Goal: Task Accomplishment & Management: Manage account settings

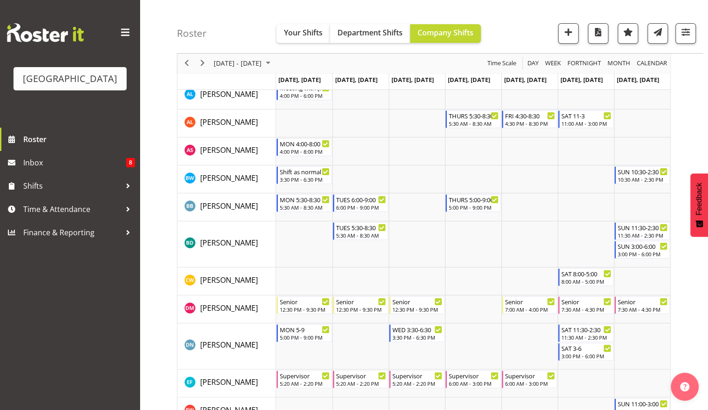
scroll to position [113, 0]
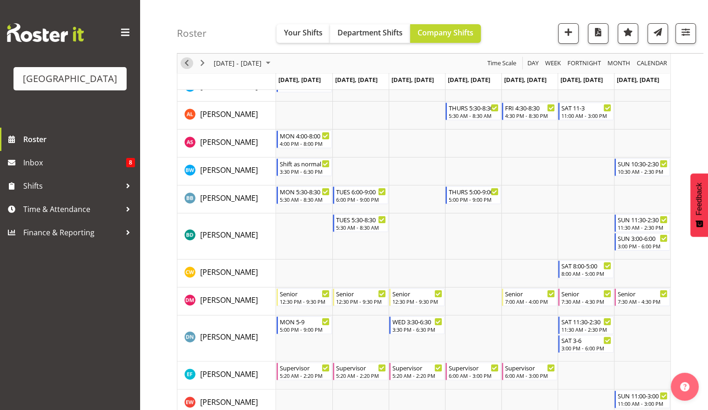
click at [183, 63] on span "Previous" at bounding box center [186, 64] width 11 height 12
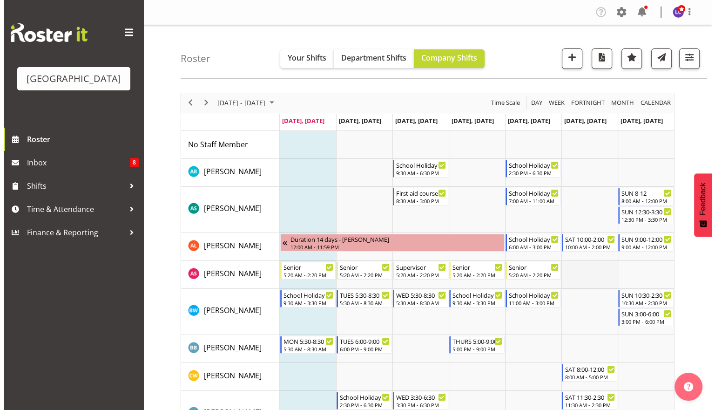
scroll to position [202, 0]
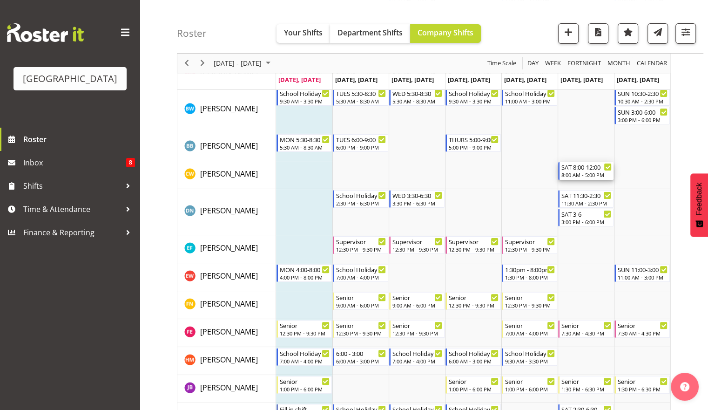
click at [596, 172] on div "8:00 AM - 5:00 PM" at bounding box center [586, 174] width 50 height 7
click at [0, 0] on div at bounding box center [0, 0] width 0 height 0
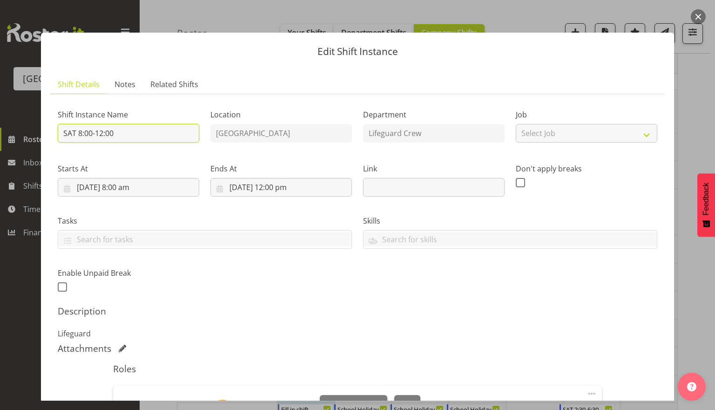
click at [104, 134] on input "SAT 8:00-12:00" at bounding box center [128, 133] width 141 height 19
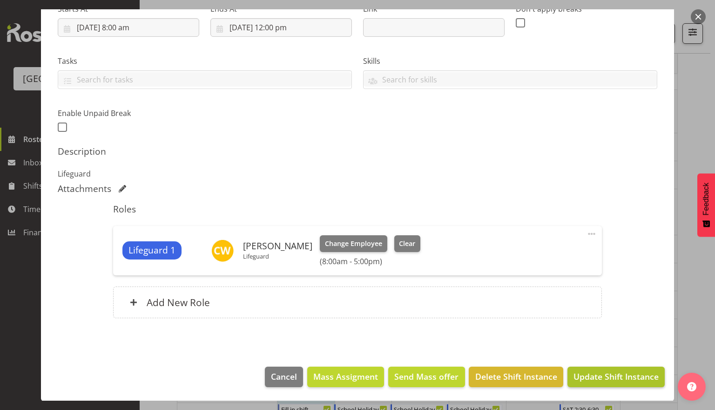
type input "SAT 8:00-5:00"
click at [617, 378] on span "Update Shift Instance" at bounding box center [615, 376] width 85 height 12
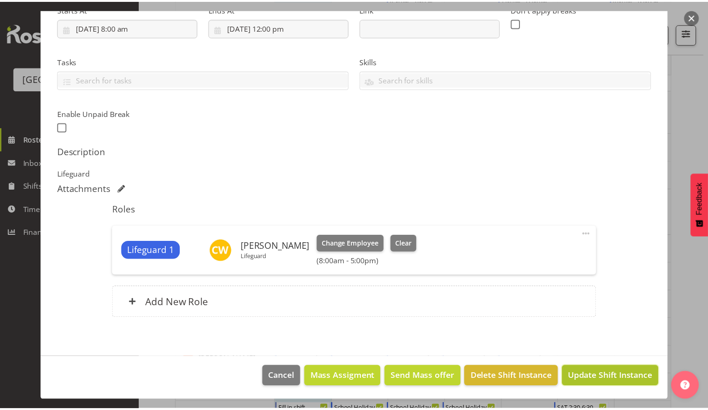
scroll to position [122, 0]
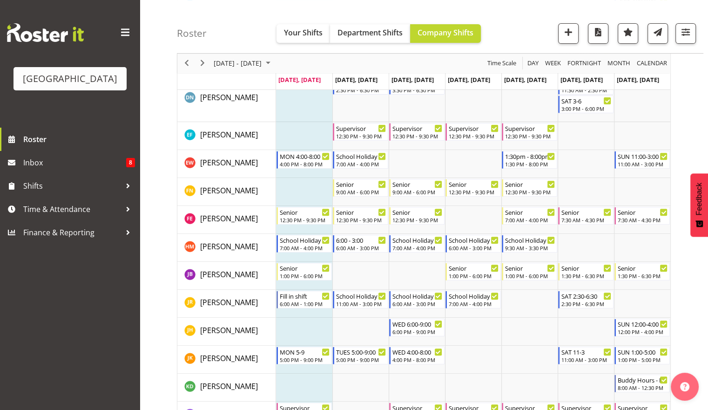
scroll to position [313, 0]
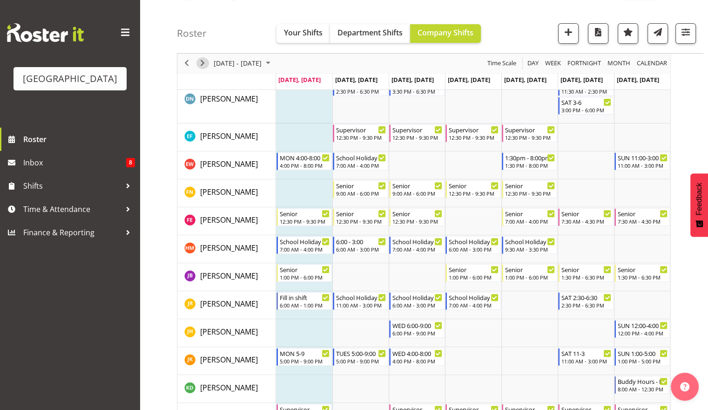
click at [201, 64] on span "Next" at bounding box center [202, 64] width 11 height 12
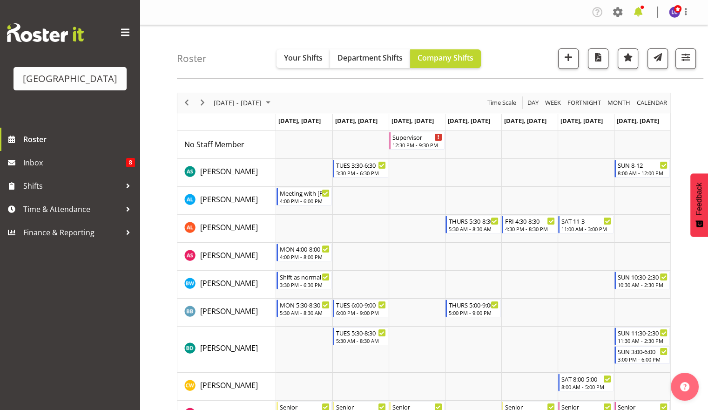
click at [638, 14] on span at bounding box center [638, 12] width 15 height 15
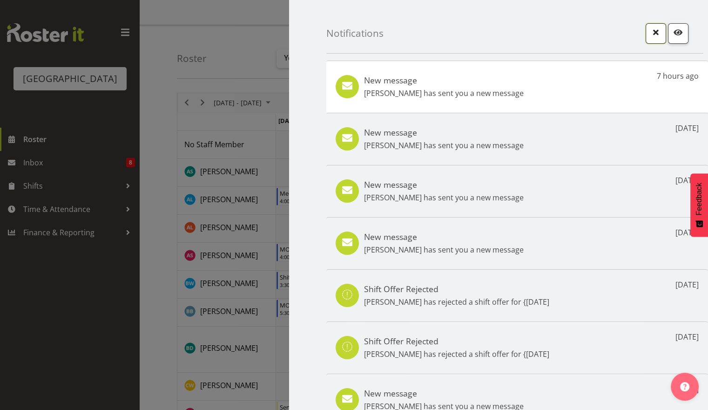
click at [650, 37] on span "button" at bounding box center [656, 32] width 12 height 12
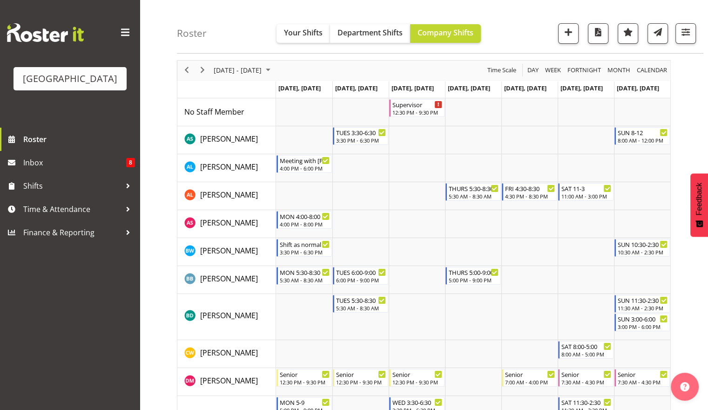
scroll to position [34, 0]
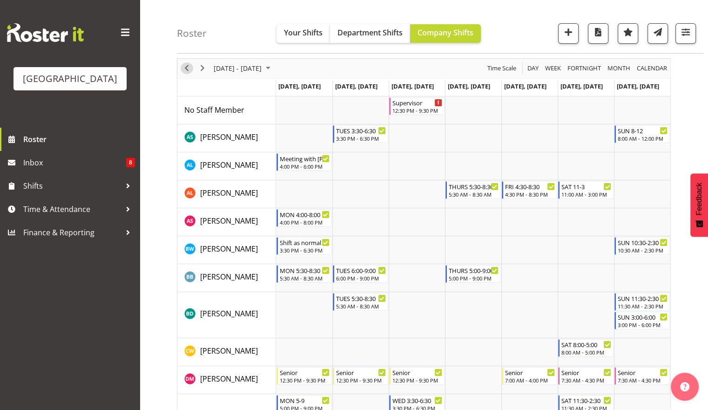
drag, startPoint x: 189, startPoint y: 70, endPoint x: 294, endPoint y: 86, distance: 105.9
click at [189, 69] on span "Previous" at bounding box center [186, 68] width 11 height 12
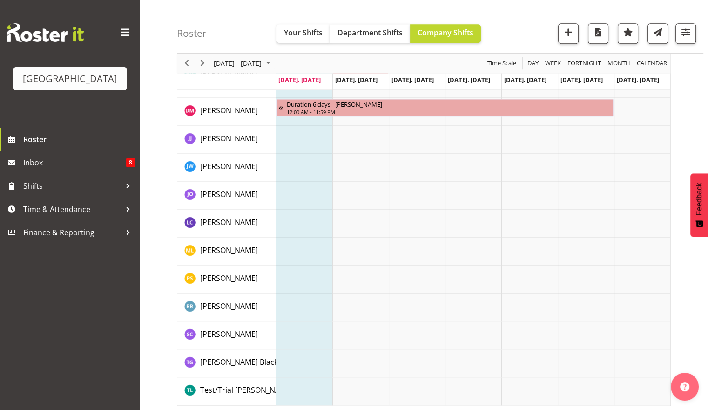
scroll to position [1260, 0]
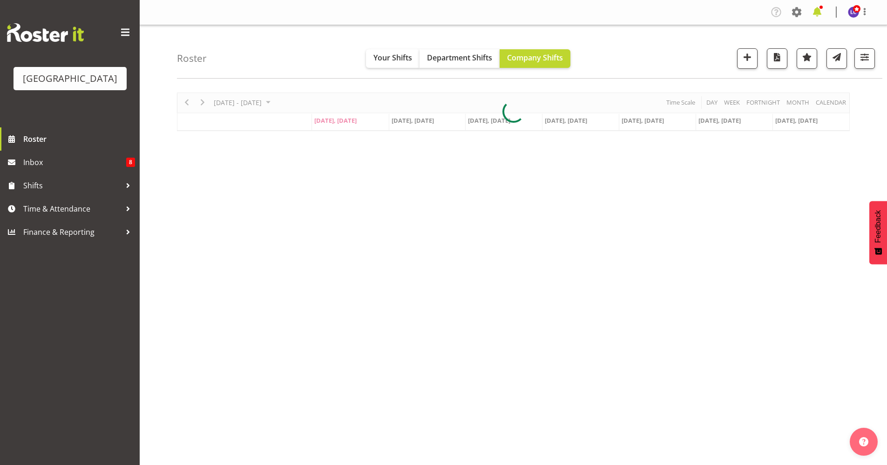
click at [815, 13] on span at bounding box center [816, 12] width 15 height 15
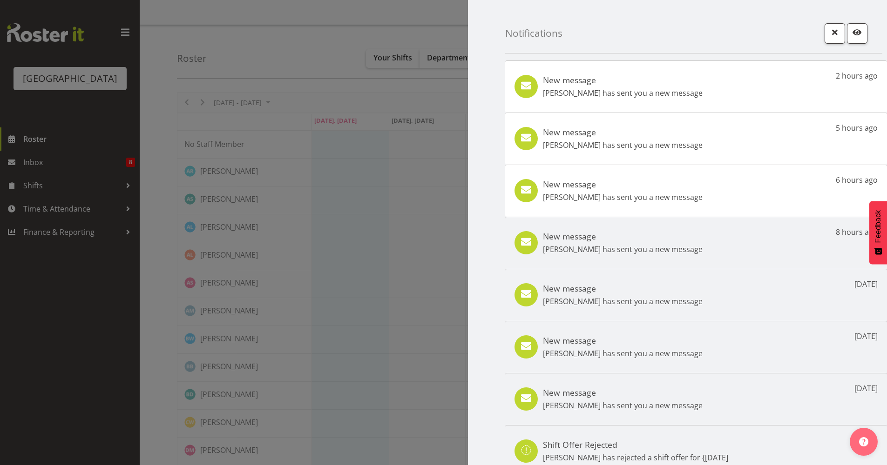
click at [620, 82] on h5 "New message" at bounding box center [623, 80] width 160 height 10
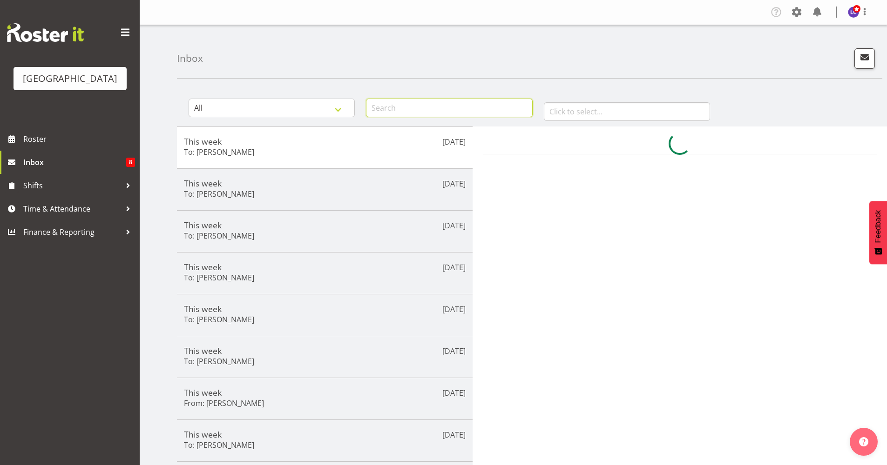
click at [439, 107] on input "text" at bounding box center [449, 108] width 166 height 19
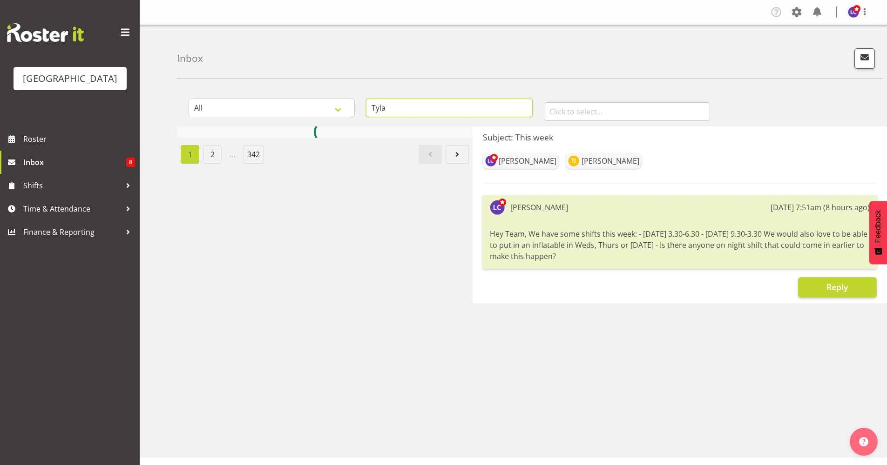
type input "Tyla"
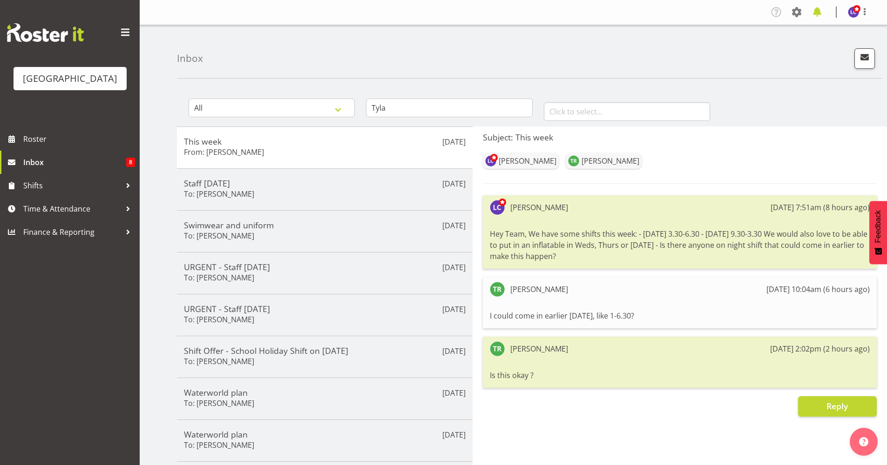
click at [819, 12] on span at bounding box center [816, 12] width 15 height 15
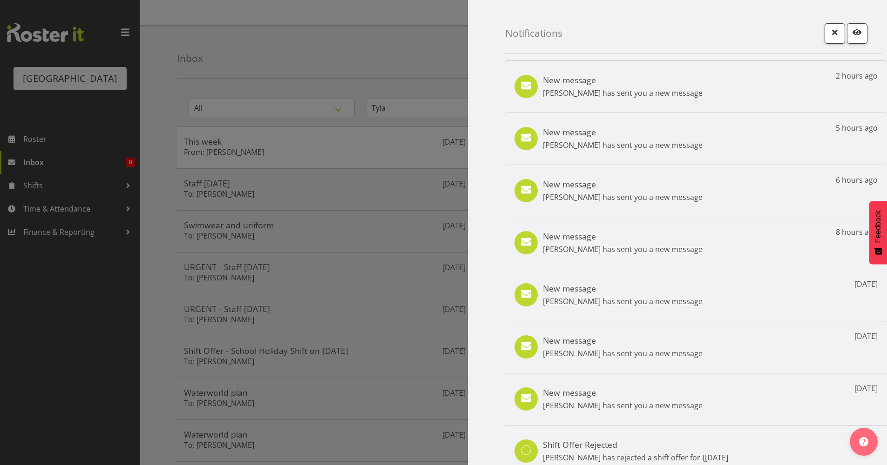
click at [400, 39] on div at bounding box center [443, 232] width 887 height 465
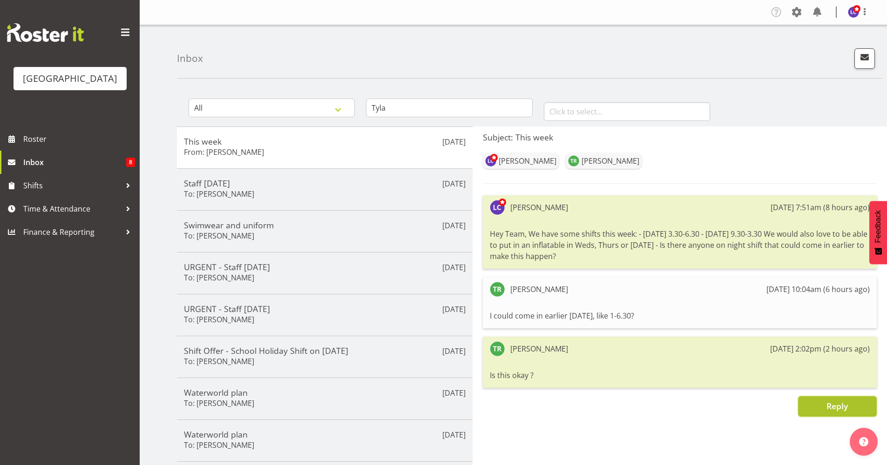
click at [857, 399] on button "Reply" at bounding box center [837, 406] width 79 height 20
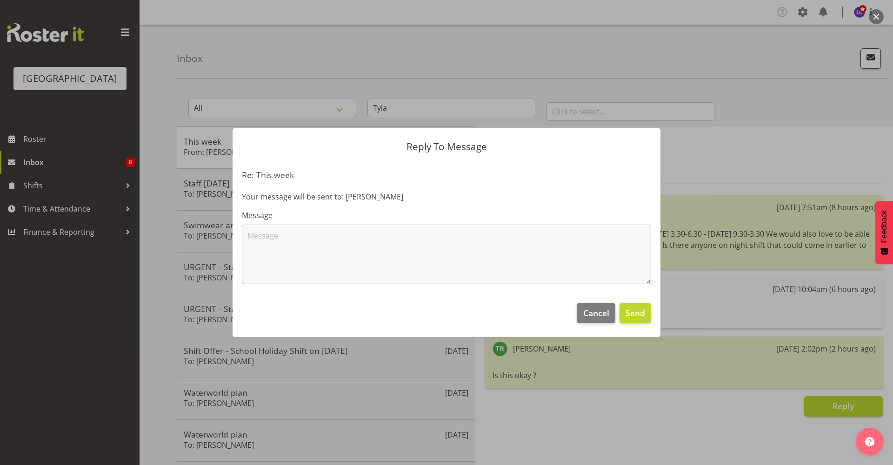
click at [529, 290] on section "Re: This week Your message will be sent to: Tyla Robinson Message" at bounding box center [447, 227] width 428 height 133
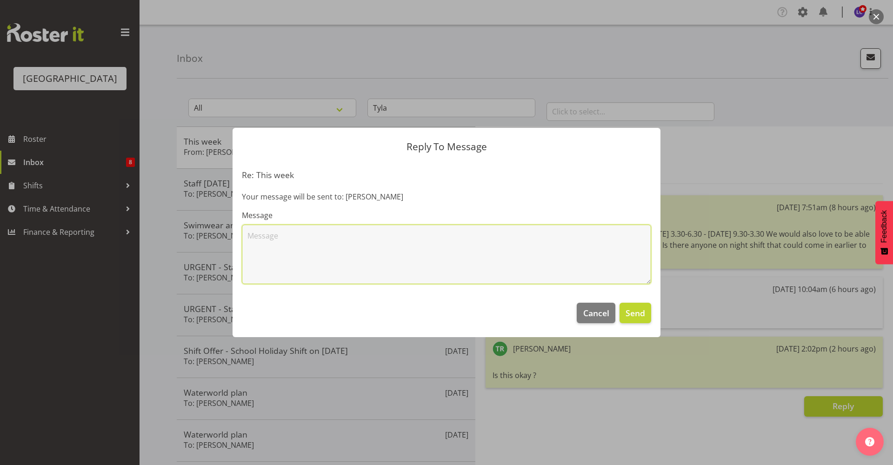
click at [523, 267] on textarea at bounding box center [447, 255] width 410 height 60
type textarea "E"
click at [472, 240] on textarea "Hey, It's okay thank you though! I am going to go with Friday" at bounding box center [447, 255] width 410 height 60
type textarea "Hey, It's okay thank you though! I am going to go with Friday as that when majo…"
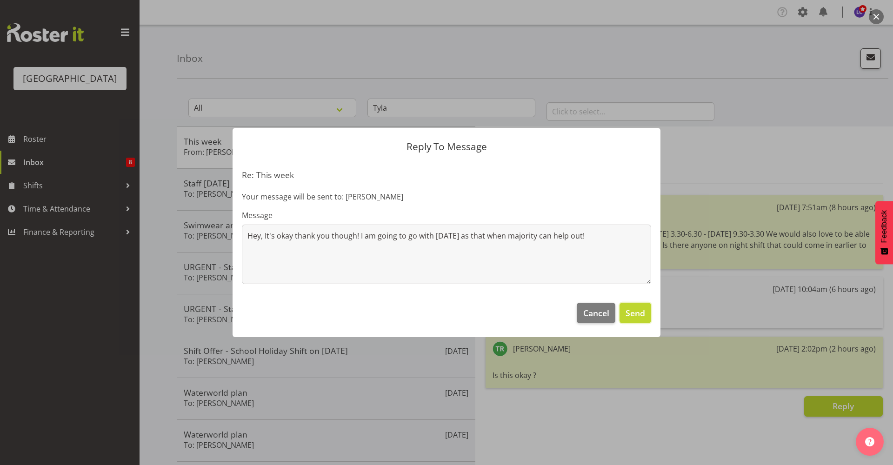
click at [649, 321] on button "Send" at bounding box center [636, 313] width 32 height 20
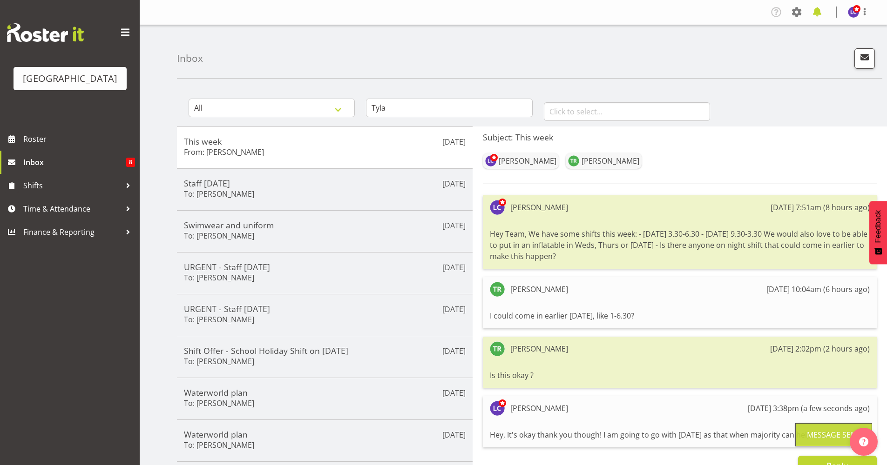
click at [818, 19] on span at bounding box center [816, 12] width 15 height 15
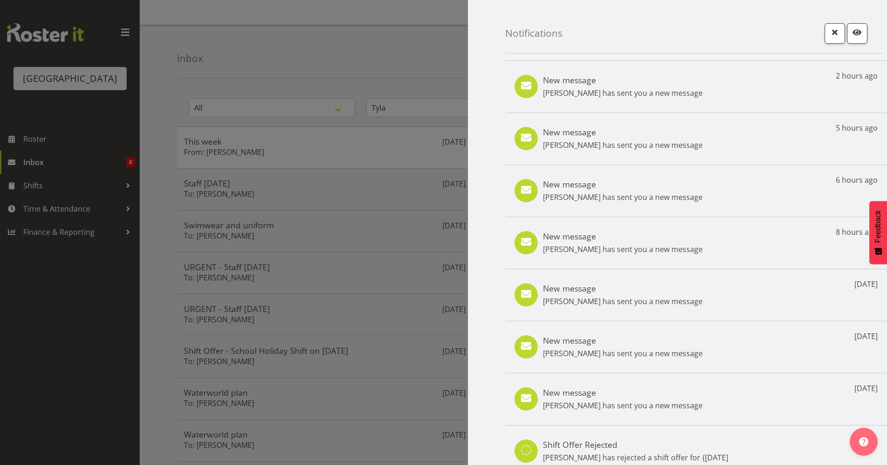
click at [417, 74] on div at bounding box center [443, 232] width 887 height 465
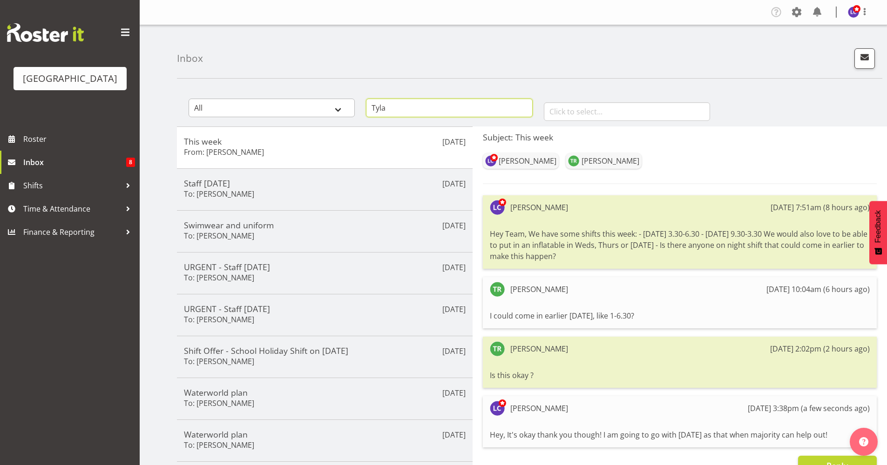
drag, startPoint x: 417, startPoint y: 104, endPoint x: 353, endPoint y: 108, distance: 64.9
click at [353, 108] on div "All General Shift Offers Shift Swap Offers Leave Requests Tyla January February…" at bounding box center [532, 106] width 710 height 41
type input "Riley"
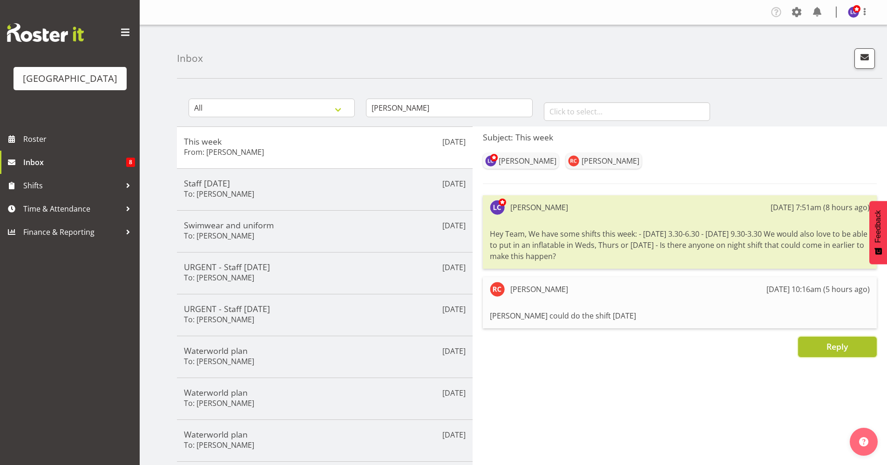
click at [815, 349] on button "Reply" at bounding box center [837, 347] width 79 height 20
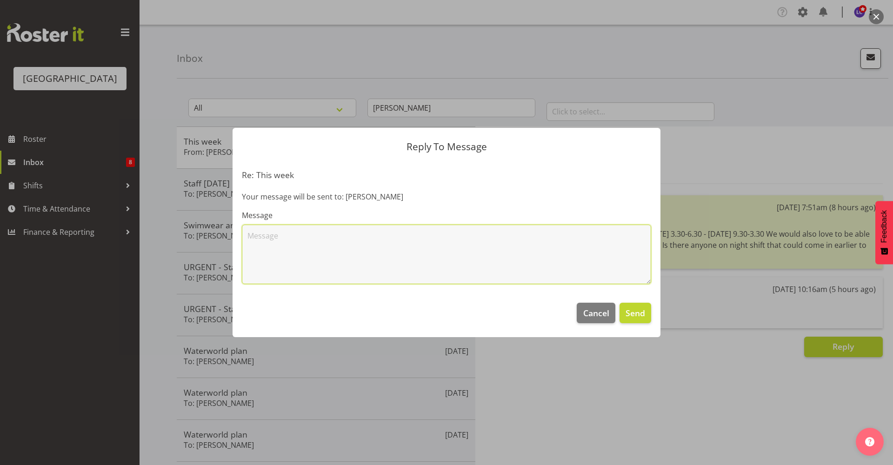
click at [530, 250] on textarea at bounding box center [447, 255] width 410 height 60
type textarea "Its filled but you could do a 10.30-3.00pm? :)"
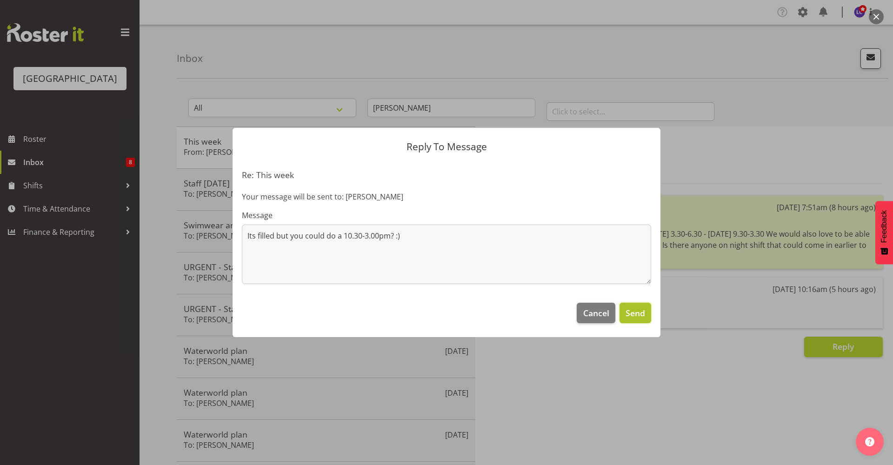
click at [646, 314] on button "Send" at bounding box center [636, 313] width 32 height 20
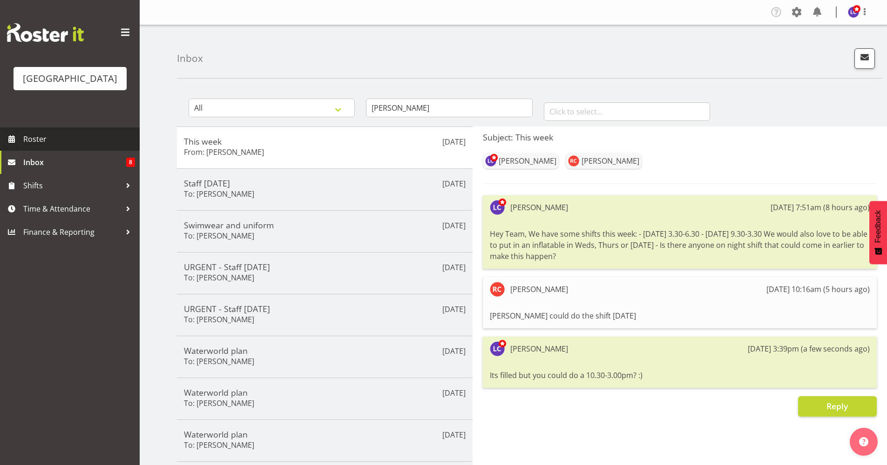
click at [91, 140] on span "Roster" at bounding box center [79, 139] width 112 height 14
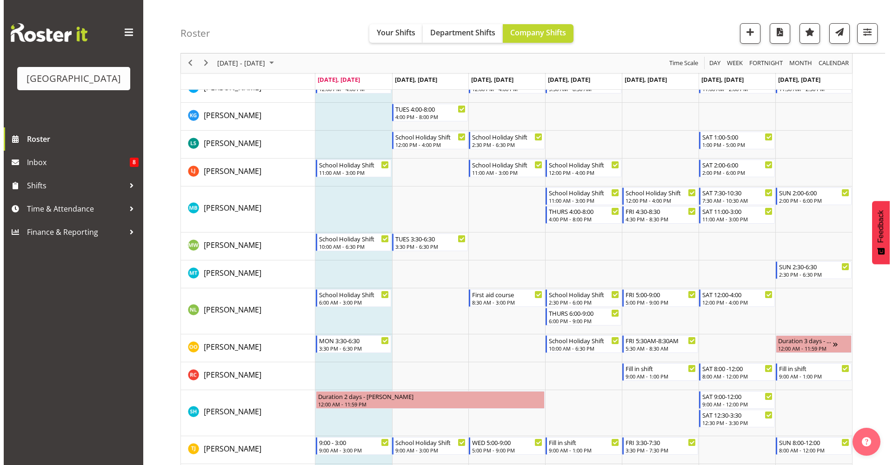
scroll to position [678, 0]
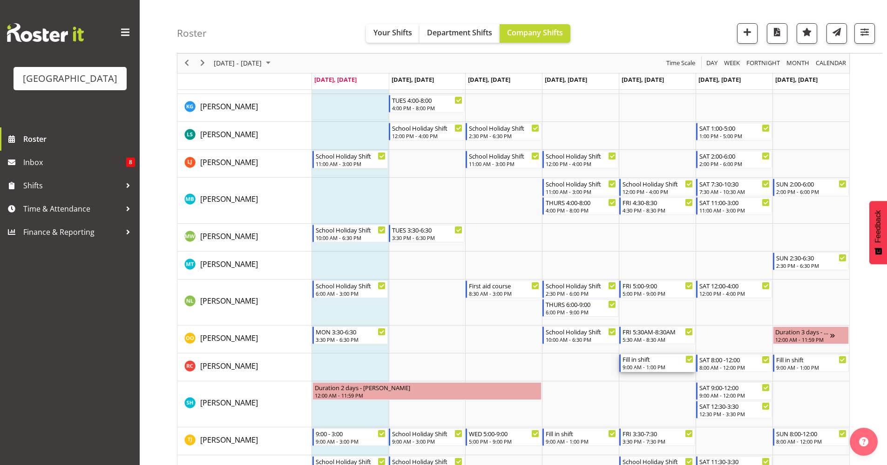
click at [676, 367] on div "9:00 AM - 1:00 PM" at bounding box center [657, 366] width 71 height 7
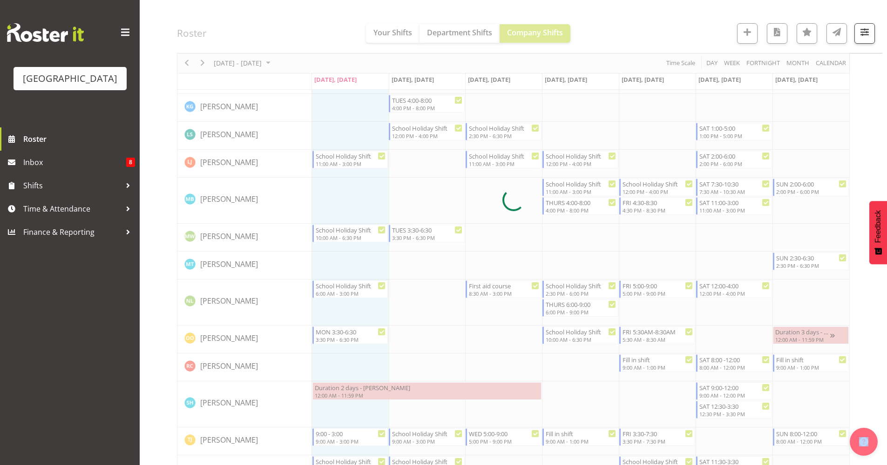
click at [676, 367] on div at bounding box center [513, 200] width 672 height 1570
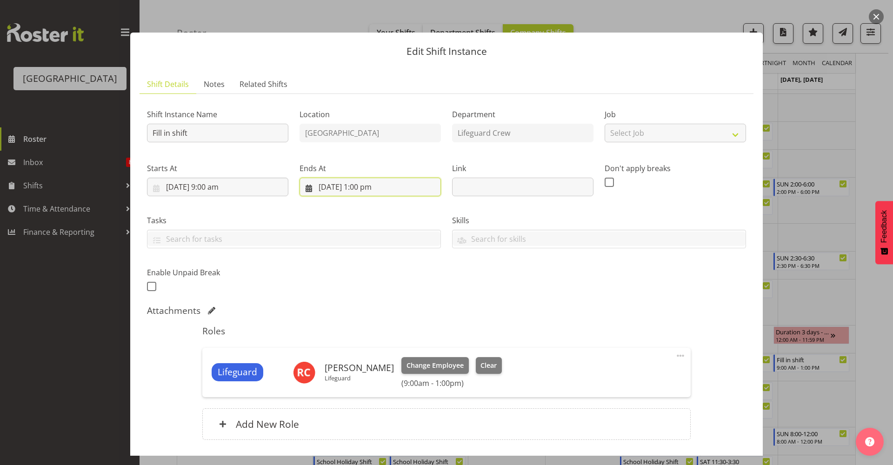
click at [371, 186] on input "3/10/2025, 1:00 pm" at bounding box center [370, 187] width 141 height 19
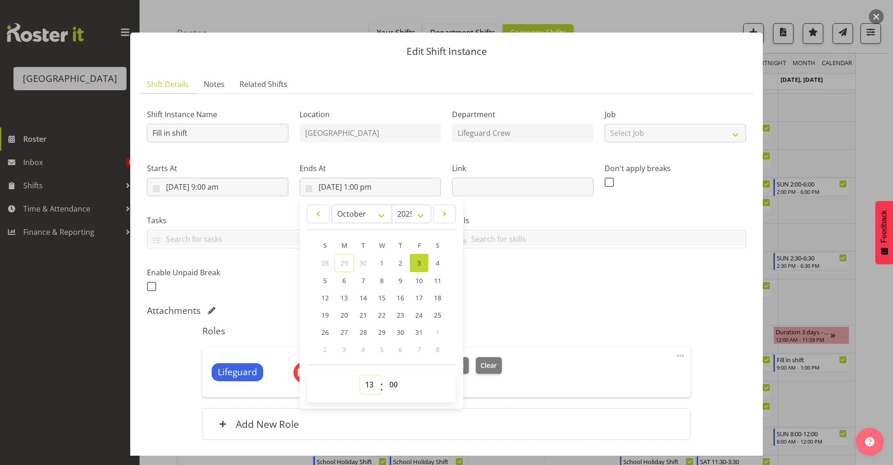
click at [368, 389] on select "00 01 02 03 04 05 06 07 08 09 10 11 12 13 14 15 16 17 18 19 20 21 22 23" at bounding box center [370, 385] width 21 height 19
select select "15"
click at [360, 376] on select "00 01 02 03 04 05 06 07 08 09 10 11 12 13 14 15 16 17 18 19 20 21 22 23" at bounding box center [370, 385] width 21 height 19
type input "3/10/2025, 3:00 pm"
click at [511, 324] on div "Roles Lifeguard Riley Crosbie Lifeguard Change Employee Clear (9:00am - 3:00pm)…" at bounding box center [446, 385] width 499 height 131
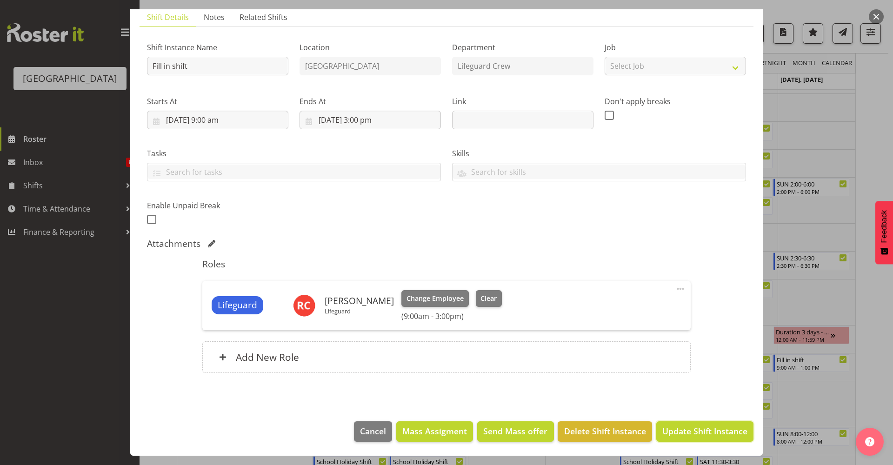
click at [703, 441] on button "Update Shift Instance" at bounding box center [705, 432] width 97 height 20
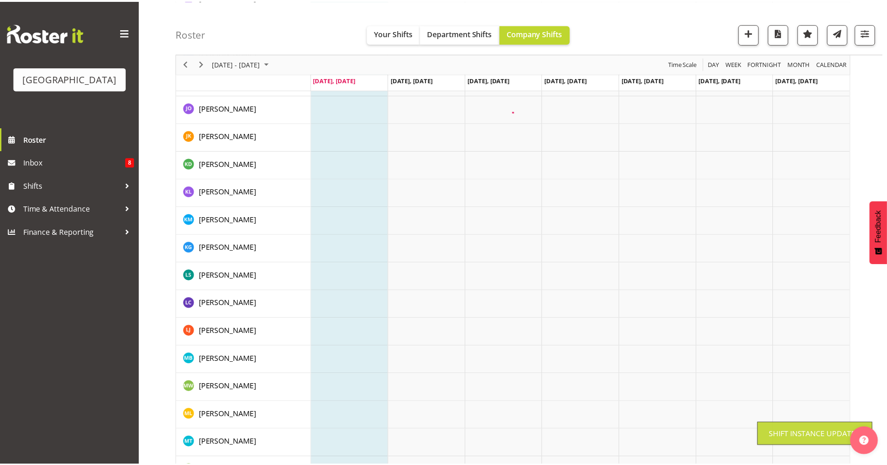
scroll to position [0, 0]
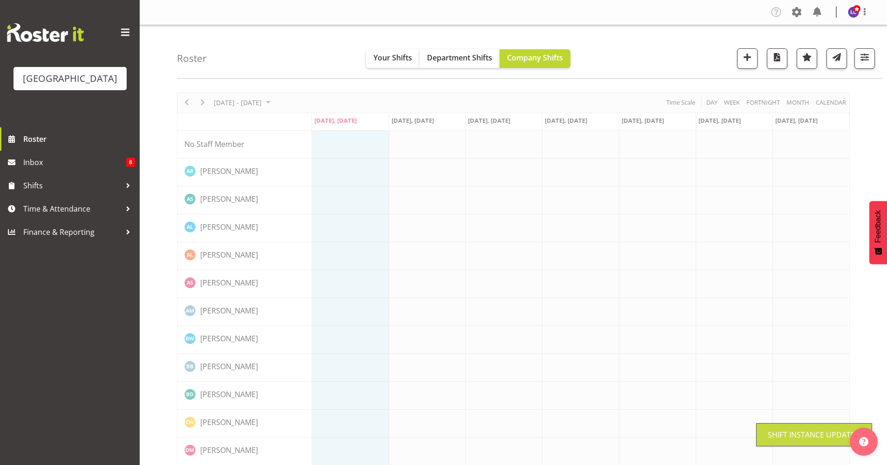
click at [827, 14] on div "Company Settings Roles & Skills Tasks Jobs Employees Locations & Departments Ac…" at bounding box center [822, 12] width 109 height 15
click at [814, 13] on span at bounding box center [816, 12] width 15 height 15
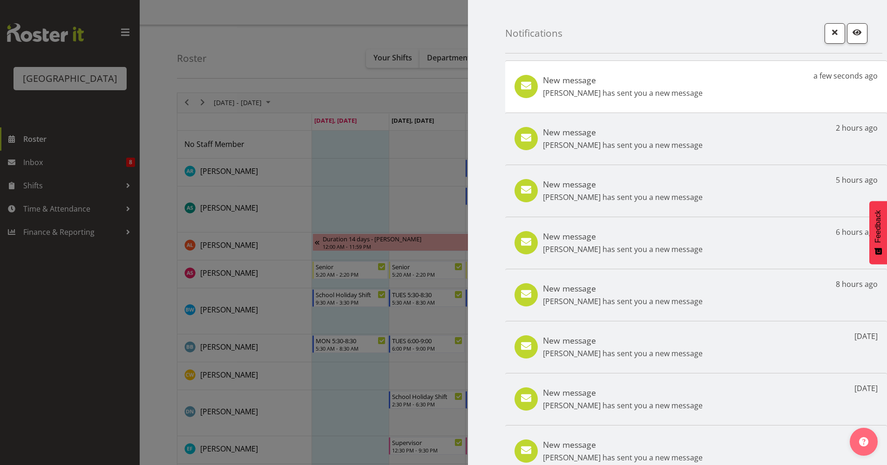
click at [597, 98] on p "Riley Crosbie has sent you a new message" at bounding box center [623, 92] width 160 height 11
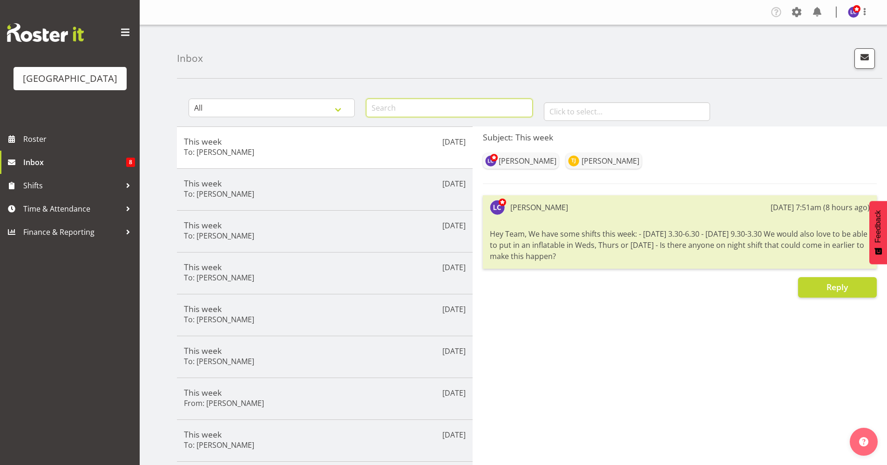
click at [449, 109] on input "text" at bounding box center [449, 108] width 166 height 19
type input "[PERSON_NAME]"
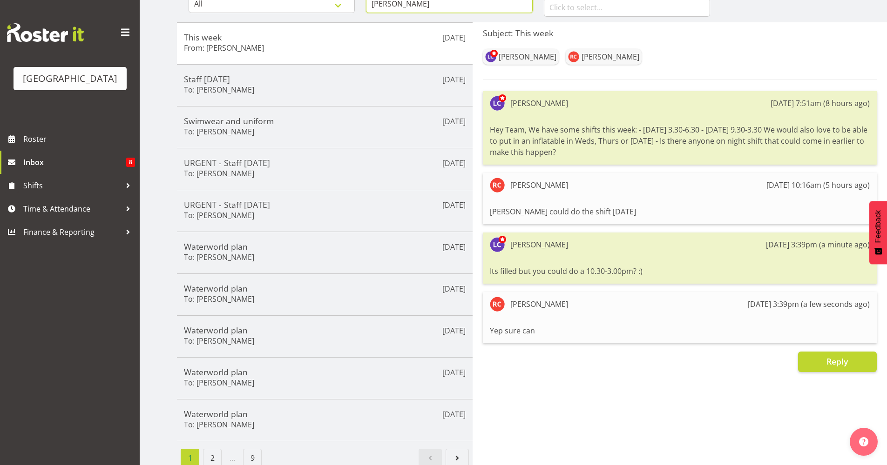
scroll to position [117, 0]
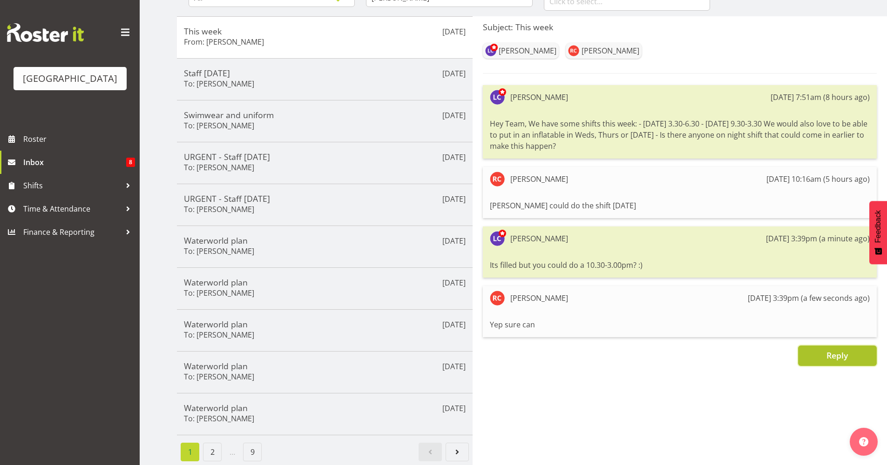
click at [831, 353] on span "Reply" at bounding box center [836, 355] width 21 height 11
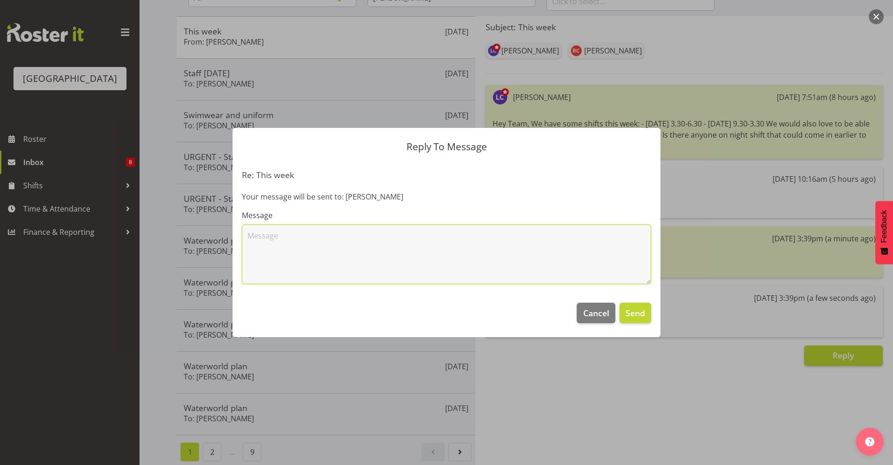
drag, startPoint x: 531, startPoint y: 270, endPoint x: 526, endPoint y: 263, distance: 8.7
click at [526, 264] on textarea at bounding box center [447, 255] width 410 height 60
type textarea "You were already on till 1.00pm so I just extended it"
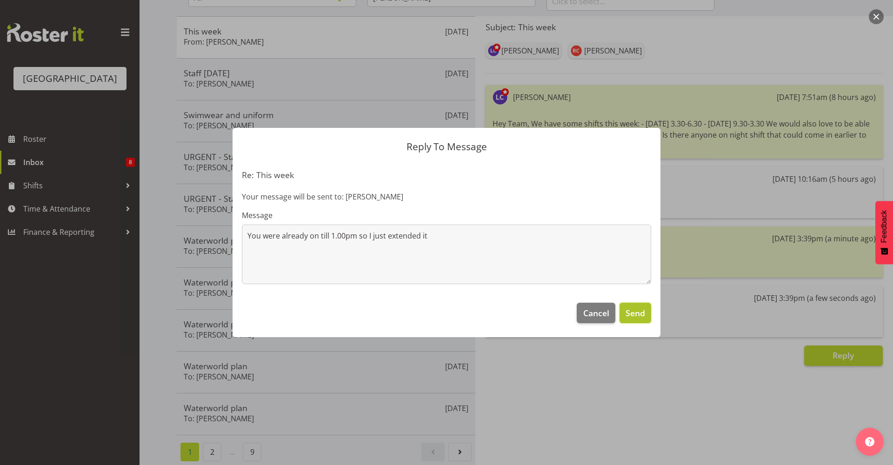
click at [640, 317] on span "Send" at bounding box center [636, 313] width 20 height 12
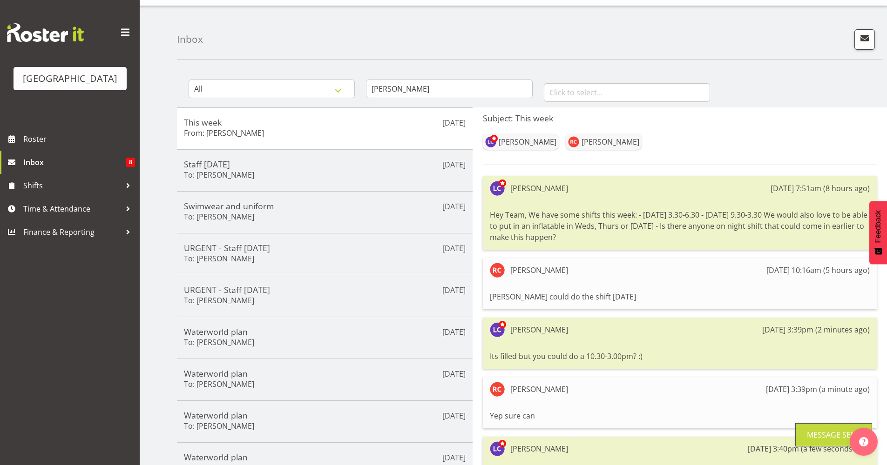
scroll to position [0, 0]
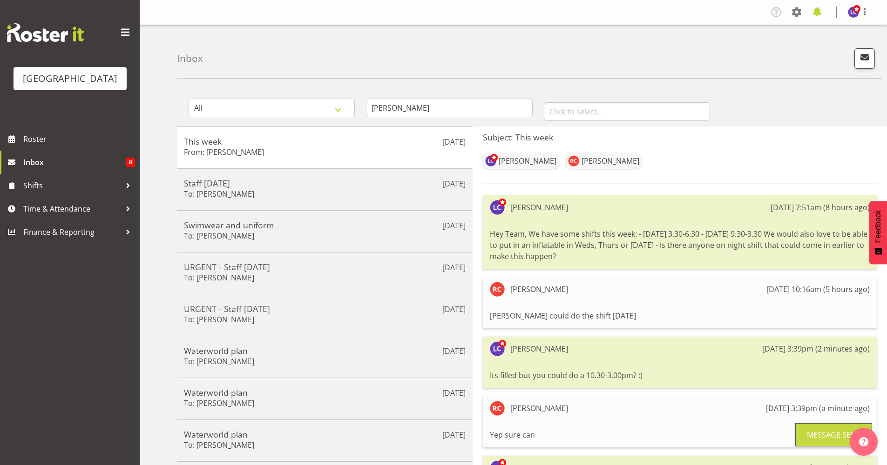
click at [816, 13] on span at bounding box center [816, 12] width 15 height 15
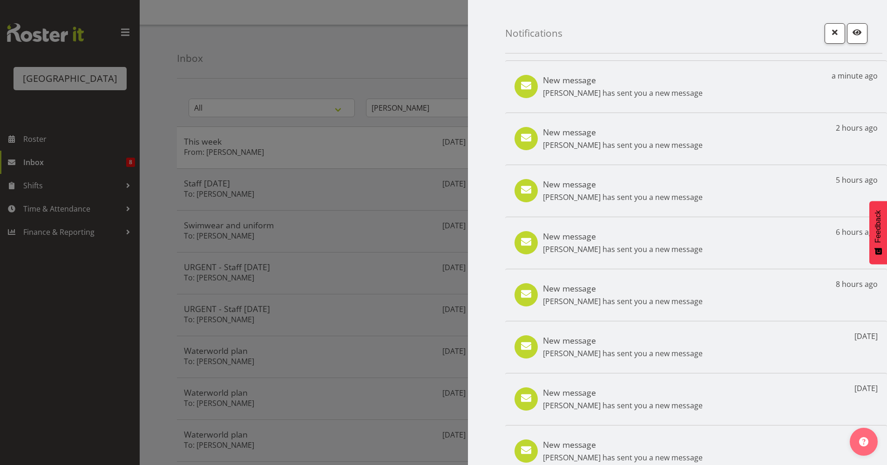
click at [610, 309] on div "New message [PERSON_NAME] has sent you a new message 8 hours ago" at bounding box center [696, 295] width 382 height 52
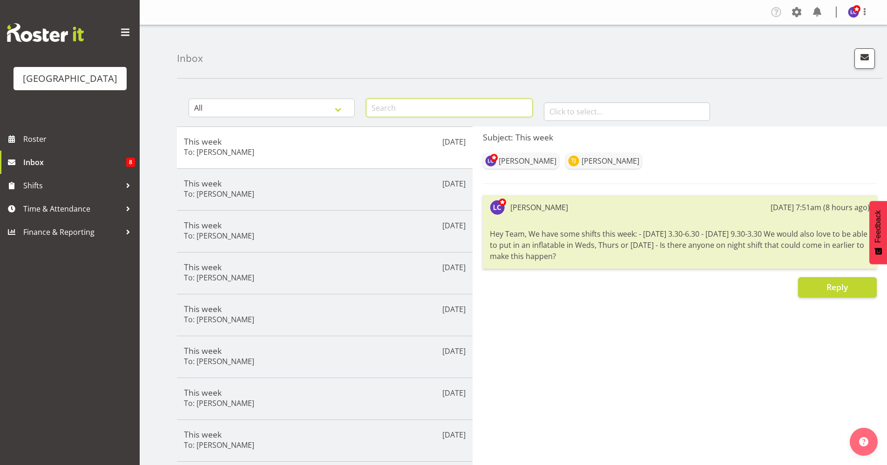
click at [418, 112] on input "text" at bounding box center [449, 108] width 166 height 19
type input "Hamish"
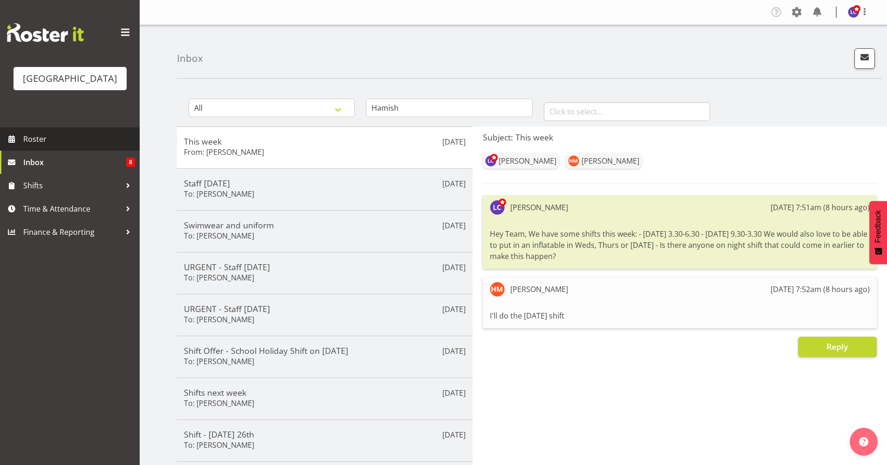
click at [64, 134] on span "Roster" at bounding box center [79, 139] width 112 height 14
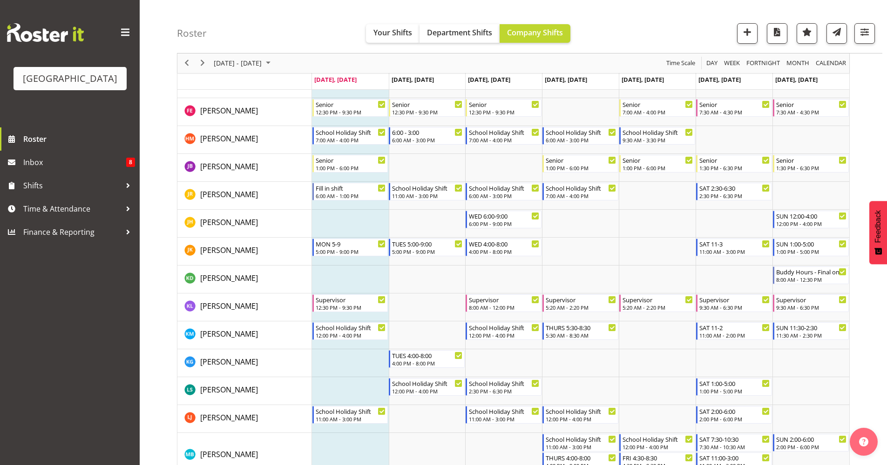
scroll to position [418, 0]
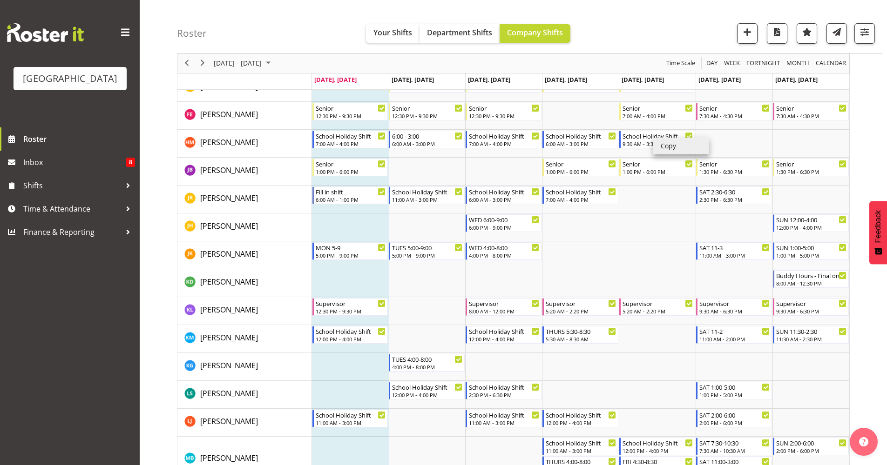
click at [684, 148] on li "Copy" at bounding box center [681, 146] width 56 height 17
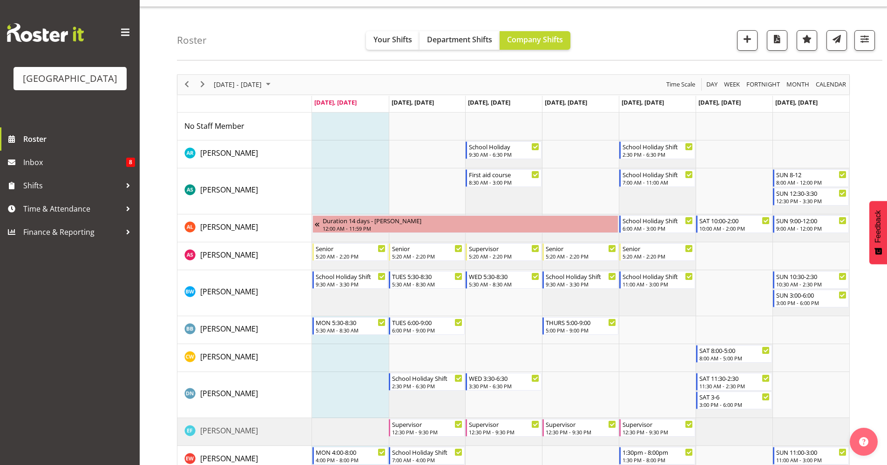
scroll to position [0, 0]
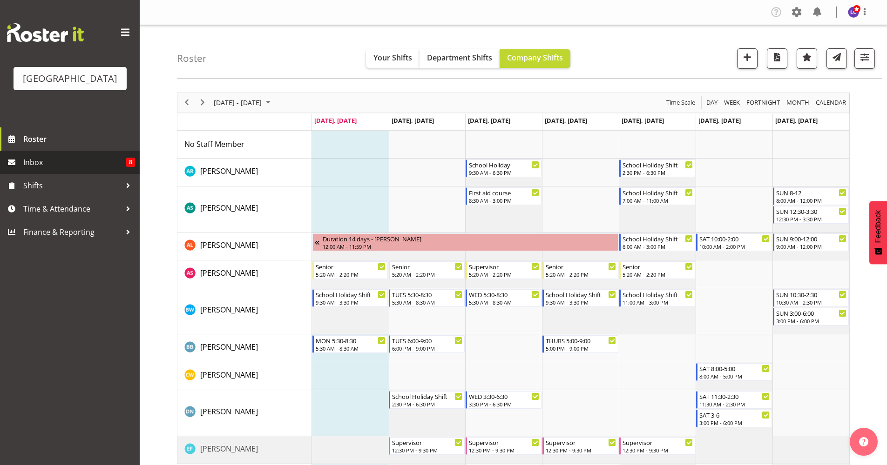
click at [64, 162] on span "Inbox" at bounding box center [74, 162] width 103 height 14
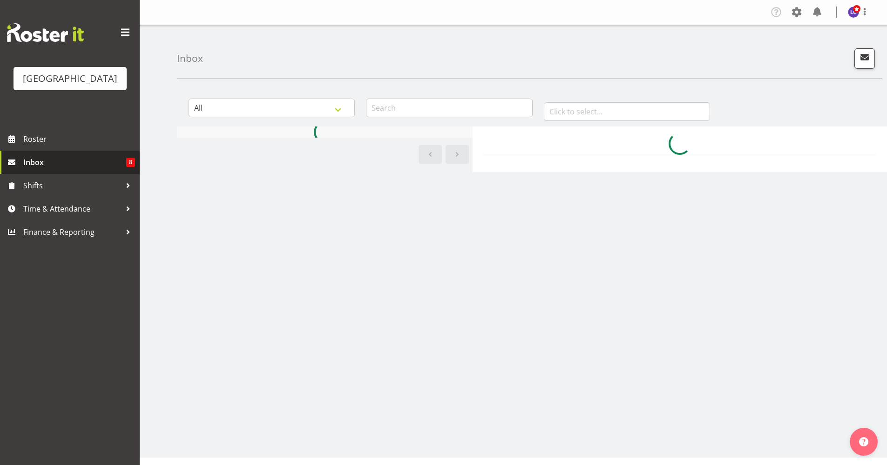
select select "8"
select select "2024"
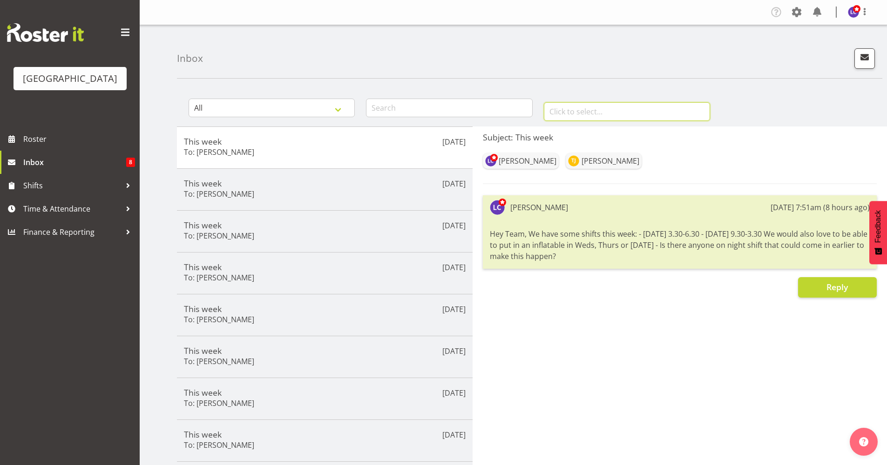
click at [599, 107] on input "text" at bounding box center [627, 111] width 166 height 19
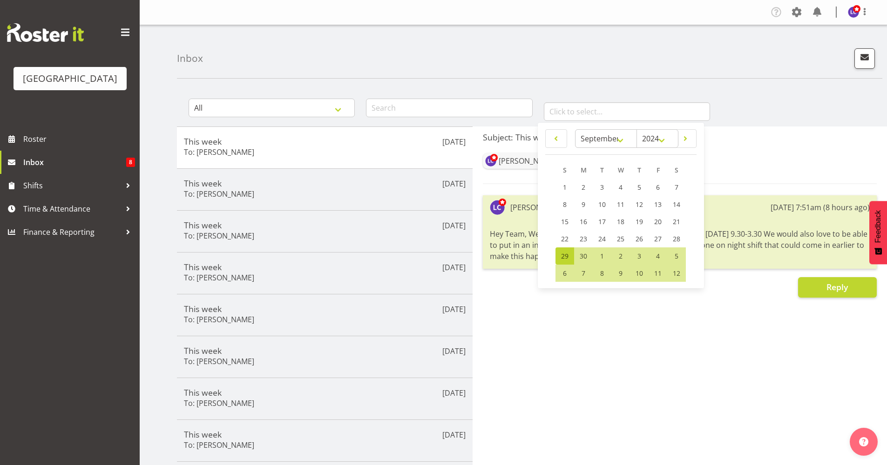
click at [640, 68] on div "Inbox" at bounding box center [529, 52] width 705 height 54
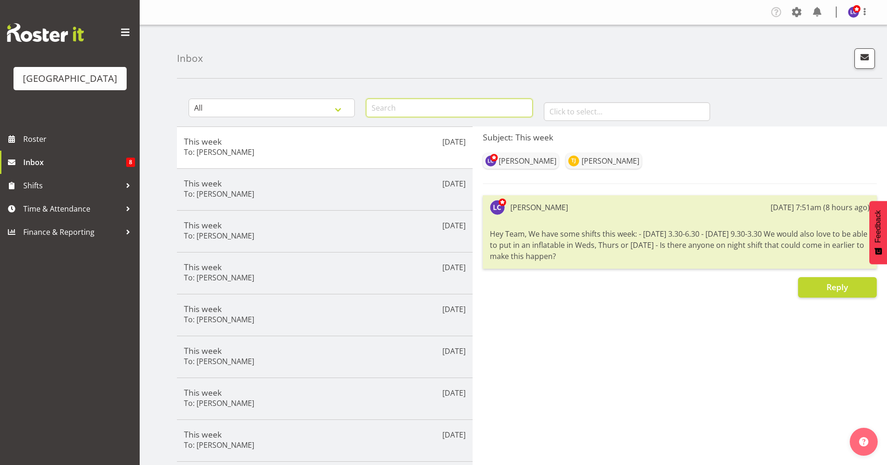
click at [449, 108] on input "text" at bounding box center [449, 108] width 166 height 19
click at [457, 101] on input "text" at bounding box center [449, 108] width 166 height 19
click at [813, 12] on span at bounding box center [816, 12] width 15 height 15
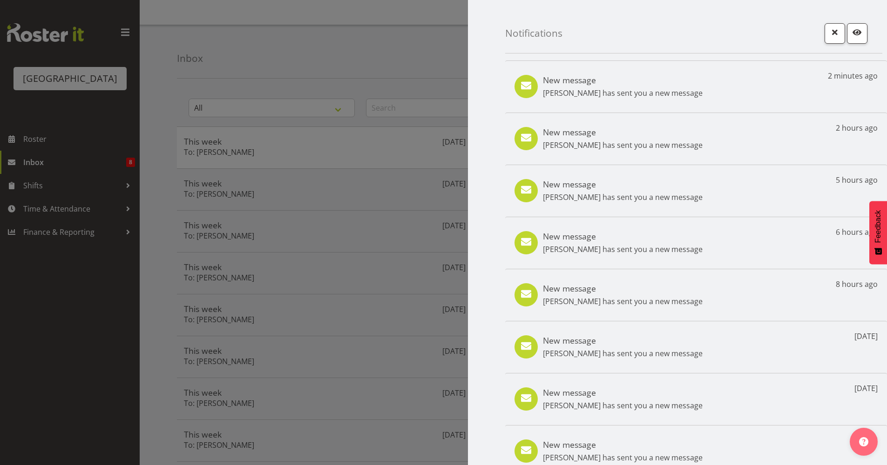
click at [57, 134] on div at bounding box center [443, 232] width 887 height 465
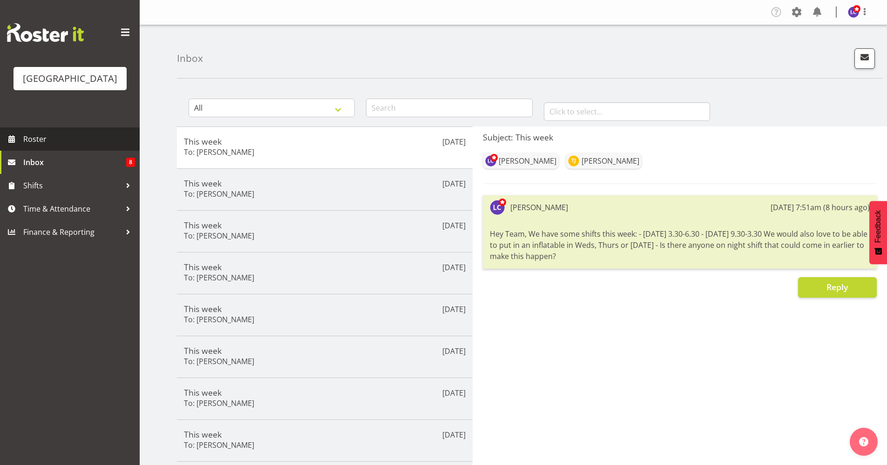
click at [56, 147] on link "Roster" at bounding box center [70, 139] width 140 height 23
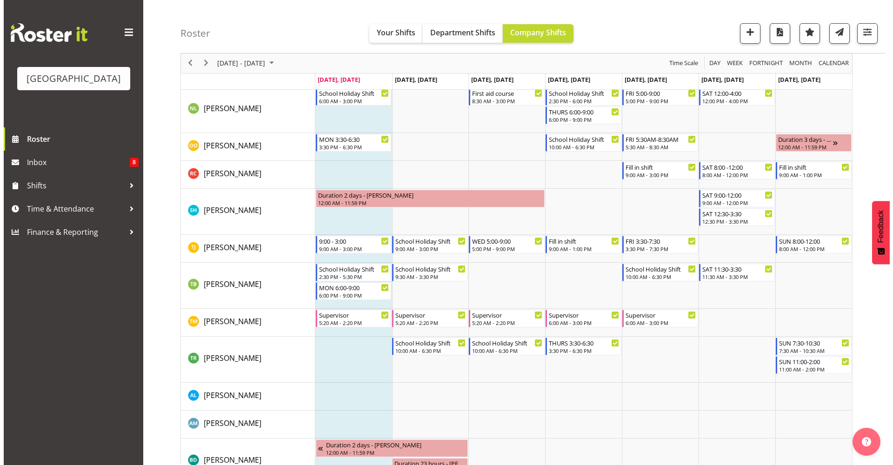
scroll to position [873, 0]
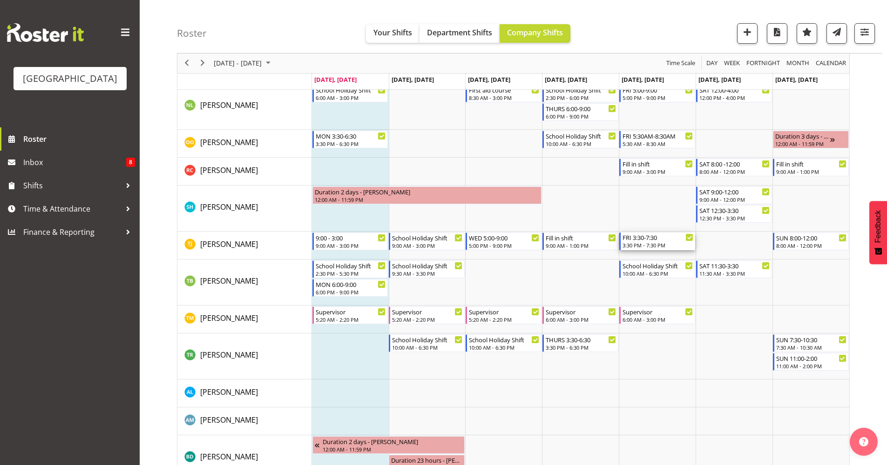
click at [676, 245] on div "3:30 PM - 7:30 PM" at bounding box center [657, 245] width 71 height 7
click at [0, 0] on div at bounding box center [0, 0] width 0 height 0
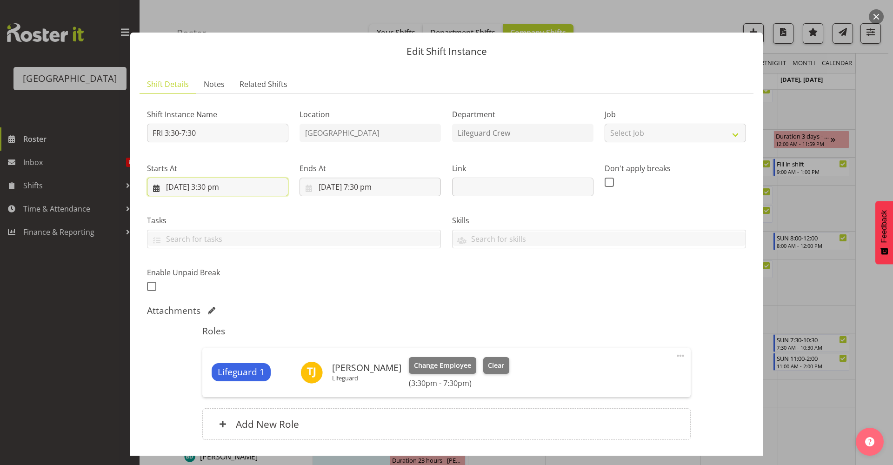
click at [261, 194] on input "[DATE] 3:30 pm" at bounding box center [217, 187] width 141 height 19
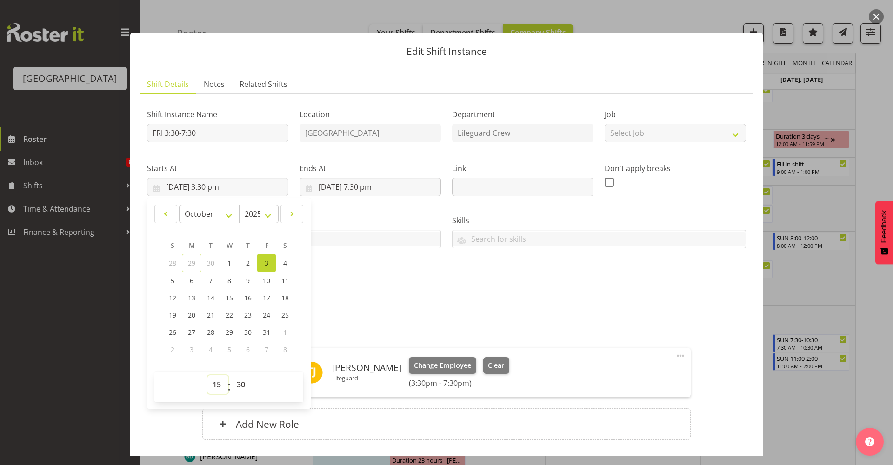
click at [211, 385] on select "00 01 02 03 04 05 06 07 08 09 10 11 12 13 14 15 16 17 18 19 20 21 22 23" at bounding box center [218, 385] width 21 height 19
select select "11"
click at [208, 376] on select "00 01 02 03 04 05 06 07 08 09 10 11 12 13 14 15 16 17 18 19 20 21 22 23" at bounding box center [218, 385] width 21 height 19
type input "[DATE] 11:30 am"
drag, startPoint x: 245, startPoint y: 386, endPoint x: 245, endPoint y: 377, distance: 8.9
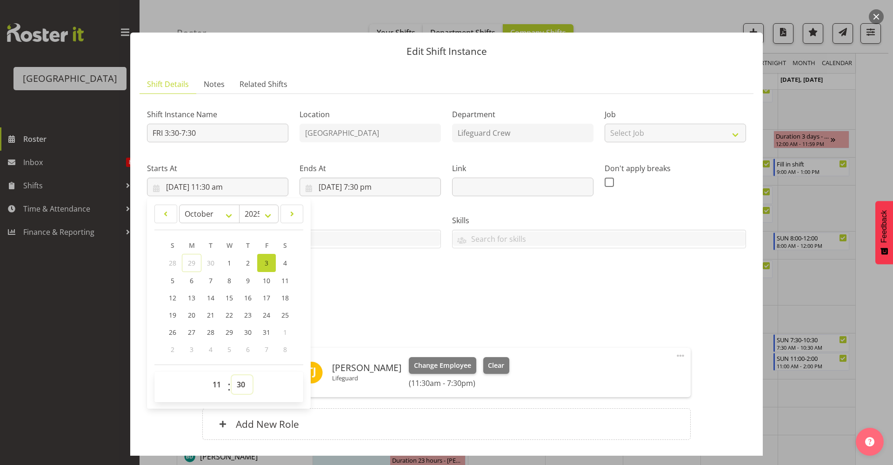
click at [245, 386] on select "00 01 02 03 04 05 06 07 08 09 10 11 12 13 14 15 16 17 18 19 20 21 22 23 24 25 2…" at bounding box center [242, 385] width 21 height 19
select select "0"
click at [232, 376] on select "00 01 02 03 04 05 06 07 08 09 10 11 12 13 14 15 16 17 18 19 20 21 22 23 24 25 2…" at bounding box center [242, 385] width 21 height 19
type input "[DATE] 11:00 am"
click at [369, 222] on label "Tasks" at bounding box center [294, 220] width 294 height 11
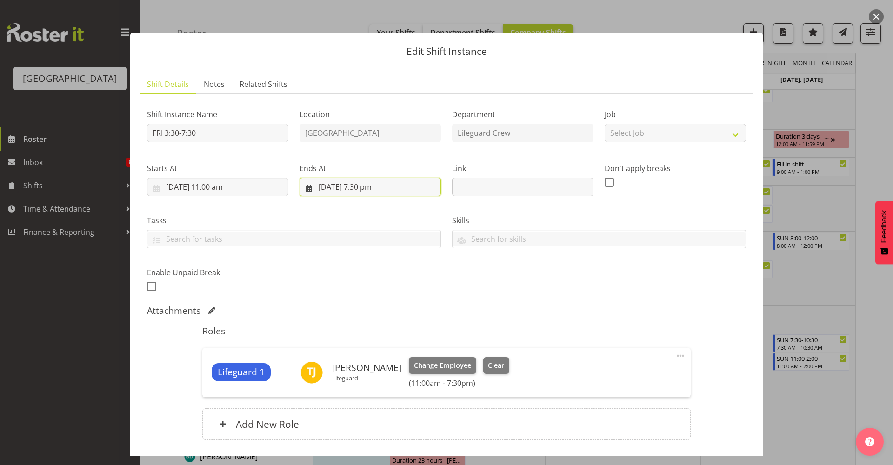
click at [373, 187] on input "[DATE] 7:30 pm" at bounding box center [370, 187] width 141 height 19
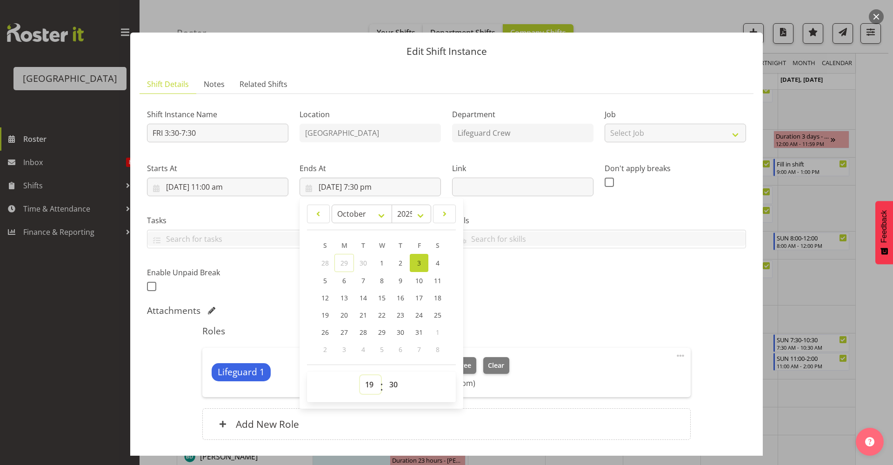
click at [373, 387] on select "00 01 02 03 04 05 06 07 08 09 10 11 12 13 14 15 16 17 18 19 20 21 22 23" at bounding box center [370, 385] width 21 height 19
select select "13"
click at [360, 376] on select "00 01 02 03 04 05 06 07 08 09 10 11 12 13 14 15 16 17 18 19 20 21 22 23" at bounding box center [370, 385] width 21 height 19
type input "[DATE] 1:30 pm"
click at [364, 386] on select "00 01 02 03 04 05 06 07 08 09 10 11 12 13 14 15 16 17 18 19 20 21 22 23" at bounding box center [370, 385] width 21 height 19
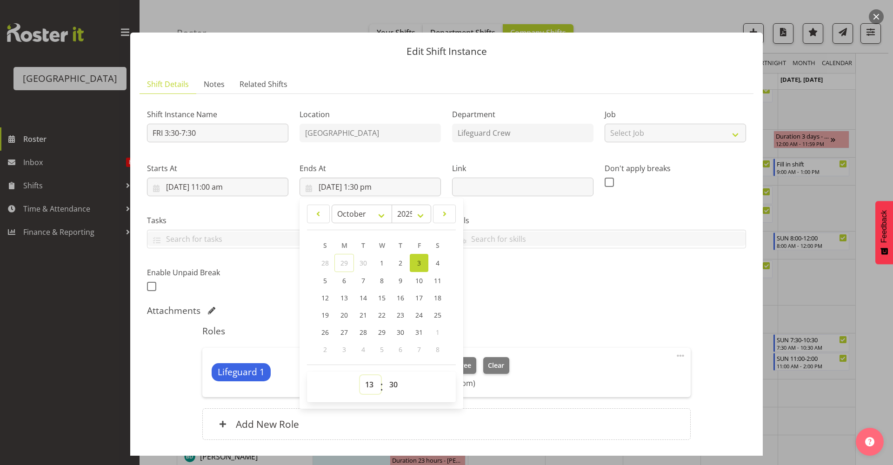
select select "17"
click at [360, 376] on select "00 01 02 03 04 05 06 07 08 09 10 11 12 13 14 15 16 17 18 19 20 21 22 23" at bounding box center [370, 385] width 21 height 19
type input "[DATE] 5:30 pm"
click at [366, 383] on select "00 01 02 03 04 05 06 07 08 09 10 11 12 13 14 15 16 17 18 19 20 21 22 23" at bounding box center [370, 385] width 21 height 19
select select "19"
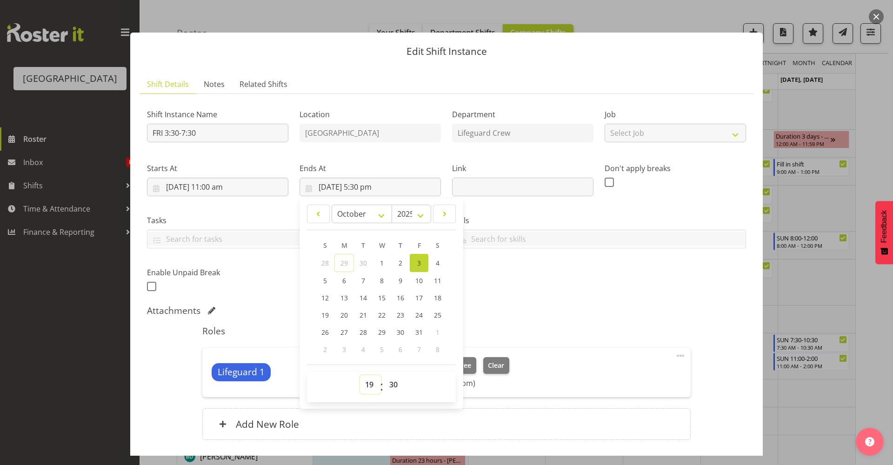
click at [360, 376] on select "00 01 02 03 04 05 06 07 08 09 10 11 12 13 14 15 16 17 18 19 20 21 22 23" at bounding box center [370, 385] width 21 height 19
type input "[DATE] 7:30 pm"
click at [390, 388] on select "00 01 02 03 04 05 06 07 08 09 10 11 12 13 14 15 16 17 18 19 20 21 22 23 24 25 2…" at bounding box center [394, 385] width 21 height 19
select select "0"
click at [384, 376] on select "00 01 02 03 04 05 06 07 08 09 10 11 12 13 14 15 16 17 18 19 20 21 22 23 24 25 2…" at bounding box center [394, 385] width 21 height 19
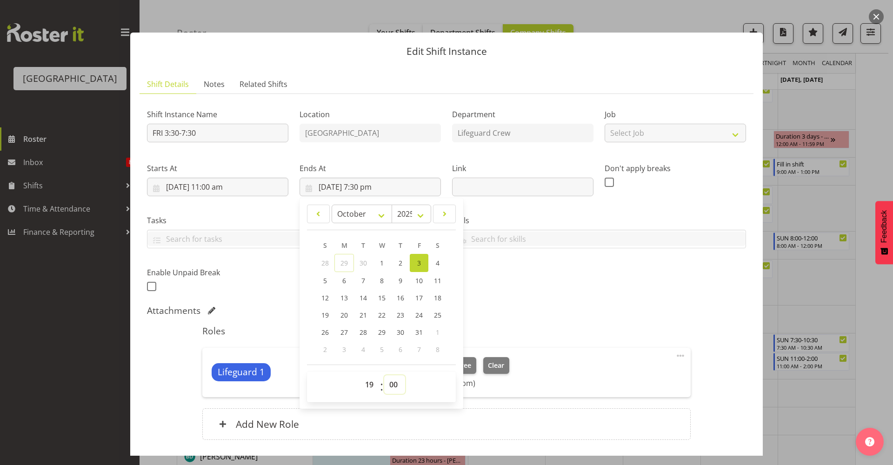
type input "[DATE] 7:00 pm"
click at [611, 321] on div "Roles Lifeguard 1 [PERSON_NAME] Lifeguard Change Employee Clear (11:00am - 7:00…" at bounding box center [446, 385] width 499 height 131
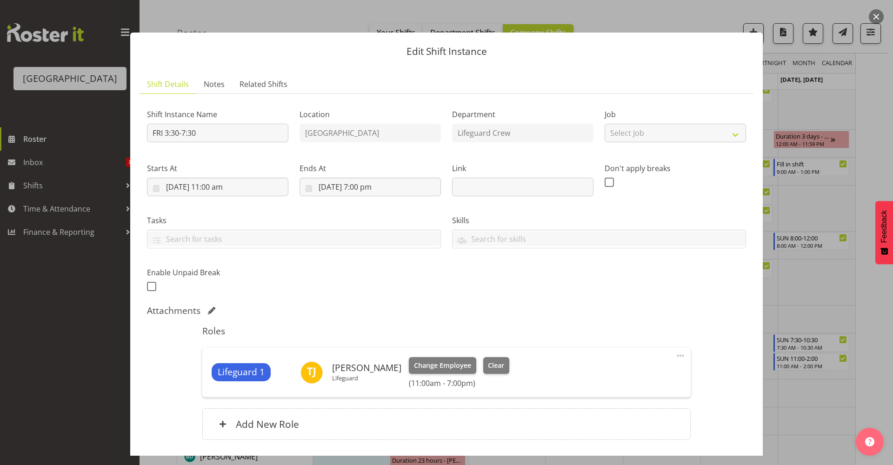
scroll to position [67, 0]
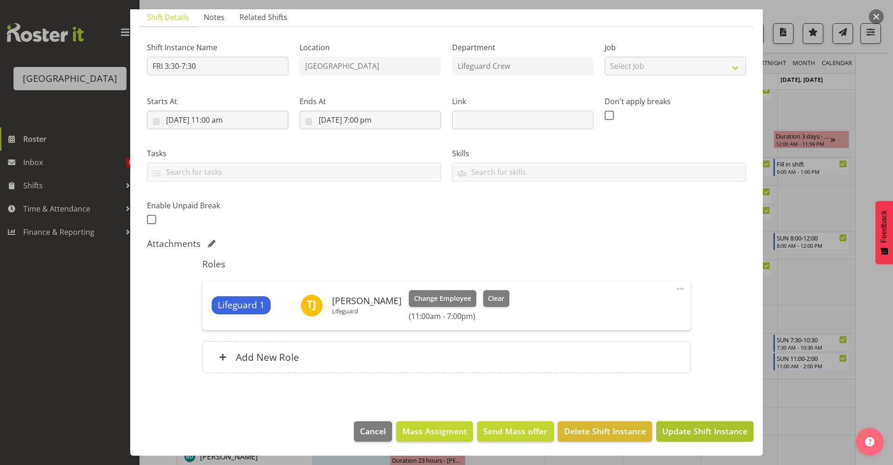
click at [731, 430] on span "Update Shift Instance" at bounding box center [705, 431] width 85 height 12
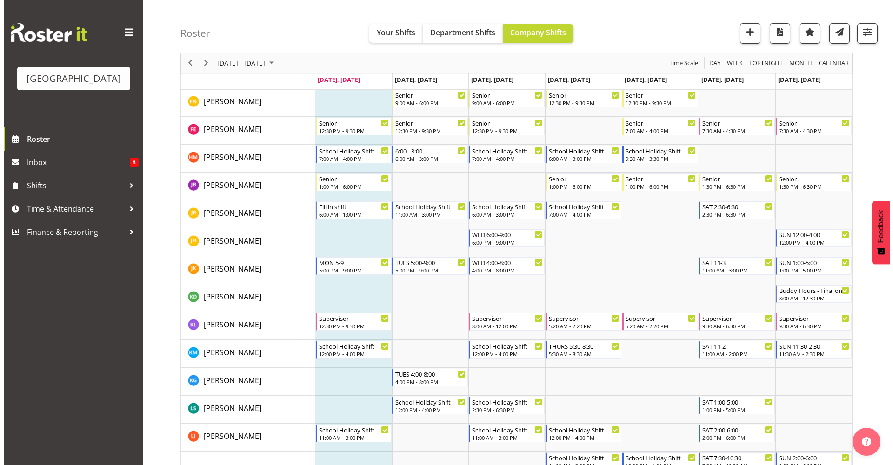
scroll to position [0, 0]
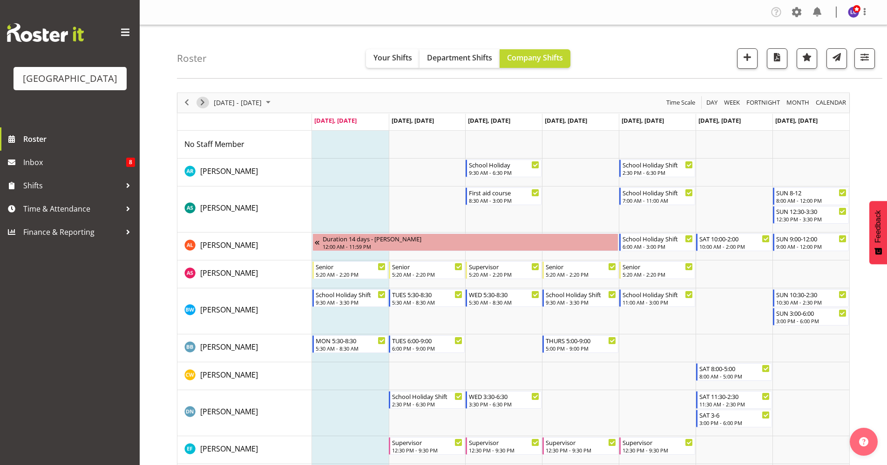
click at [205, 103] on span "Next" at bounding box center [202, 103] width 11 height 12
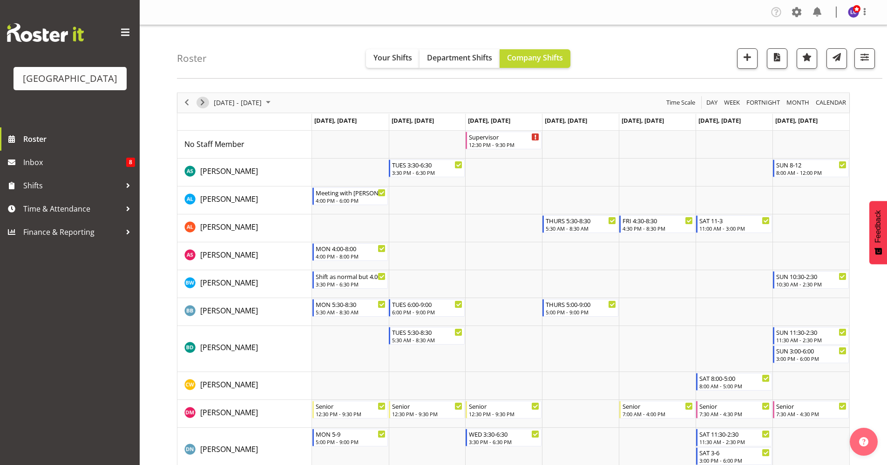
click at [205, 103] on span "Next" at bounding box center [202, 103] width 11 height 12
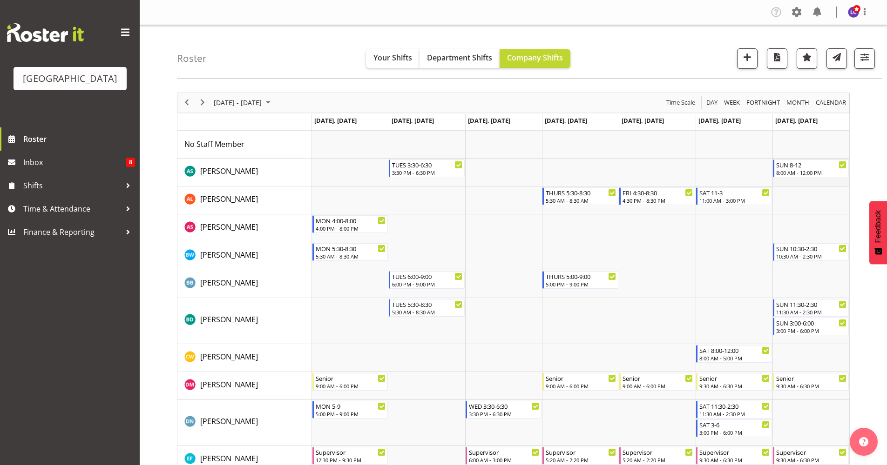
click at [835, 180] on td "Timeline Week of October 13, 2025" at bounding box center [810, 173] width 77 height 28
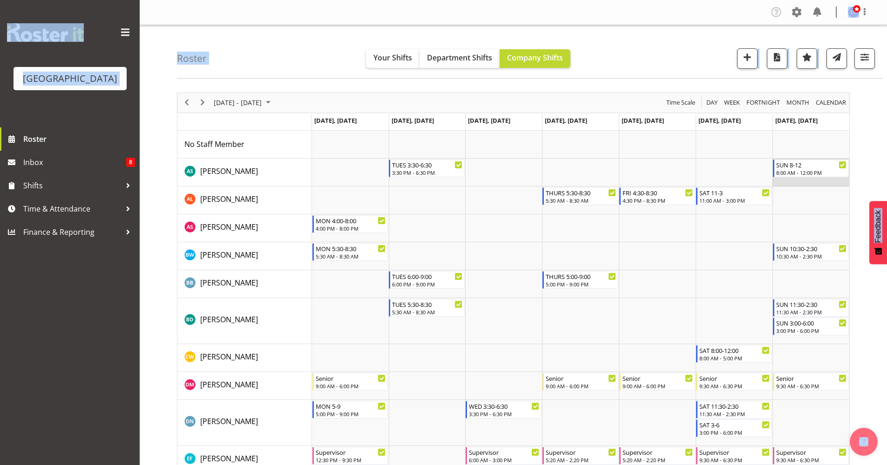
click at [835, 180] on td "Timeline Week of October 13, 2025" at bounding box center [810, 173] width 77 height 28
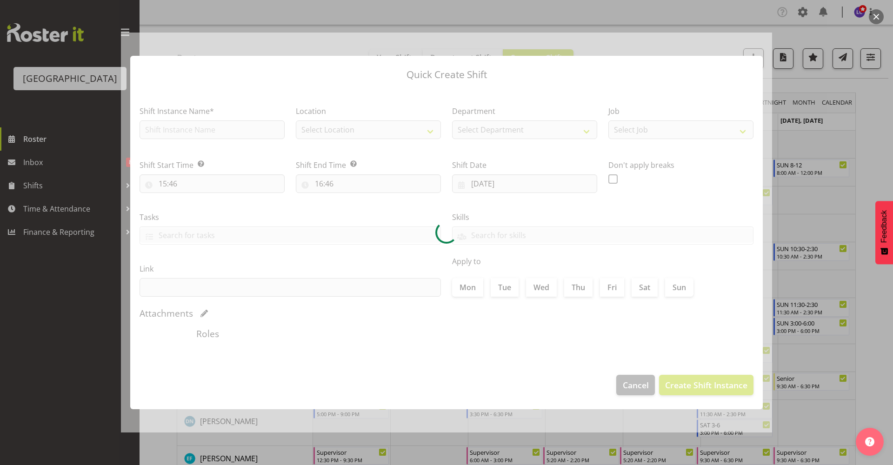
type input "[DATE]"
checkbox input "true"
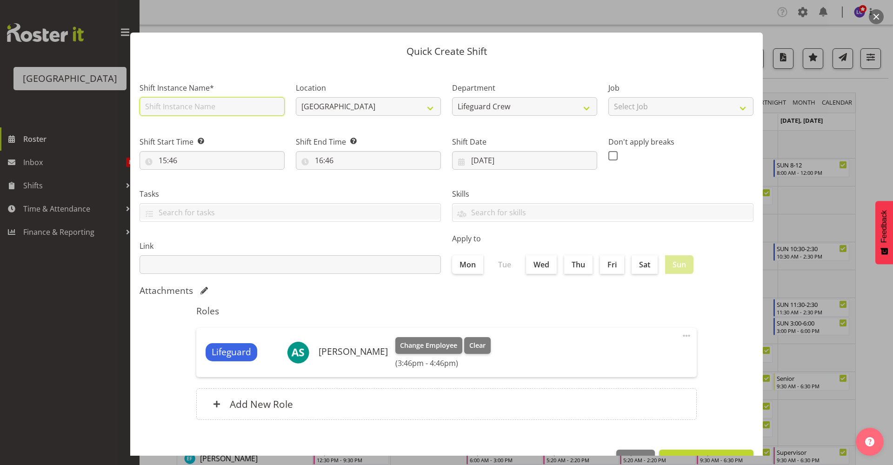
click at [220, 102] on input "text" at bounding box center [212, 106] width 145 height 19
type input "Training night"
click at [221, 163] on input "15:46" at bounding box center [212, 160] width 145 height 19
click at [204, 193] on select "00 01 02 03 04 05 06 07 08 09 10 11 12 13 14 15 16 17 18 19 20 21 22 23" at bounding box center [203, 184] width 21 height 19
select select "18"
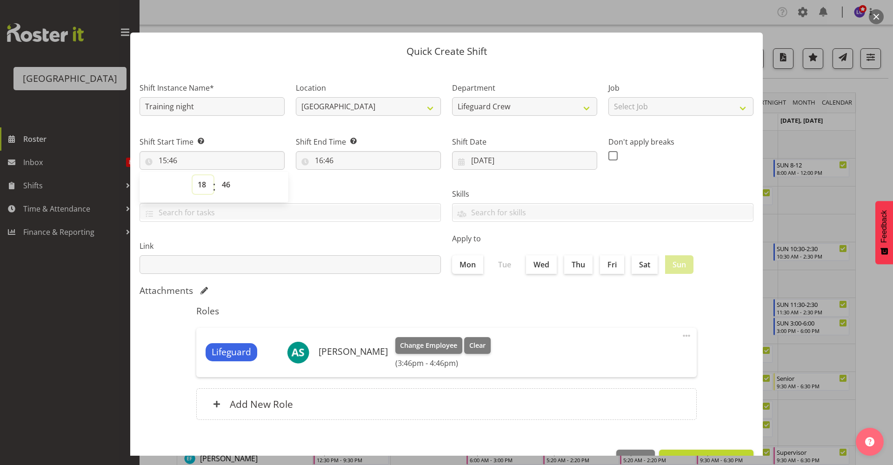
click at [193, 175] on select "00 01 02 03 04 05 06 07 08 09 10 11 12 13 14 15 16 17 18 19 20 21 22 23" at bounding box center [203, 184] width 21 height 19
type input "18:46"
click at [230, 195] on span "00 01 02 03 04 05 06 07 08 09 10 11 12 13 14 15 16 17 18 19 20 21 22 23 24 25 2…" at bounding box center [227, 186] width 21 height 23
select select "30"
click at [217, 175] on select "00 01 02 03 04 05 06 07 08 09 10 11 12 13 14 15 16 17 18 19 20 21 22 23 24 25 2…" at bounding box center [227, 184] width 21 height 19
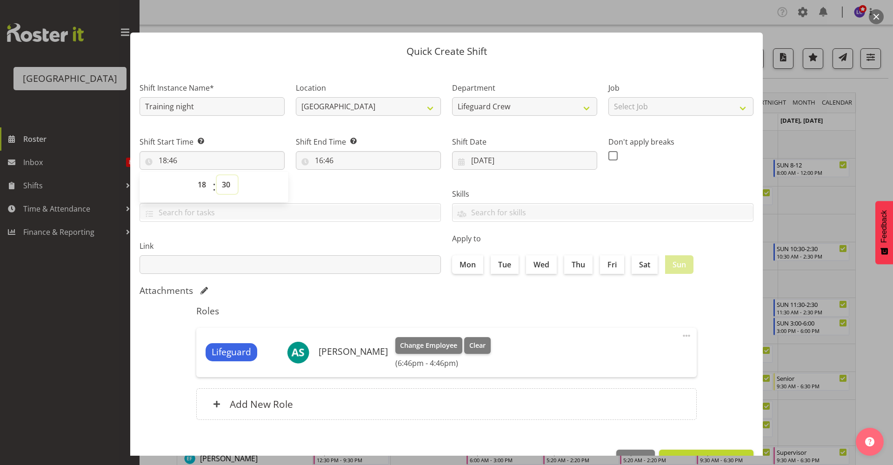
type input "18:30"
click at [343, 243] on label "Link" at bounding box center [291, 246] width 302 height 11
drag, startPoint x: 383, startPoint y: 161, endPoint x: 378, endPoint y: 156, distance: 6.9
click at [383, 161] on input "16:46" at bounding box center [368, 160] width 145 height 19
click at [356, 189] on select "00 01 02 03 04 05 06 07 08 09 10 11 12 13 14 15 16 17 18 19 20 21 22 23" at bounding box center [359, 184] width 21 height 19
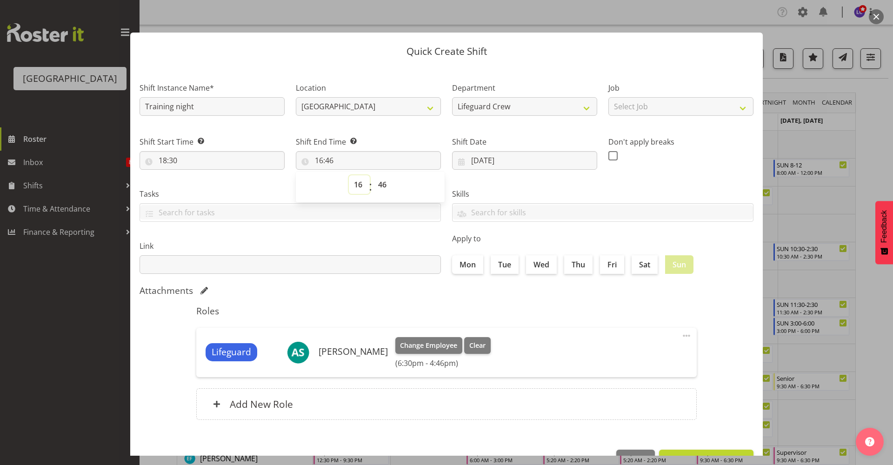
select select "21"
click at [349, 175] on select "00 01 02 03 04 05 06 07 08 09 10 11 12 13 14 15 16 17 18 19 20 21 22 23" at bounding box center [359, 184] width 21 height 19
type input "21:46"
click at [361, 187] on select "00 01 02 03 04 05 06 07 08 09 10 11 12 13 14 15 16 17 18 19 20 21 22 23" at bounding box center [359, 184] width 21 height 19
select select "20"
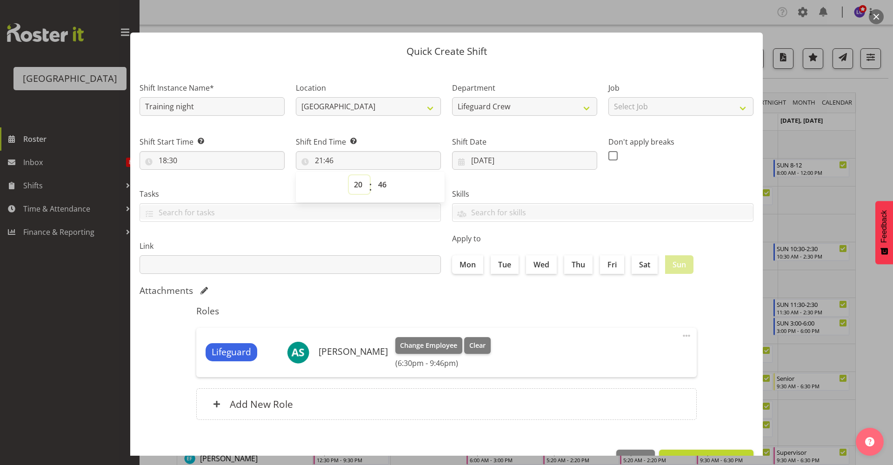
click at [349, 175] on select "00 01 02 03 04 05 06 07 08 09 10 11 12 13 14 15 16 17 18 19 20 21 22 23" at bounding box center [359, 184] width 21 height 19
type input "20:46"
drag, startPoint x: 385, startPoint y: 183, endPoint x: 390, endPoint y: 195, distance: 13.0
click at [385, 182] on select "00 01 02 03 04 05 06 07 08 09 10 11 12 13 14 15 16 17 18 19 20 21 22 23 24 25 2…" at bounding box center [383, 184] width 21 height 19
click at [398, 424] on div "Roles Lifeguard Ajay Smith Change Employee Clear (6:30pm - 8:46pm) Edit Delete …" at bounding box center [447, 365] width 512 height 131
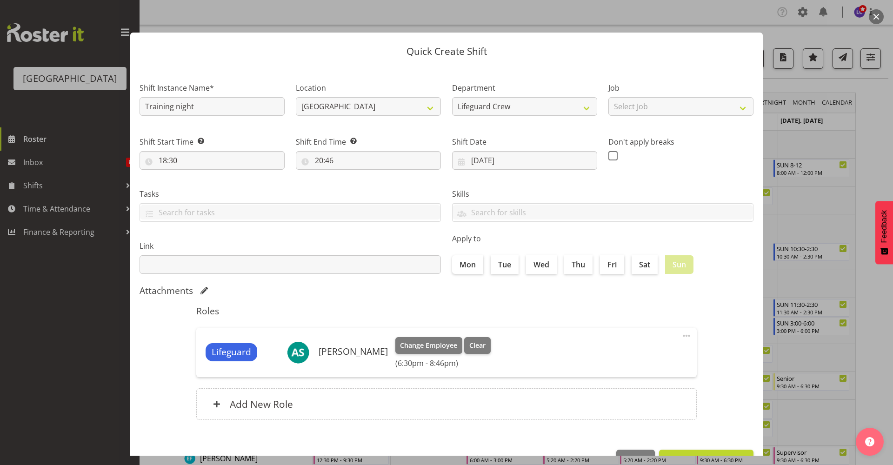
click at [385, 174] on div "Shift End Time Set the time of the day you wish this shift to finish 20:46 00 0…" at bounding box center [368, 149] width 156 height 52
click at [379, 168] on input "20:46" at bounding box center [368, 160] width 145 height 19
click at [353, 188] on select "00 01 02 03 04 05 06 07 08 09 10 11 12 13 14 15 16 17 18 19 20 21 22 23" at bounding box center [359, 184] width 21 height 19
click at [349, 175] on select "00 01 02 03 04 05 06 07 08 09 10 11 12 13 14 15 16 17 18 19 20 21 22 23" at bounding box center [359, 184] width 21 height 19
click at [388, 186] on select "00 01 02 03 04 05 06 07 08 09 10 11 12 13 14 15 16 17 18 19 20 21 22 23 24 25 2…" at bounding box center [383, 184] width 21 height 19
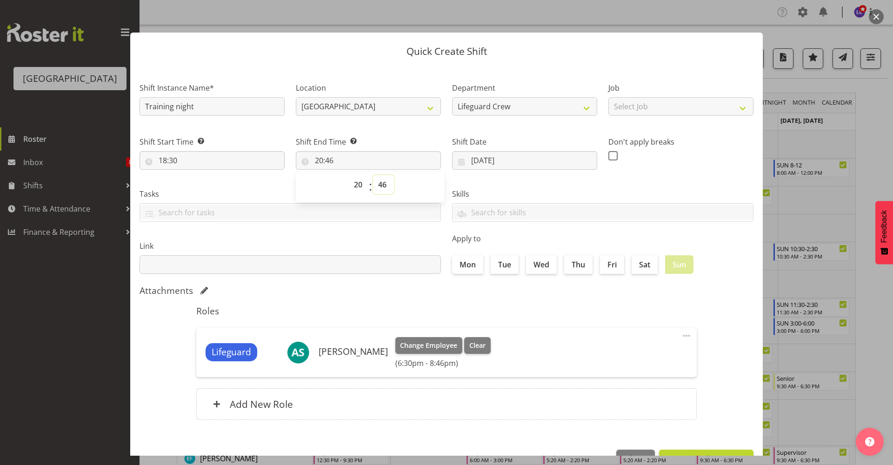
select select "0"
click at [373, 175] on select "00 01 02 03 04 05 06 07 08 09 10 11 12 13 14 15 16 17 18 19 20 21 22 23 24 25 2…" at bounding box center [383, 184] width 21 height 19
type input "20:00"
click at [381, 183] on select "00 01 02 03 04 05 06 07 08 09 10 11 12 13 14 15 16 17 18 19 20 21 22 23 24 25 2…" at bounding box center [383, 184] width 21 height 19
select select "30"
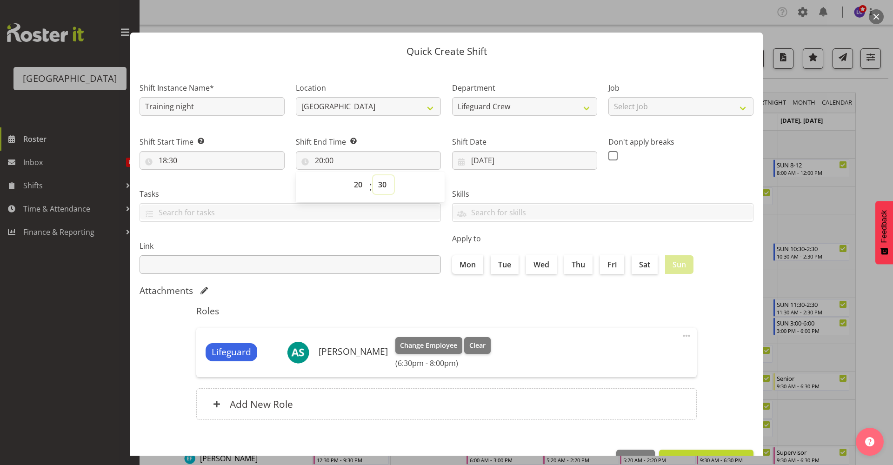
click at [373, 175] on select "00 01 02 03 04 05 06 07 08 09 10 11 12 13 14 15 16 17 18 19 20 21 22 23 24 25 2…" at bounding box center [383, 184] width 21 height 19
type input "20:30"
click at [356, 290] on div "Attachments" at bounding box center [447, 290] width 614 height 11
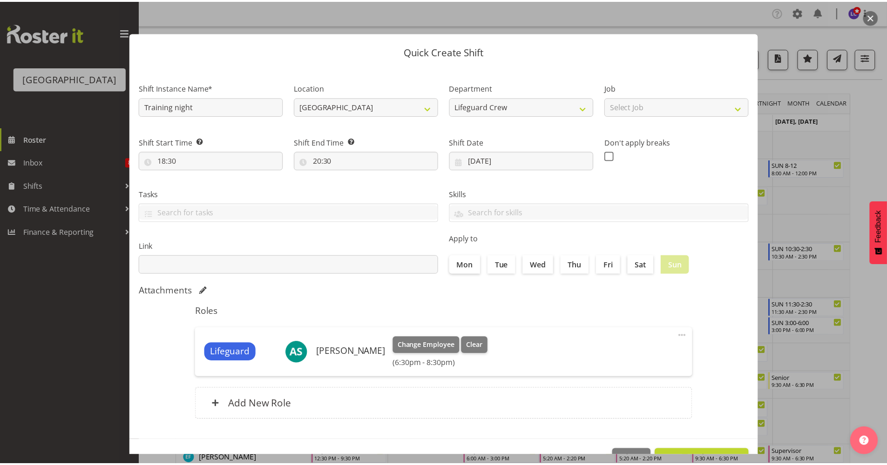
scroll to position [28, 0]
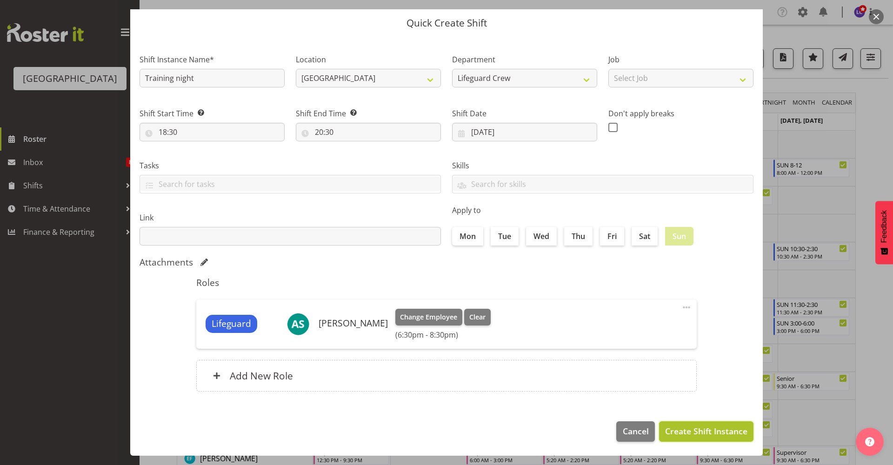
click at [712, 435] on span "Create Shift Instance" at bounding box center [706, 431] width 82 height 12
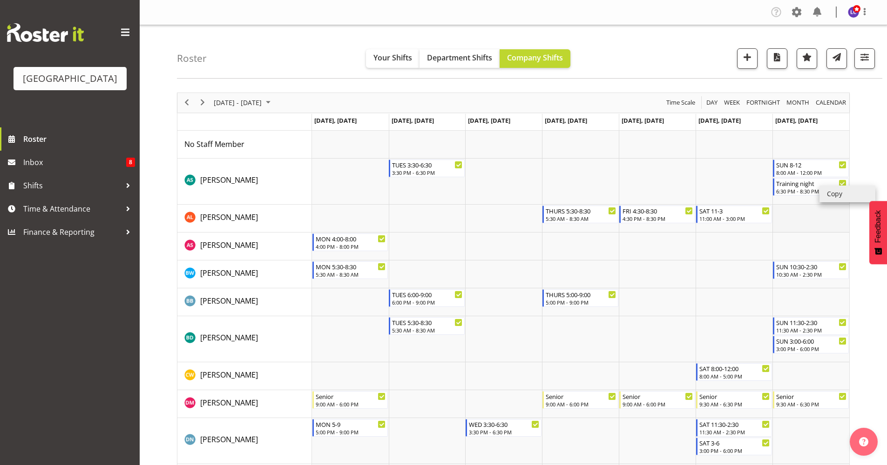
drag, startPoint x: 827, startPoint y: 189, endPoint x: 802, endPoint y: 217, distance: 37.2
click at [827, 190] on li "Copy" at bounding box center [847, 194] width 56 height 17
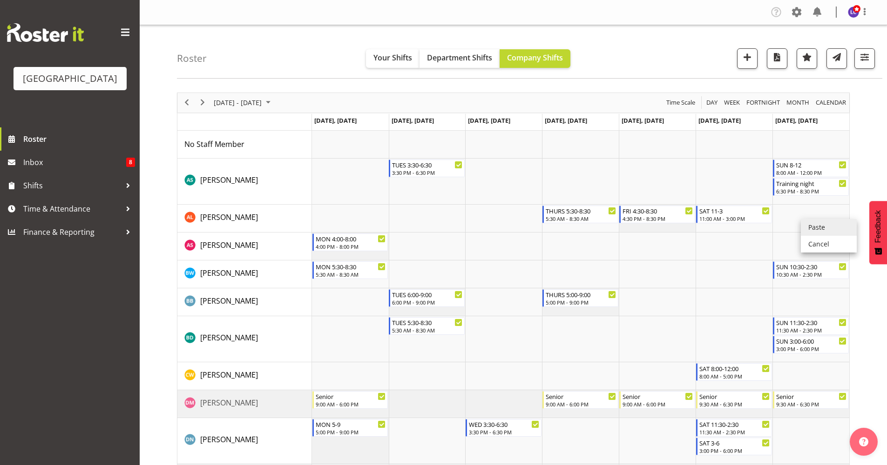
click at [804, 227] on li "Paste" at bounding box center [828, 227] width 56 height 17
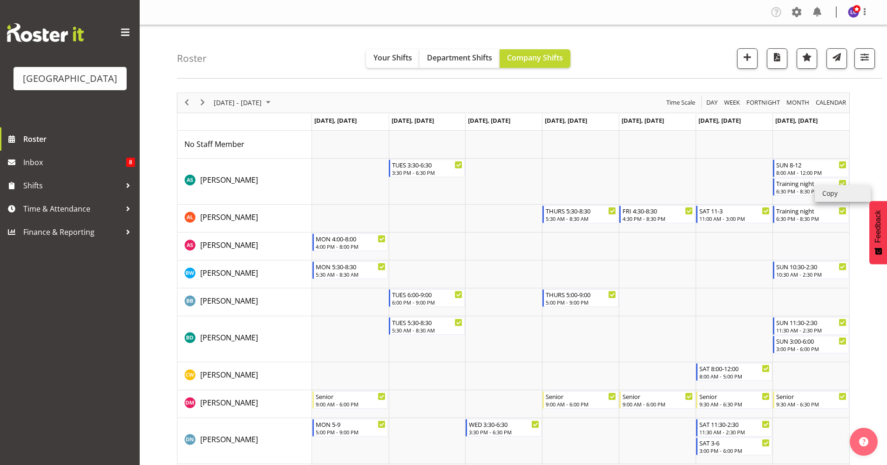
click at [826, 195] on li "Copy" at bounding box center [842, 193] width 56 height 17
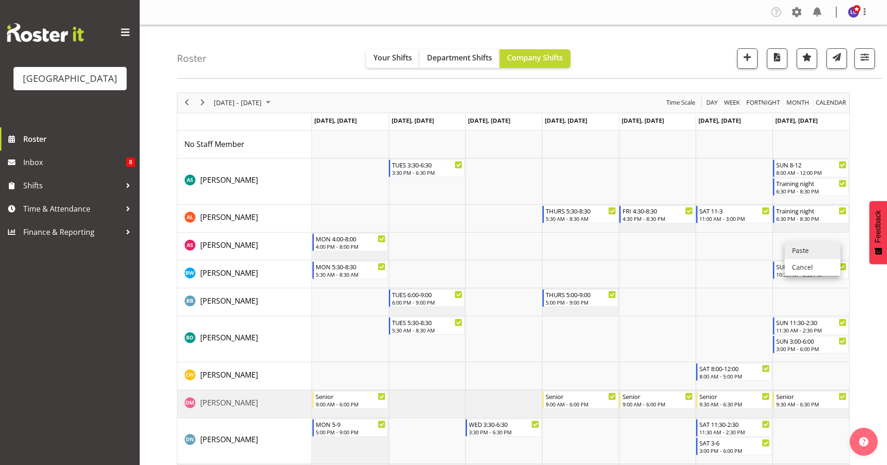
click at [793, 247] on li "Paste" at bounding box center [812, 250] width 56 height 17
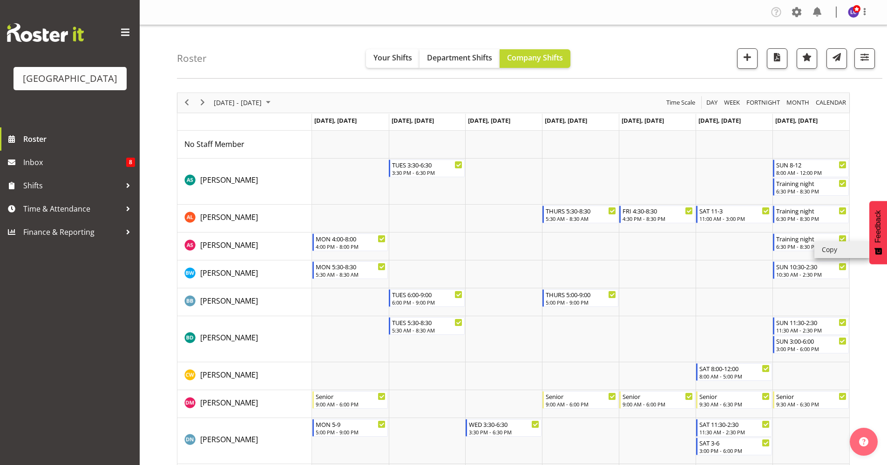
click at [838, 251] on li "Copy" at bounding box center [842, 250] width 56 height 17
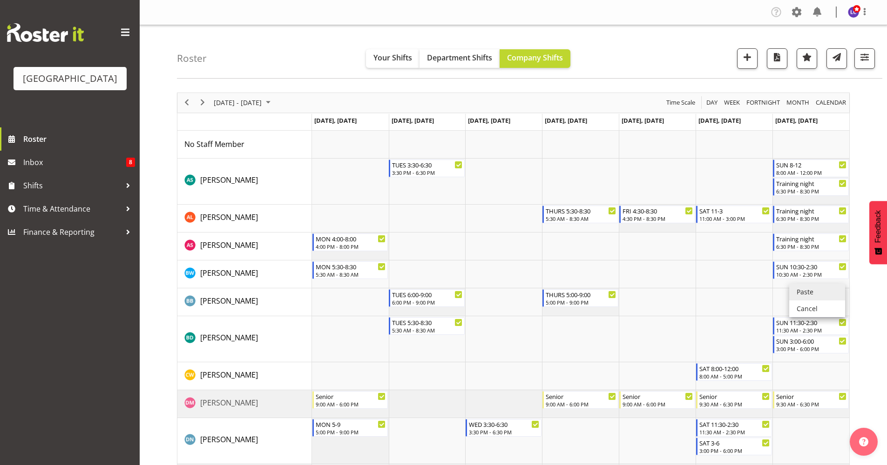
click at [829, 292] on li "Paste" at bounding box center [817, 292] width 56 height 17
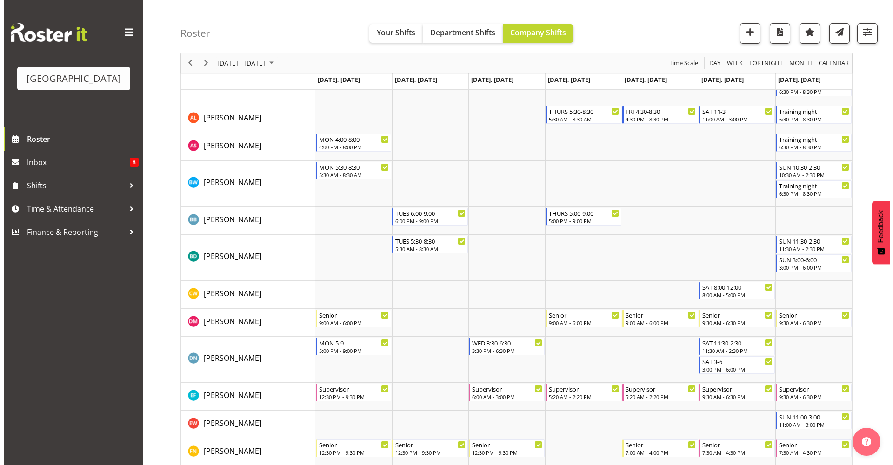
scroll to position [114, 0]
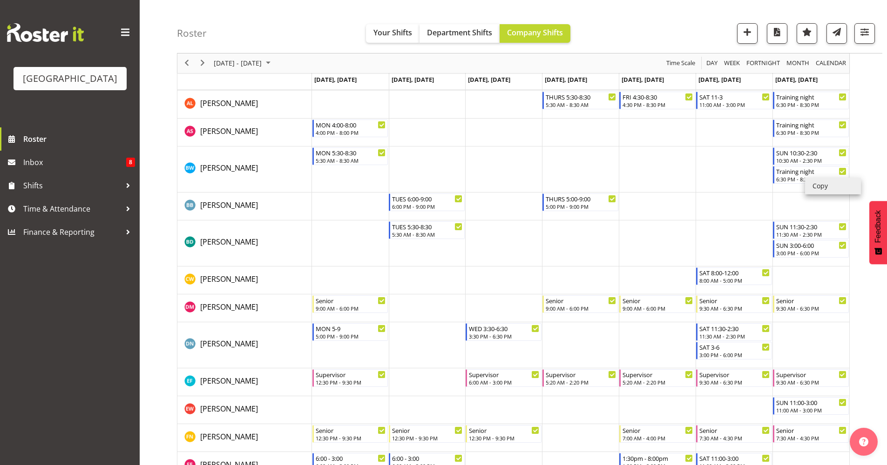
click at [816, 183] on li "Copy" at bounding box center [833, 186] width 56 height 17
click at [825, 183] on li "Copy" at bounding box center [833, 186] width 56 height 17
click at [825, 188] on li "Copy" at bounding box center [833, 186] width 56 height 17
click at [821, 187] on li "Copy" at bounding box center [833, 186] width 56 height 17
click at [826, 186] on li "Copy" at bounding box center [833, 186] width 56 height 17
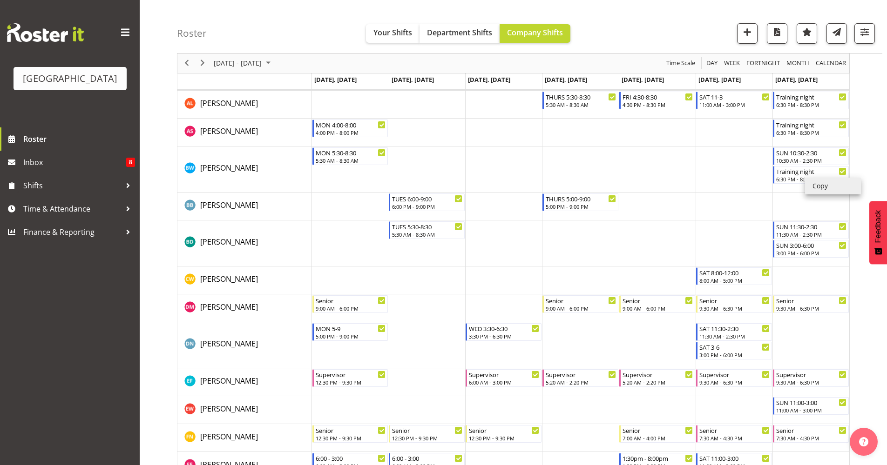
click at [826, 186] on li "Copy" at bounding box center [833, 186] width 56 height 17
click at [582, 176] on td "Timeline Week of October 13, 2025" at bounding box center [580, 170] width 77 height 46
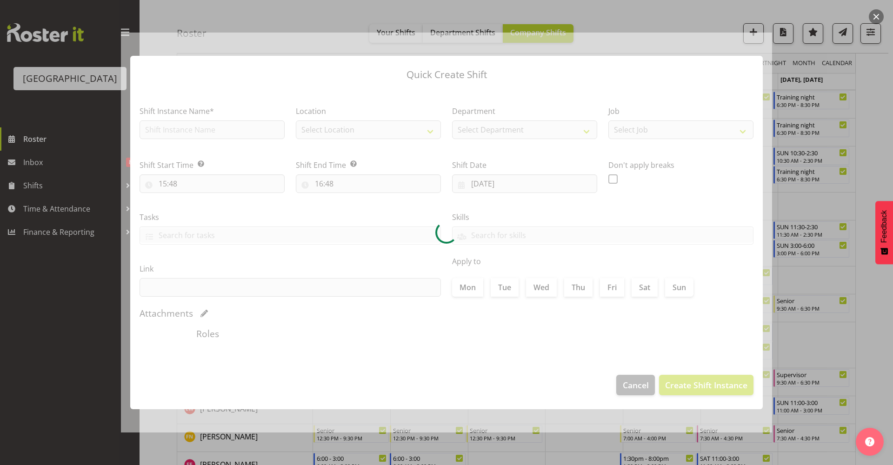
type input "16/10/2025"
checkbox input "true"
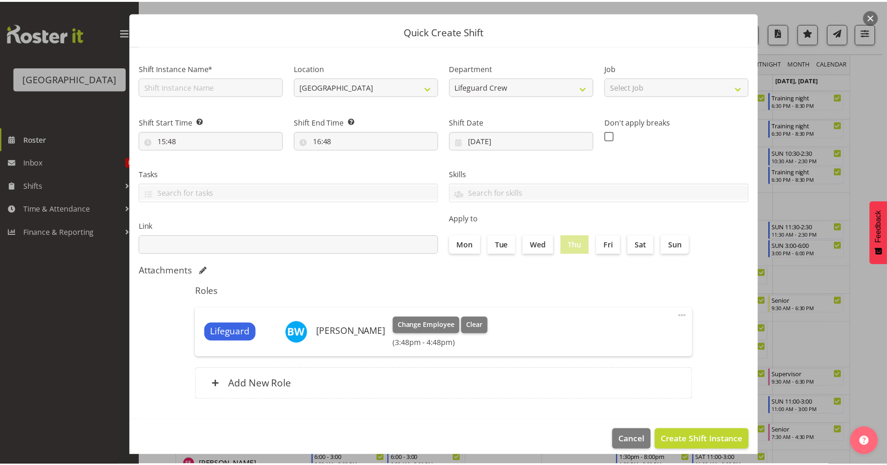
scroll to position [28, 0]
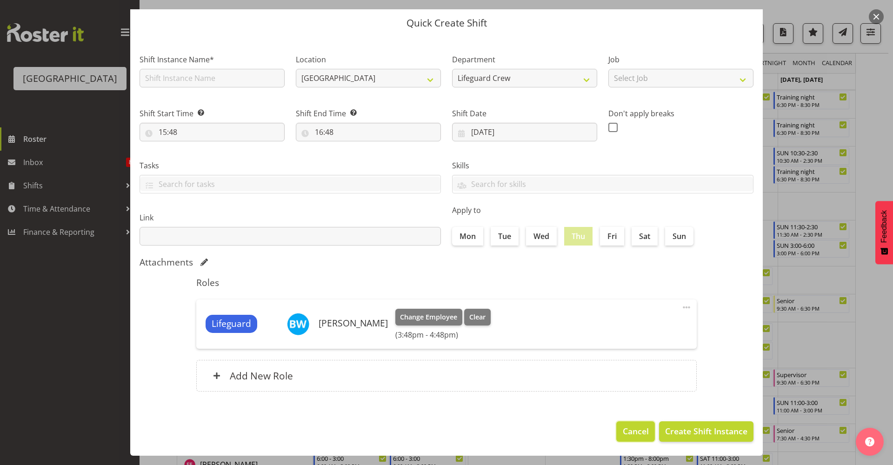
click at [628, 428] on span "Cancel" at bounding box center [636, 431] width 26 height 12
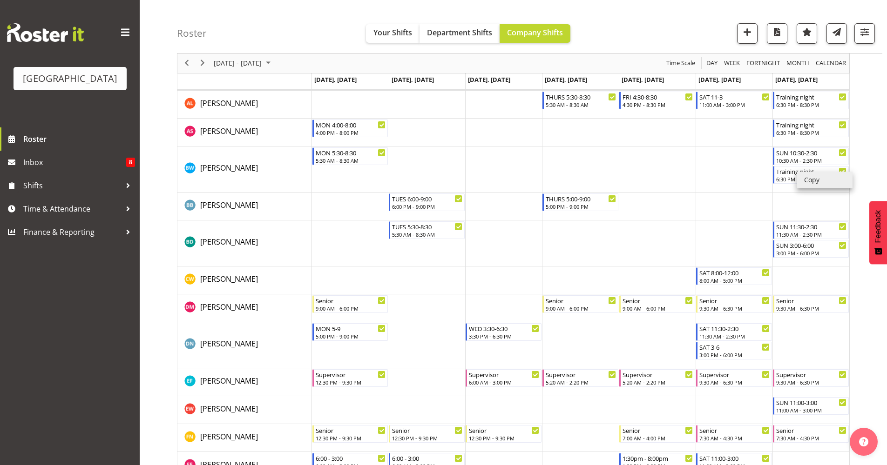
click at [813, 181] on li "Copy" at bounding box center [824, 180] width 56 height 17
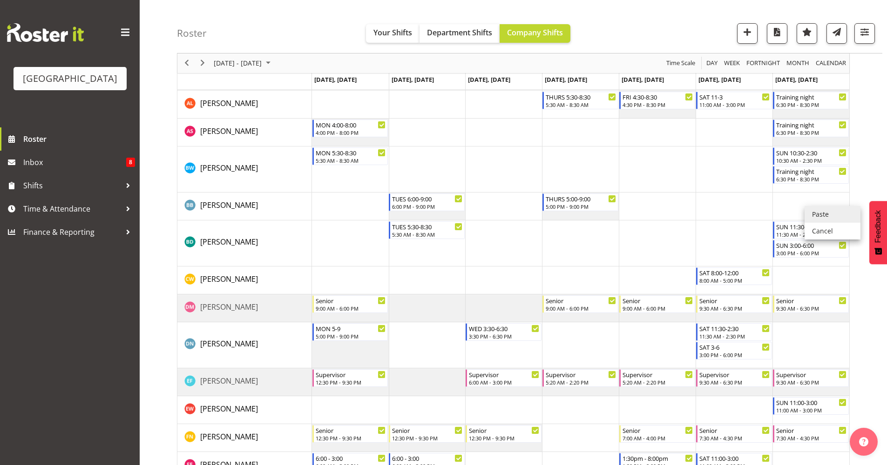
click at [816, 217] on li "Paste" at bounding box center [832, 214] width 56 height 17
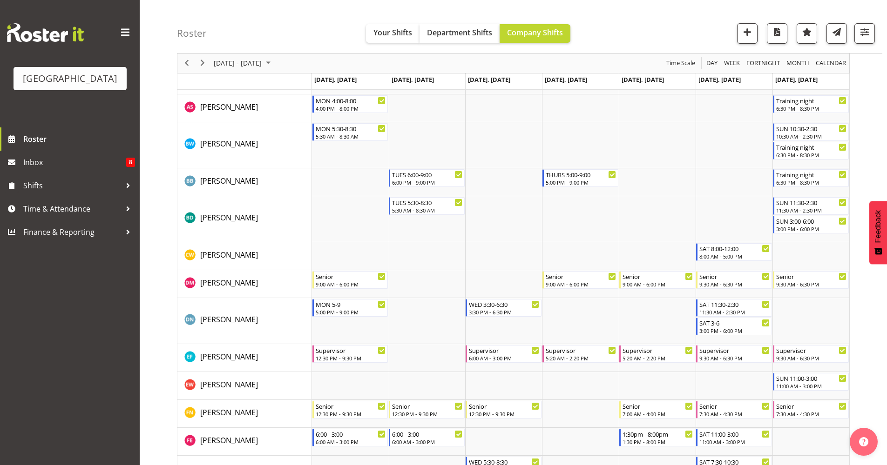
scroll to position [149, 0]
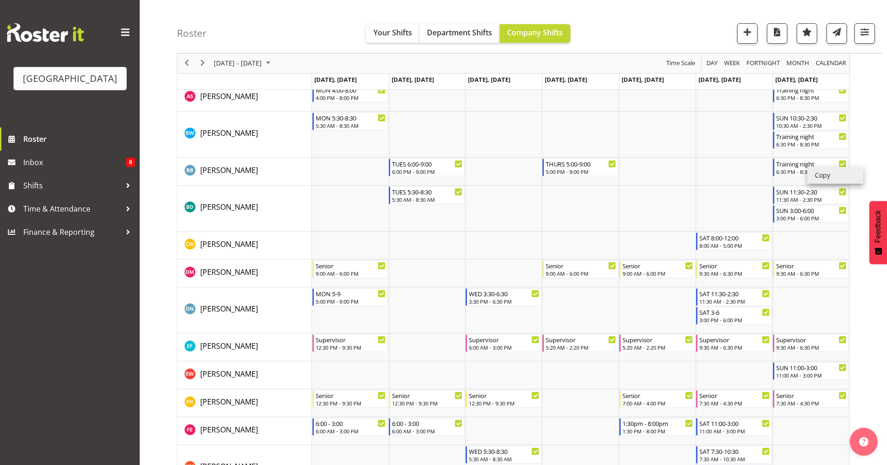
click at [819, 172] on li "Copy" at bounding box center [835, 175] width 56 height 17
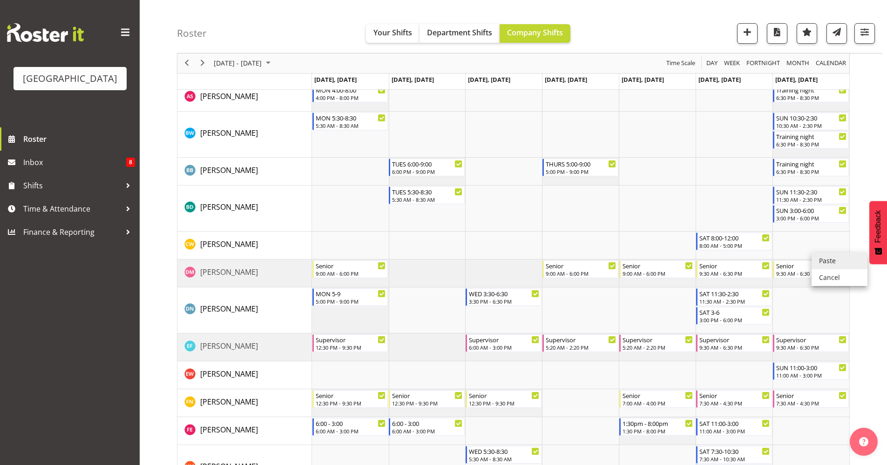
click at [819, 260] on li "Paste" at bounding box center [839, 261] width 56 height 17
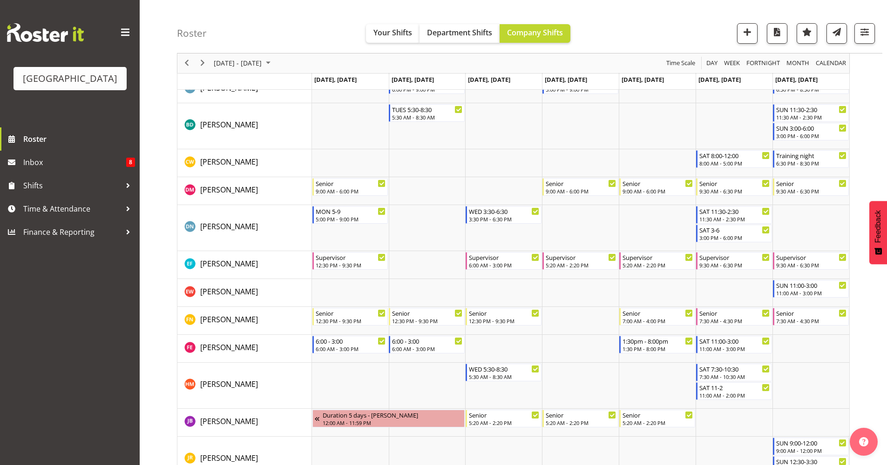
scroll to position [242, 0]
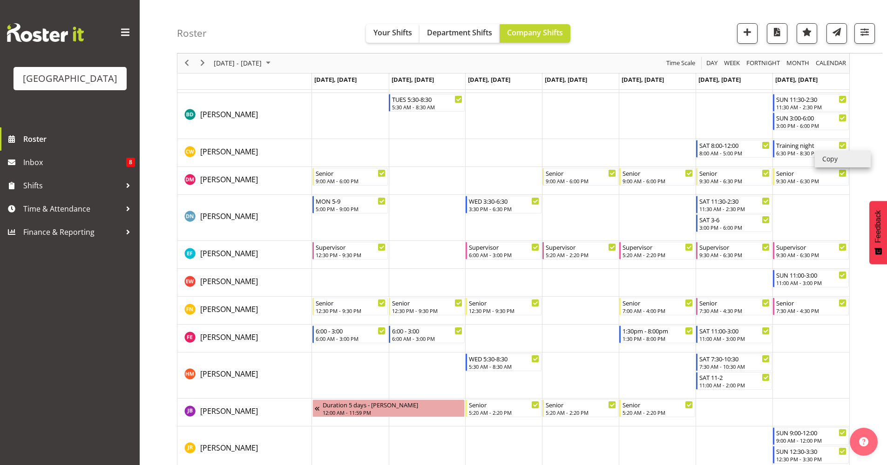
click at [828, 157] on li "Copy" at bounding box center [842, 159] width 56 height 17
click at [826, 156] on li "Copy" at bounding box center [842, 159] width 56 height 17
click at [840, 156] on li "Copy" at bounding box center [842, 159] width 56 height 17
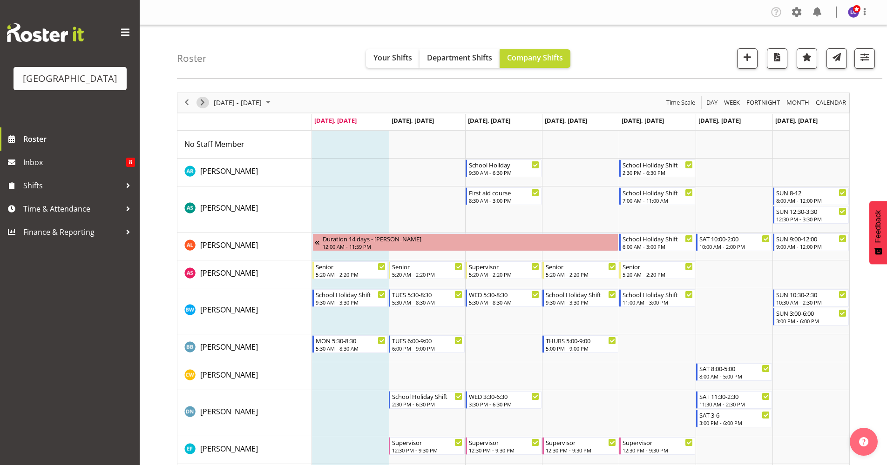
click at [203, 101] on span "Next" at bounding box center [202, 103] width 11 height 12
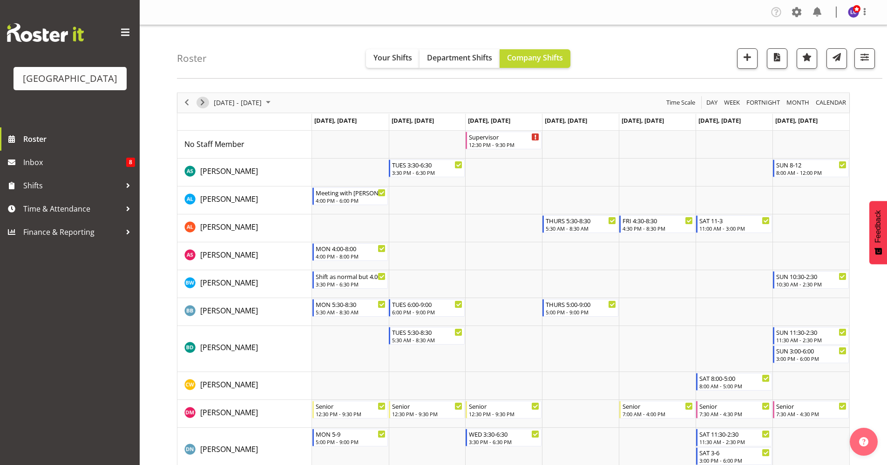
click at [202, 107] on span "Next" at bounding box center [202, 103] width 11 height 12
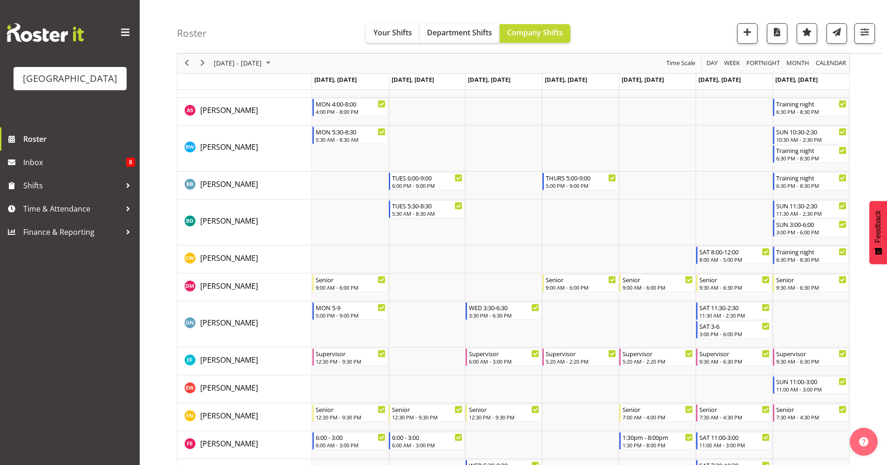
scroll to position [138, 0]
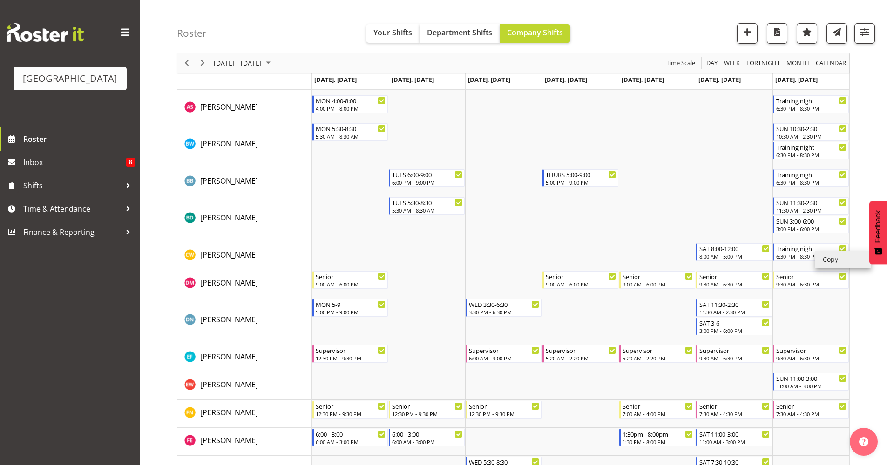
click at [842, 260] on li "Copy" at bounding box center [843, 259] width 56 height 17
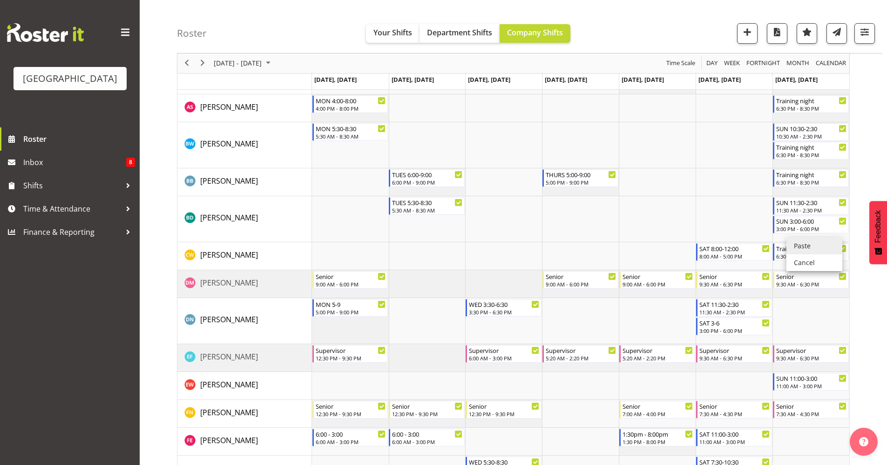
click at [824, 248] on li "Paste" at bounding box center [814, 246] width 56 height 17
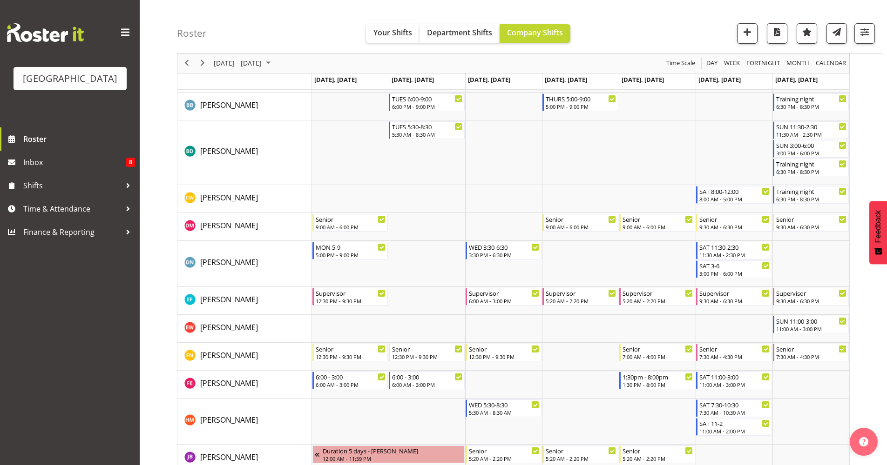
scroll to position [216, 0]
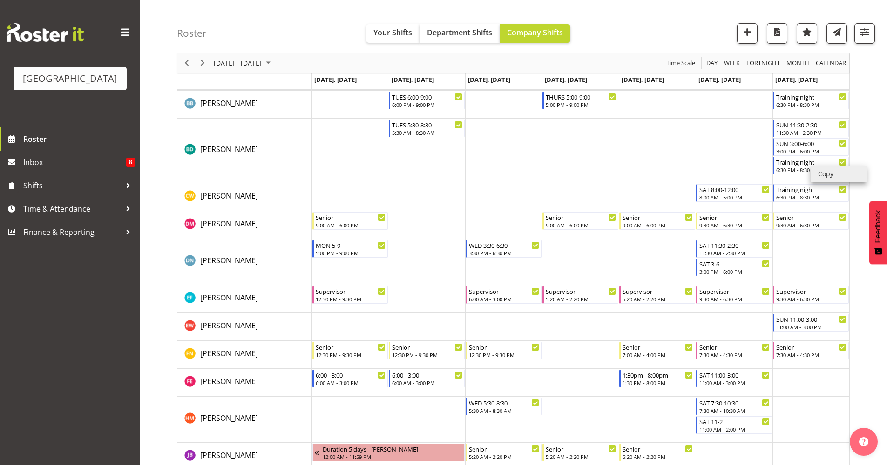
click at [825, 177] on li "Copy" at bounding box center [838, 174] width 56 height 17
click at [834, 172] on li "Copy" at bounding box center [838, 174] width 56 height 17
click at [799, 258] on td "Timeline Week of October 13, 2025" at bounding box center [810, 262] width 77 height 46
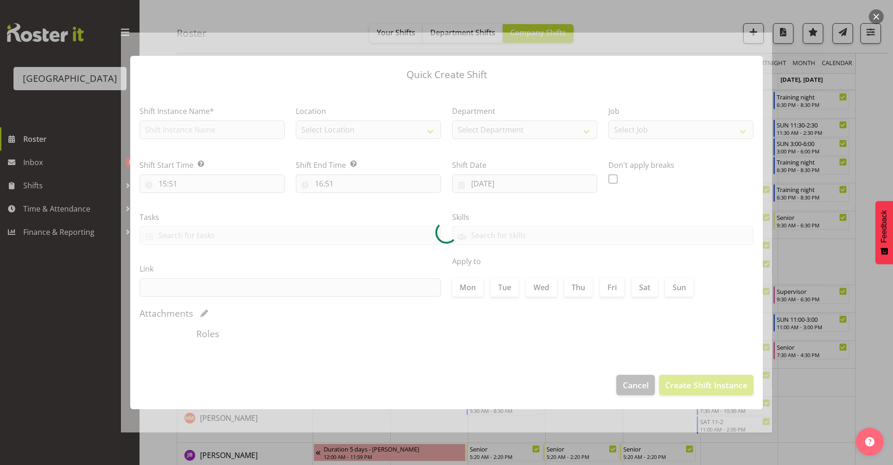
type input "[DATE]"
checkbox input "true"
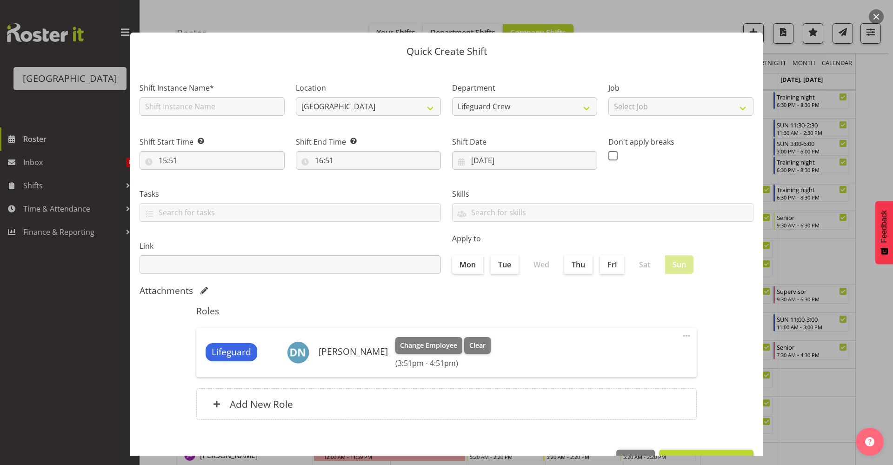
click at [875, 19] on button "button" at bounding box center [876, 16] width 15 height 15
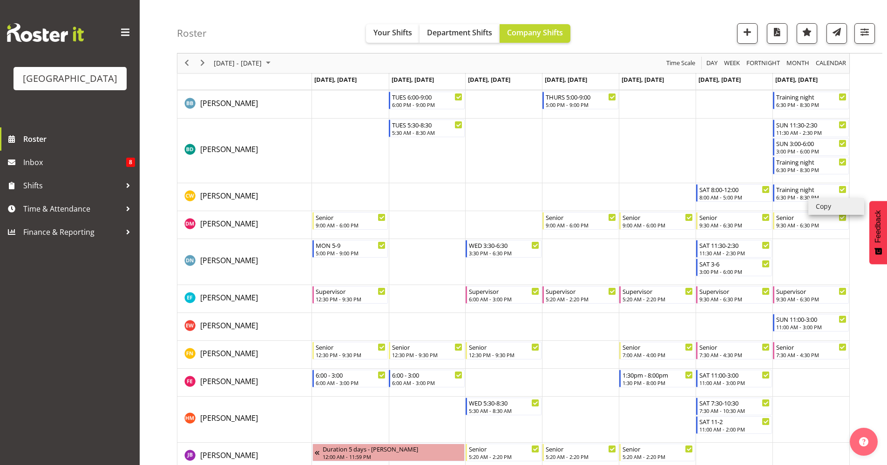
click at [827, 208] on li "Copy" at bounding box center [836, 206] width 56 height 17
click at [822, 206] on li "Copy" at bounding box center [836, 206] width 56 height 17
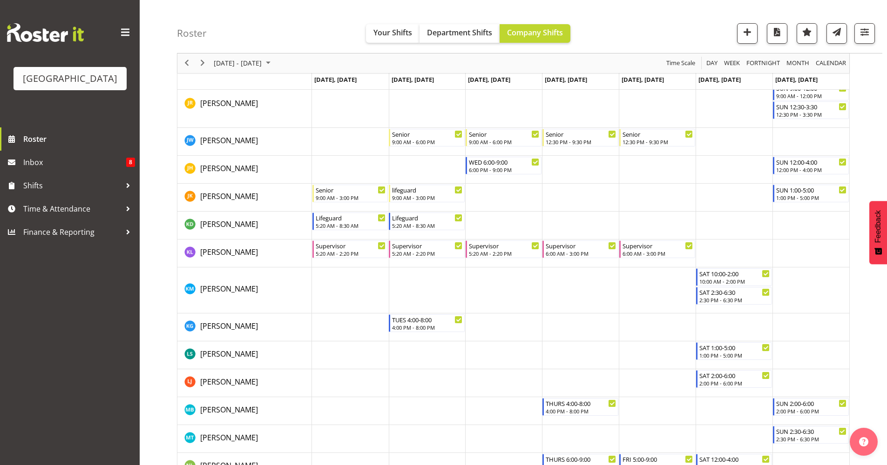
scroll to position [403, 0]
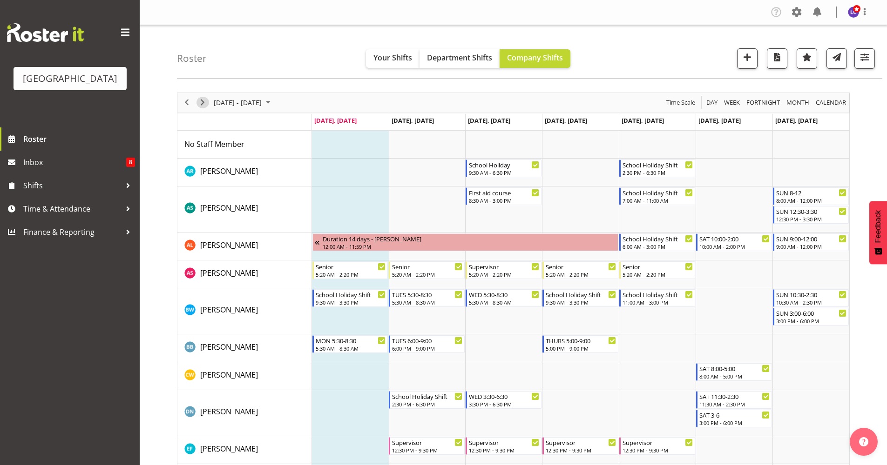
click at [206, 101] on span "Next" at bounding box center [202, 103] width 11 height 12
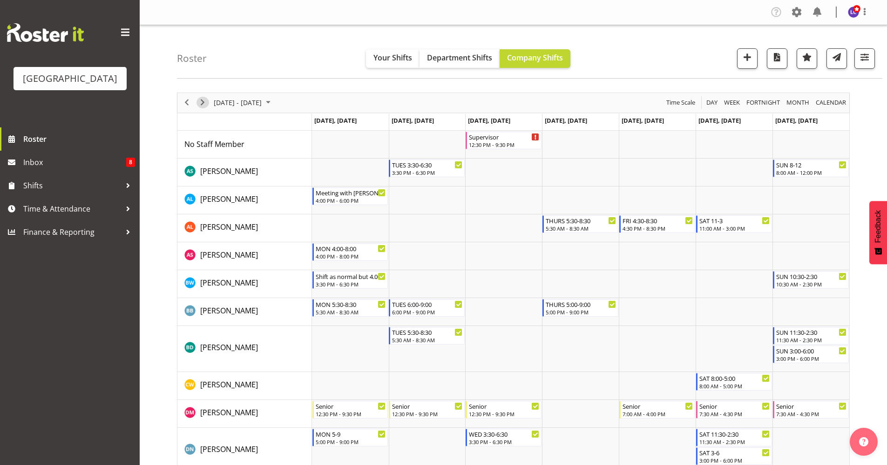
click at [203, 104] on span "Next" at bounding box center [202, 103] width 11 height 12
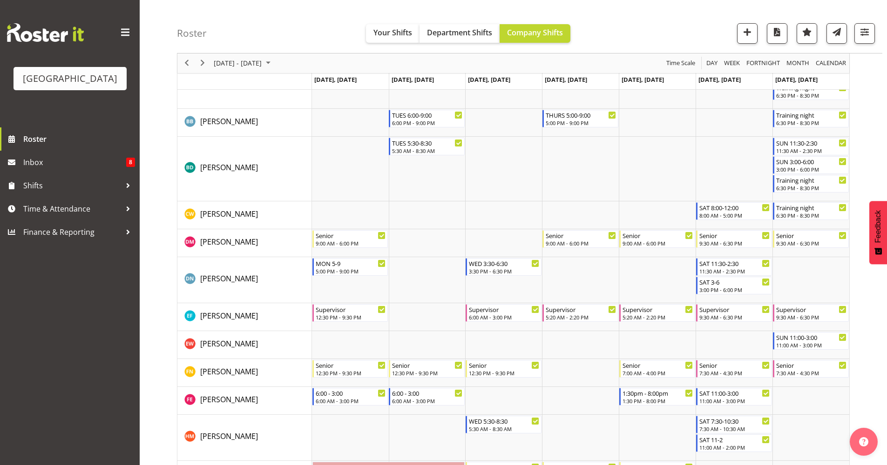
scroll to position [200, 0]
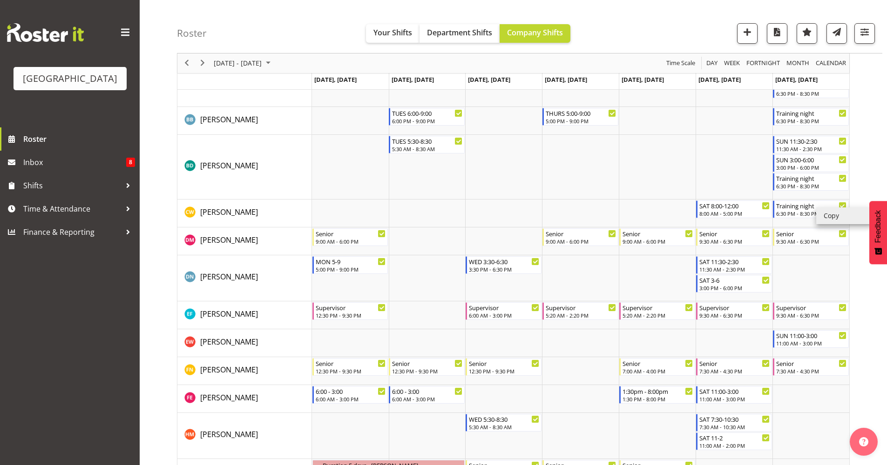
click at [838, 218] on li "Copy" at bounding box center [844, 216] width 56 height 17
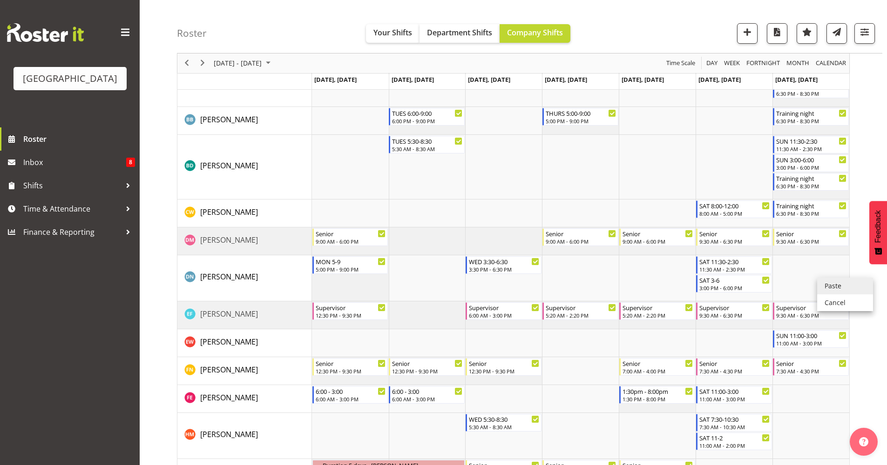
click at [840, 289] on li "Paste" at bounding box center [845, 286] width 56 height 17
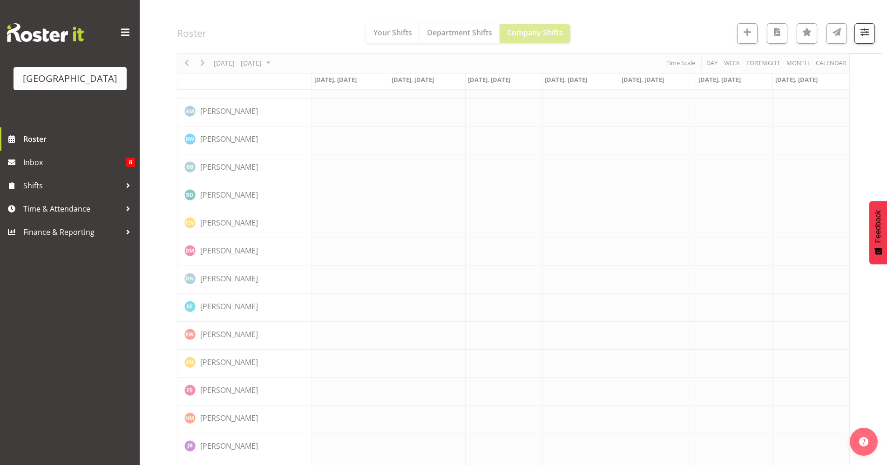
scroll to position [0, 0]
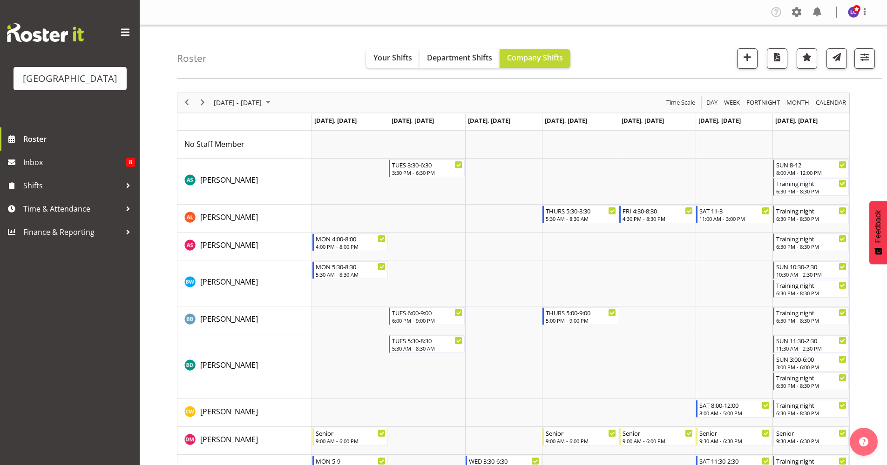
drag, startPoint x: 886, startPoint y: 94, endPoint x: 893, endPoint y: 161, distance: 66.4
click at [886, 161] on html "Splash Palace Roster Inbox 8 Shifts Time & Attendance Finance & Reporting Compa…" at bounding box center [443, 232] width 887 height 465
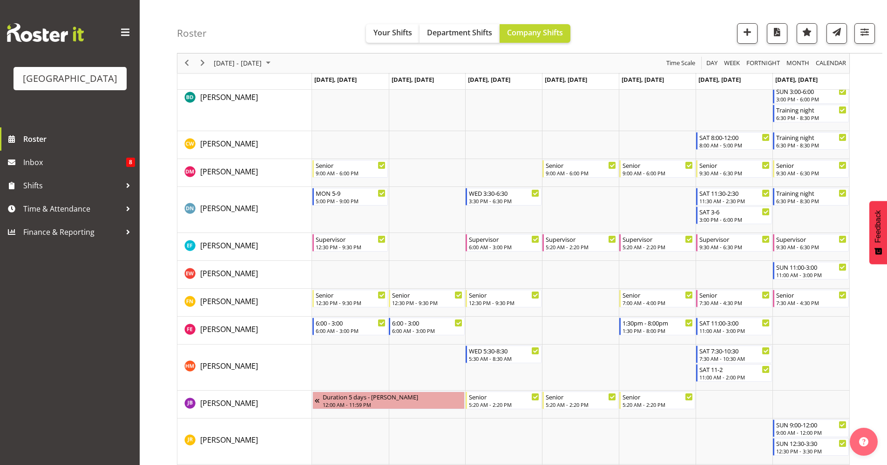
scroll to position [279, 0]
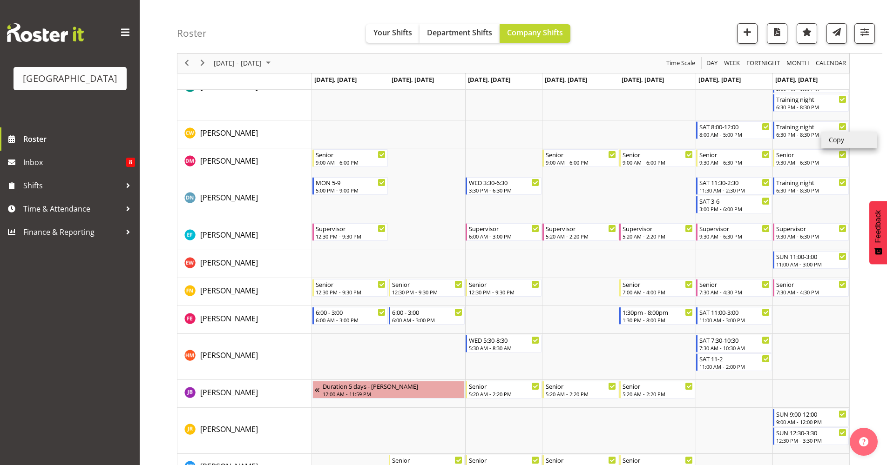
click at [851, 147] on li "Copy" at bounding box center [849, 140] width 56 height 17
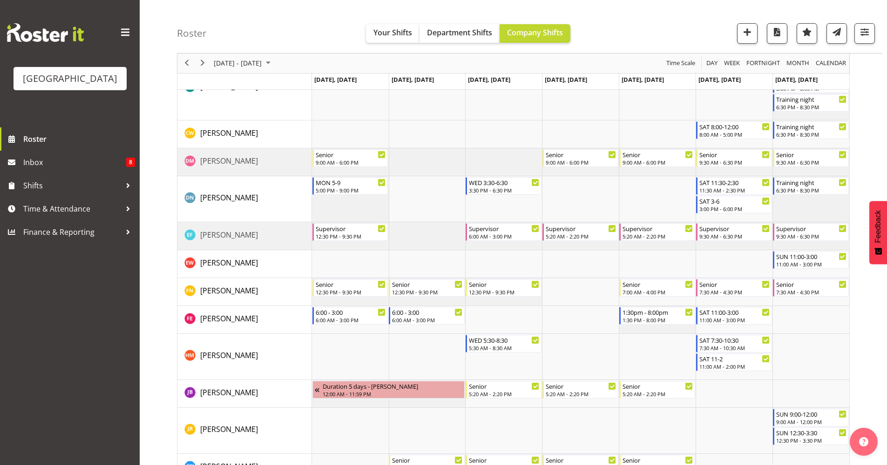
scroll to position [315, 0]
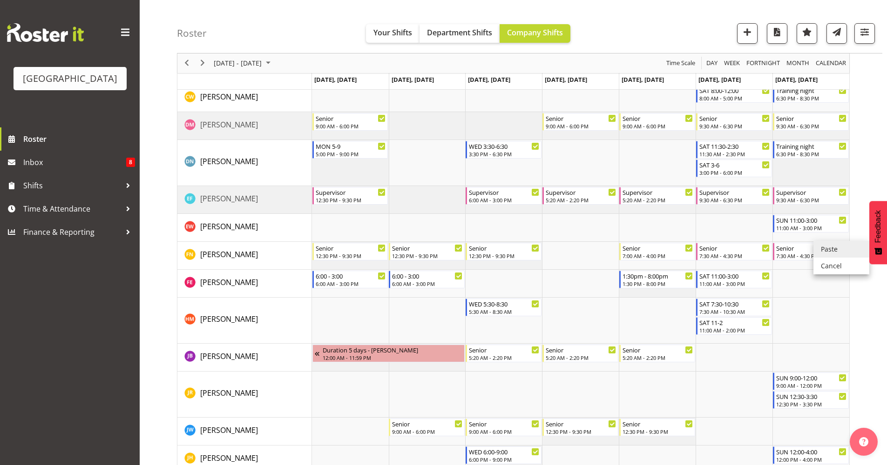
click at [826, 249] on li "Paste" at bounding box center [841, 249] width 56 height 17
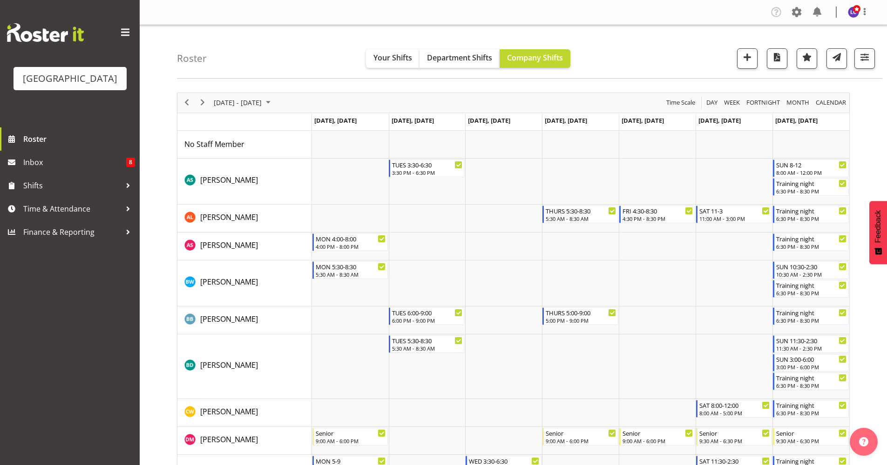
scroll to position [202, 0]
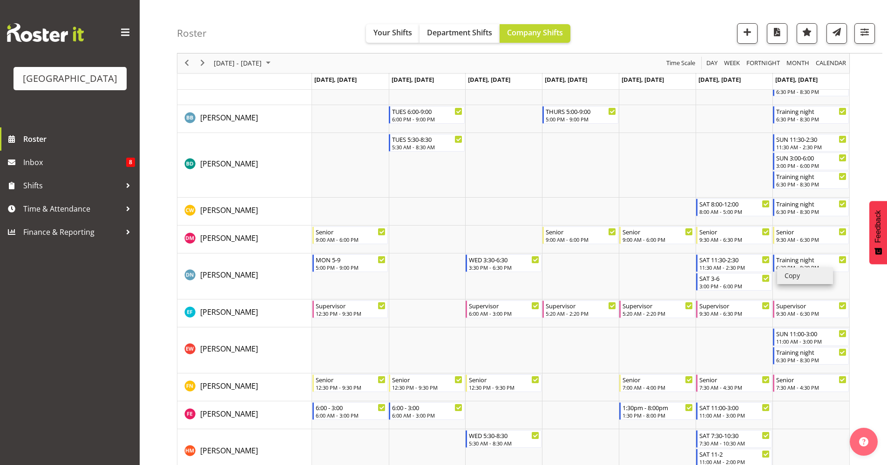
click at [809, 282] on li "Copy" at bounding box center [805, 276] width 56 height 17
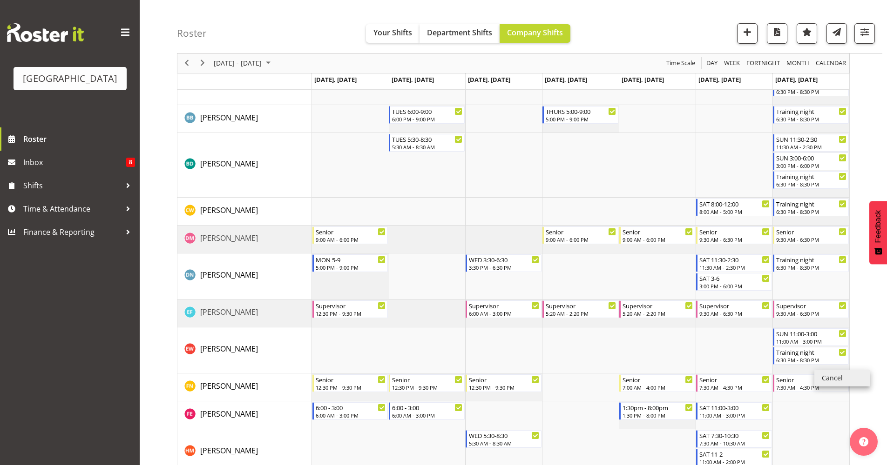
click at [823, 279] on li "Copy" at bounding box center [836, 275] width 56 height 17
click at [823, 400] on li "Paste" at bounding box center [839, 404] width 56 height 17
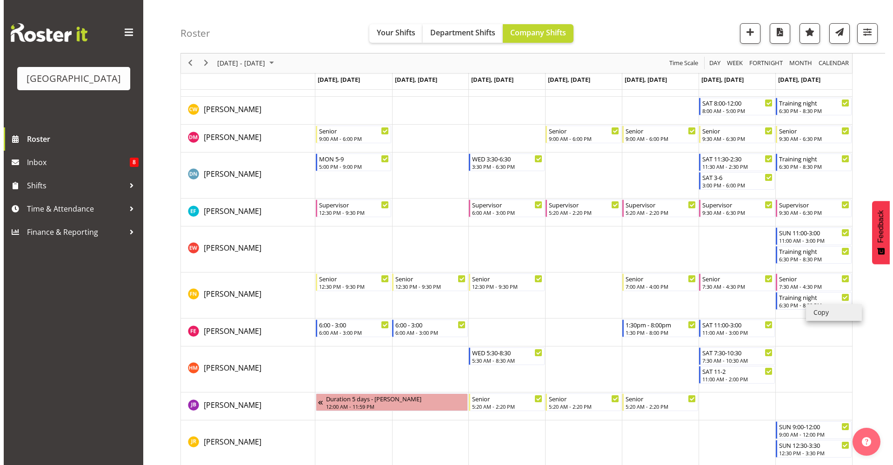
scroll to position [339, 0]
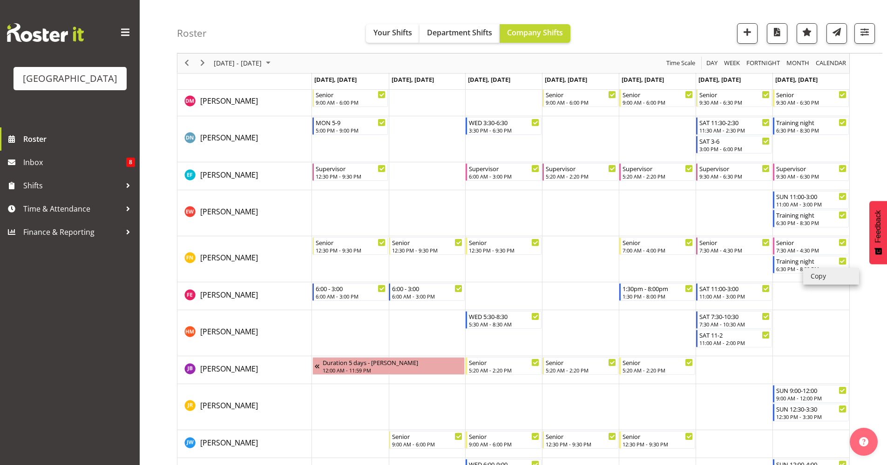
click at [818, 314] on td "Timeline Week of October 13, 2025" at bounding box center [810, 333] width 77 height 46
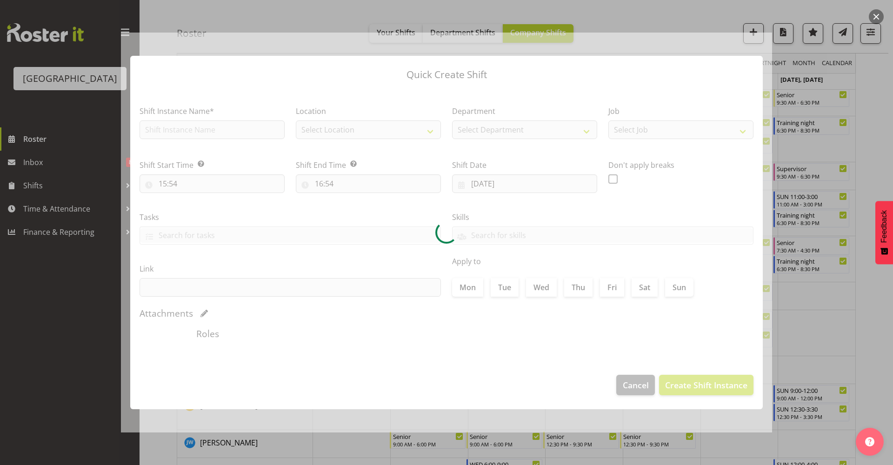
type input "19/10/2025"
checkbox input "true"
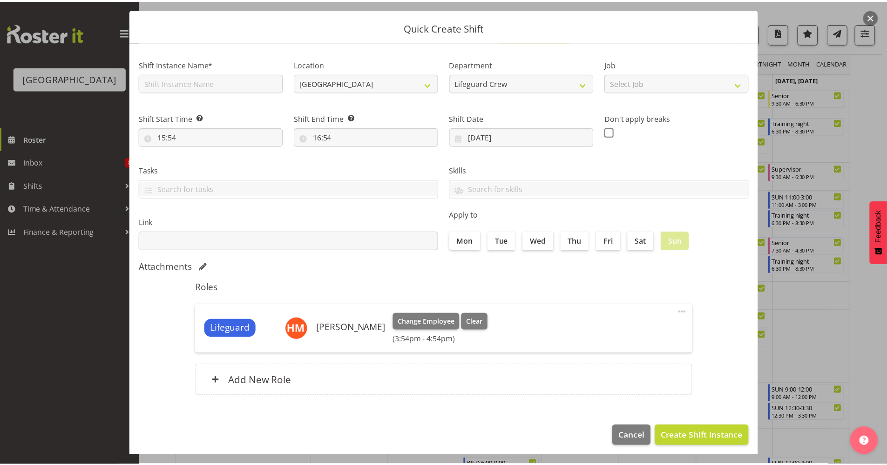
scroll to position [28, 0]
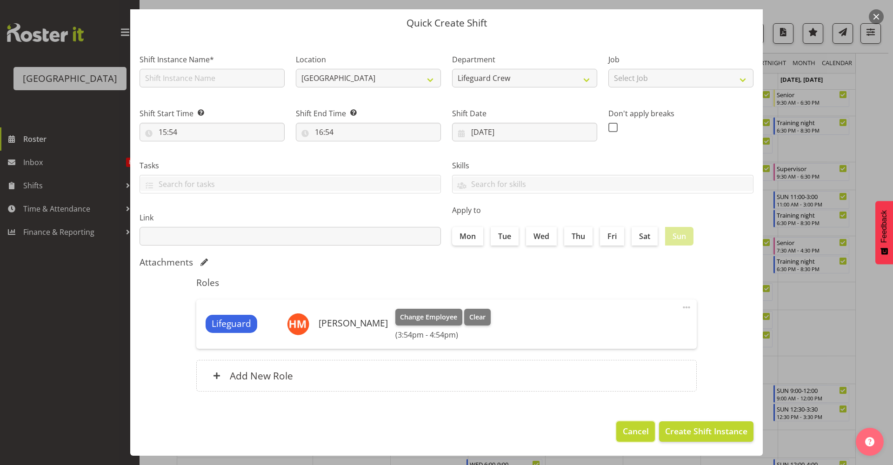
click at [632, 441] on button "Cancel" at bounding box center [636, 432] width 38 height 20
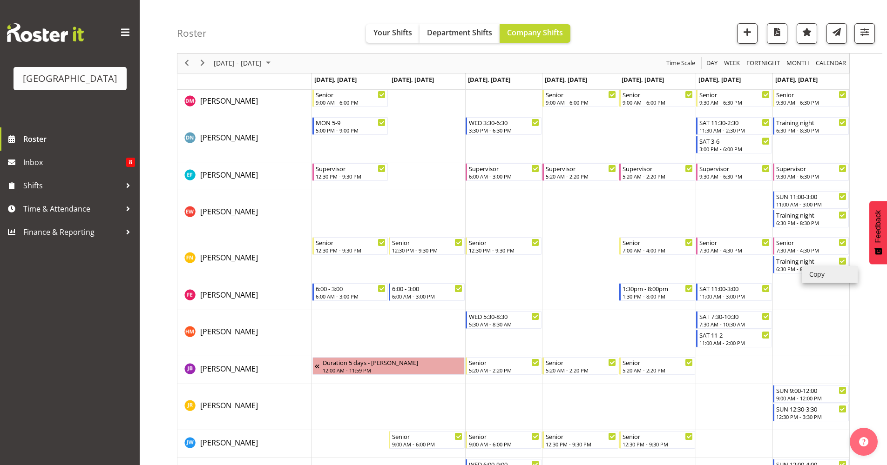
click at [822, 275] on li "Copy" at bounding box center [829, 274] width 56 height 17
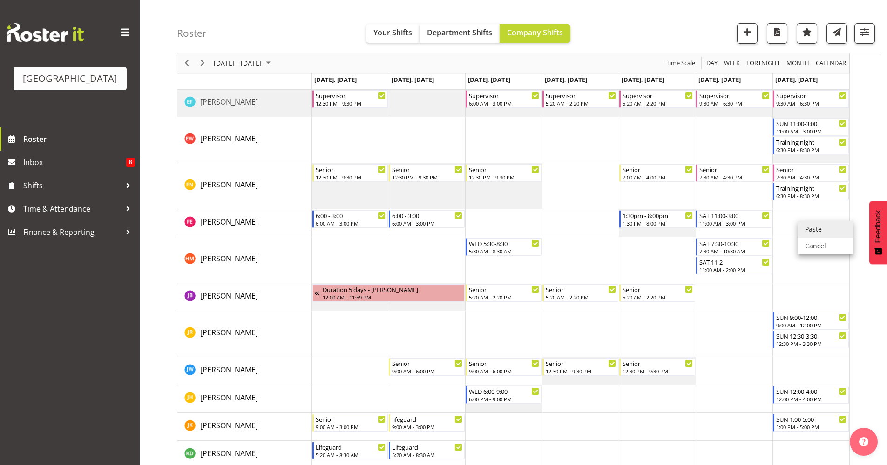
click at [813, 235] on li "Paste" at bounding box center [825, 229] width 56 height 17
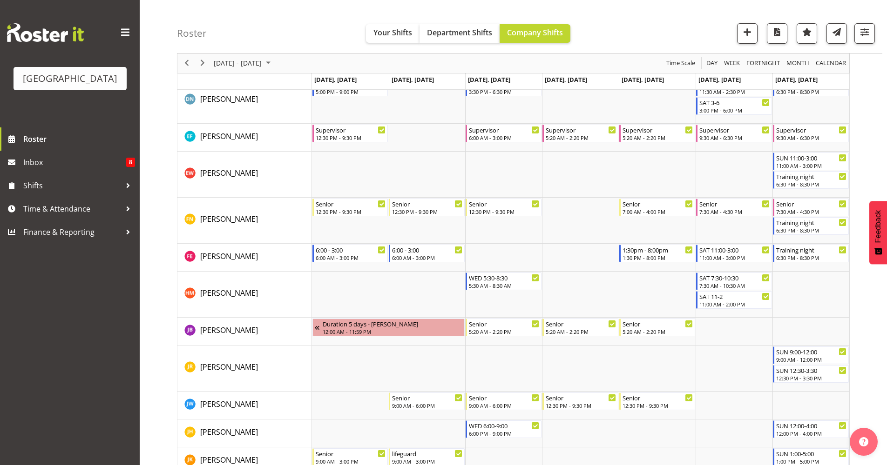
scroll to position [384, 0]
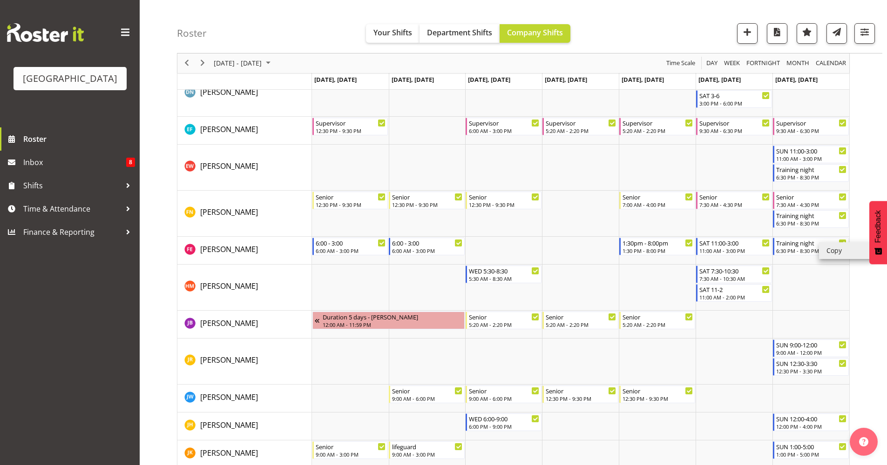
click at [830, 248] on li "Copy" at bounding box center [847, 250] width 56 height 17
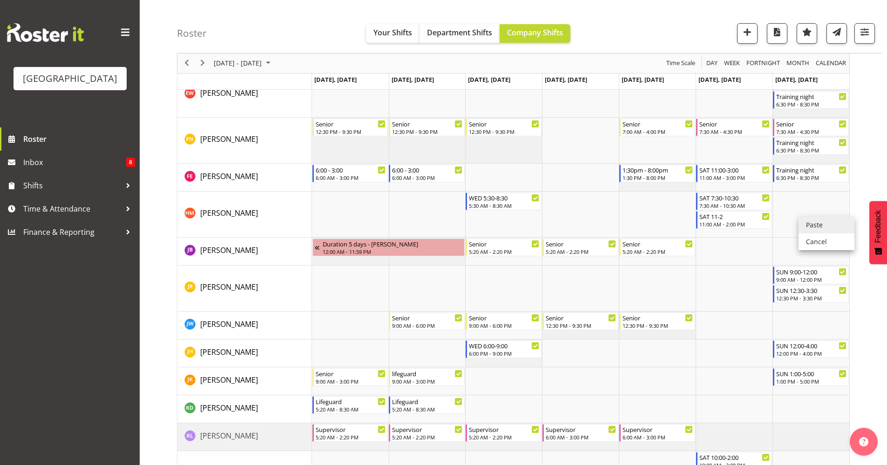
click at [804, 226] on li "Paste" at bounding box center [826, 225] width 56 height 17
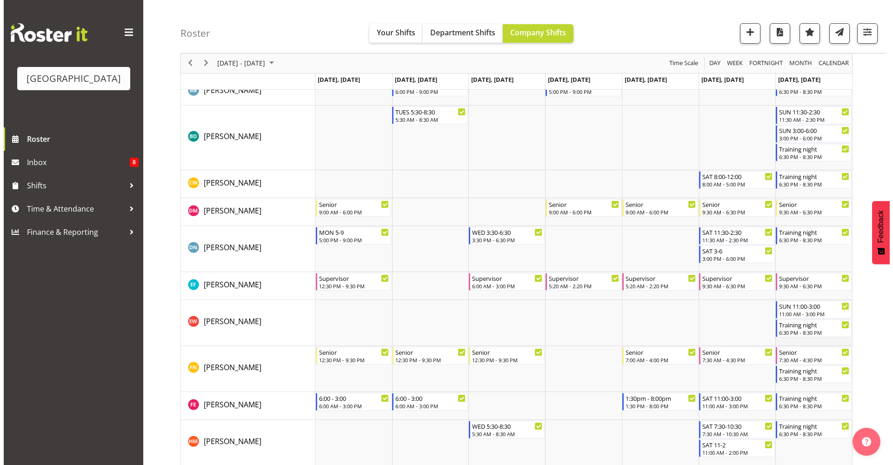
scroll to position [431, 0]
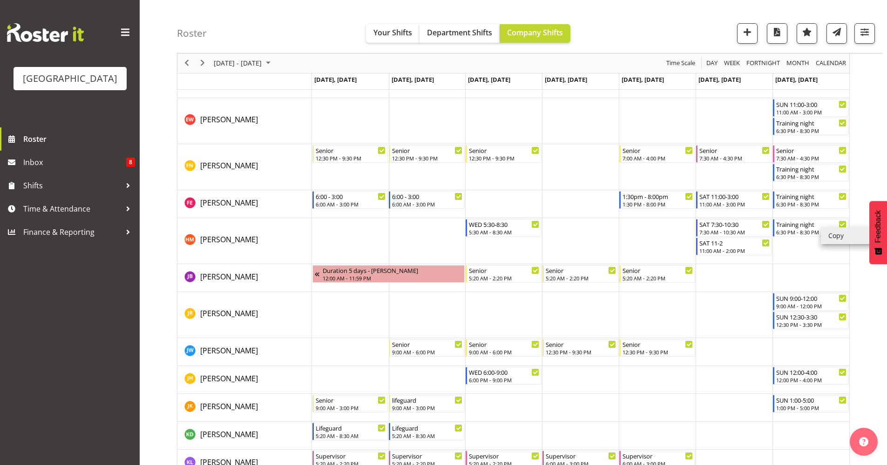
click at [837, 234] on li "Copy" at bounding box center [848, 236] width 56 height 17
click at [867, 250] on div "October 13 - 19, 2025 Today Day Week Fortnight Month calendar Month Agenda Time…" at bounding box center [532, 474] width 710 height 1639
click at [814, 281] on td "Timeline Week of October 13, 2025" at bounding box center [810, 278] width 77 height 28
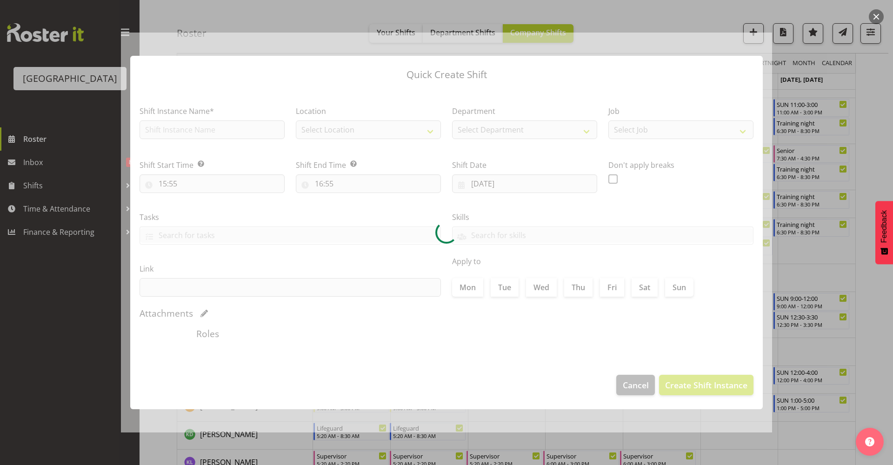
type input "19/10/2025"
checkbox input "true"
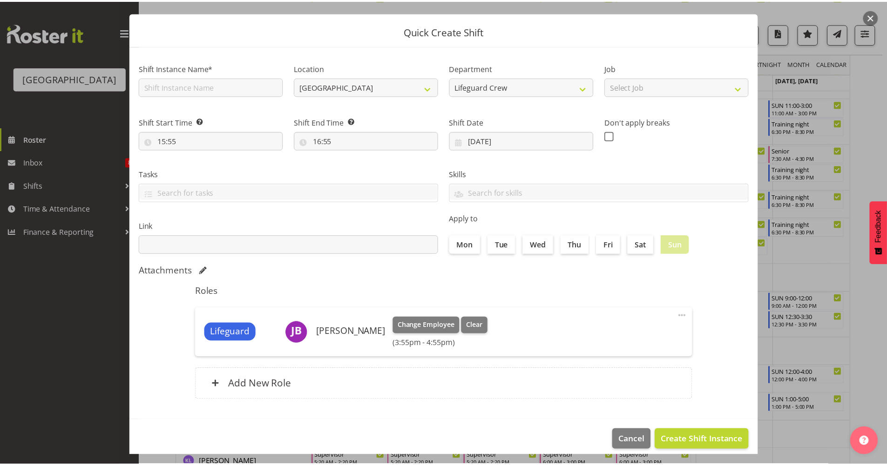
scroll to position [28, 0]
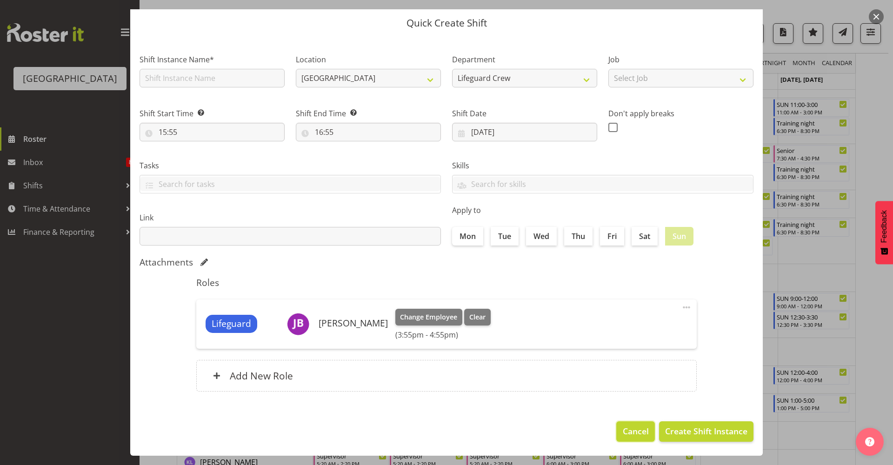
click at [623, 427] on span "Cancel" at bounding box center [636, 431] width 26 height 12
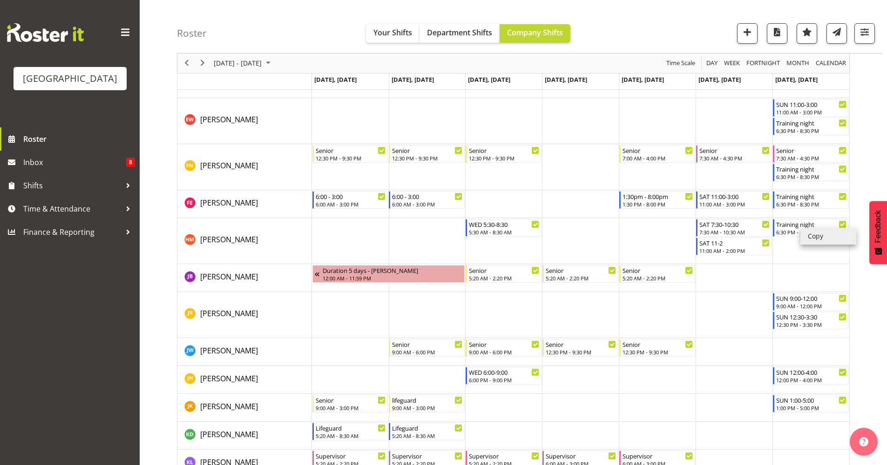
click at [813, 235] on li "Copy" at bounding box center [828, 236] width 56 height 17
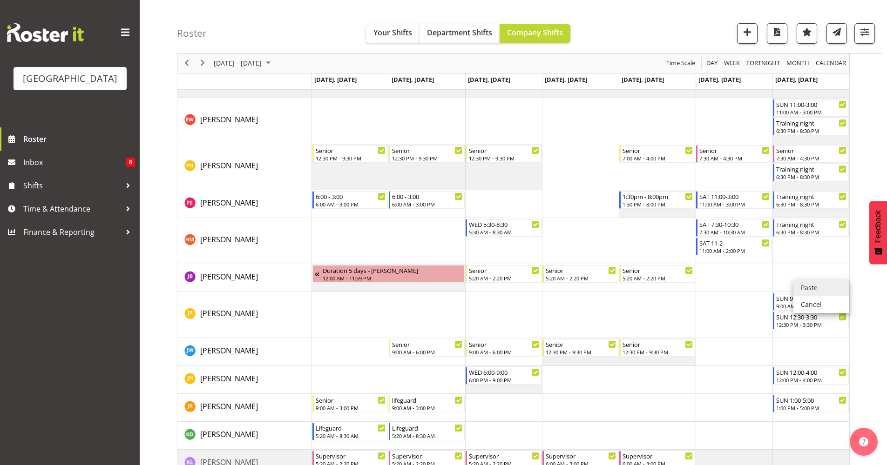
click at [806, 290] on li "Paste" at bounding box center [821, 288] width 56 height 17
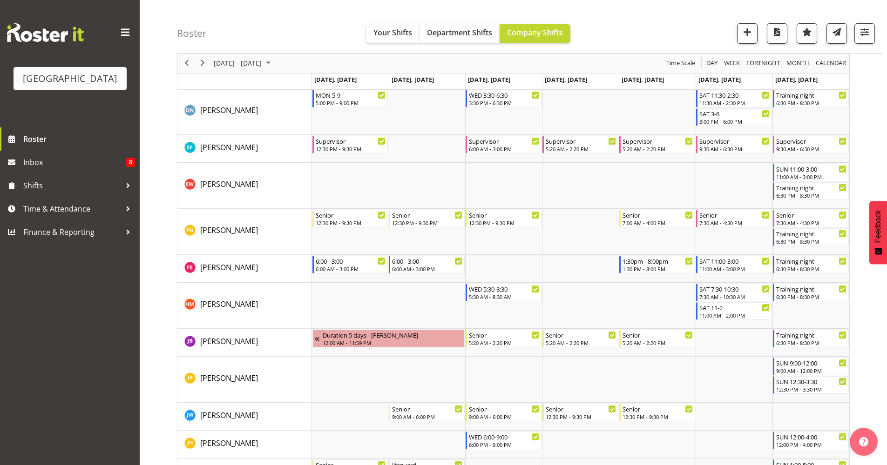
scroll to position [359, 0]
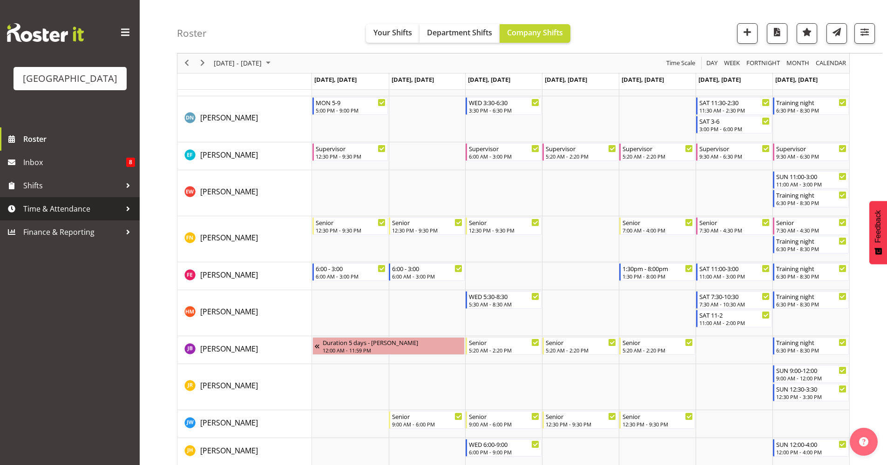
click at [72, 206] on span "Time & Attendance" at bounding box center [72, 209] width 98 height 14
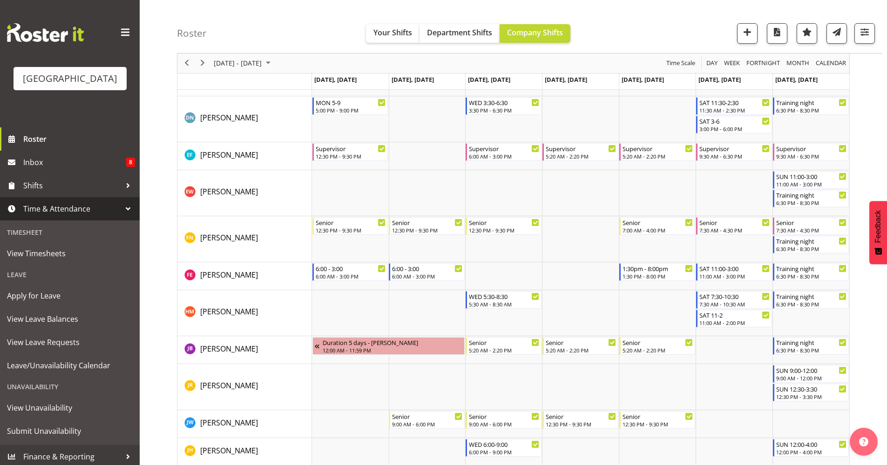
click at [121, 206] on div at bounding box center [128, 209] width 14 height 14
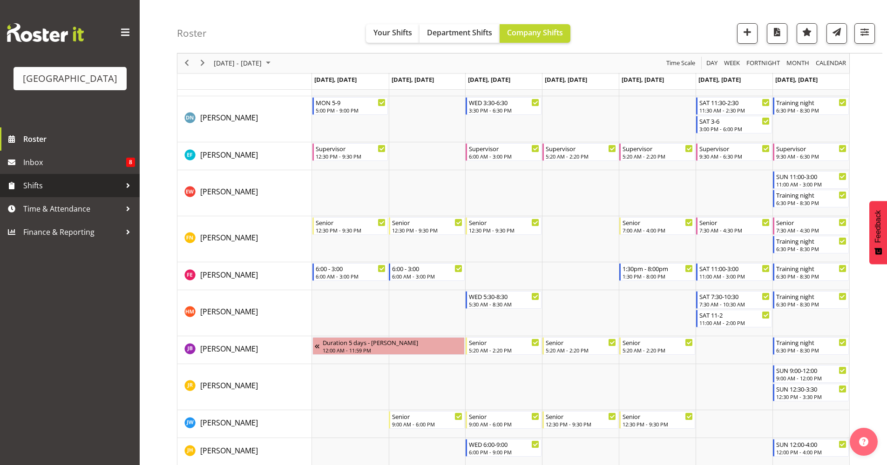
click at [119, 180] on span "Shifts" at bounding box center [72, 186] width 98 height 14
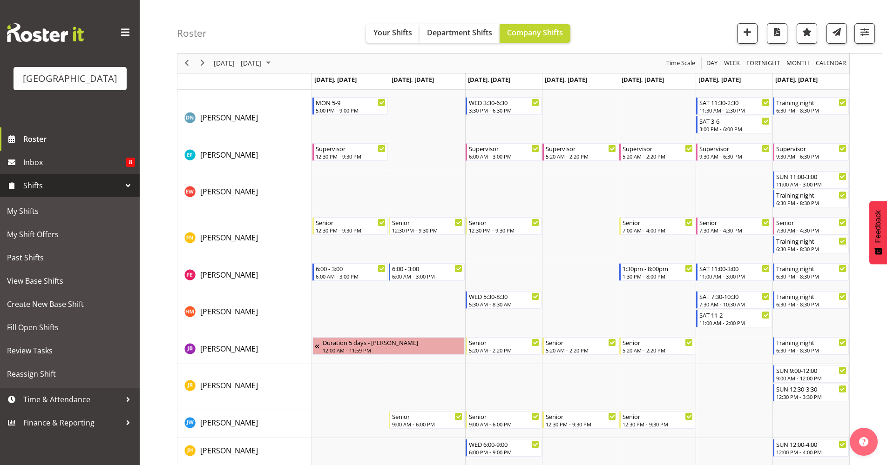
click at [409, 10] on div "Roster Your Shifts Department Shifts Company Shifts All Locations Clear Splash …" at bounding box center [529, 27] width 705 height 54
click at [803, 357] on li "Copy" at bounding box center [815, 355] width 56 height 17
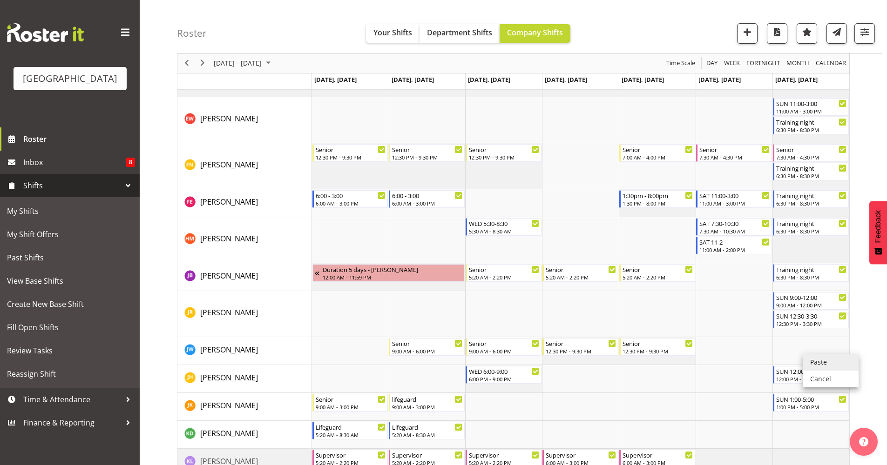
click at [813, 362] on li "Paste" at bounding box center [830, 362] width 56 height 17
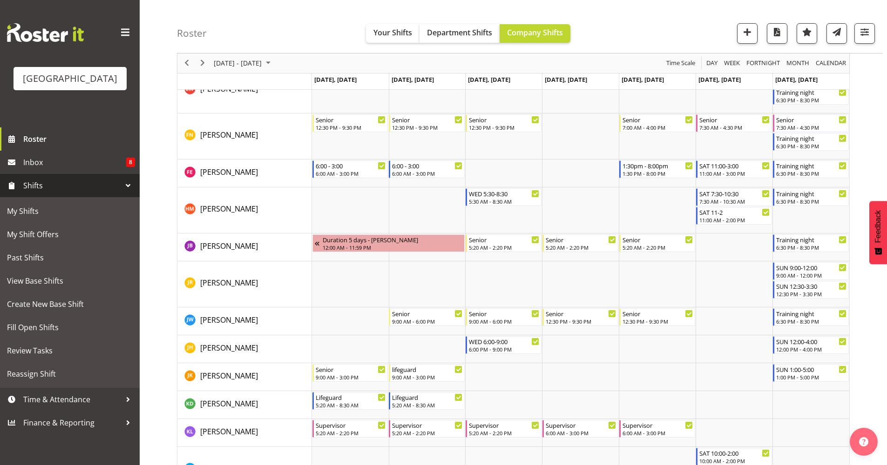
scroll to position [523, 0]
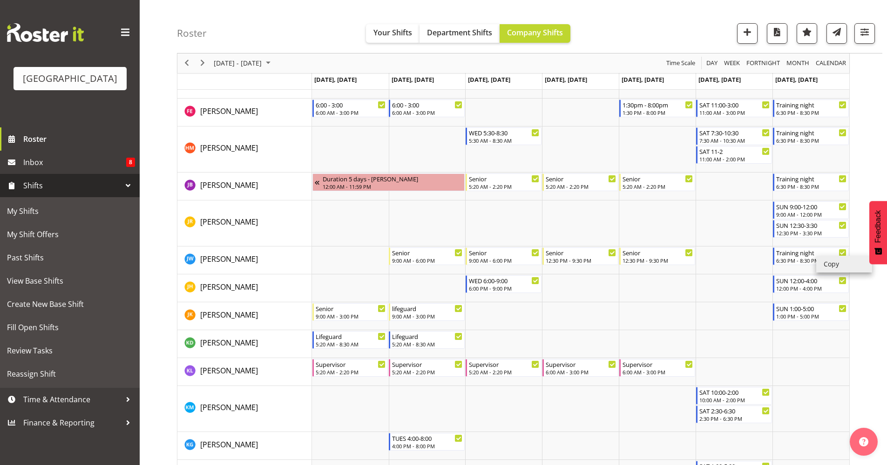
click at [838, 262] on li "Copy" at bounding box center [844, 264] width 56 height 17
click at [829, 312] on li "Paste" at bounding box center [841, 306] width 56 height 17
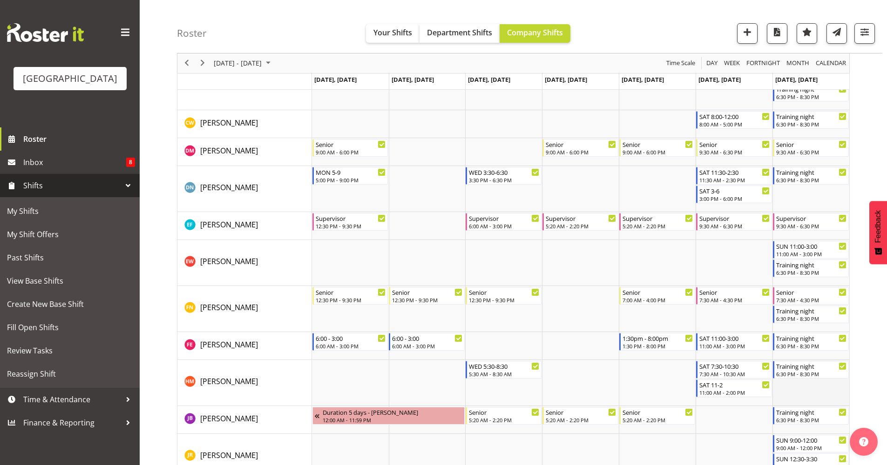
scroll to position [491, 0]
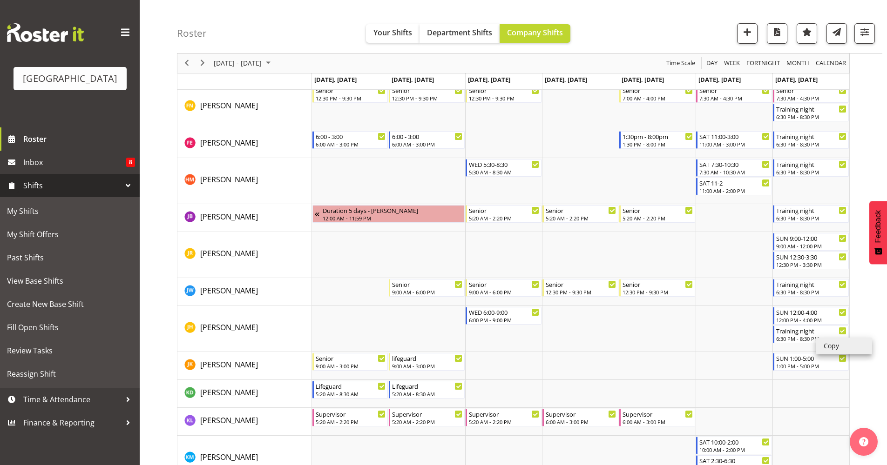
click at [825, 345] on li "Copy" at bounding box center [844, 346] width 56 height 17
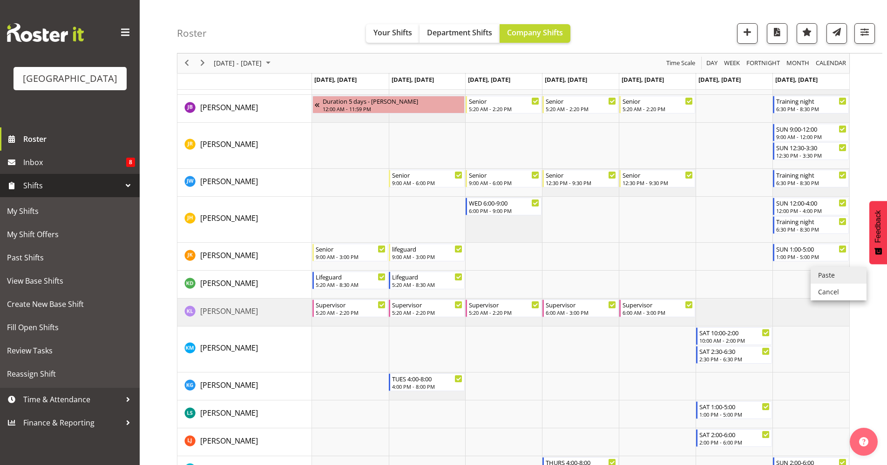
click at [832, 279] on li "Paste" at bounding box center [838, 275] width 56 height 17
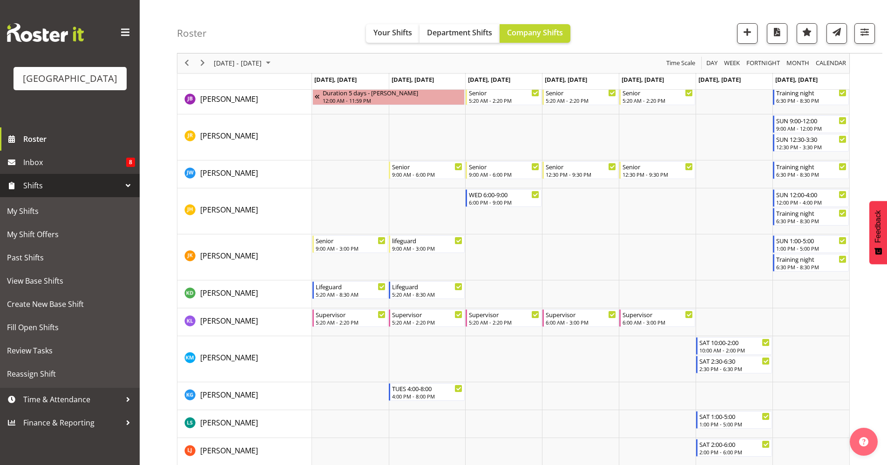
scroll to position [612, 0]
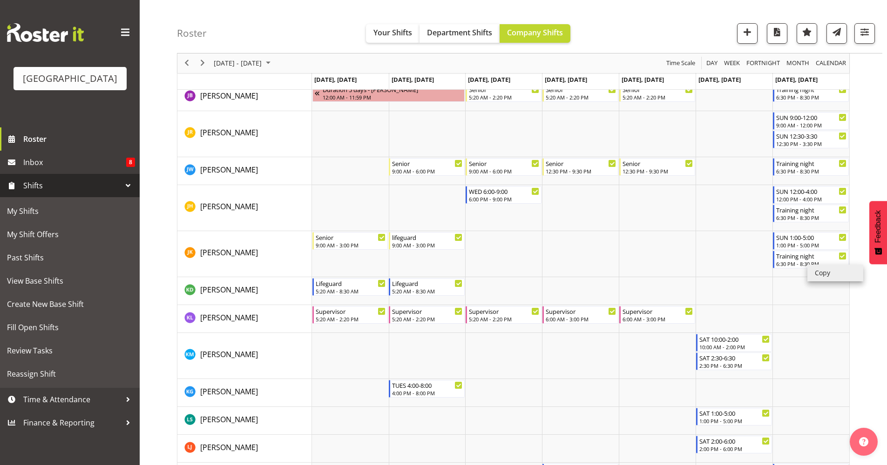
click at [828, 278] on li "Copy" at bounding box center [835, 273] width 56 height 17
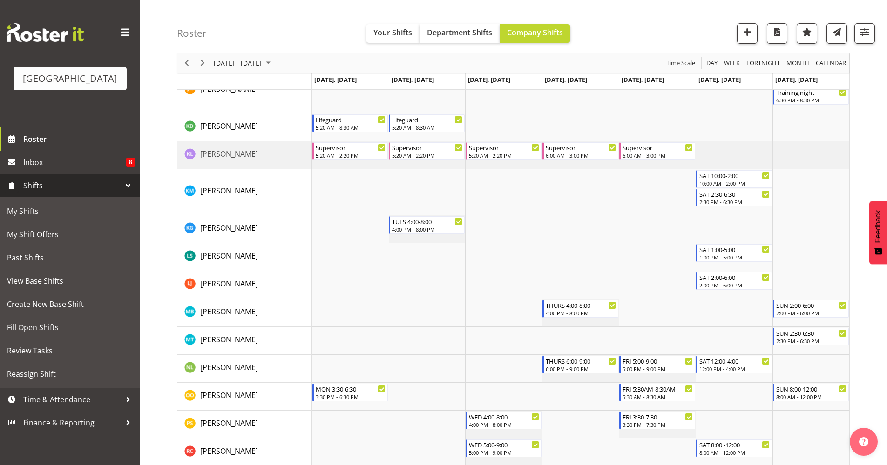
scroll to position [1179, 0]
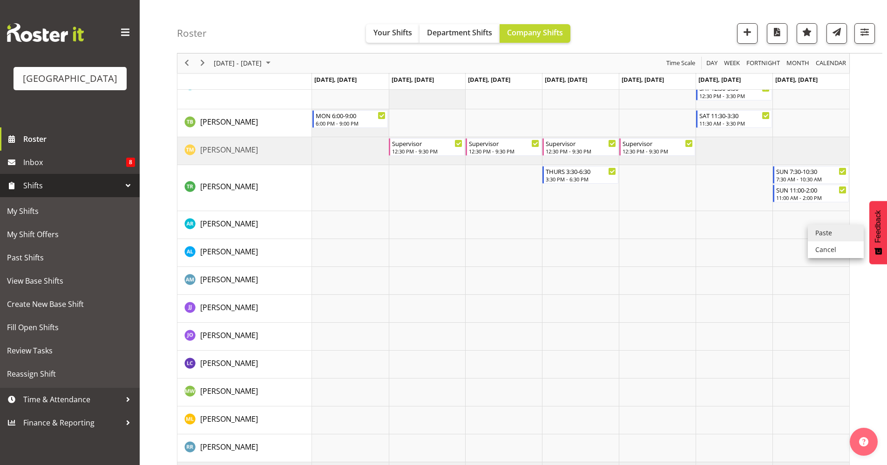
click at [818, 236] on li "Paste" at bounding box center [835, 233] width 56 height 17
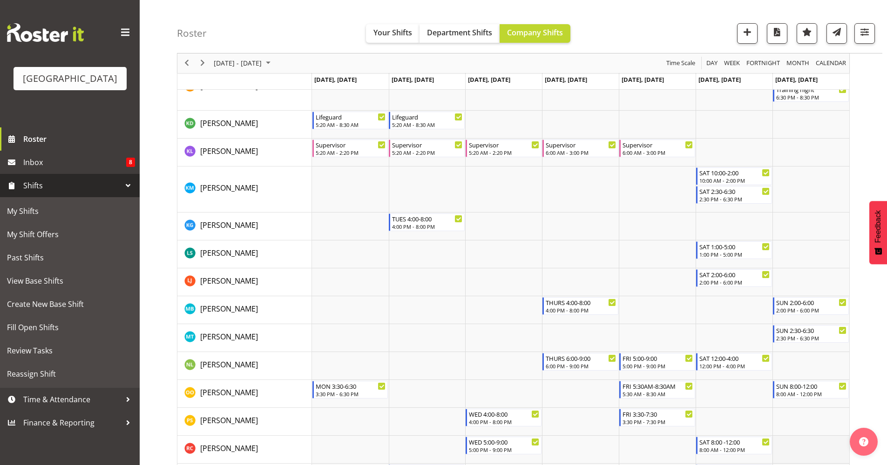
scroll to position [605, 0]
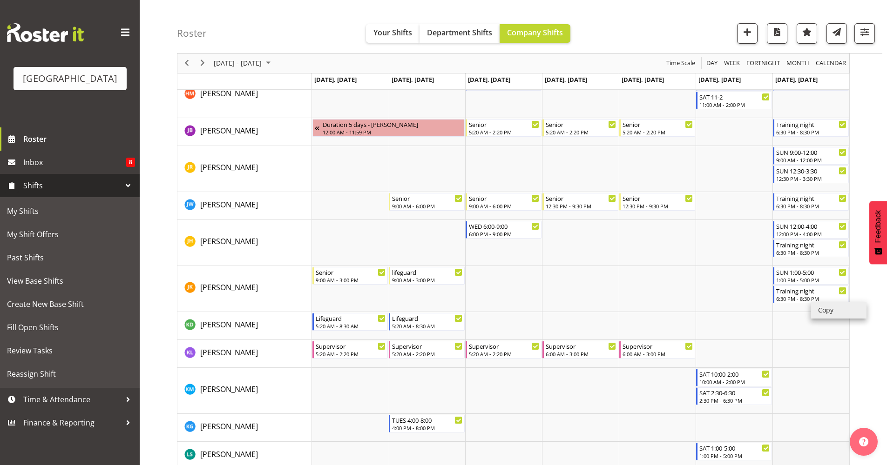
click at [846, 311] on li "Copy" at bounding box center [838, 310] width 56 height 17
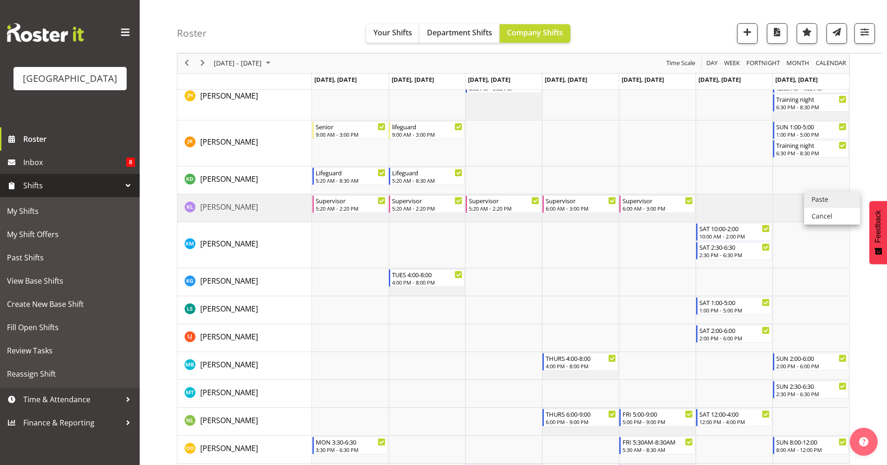
click at [816, 204] on li "Paste" at bounding box center [832, 199] width 56 height 17
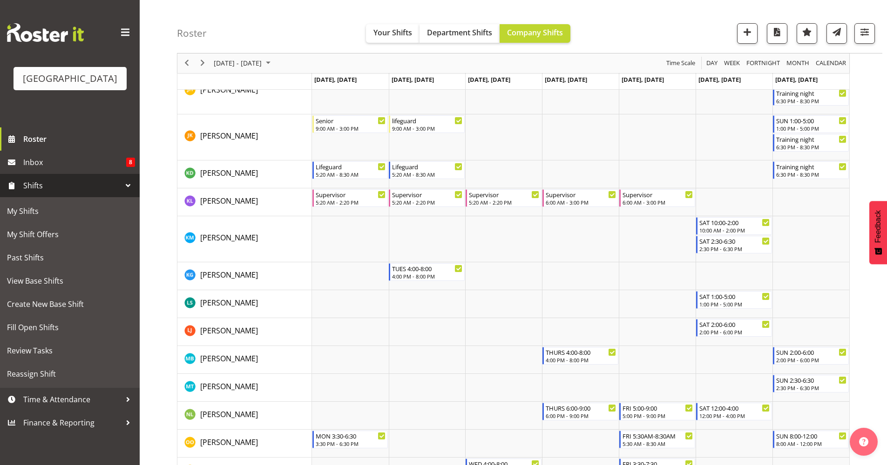
scroll to position [735, 0]
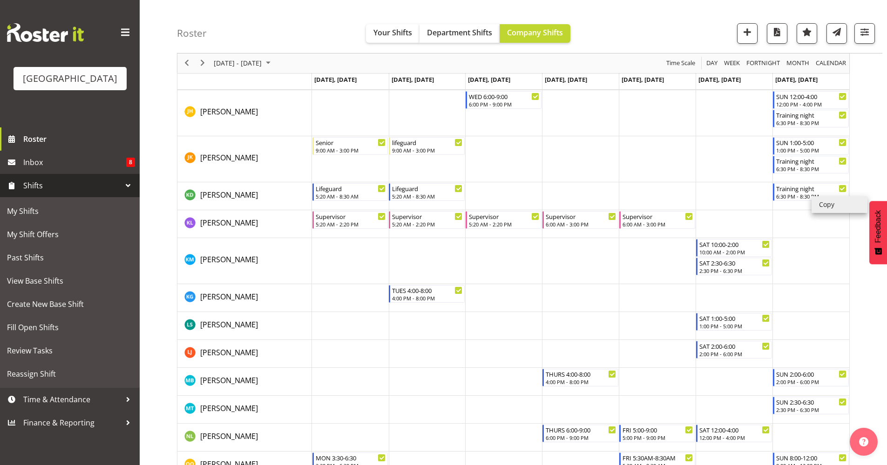
click at [825, 206] on li "Copy" at bounding box center [839, 204] width 56 height 17
click at [801, 247] on td "Timeline Week of October 13, 2025" at bounding box center [810, 261] width 77 height 46
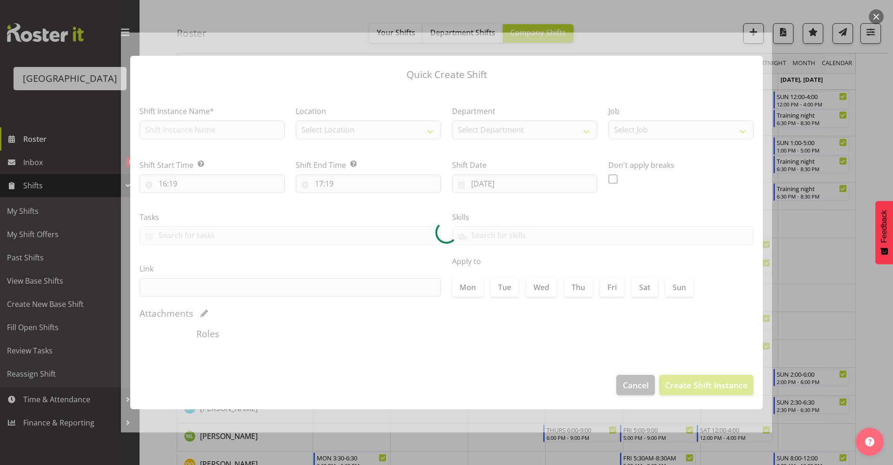
type input "19/10/2025"
checkbox input "true"
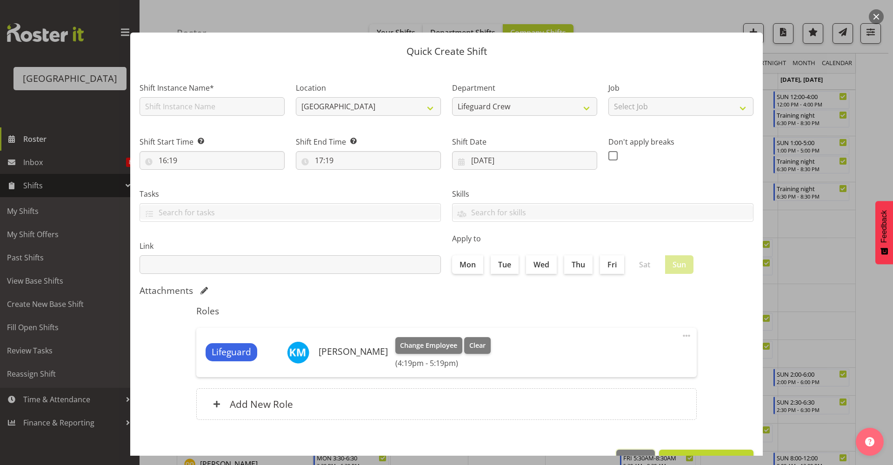
click at [624, 451] on button "Cancel" at bounding box center [636, 460] width 38 height 20
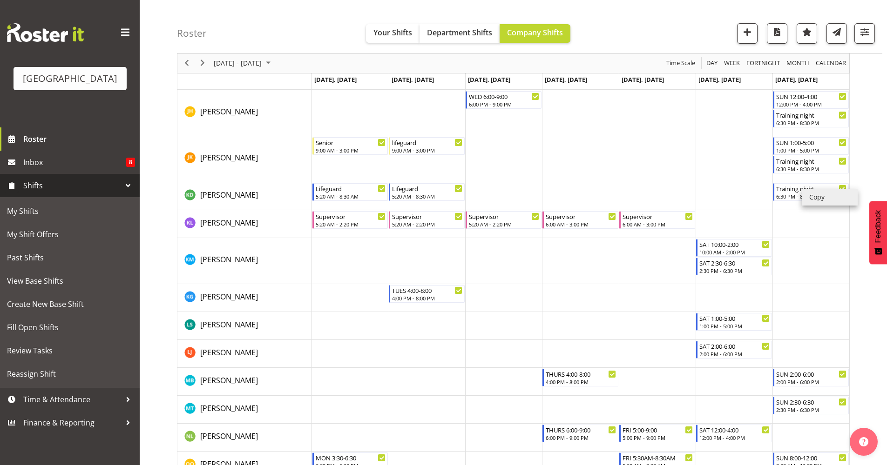
click at [821, 197] on li "Copy" at bounding box center [829, 197] width 56 height 17
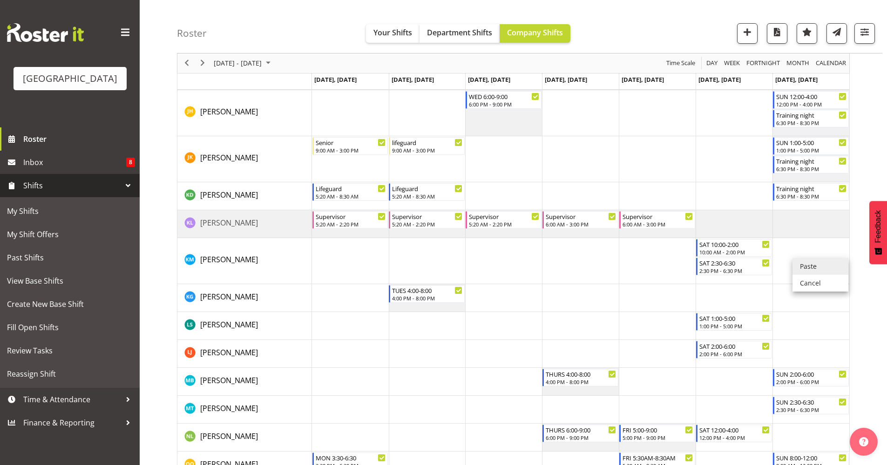
click at [801, 268] on li "Paste" at bounding box center [820, 266] width 56 height 17
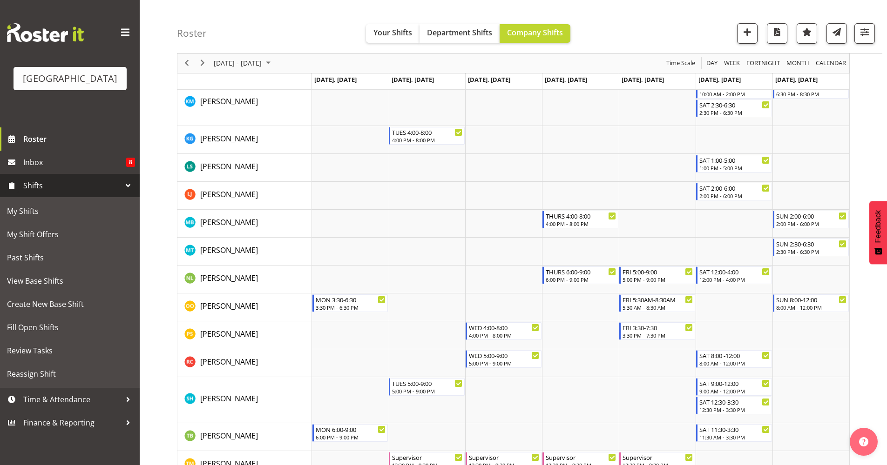
scroll to position [806, 0]
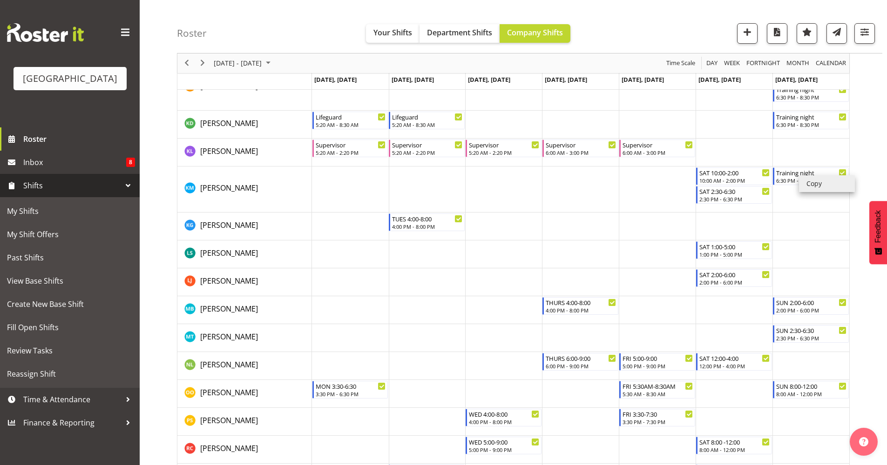
click at [810, 186] on li "Copy" at bounding box center [827, 183] width 56 height 17
click at [822, 186] on li "Copy" at bounding box center [827, 183] width 56 height 17
click at [830, 181] on li "Copy" at bounding box center [827, 183] width 56 height 17
click at [815, 128] on li "Copy" at bounding box center [832, 127] width 56 height 17
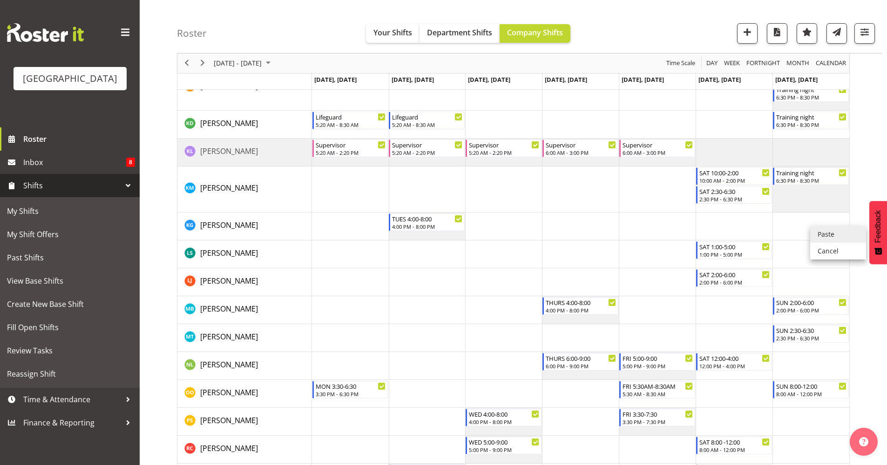
click at [833, 238] on li "Paste" at bounding box center [838, 234] width 56 height 17
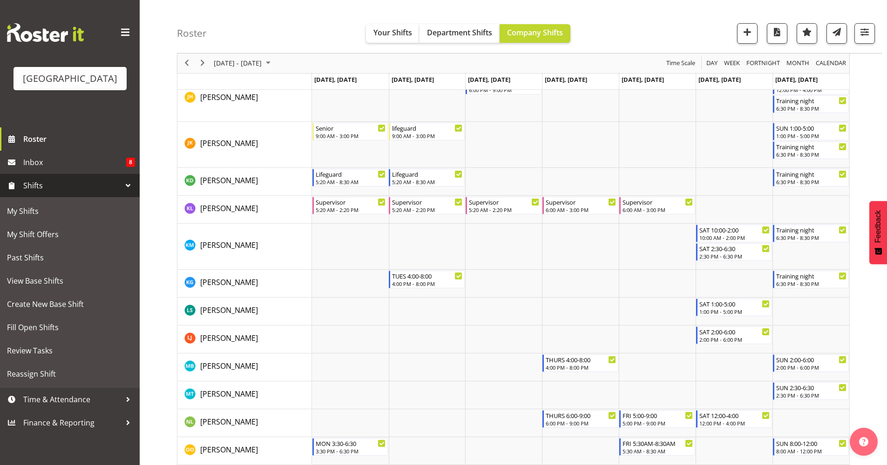
scroll to position [753, 0]
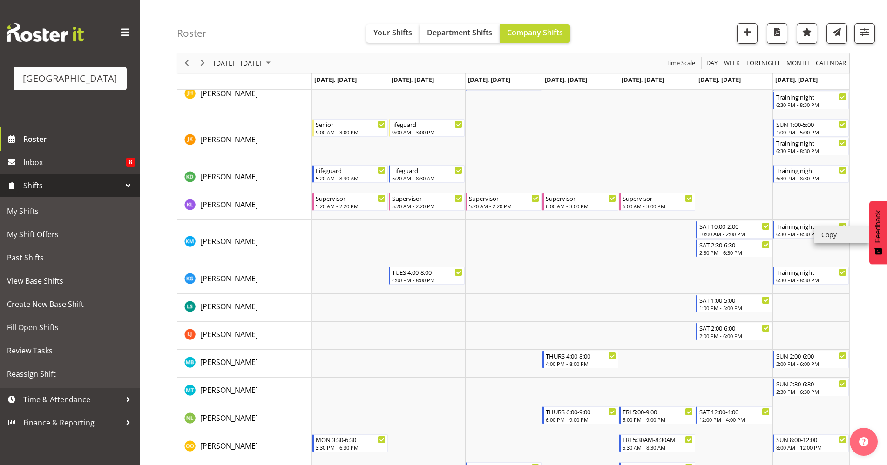
click at [822, 232] on li "Copy" at bounding box center [841, 235] width 56 height 17
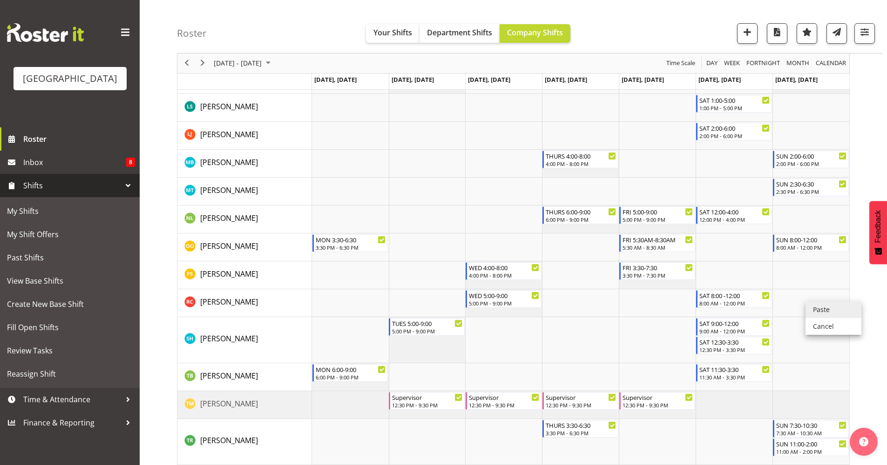
click at [818, 310] on li "Paste" at bounding box center [833, 310] width 56 height 17
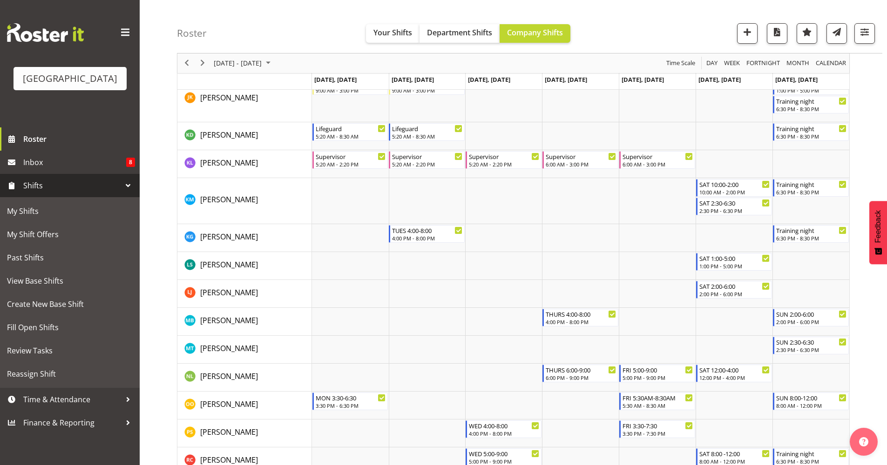
scroll to position [806, 0]
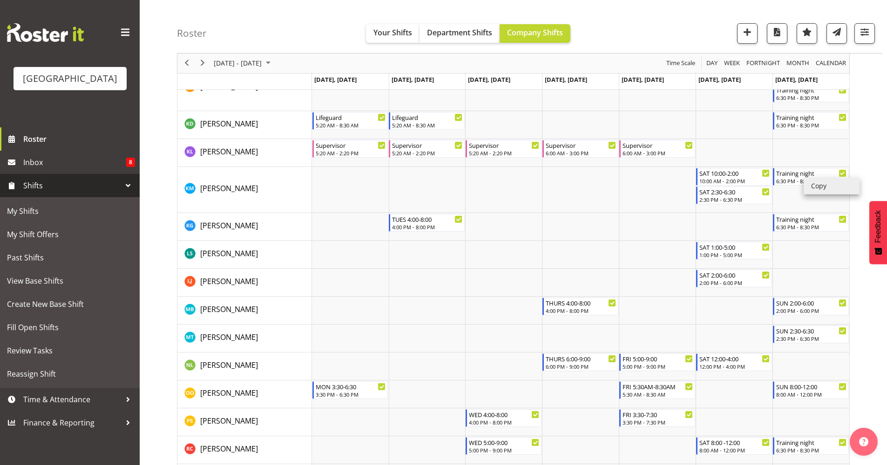
click at [815, 186] on li "Copy" at bounding box center [831, 186] width 56 height 17
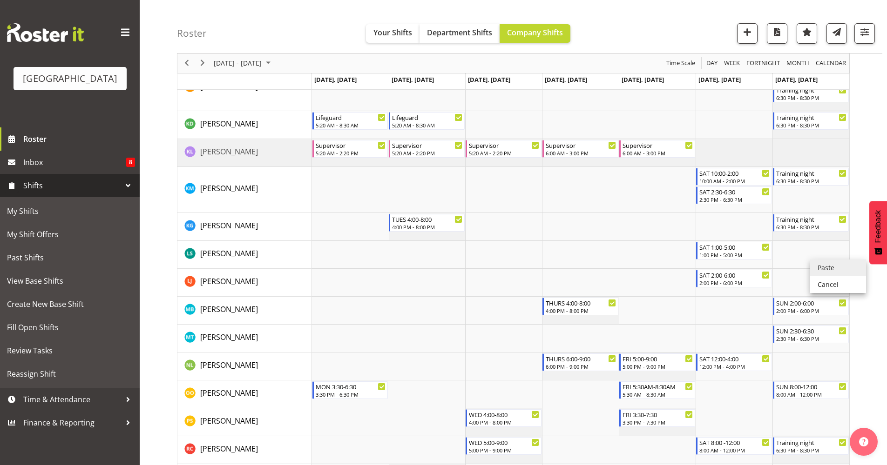
click at [818, 268] on li "Paste" at bounding box center [838, 268] width 56 height 17
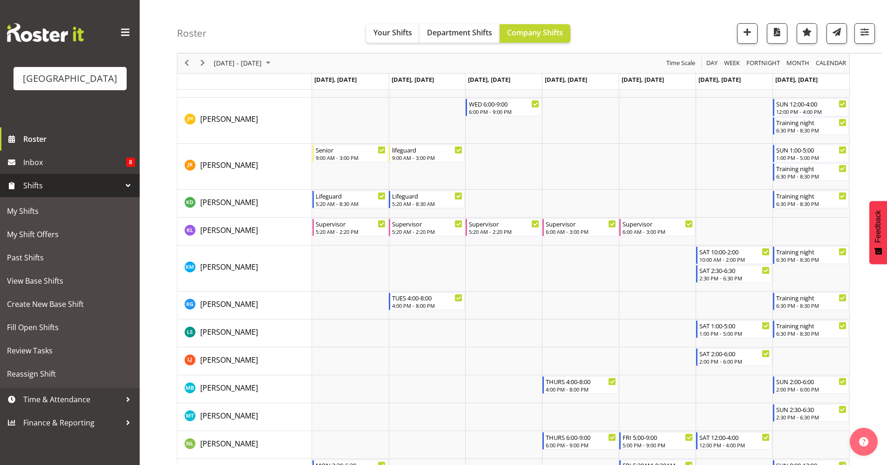
scroll to position [729, 0]
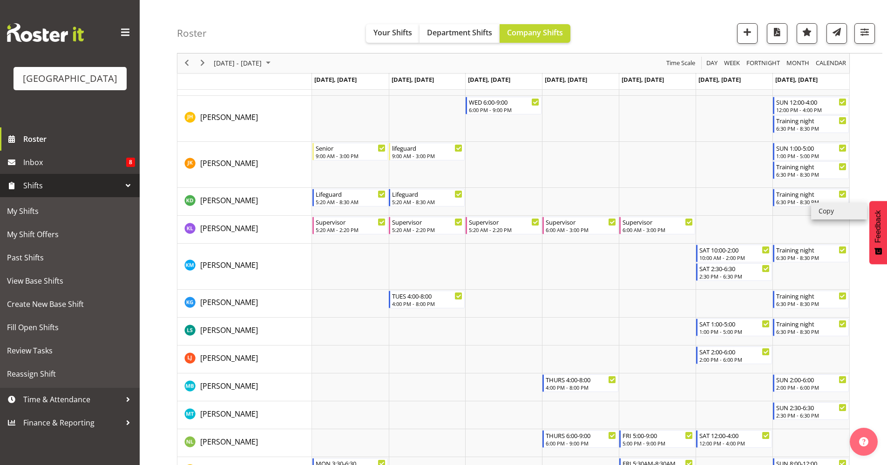
click at [820, 211] on li "Copy" at bounding box center [839, 211] width 56 height 17
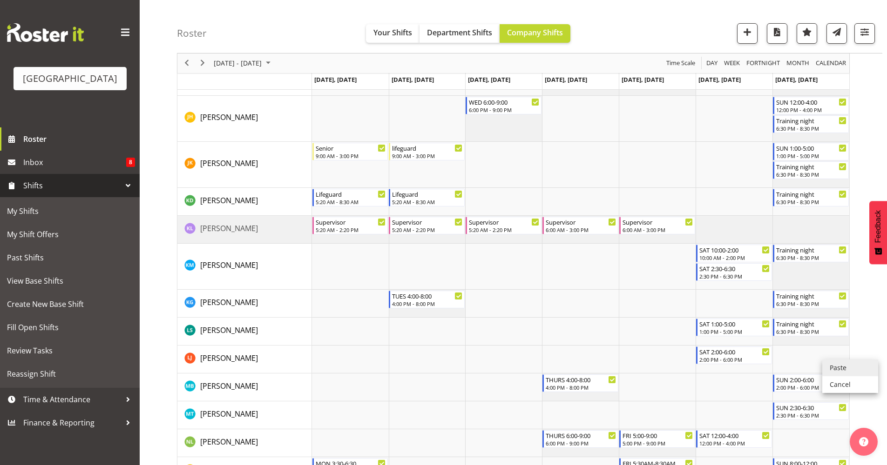
click at [844, 365] on li "Paste" at bounding box center [850, 368] width 56 height 17
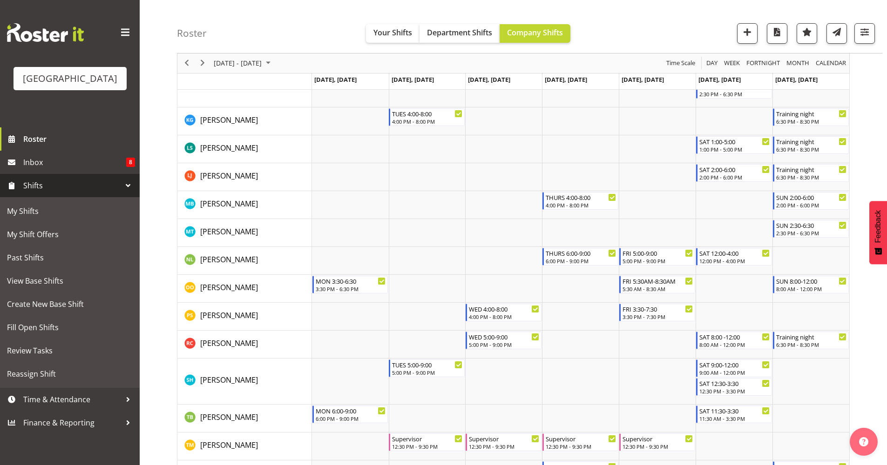
scroll to position [925, 0]
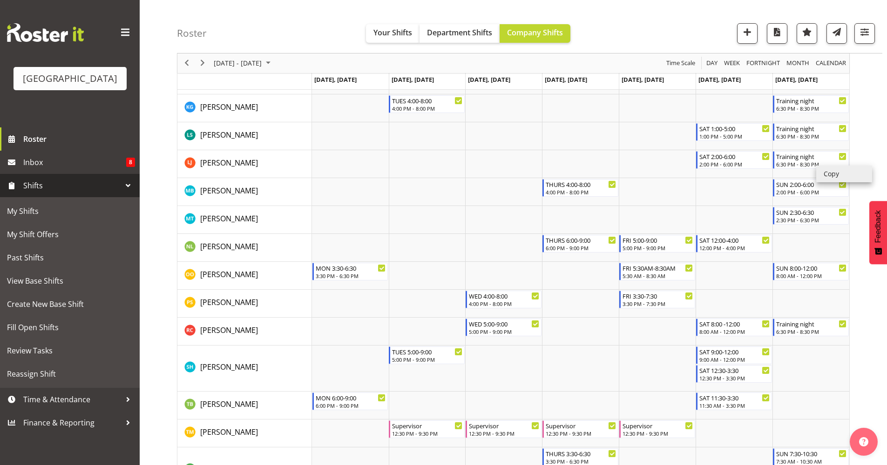
click at [827, 172] on li "Copy" at bounding box center [844, 174] width 56 height 17
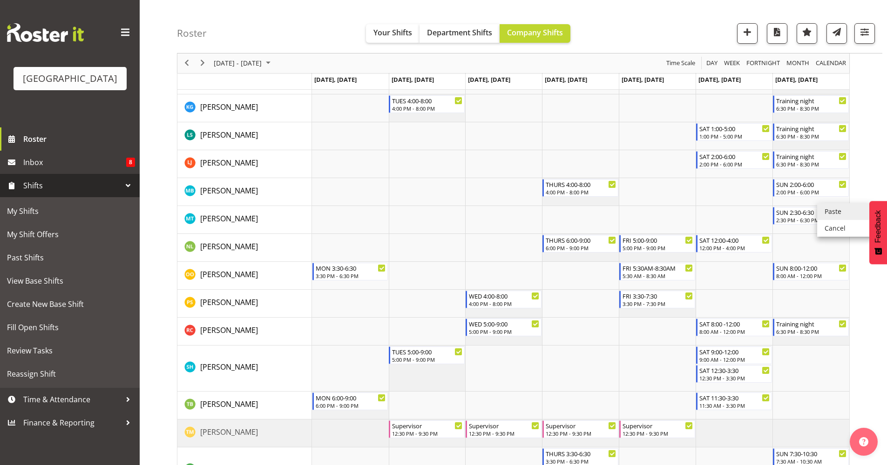
click at [833, 213] on li "Paste" at bounding box center [845, 211] width 56 height 17
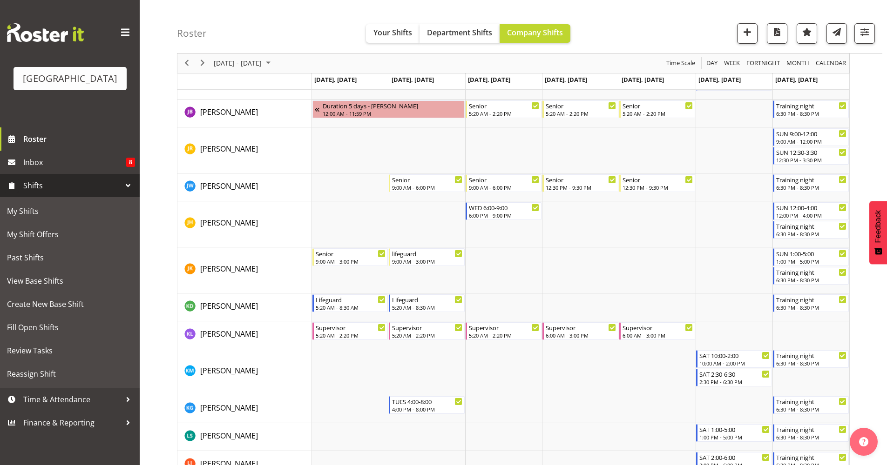
scroll to position [692, 0]
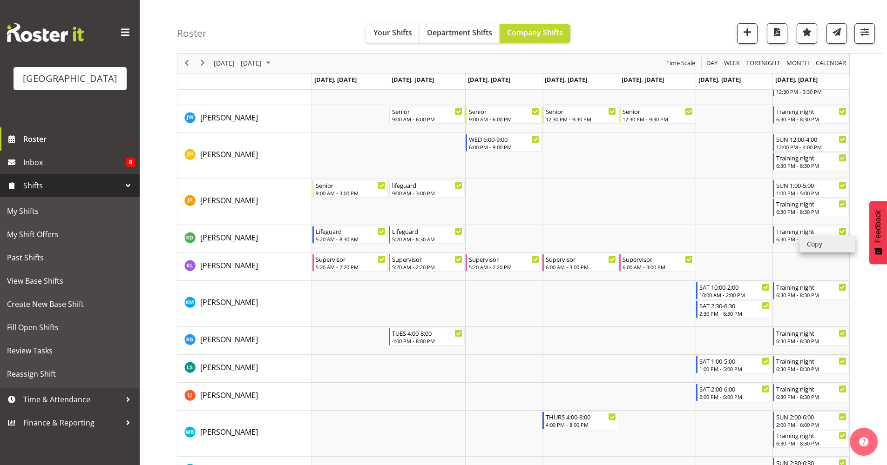
click at [812, 245] on li "Copy" at bounding box center [827, 244] width 56 height 17
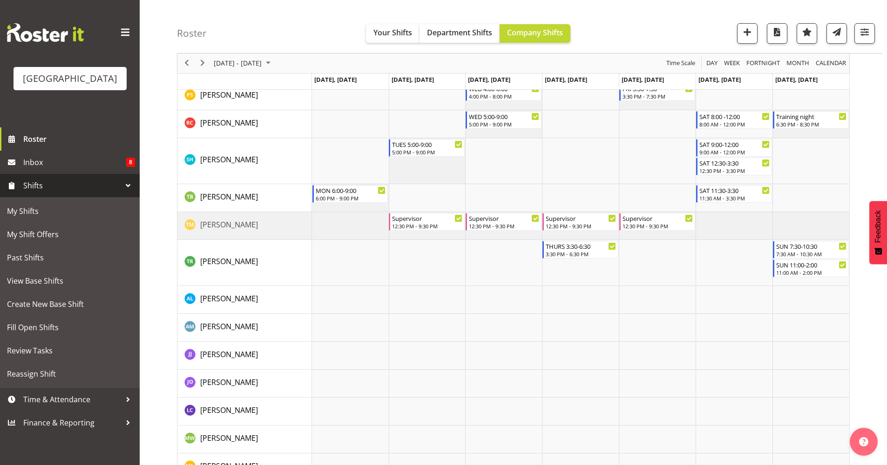
scroll to position [1277, 0]
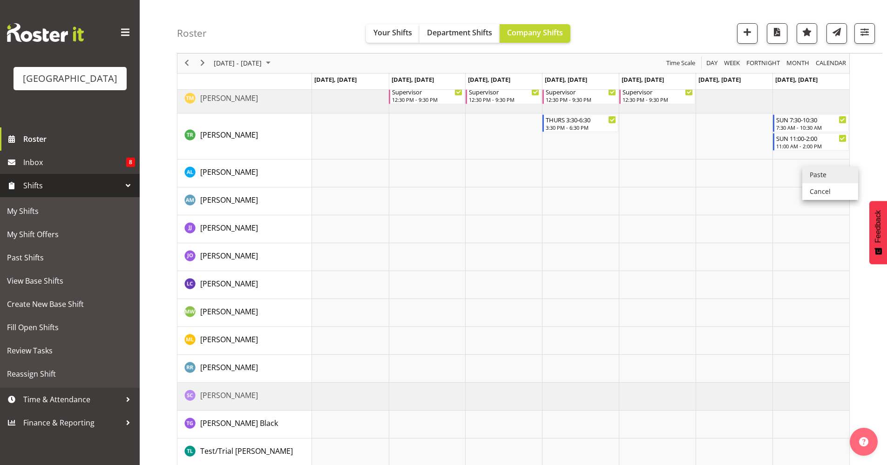
click at [813, 179] on li "Paste" at bounding box center [830, 175] width 56 height 17
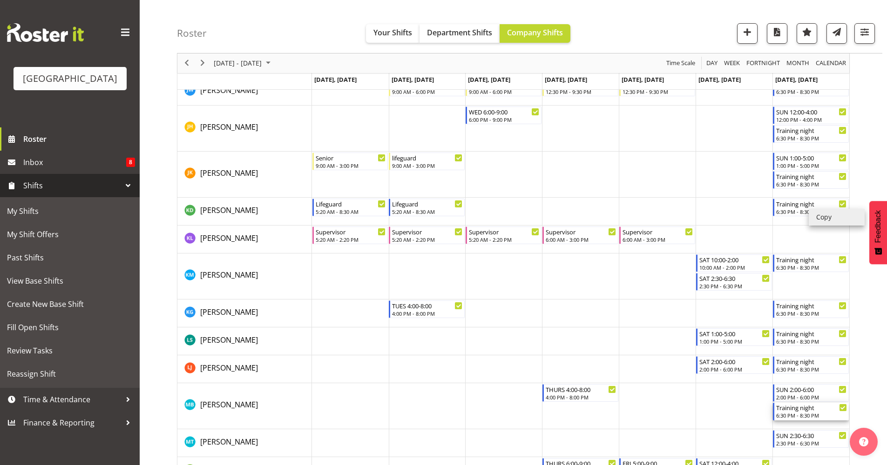
scroll to position [947, 0]
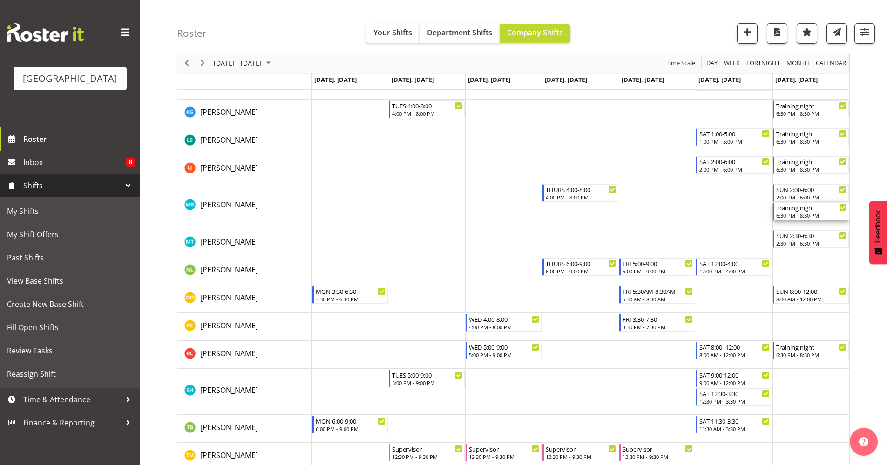
click at [824, 215] on div "6:30 PM - 8:30 PM" at bounding box center [811, 215] width 71 height 7
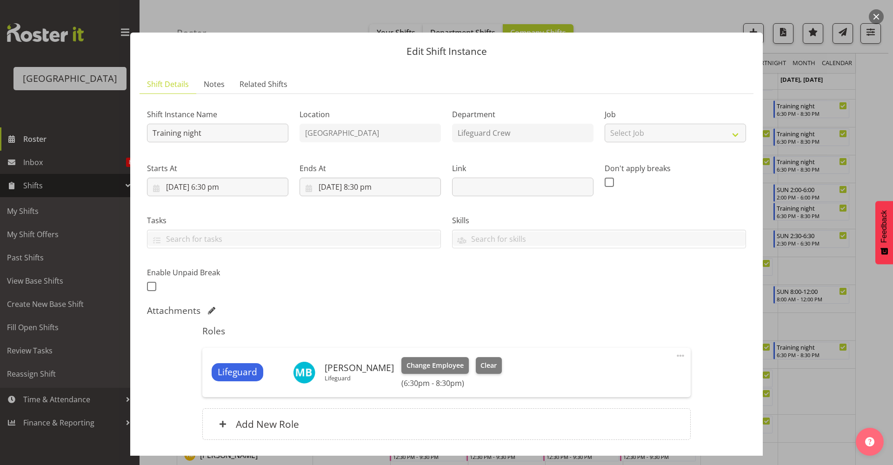
click at [875, 15] on button "button" at bounding box center [876, 16] width 15 height 15
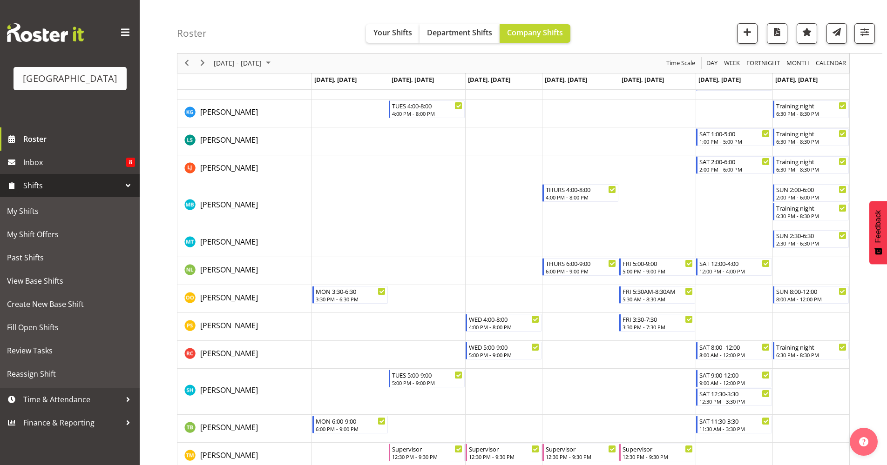
scroll to position [1149, 0]
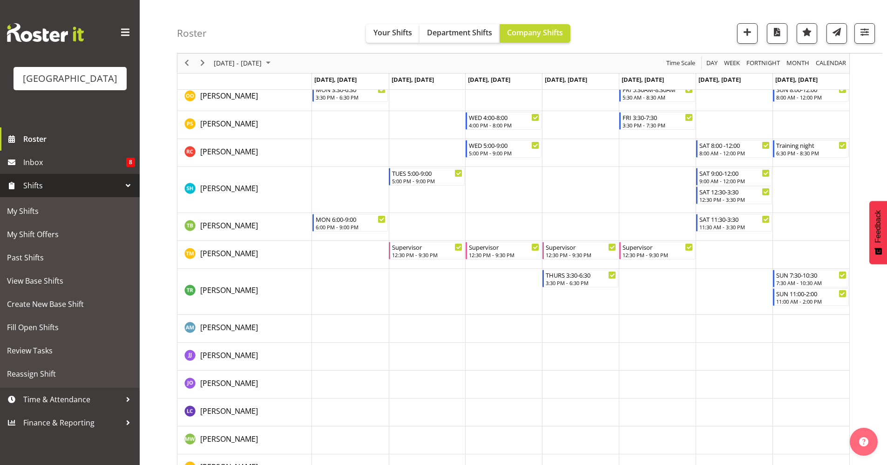
click at [811, 126] on td "Timeline Week of October 13, 2025" at bounding box center [810, 125] width 77 height 28
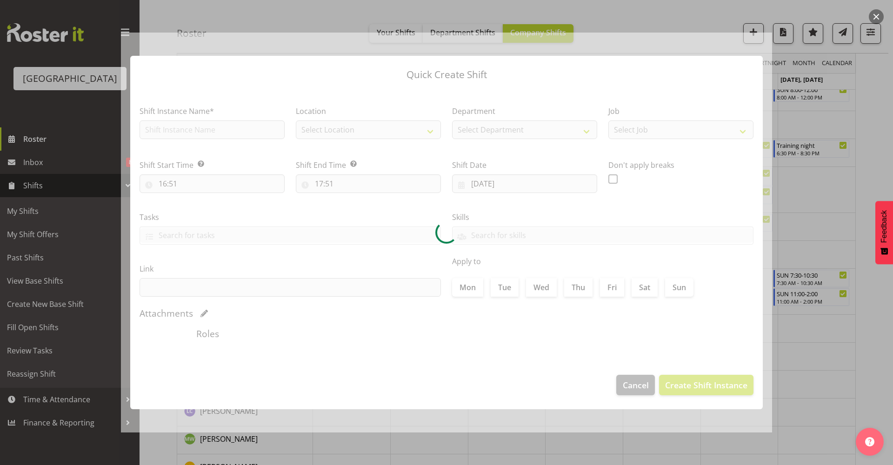
type input "19/10/2025"
checkbox input "true"
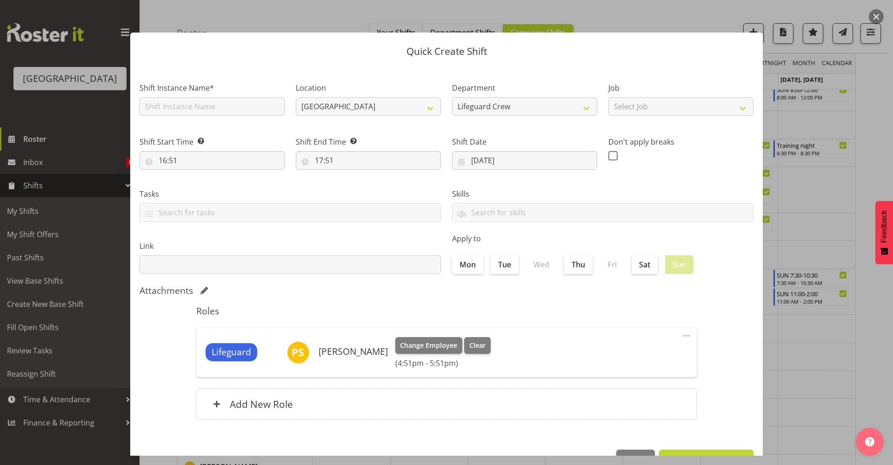
click at [874, 13] on button "button" at bounding box center [876, 16] width 15 height 15
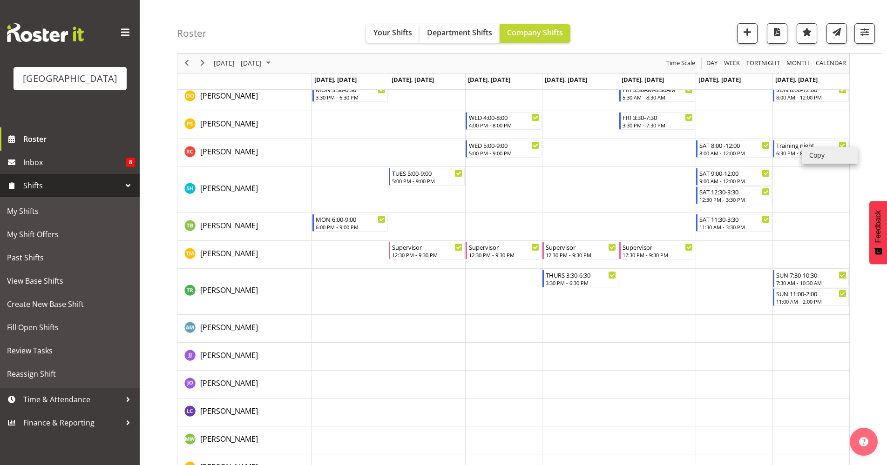
click at [816, 154] on li "Copy" at bounding box center [829, 155] width 56 height 17
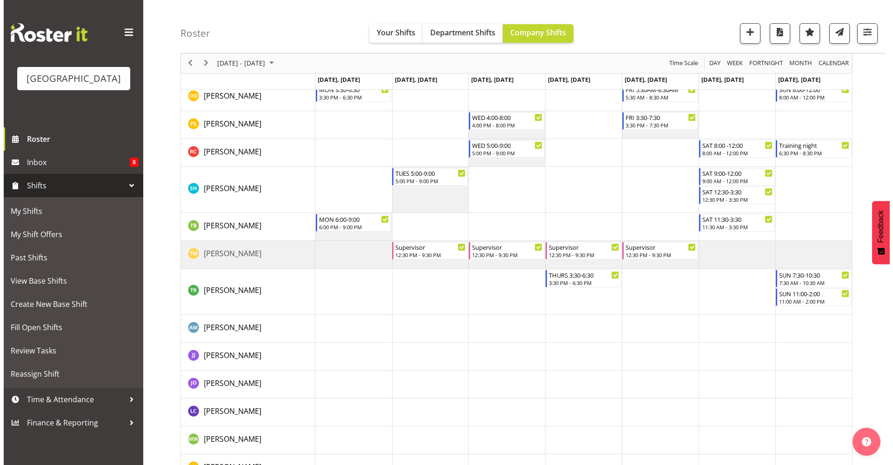
scroll to position [1277, 0]
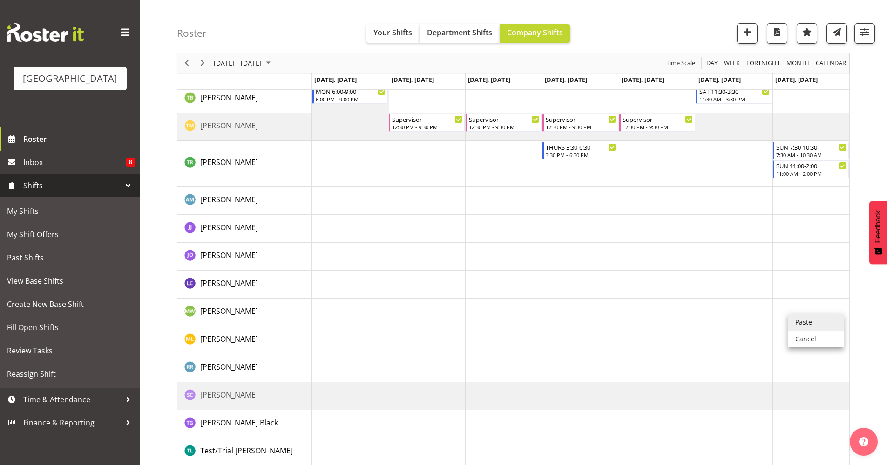
click at [797, 322] on li "Paste" at bounding box center [815, 322] width 56 height 17
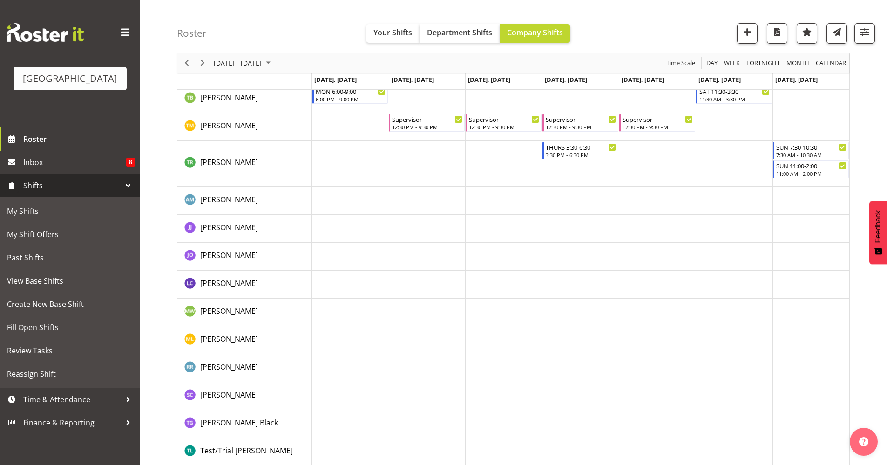
click at [797, 322] on td "Timeline Week of October 13, 2025" at bounding box center [810, 313] width 77 height 28
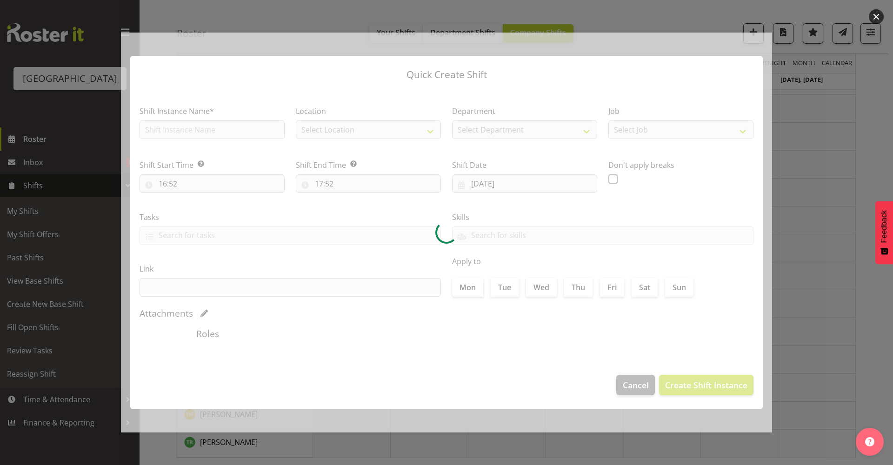
scroll to position [0, 0]
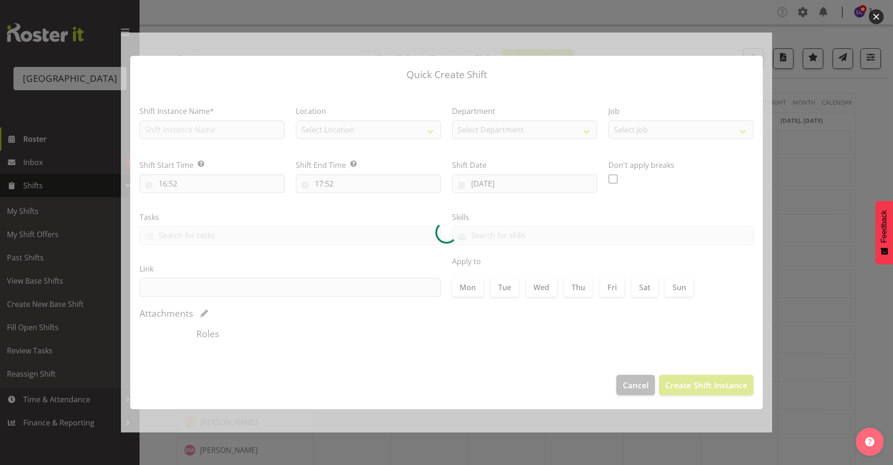
type input "19/10/2025"
checkbox input "true"
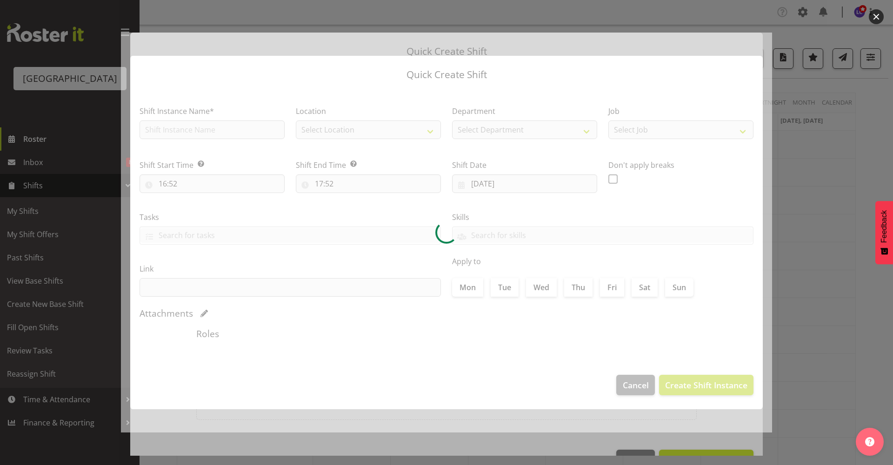
type input "19/10/2025"
checkbox input "true"
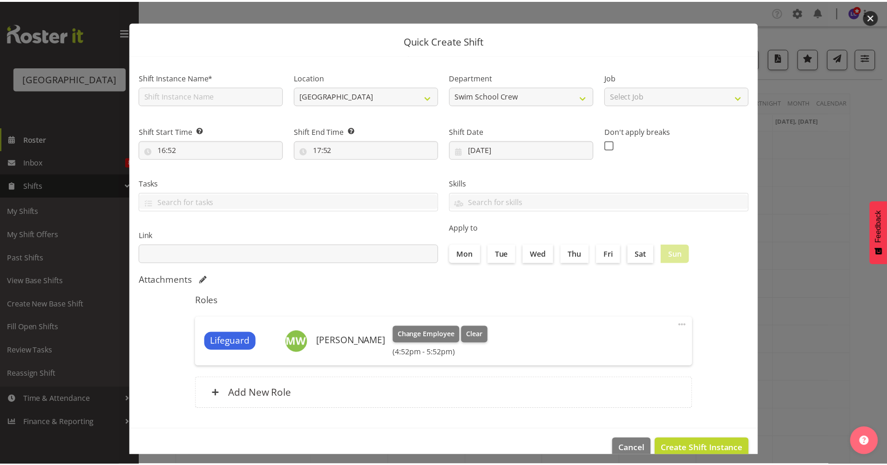
scroll to position [28, 0]
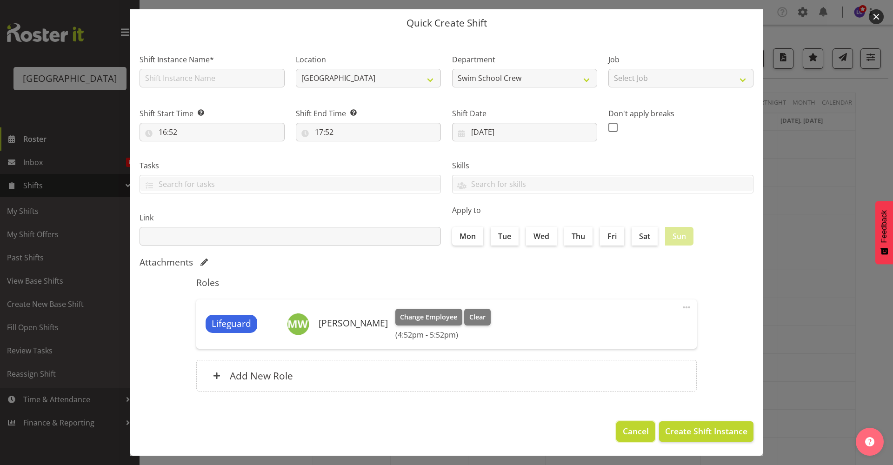
click at [623, 428] on span "Cancel" at bounding box center [636, 431] width 26 height 12
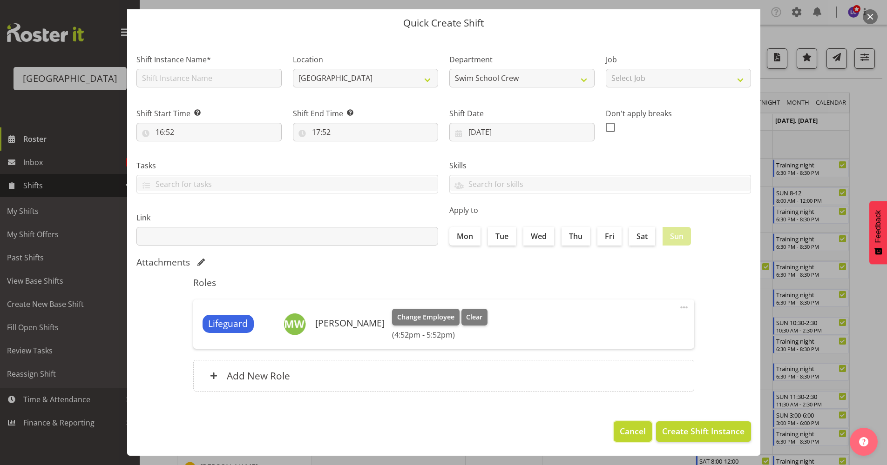
click at [627, 433] on span "Cancel" at bounding box center [632, 431] width 26 height 12
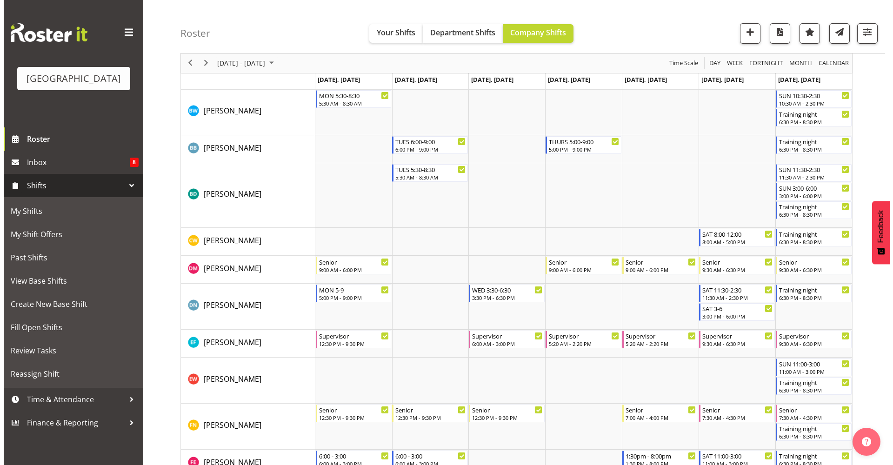
scroll to position [238, 0]
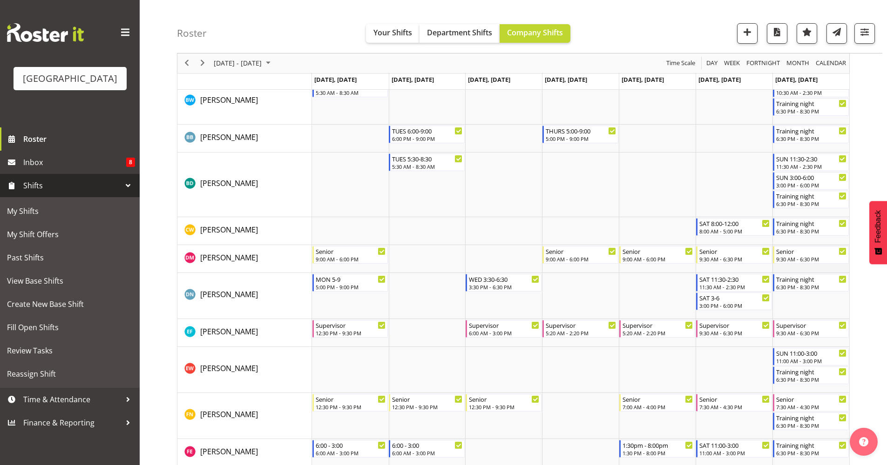
click at [830, 268] on td "Timeline Week of October 13, 2025" at bounding box center [810, 259] width 77 height 28
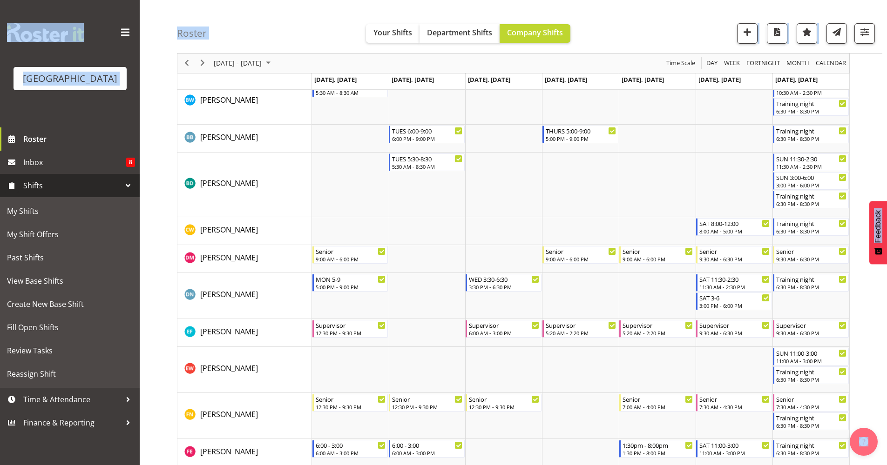
click at [830, 268] on td "Timeline Week of October 13, 2025" at bounding box center [810, 259] width 77 height 28
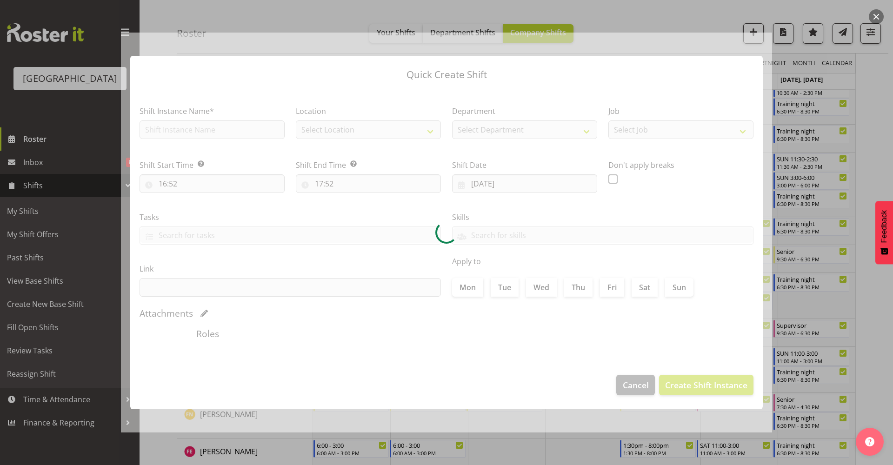
type input "19/10/2025"
checkbox input "true"
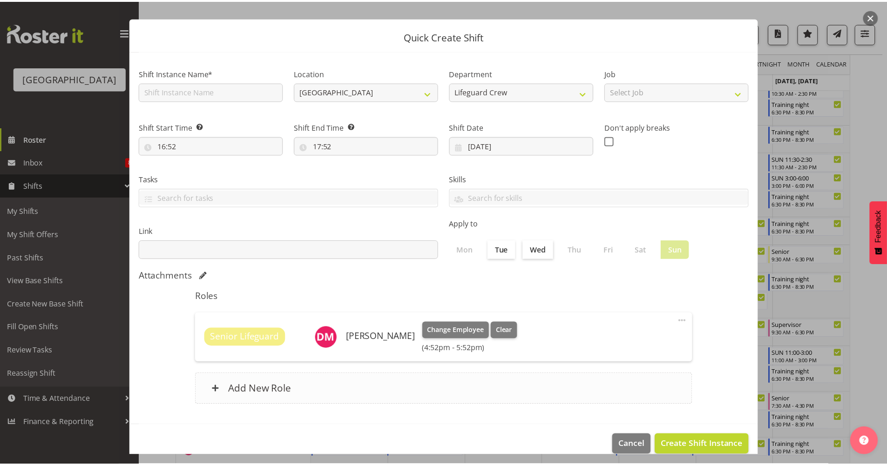
scroll to position [28, 0]
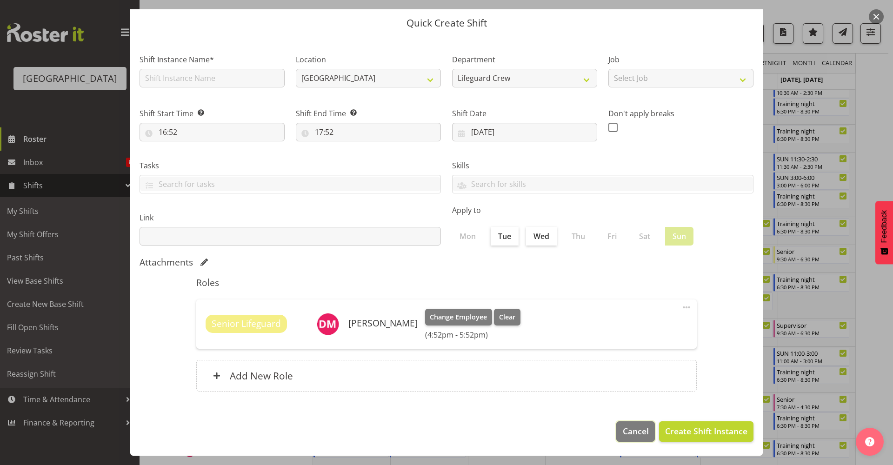
drag, startPoint x: 631, startPoint y: 432, endPoint x: 639, endPoint y: 427, distance: 10.5
click at [631, 432] on span "Cancel" at bounding box center [636, 431] width 26 height 12
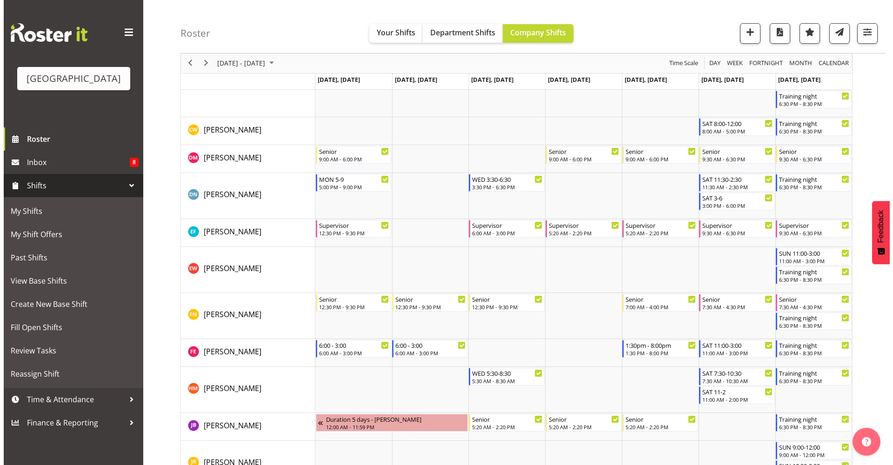
scroll to position [342, 0]
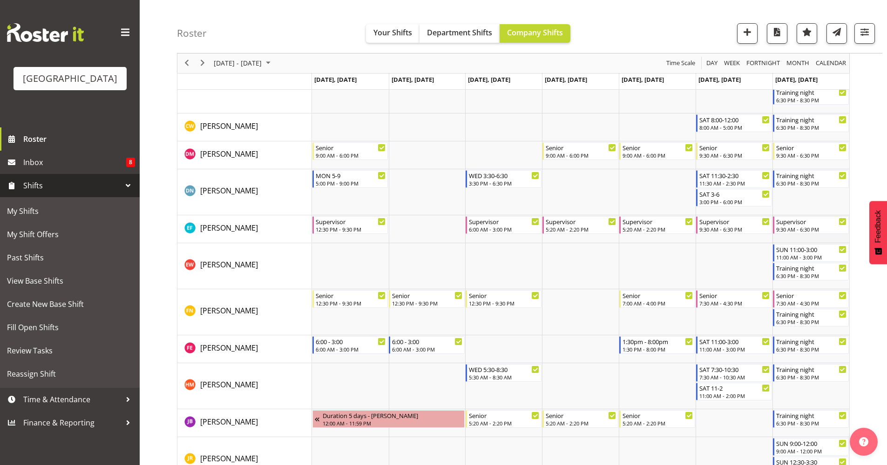
click at [837, 236] on td "Timeline Week of October 13, 2025" at bounding box center [810, 229] width 77 height 28
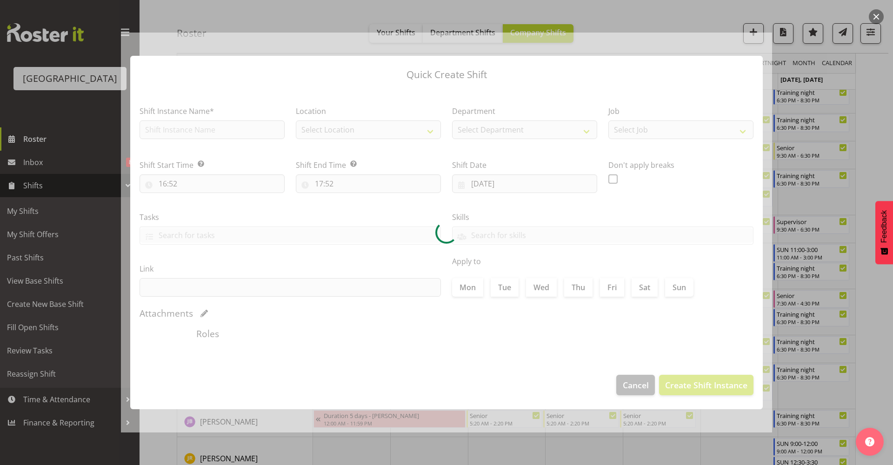
type input "19/10/2025"
checkbox input "true"
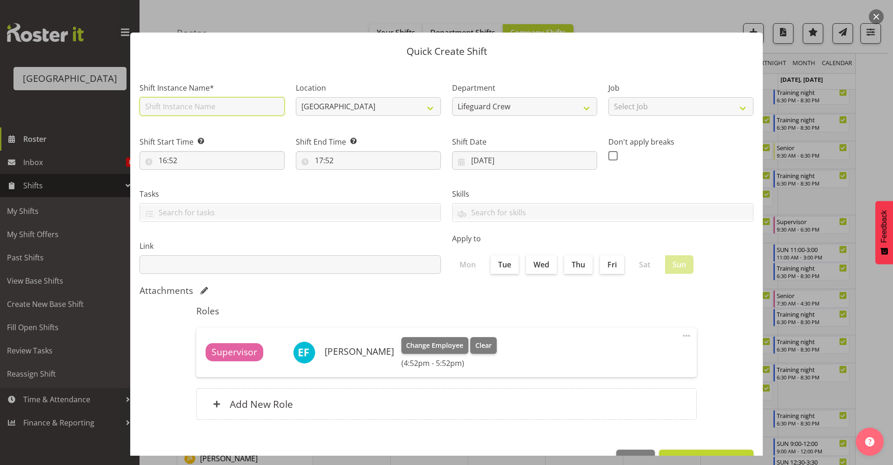
click at [268, 105] on input "text" at bounding box center [212, 106] width 145 height 19
type input "Training night"
click at [252, 165] on input "16:52" at bounding box center [212, 160] width 145 height 19
click at [201, 188] on select "00 01 02 03 04 05 06 07 08 09 10 11 12 13 14 15 16 17 18 19 20 21 22 23" at bounding box center [203, 184] width 21 height 19
select select "18"
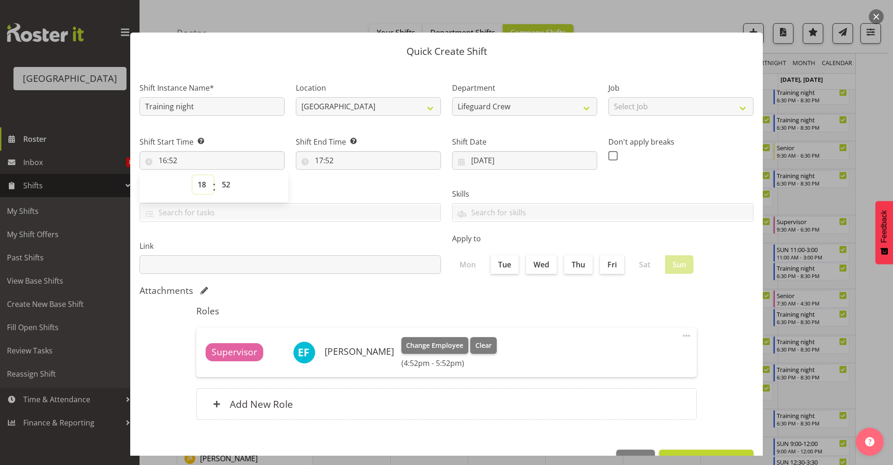
click at [193, 175] on select "00 01 02 03 04 05 06 07 08 09 10 11 12 13 14 15 16 17 18 19 20 21 22 23" at bounding box center [203, 184] width 21 height 19
type input "18:52"
click at [233, 192] on select "00 01 02 03 04 05 06 07 08 09 10 11 12 13 14 15 16 17 18 19 20 21 22 23 24 25 2…" at bounding box center [227, 184] width 21 height 19
select select "31"
click at [217, 175] on select "00 01 02 03 04 05 06 07 08 09 10 11 12 13 14 15 16 17 18 19 20 21 22 23 24 25 2…" at bounding box center [227, 184] width 21 height 19
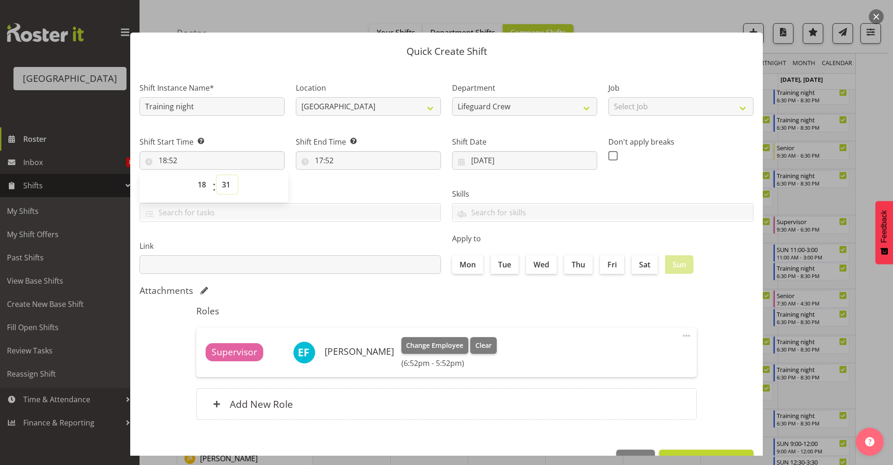
type input "18:31"
click at [353, 203] on div "TEST123" at bounding box center [291, 212] width 302 height 19
click at [361, 162] on input "17:52" at bounding box center [368, 160] width 145 height 19
click at [357, 182] on select "00 01 02 03 04 05 06 07 08 09 10 11 12 13 14 15 16 17 18 19 20 21 22 23" at bounding box center [359, 184] width 21 height 19
select select "20"
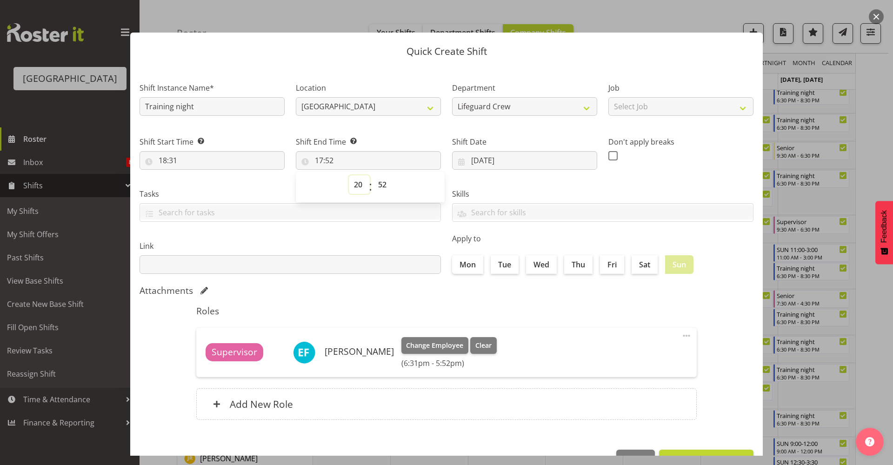
click at [349, 175] on select "00 01 02 03 04 05 06 07 08 09 10 11 12 13 14 15 16 17 18 19 20 21 22 23" at bounding box center [359, 184] width 21 height 19
type input "20:52"
click at [384, 178] on select "00 01 02 03 04 05 06 07 08 09 10 11 12 13 14 15 16 17 18 19 20 21 22 23 24 25 2…" at bounding box center [383, 184] width 21 height 19
select select "30"
click at [373, 175] on select "00 01 02 03 04 05 06 07 08 09 10 11 12 13 14 15 16 17 18 19 20 21 22 23 24 25 2…" at bounding box center [383, 184] width 21 height 19
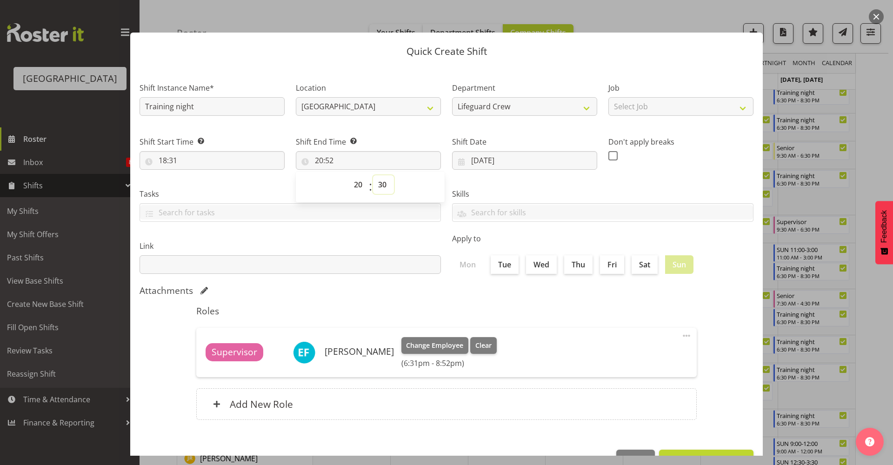
type input "20:30"
click at [542, 321] on div "Roles Supervisor Earl Foran Change Employee Clear (6:31pm - 8:30pm) Edit Delete…" at bounding box center [447, 365] width 512 height 131
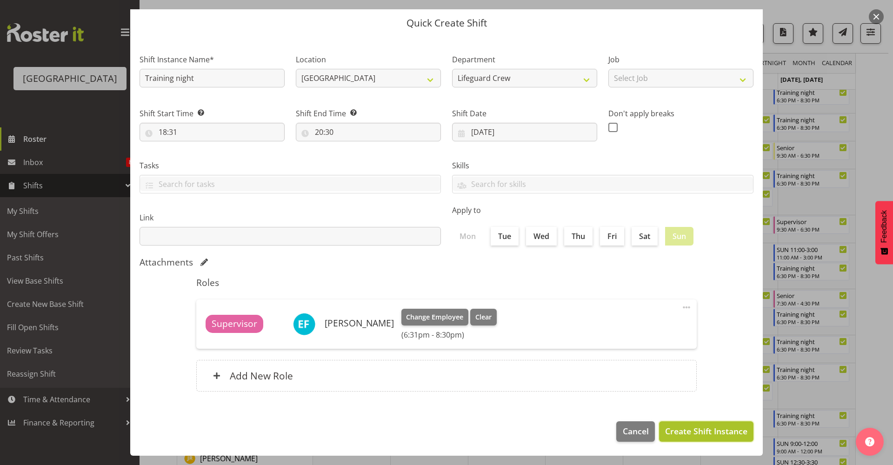
click at [701, 437] on span "Create Shift Instance" at bounding box center [706, 431] width 82 height 12
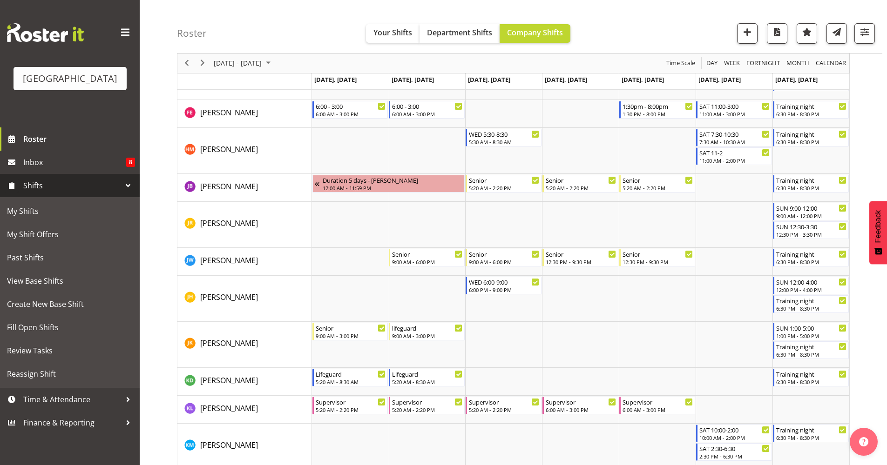
scroll to position [608, 0]
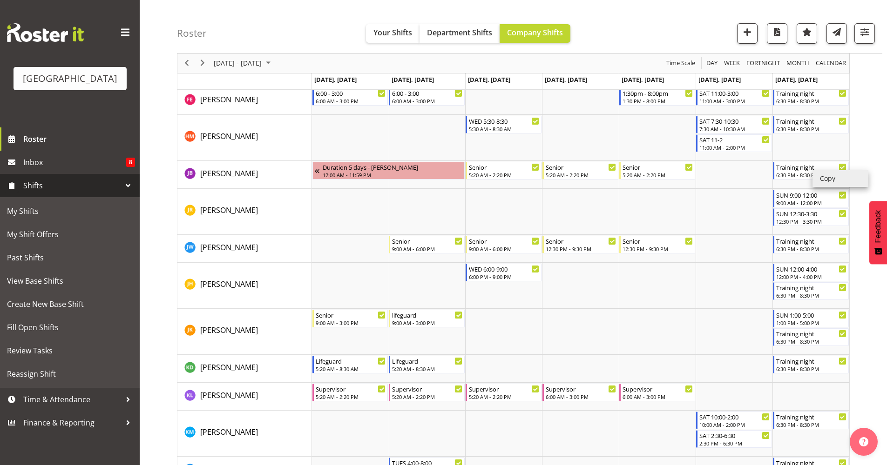
click at [827, 183] on li "Copy" at bounding box center [840, 178] width 56 height 17
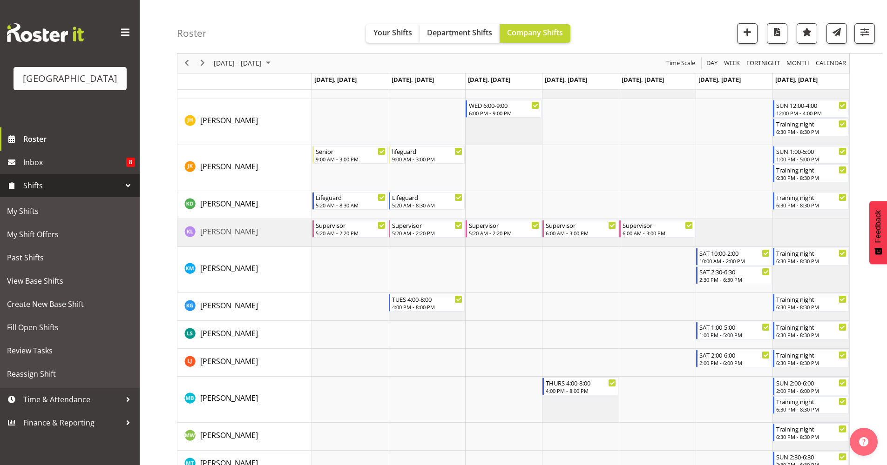
scroll to position [1175, 0]
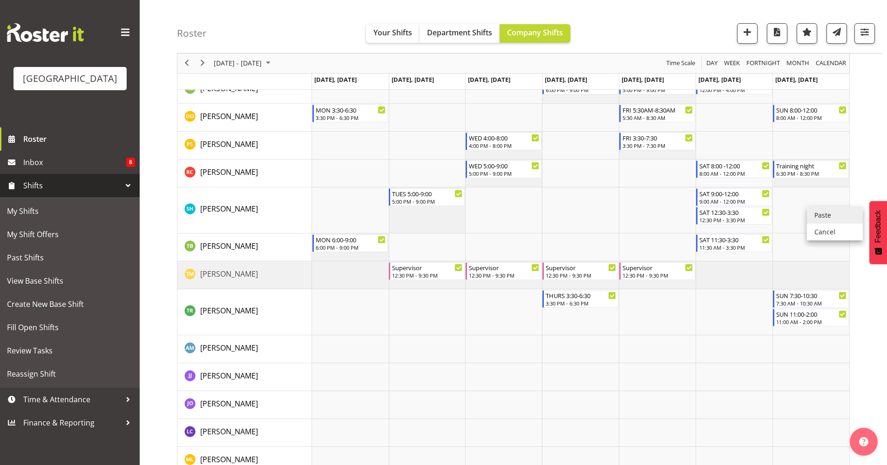
click at [820, 218] on li "Paste" at bounding box center [834, 215] width 56 height 17
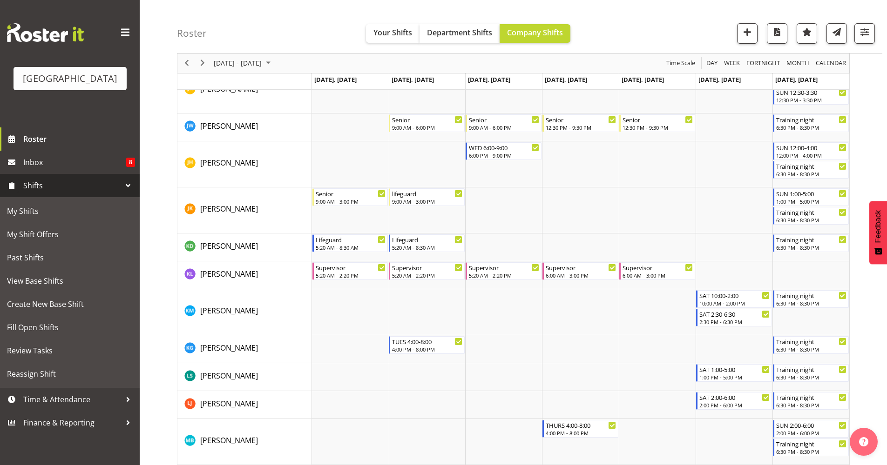
scroll to position [931, 0]
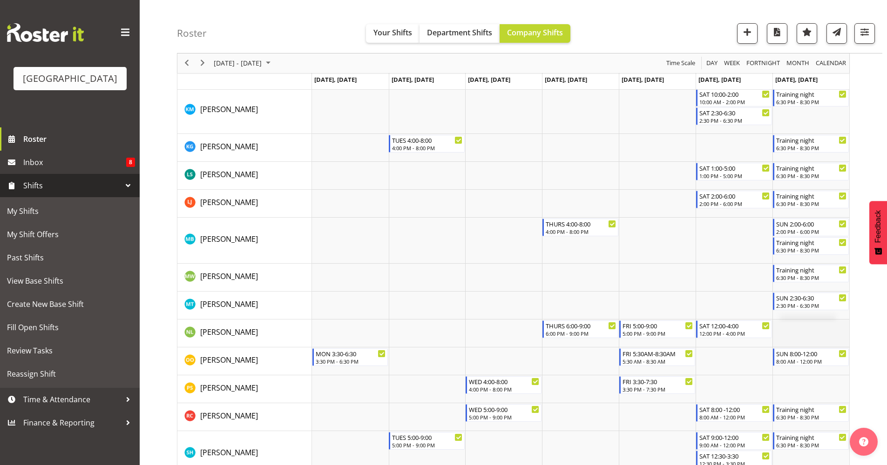
click at [811, 330] on td "Timeline Week of October 13, 2025" at bounding box center [810, 334] width 77 height 28
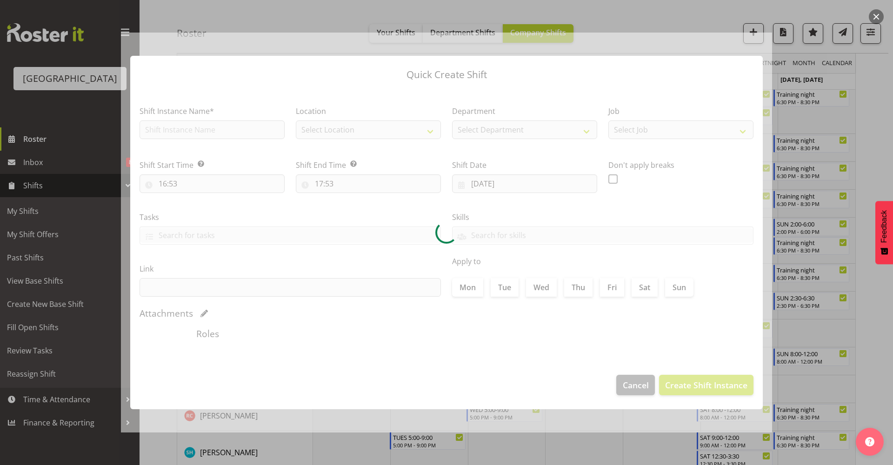
type input "19/10/2025"
checkbox input "true"
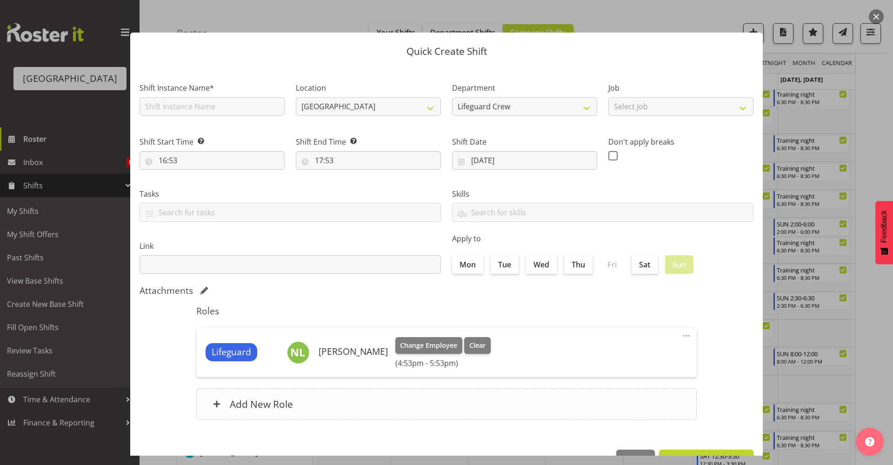
click at [625, 392] on div "Add New Role" at bounding box center [446, 405] width 501 height 32
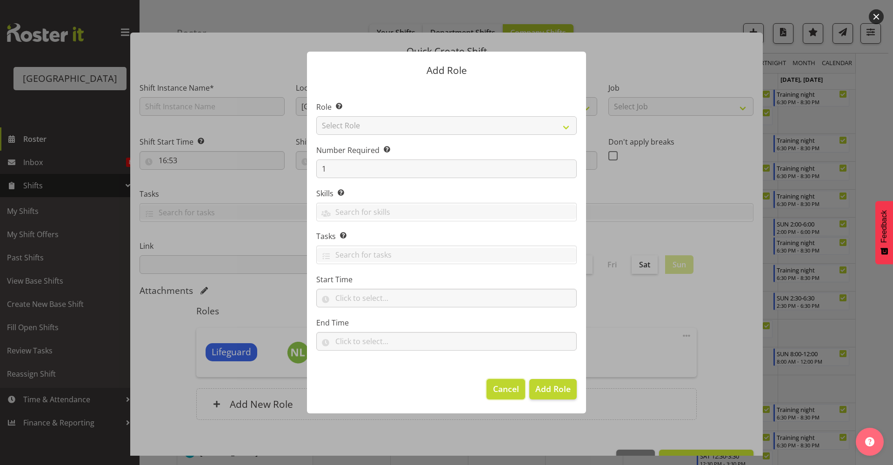
click at [499, 385] on span "Cancel" at bounding box center [506, 389] width 26 height 12
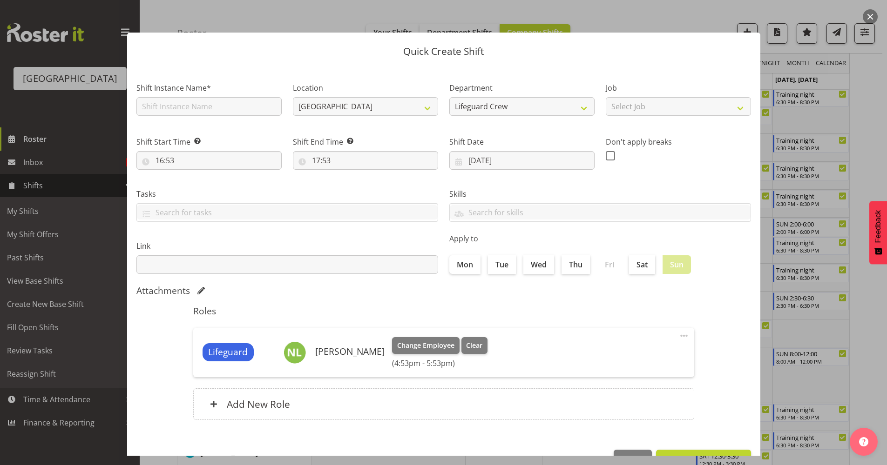
click at [678, 336] on span at bounding box center [683, 335] width 11 height 11
click at [699, 315] on section "Shift Instance Name* Location Splash Palace Department Lifeguard Crew Job Selec…" at bounding box center [443, 253] width 633 height 375
click at [868, 21] on button "button" at bounding box center [869, 16] width 15 height 15
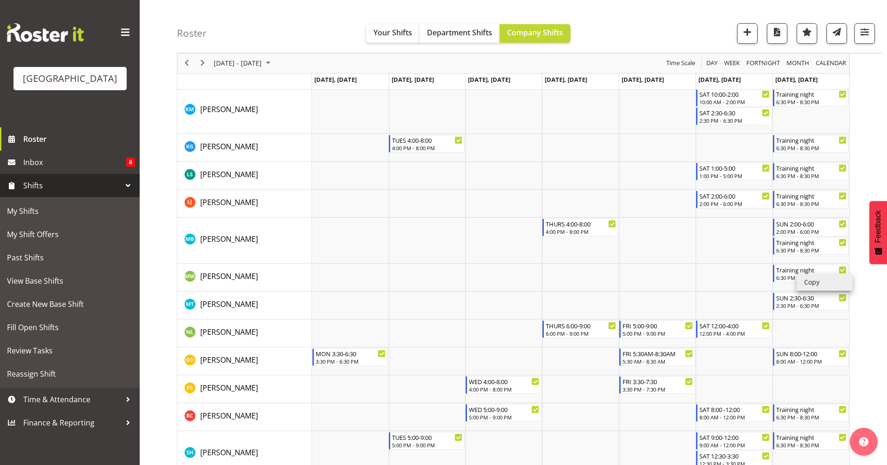
click at [806, 282] on li "Copy" at bounding box center [824, 282] width 56 height 17
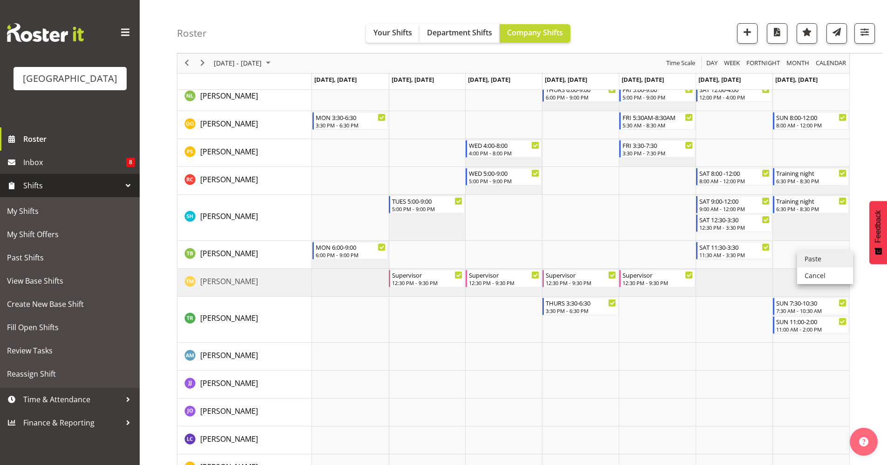
click at [811, 258] on li "Paste" at bounding box center [825, 259] width 56 height 17
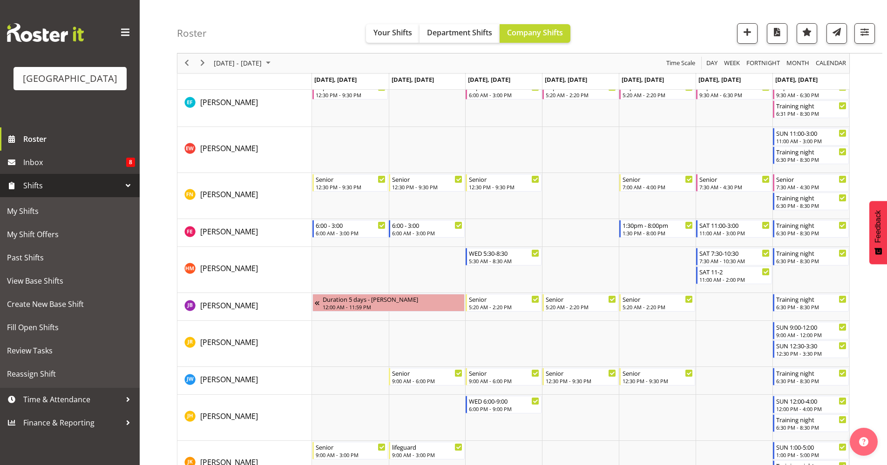
scroll to position [678, 0]
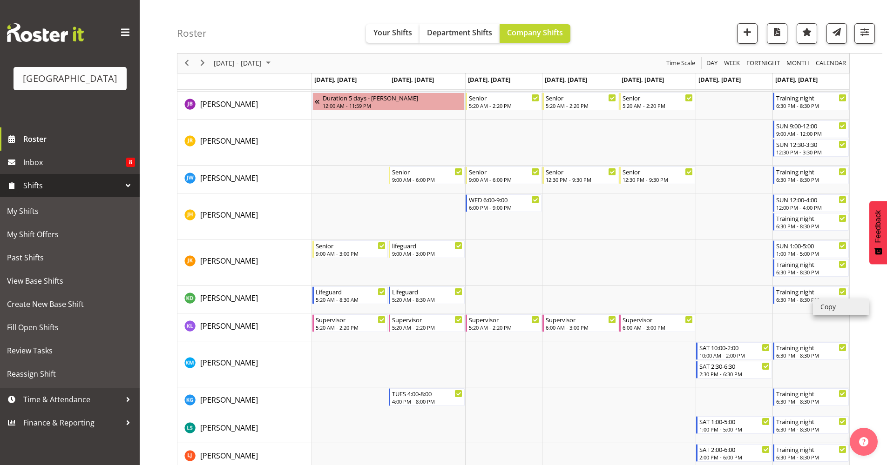
click at [838, 313] on li "Copy" at bounding box center [841, 307] width 56 height 17
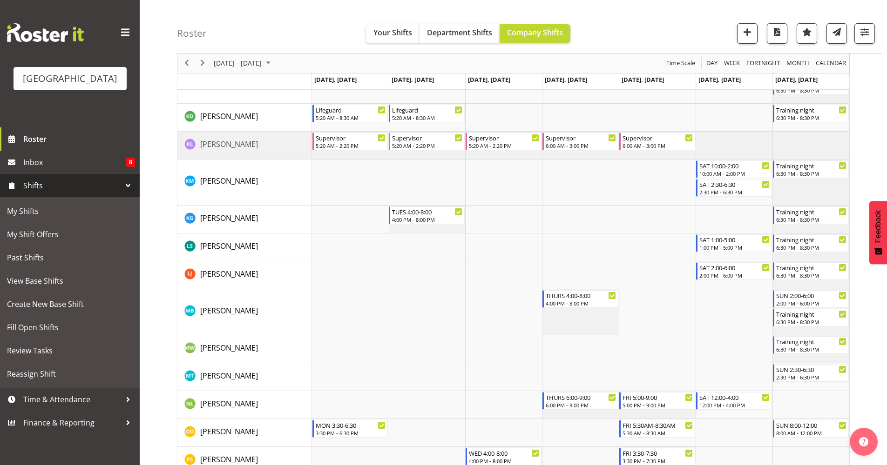
scroll to position [1061, 0]
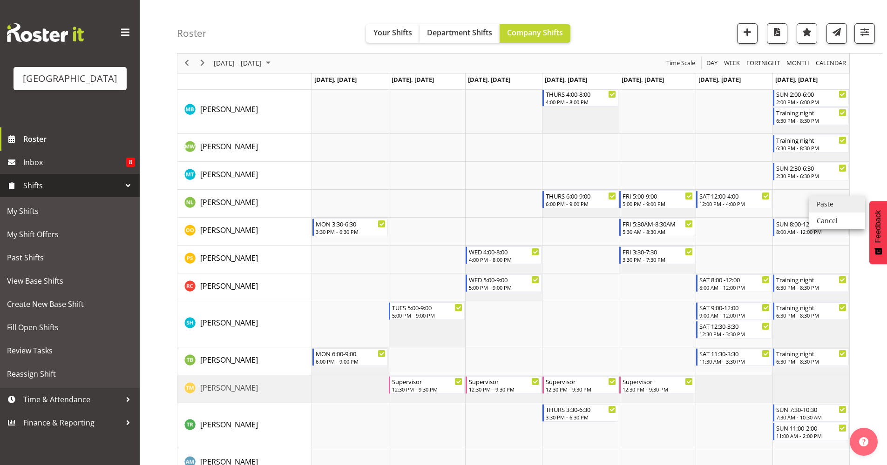
click at [851, 206] on li "Paste" at bounding box center [837, 204] width 56 height 17
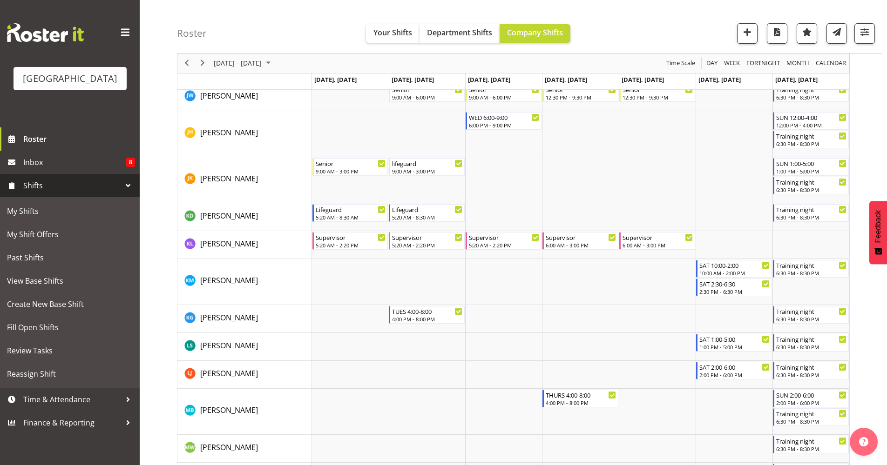
scroll to position [773, 0]
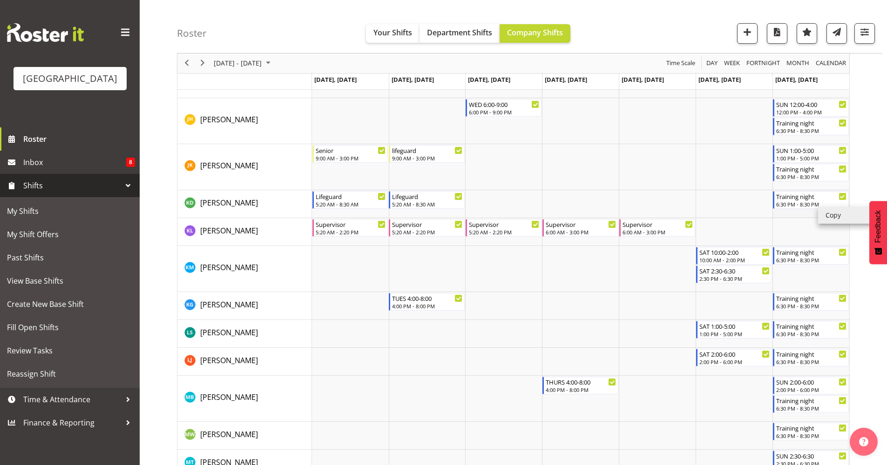
click at [825, 216] on li "Copy" at bounding box center [846, 215] width 56 height 17
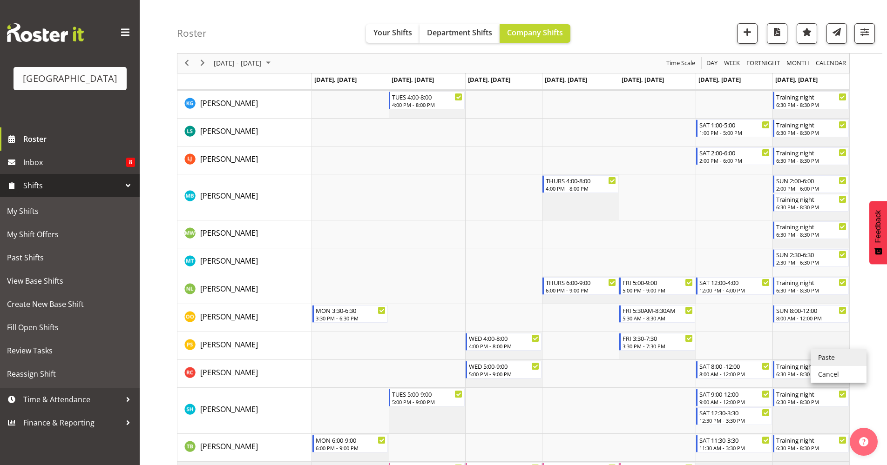
click at [824, 357] on li "Paste" at bounding box center [838, 357] width 56 height 17
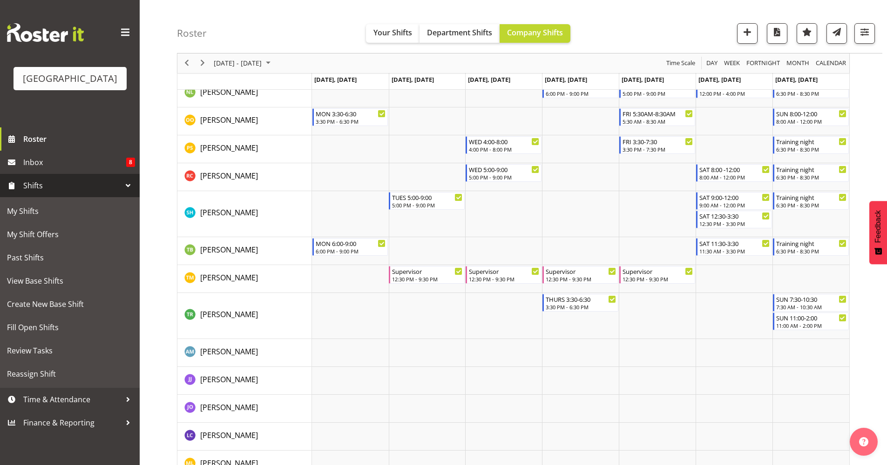
scroll to position [1175, 0]
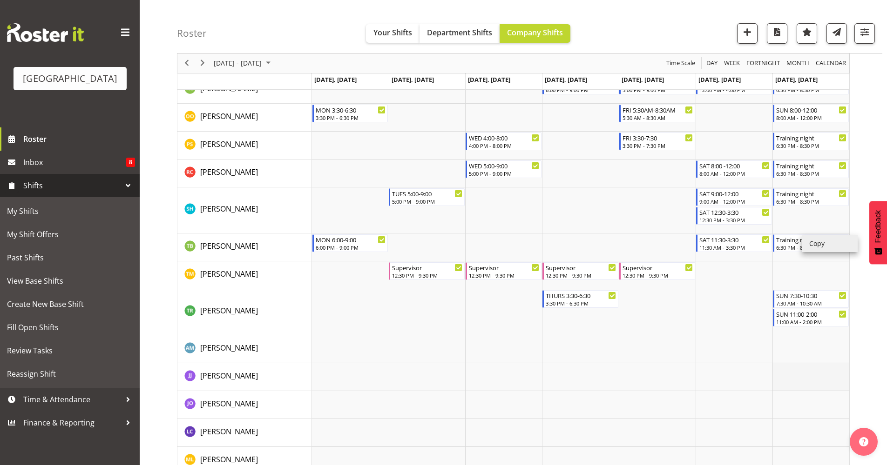
click at [821, 242] on li "Copy" at bounding box center [829, 243] width 56 height 17
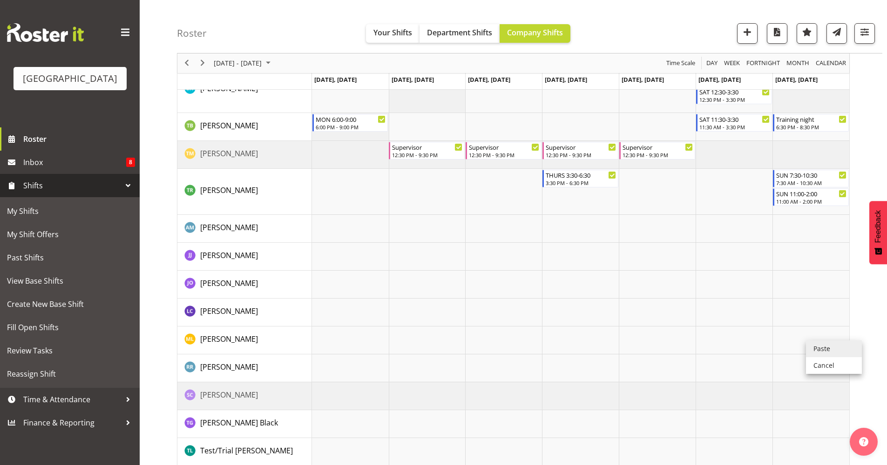
click at [825, 346] on li "Paste" at bounding box center [834, 349] width 56 height 17
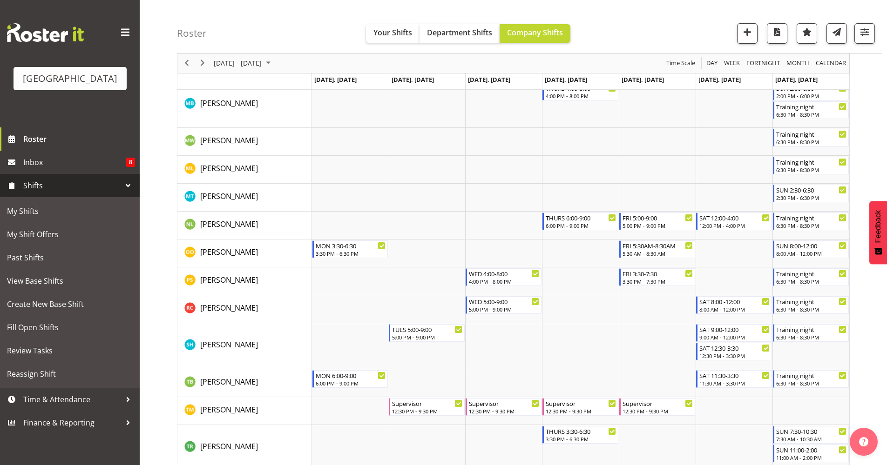
scroll to position [1043, 0]
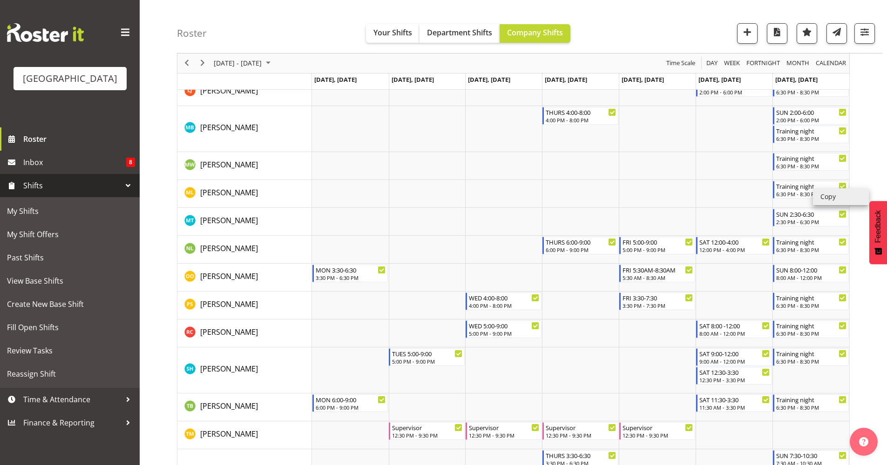
click at [839, 203] on li "Copy" at bounding box center [841, 196] width 56 height 17
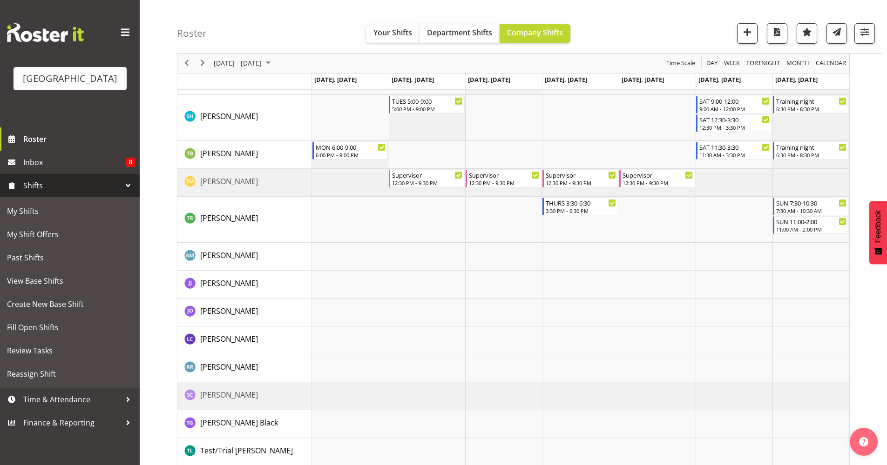
scroll to position [1094, 0]
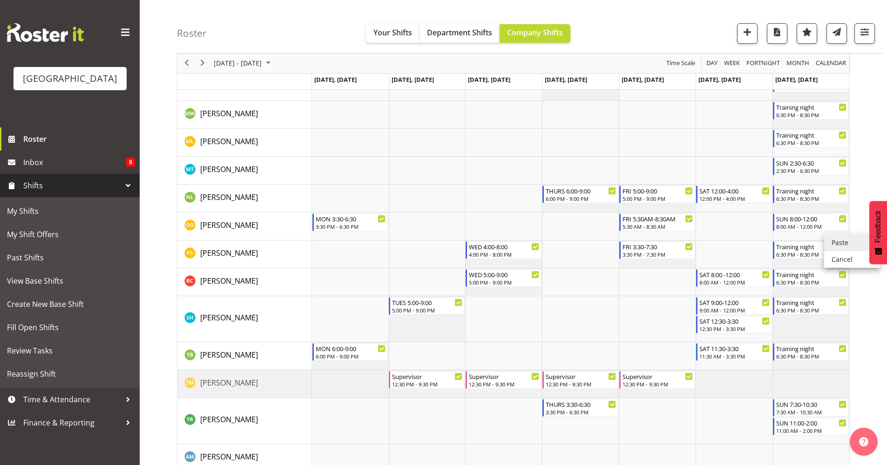
click at [832, 241] on li "Paste" at bounding box center [852, 243] width 56 height 17
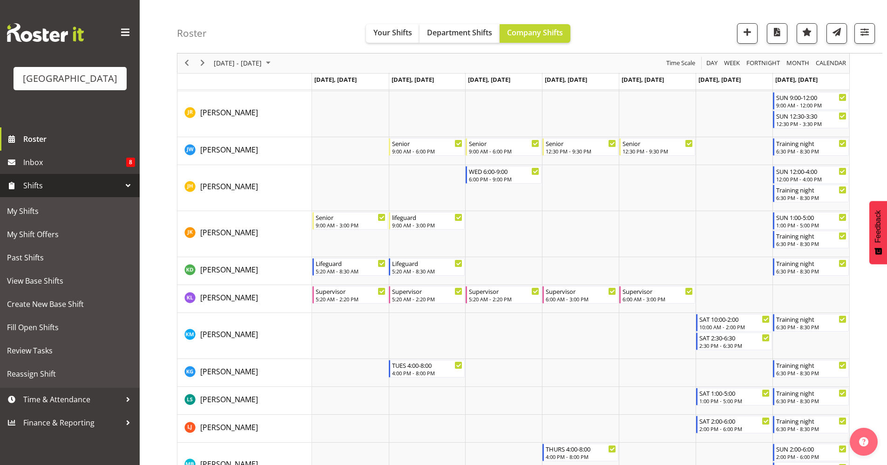
scroll to position [712, 0]
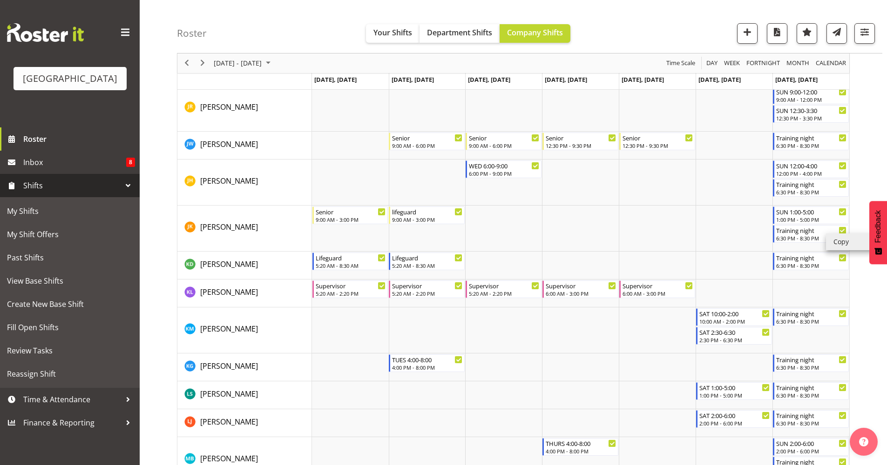
click at [837, 242] on li "Copy" at bounding box center [854, 242] width 56 height 17
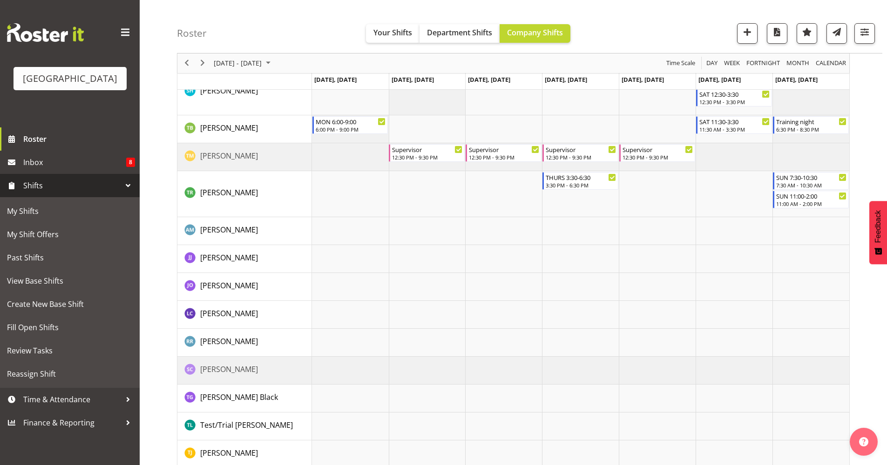
scroll to position [1350, 0]
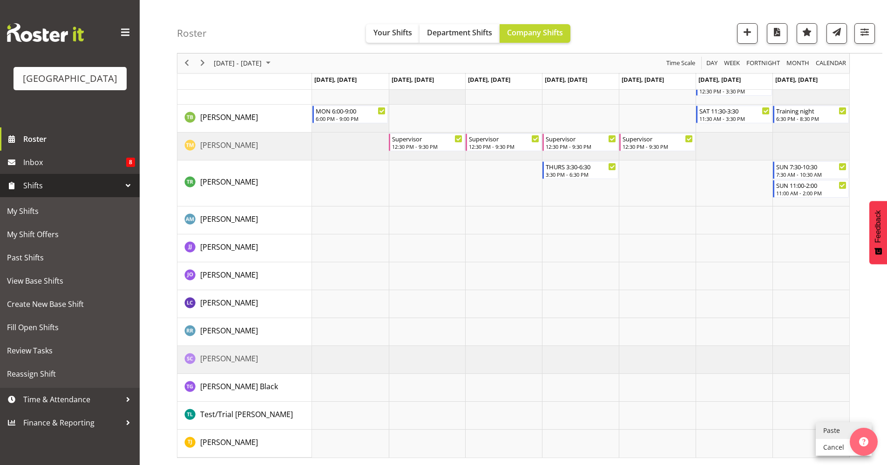
click at [826, 433] on li "Paste" at bounding box center [843, 431] width 56 height 17
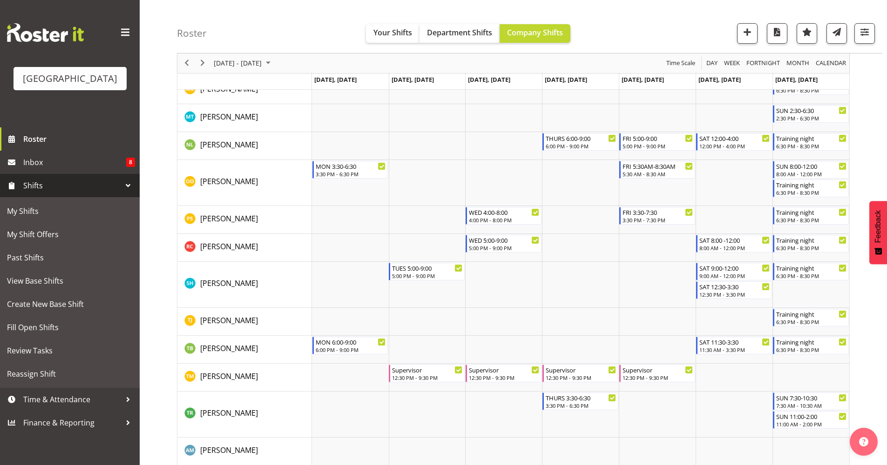
scroll to position [1145, 0]
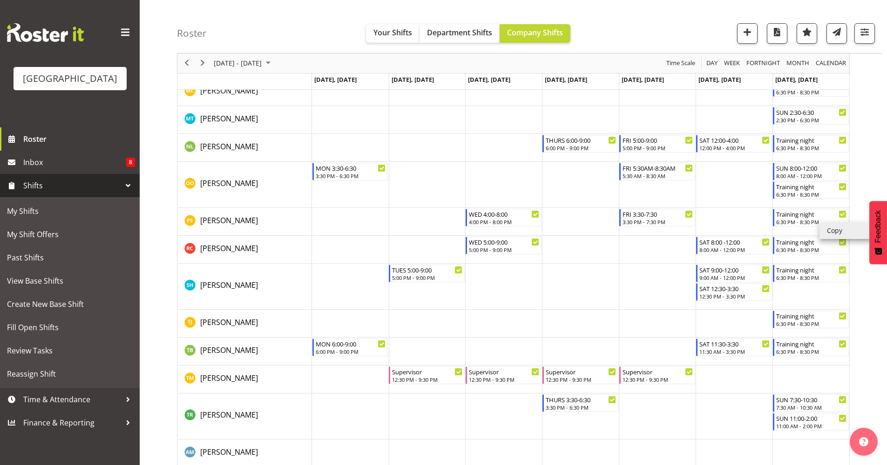
click at [861, 234] on li "Copy" at bounding box center [847, 230] width 56 height 17
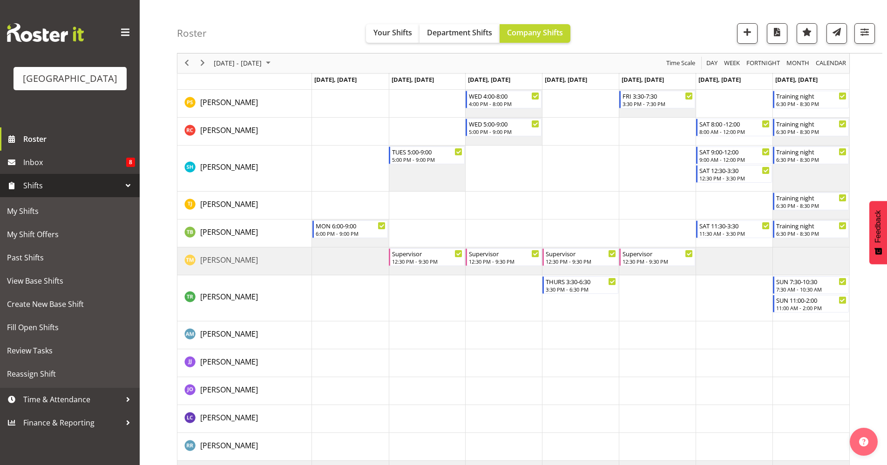
scroll to position [1280, 0]
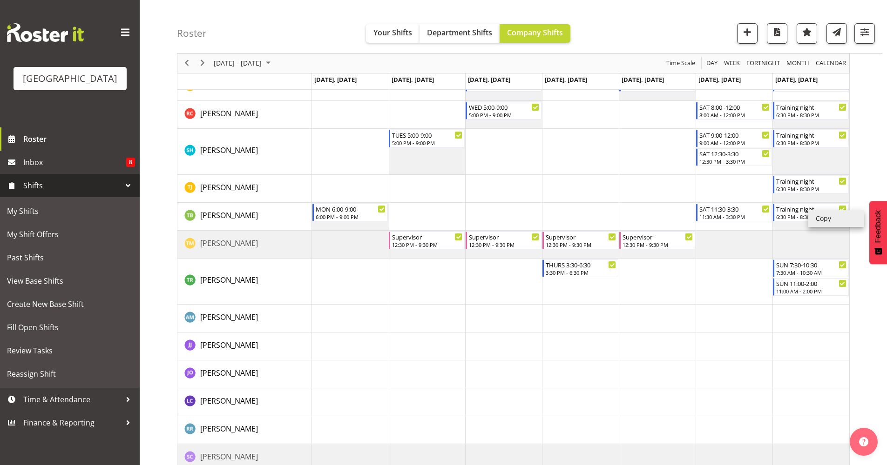
click at [821, 215] on li "Copy" at bounding box center [836, 218] width 56 height 17
click at [843, 308] on li "Paste" at bounding box center [852, 312] width 56 height 17
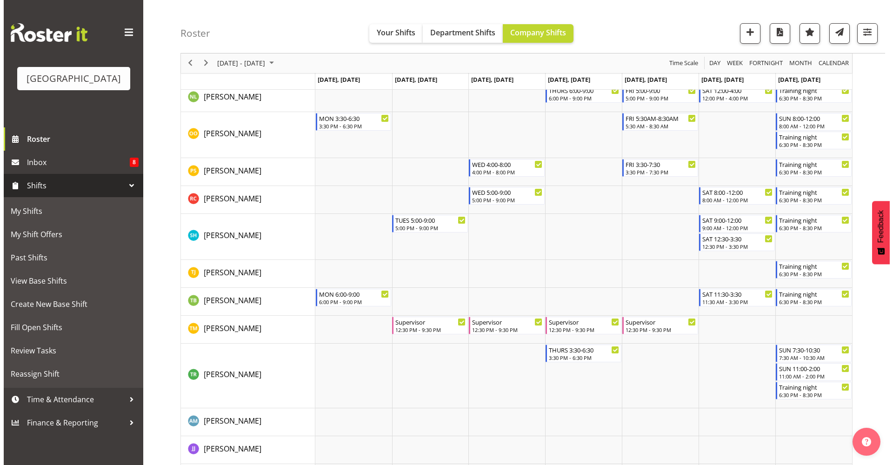
scroll to position [1196, 0]
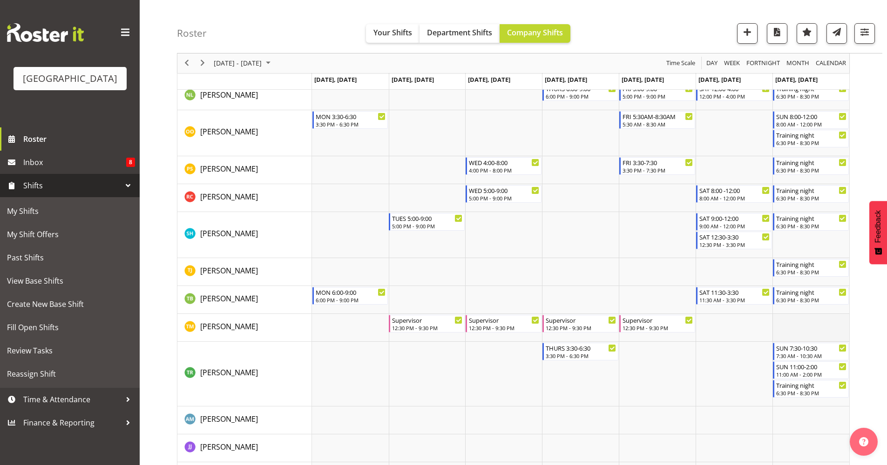
click at [823, 324] on td "Timeline Week of October 13, 2025" at bounding box center [810, 328] width 77 height 28
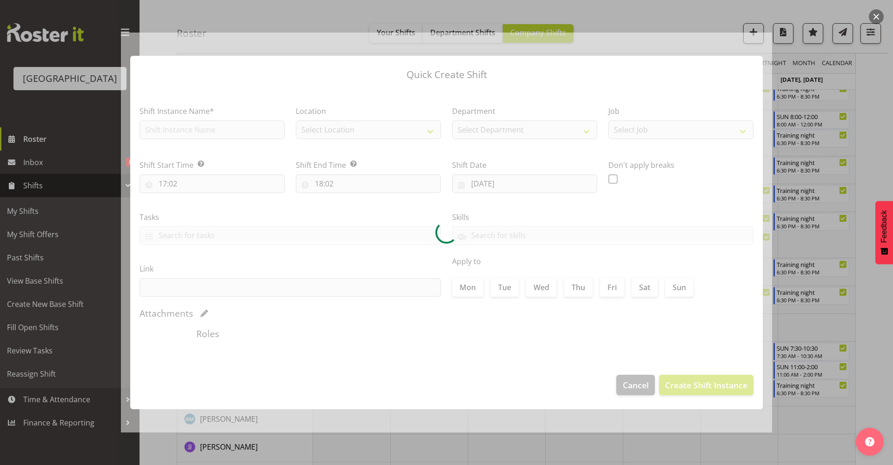
type input "19/10/2025"
checkbox input "true"
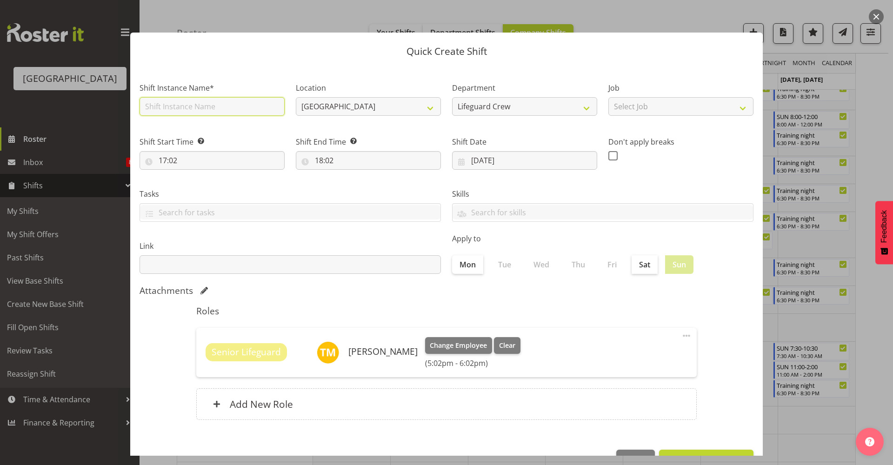
click at [242, 111] on input "text" at bounding box center [212, 106] width 145 height 19
click at [261, 80] on div "Shift Instance Name*" at bounding box center [212, 96] width 156 height 54
click at [239, 160] on input "17:02" at bounding box center [212, 160] width 145 height 19
click at [204, 189] on select "00 01 02 03 04 05 06 07 08 09 10 11 12 13 14 15 16 17 18 19 20 21 22 23" at bounding box center [203, 184] width 21 height 19
select select "18"
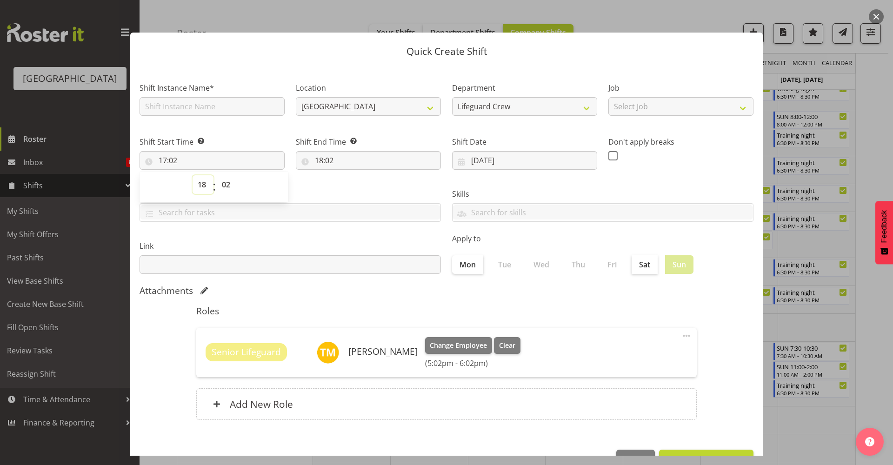
click at [193, 175] on select "00 01 02 03 04 05 06 07 08 09 10 11 12 13 14 15 16 17 18 19 20 21 22 23" at bounding box center [203, 184] width 21 height 19
type input "18:02"
click at [227, 189] on select "00 01 02 03 04 05 06 07 08 09 10 11 12 13 14 15 16 17 18 19 20 21 22 23 24 25 2…" at bounding box center [227, 184] width 21 height 19
select select "0"
click at [217, 175] on select "00 01 02 03 04 05 06 07 08 09 10 11 12 13 14 15 16 17 18 19 20 21 22 23 24 25 2…" at bounding box center [227, 184] width 21 height 19
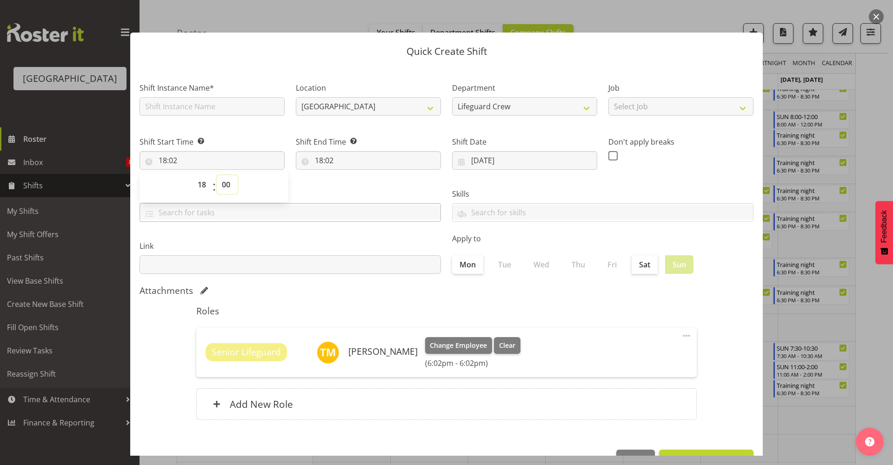
type input "18:00"
click at [335, 162] on input "18:02" at bounding box center [368, 160] width 145 height 19
click at [235, 154] on input "18:00" at bounding box center [212, 160] width 145 height 19
click at [222, 189] on select "00 01 02 03 04 05 06 07 08 09 10 11 12 13 14 15 16 17 18 19 20 21 22 23 24 25 2…" at bounding box center [227, 184] width 21 height 19
select select "30"
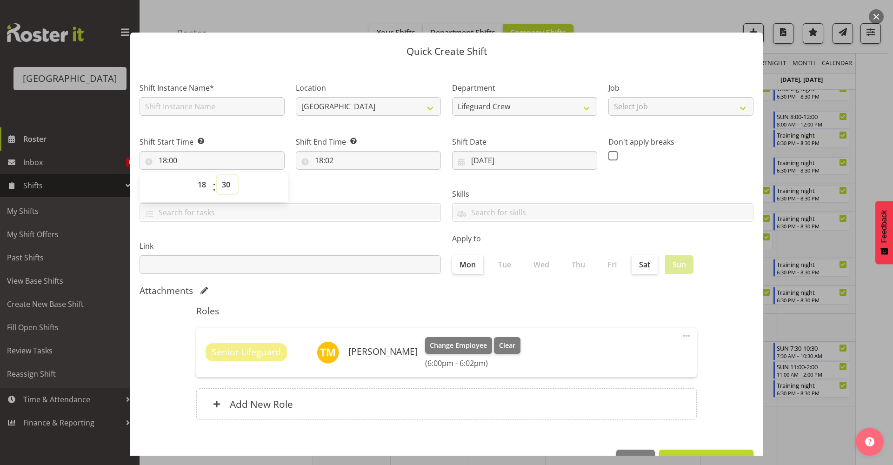
click at [217, 175] on select "00 01 02 03 04 05 06 07 08 09 10 11 12 13 14 15 16 17 18 19 20 21 22 23 24 25 2…" at bounding box center [227, 184] width 21 height 19
type input "18:30"
click at [331, 230] on div "Link" at bounding box center [290, 254] width 313 height 52
click at [374, 160] on input "18:02" at bounding box center [368, 160] width 145 height 19
click at [349, 182] on select "00 01 02 03 04 05 06 07 08 09 10 11 12 13 14 15 16 17 18 19 20 21 22 23" at bounding box center [359, 184] width 21 height 19
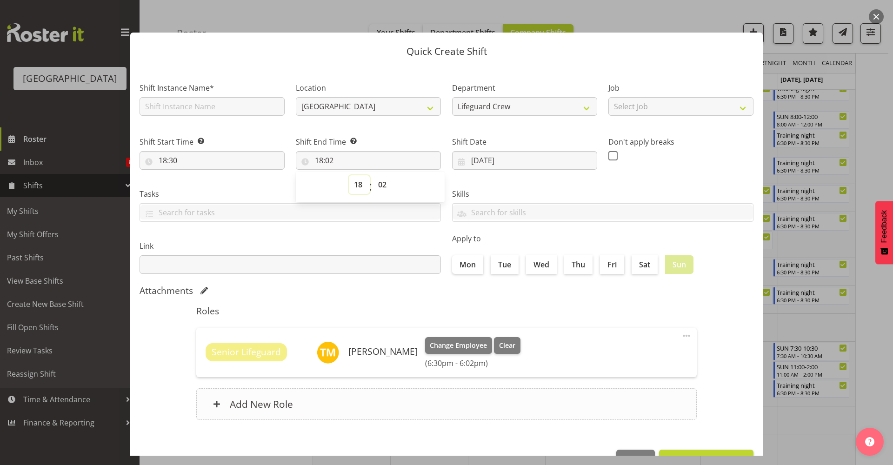
select select "20"
click at [349, 175] on select "00 01 02 03 04 05 06 07 08 09 10 11 12 13 14 15 16 17 18 19 20 21 22 23" at bounding box center [359, 184] width 21 height 19
type input "20:02"
click at [382, 185] on select "00 01 02 03 04 05 06 07 08 09 10 11 12 13 14 15 16 17 18 19 20 21 22 23 24 25 2…" at bounding box center [383, 184] width 21 height 19
select select "30"
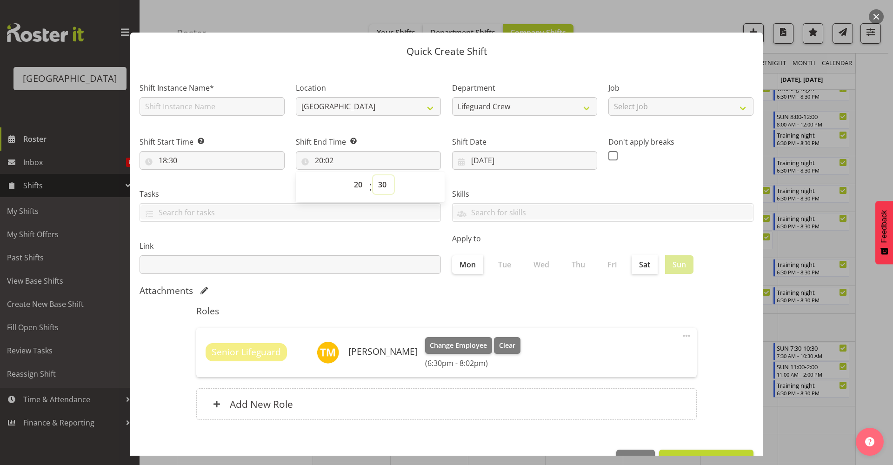
click at [373, 175] on select "00 01 02 03 04 05 06 07 08 09 10 11 12 13 14 15 16 17 18 19 20 21 22 23 24 25 2…" at bounding box center [383, 184] width 21 height 19
type input "20:30"
click at [315, 222] on div "Tasks TEST123" at bounding box center [290, 201] width 313 height 52
click at [223, 113] on input "text" at bounding box center [212, 106] width 145 height 19
type input "Training night"
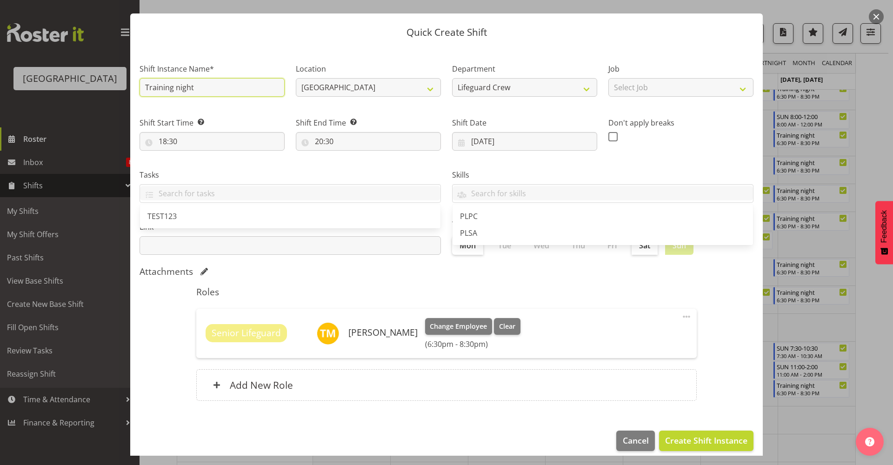
scroll to position [28, 0]
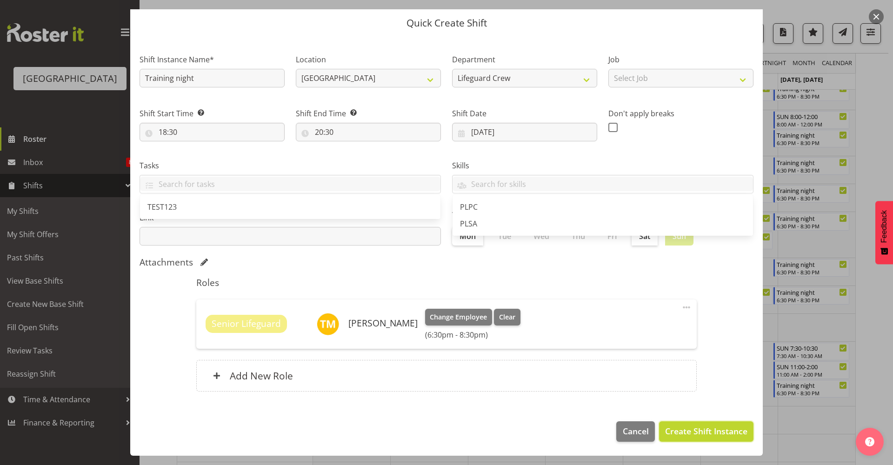
click at [706, 431] on span "Create Shift Instance" at bounding box center [706, 431] width 82 height 12
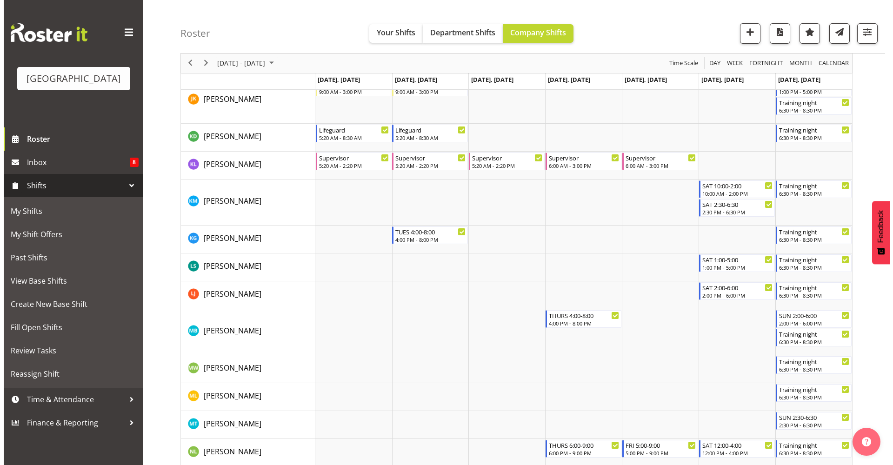
scroll to position [841, 0]
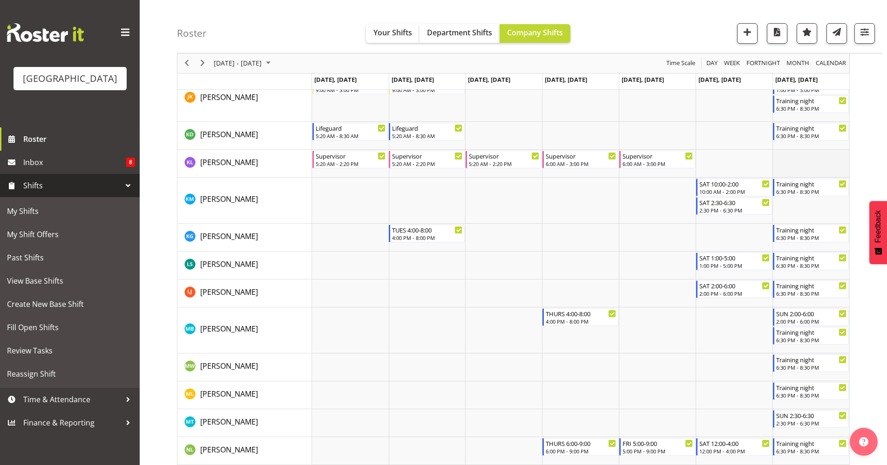
click at [820, 159] on td "Timeline Week of October 13, 2025" at bounding box center [810, 164] width 77 height 28
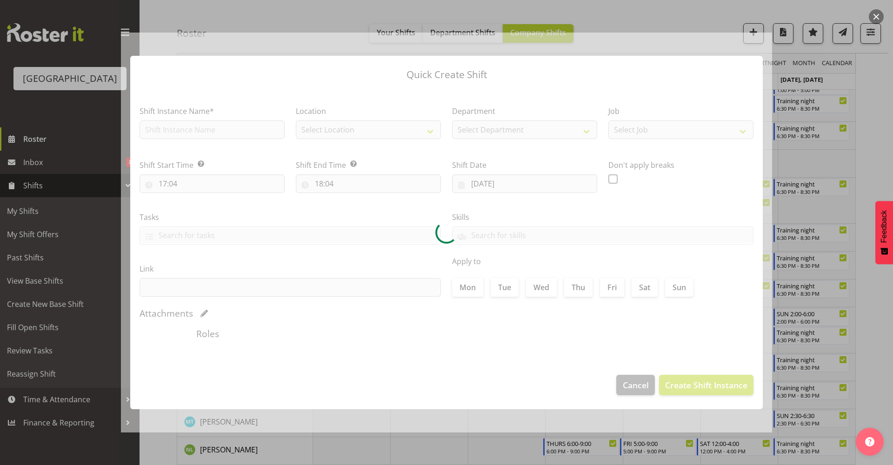
type input "19/10/2025"
checkbox input "true"
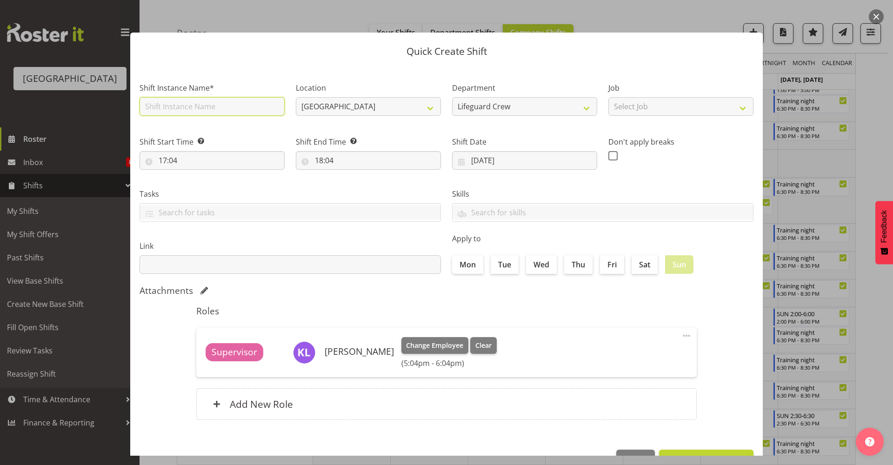
drag, startPoint x: 231, startPoint y: 98, endPoint x: 234, endPoint y: 106, distance: 8.6
click at [231, 100] on input "text" at bounding box center [212, 106] width 145 height 19
type input "Training night"
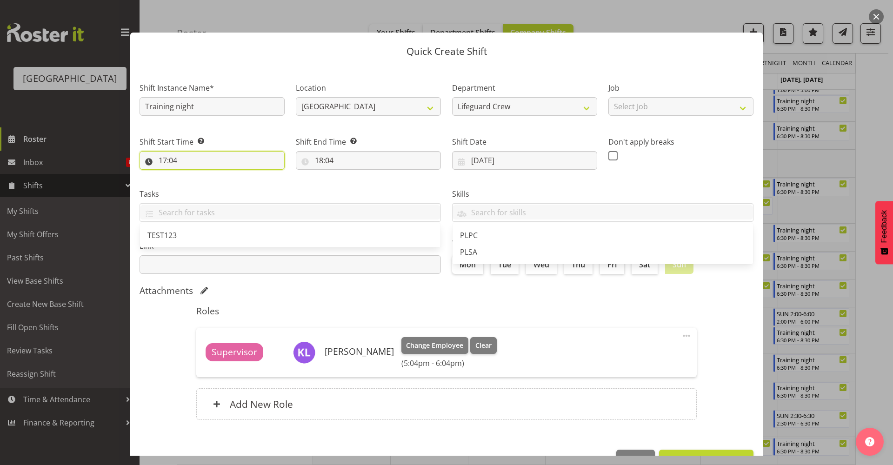
click at [208, 170] on div "Shift Start Time Set the time of the day you wish this shift to start 17:04 00 …" at bounding box center [212, 149] width 156 height 52
click at [208, 158] on input "17:04" at bounding box center [212, 160] width 145 height 19
click at [203, 181] on select "00 01 02 03 04 05 06 07 08 09 10 11 12 13 14 15 16 17 18 19 20 21 22 23" at bounding box center [203, 184] width 21 height 19
select select "18"
click at [193, 175] on select "00 01 02 03 04 05 06 07 08 09 10 11 12 13 14 15 16 17 18 19 20 21 22 23" at bounding box center [203, 184] width 21 height 19
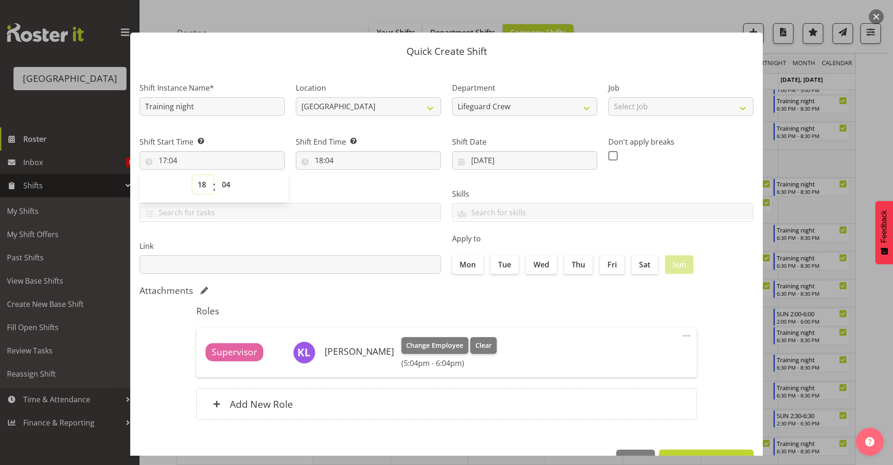
type input "18:04"
click at [224, 186] on select "00 01 02 03 04 05 06 07 08 09 10 11 12 13 14 15 16 17 18 19 20 21 22 23 24 25 2…" at bounding box center [227, 184] width 21 height 19
select select "30"
click at [217, 175] on select "00 01 02 03 04 05 06 07 08 09 10 11 12 13 14 15 16 17 18 19 20 21 22 23 24 25 2…" at bounding box center [227, 184] width 21 height 19
type input "18:30"
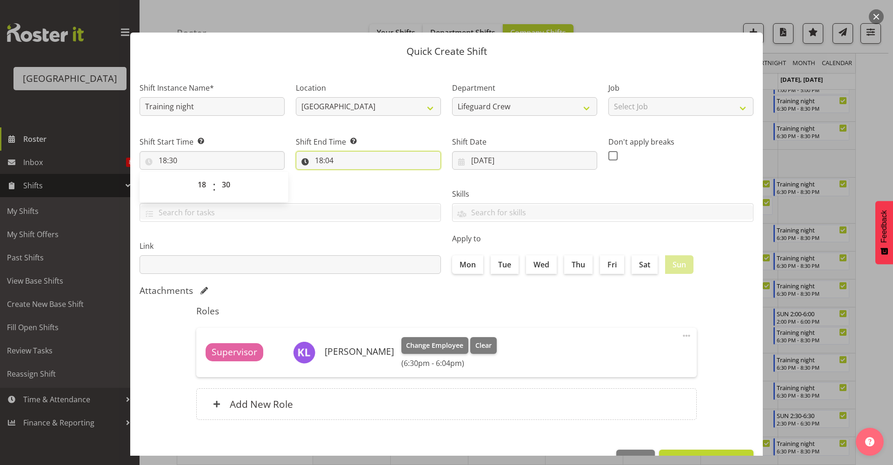
click at [336, 165] on input "18:04" at bounding box center [368, 160] width 145 height 19
click at [358, 188] on select "00 01 02 03 04 05 06 07 08 09 10 11 12 13 14 15 16 17 18 19 20 21 22 23" at bounding box center [359, 184] width 21 height 19
select select "20"
click at [349, 175] on select "00 01 02 03 04 05 06 07 08 09 10 11 12 13 14 15 16 17 18 19 20 21 22 23" at bounding box center [359, 184] width 21 height 19
type input "20:04"
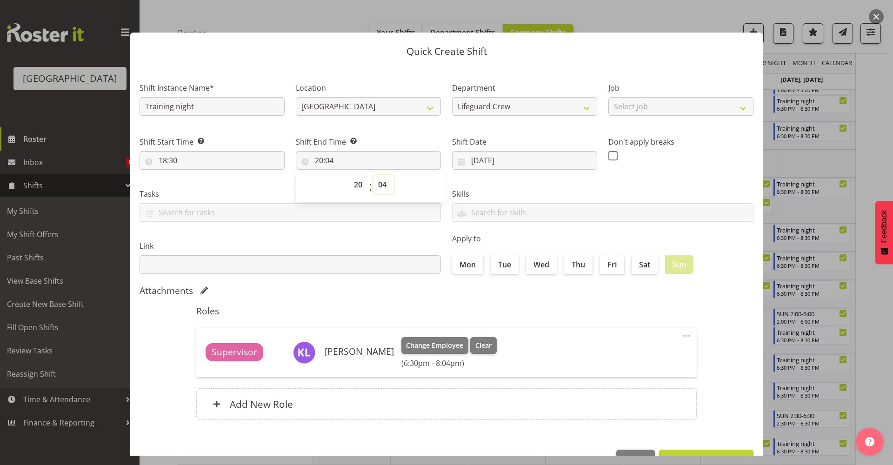
click at [386, 184] on select "00 01 02 03 04 05 06 07 08 09 10 11 12 13 14 15 16 17 18 19 20 21 22 23 24 25 2…" at bounding box center [383, 184] width 21 height 19
select select "30"
click at [373, 175] on select "00 01 02 03 04 05 06 07 08 09 10 11 12 13 14 15 16 17 18 19 20 21 22 23 24 25 2…" at bounding box center [383, 184] width 21 height 19
type input "20:30"
click at [471, 309] on h5 "Roles" at bounding box center [446, 311] width 501 height 11
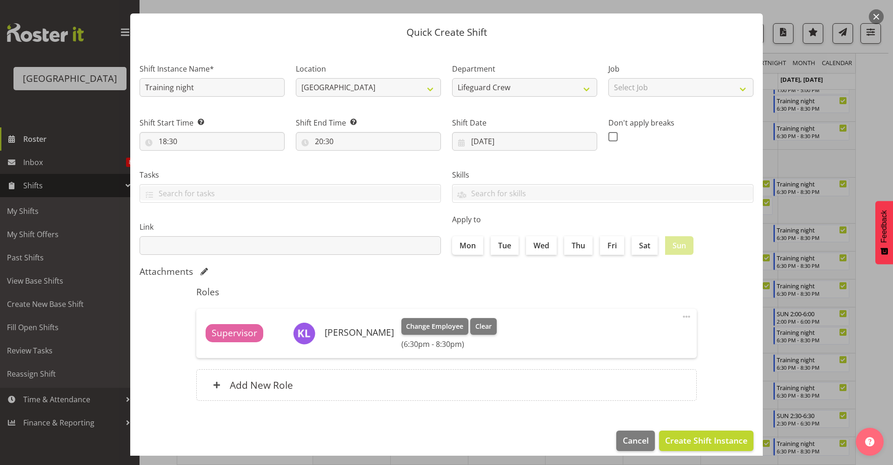
scroll to position [28, 0]
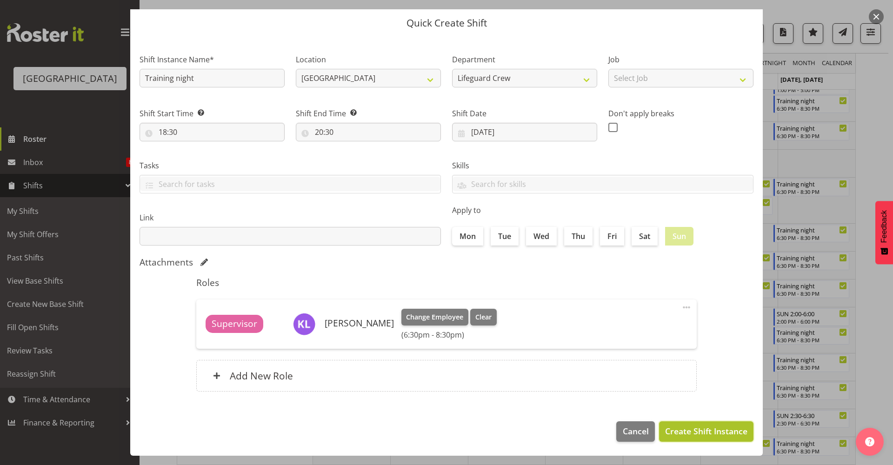
click at [687, 440] on button "Create Shift Instance" at bounding box center [706, 432] width 94 height 20
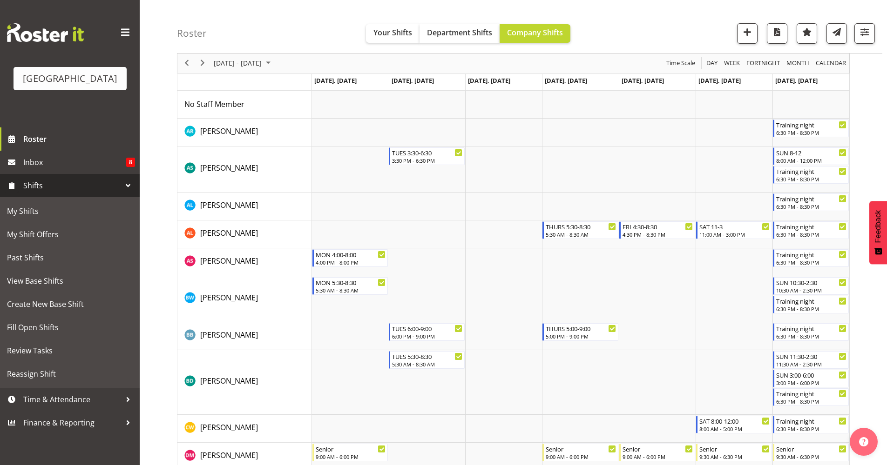
scroll to position [0, 0]
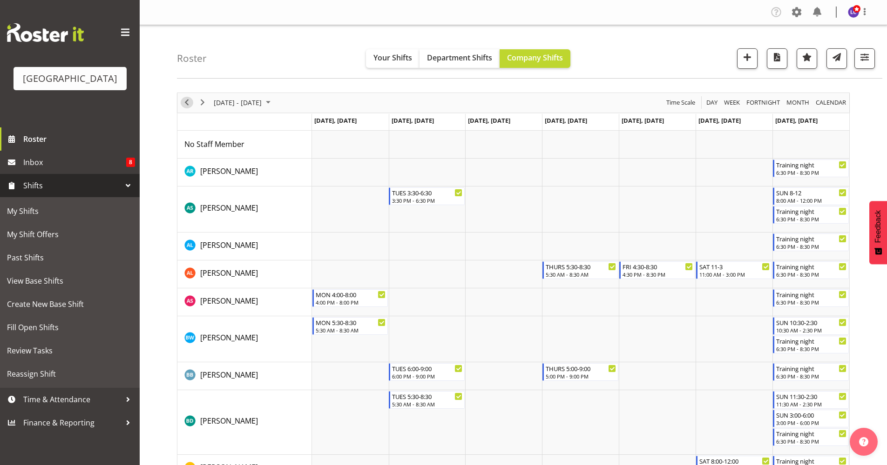
click at [185, 104] on span "Previous" at bounding box center [186, 103] width 11 height 12
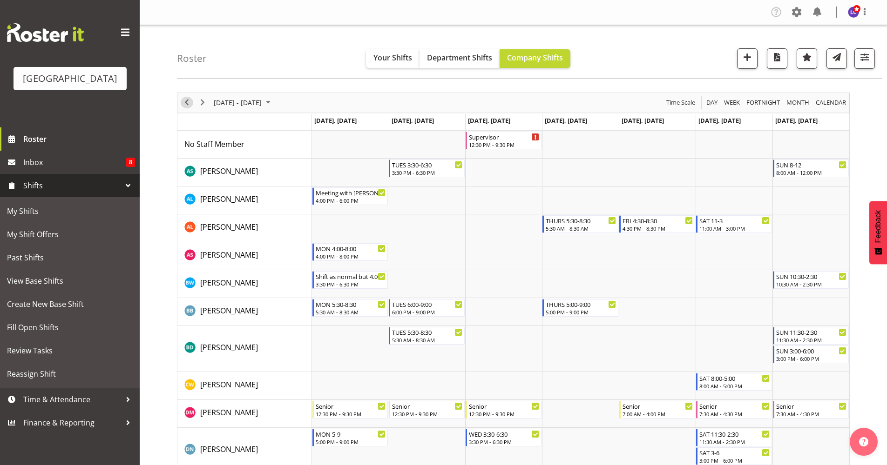
click at [188, 103] on span "Previous" at bounding box center [186, 103] width 11 height 12
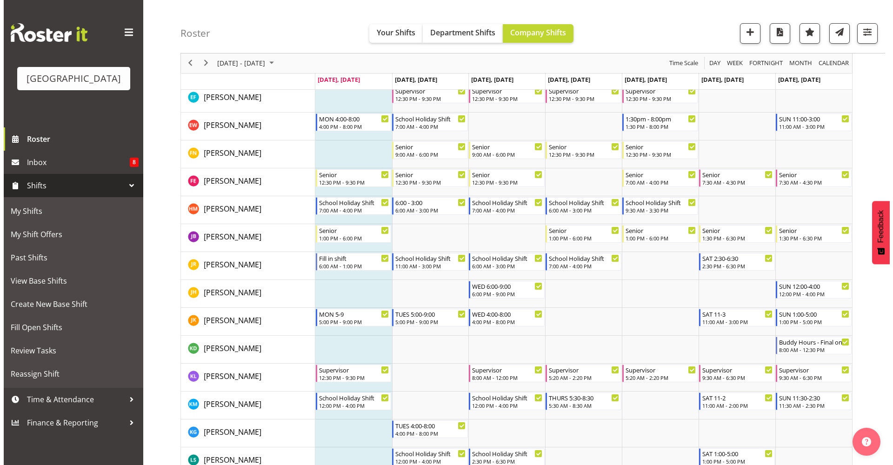
scroll to position [354, 0]
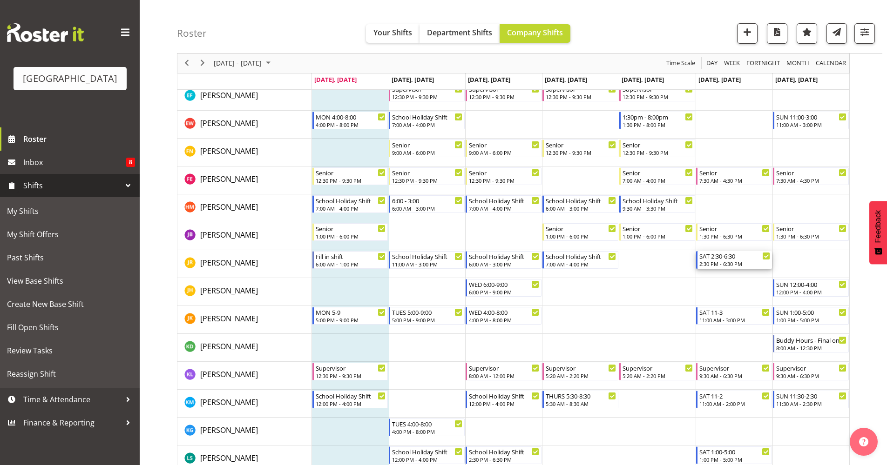
click at [732, 262] on div "2:30 PM - 6:30 PM" at bounding box center [734, 263] width 71 height 7
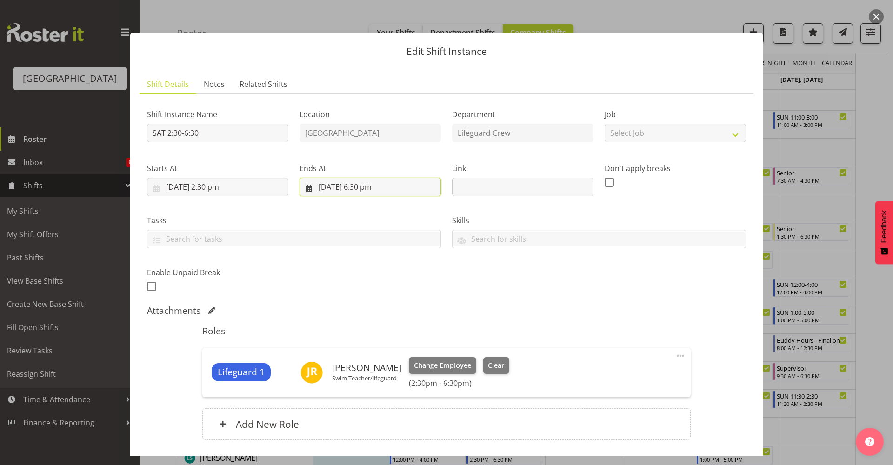
click at [373, 188] on input "4/10/2025, 6:30 pm" at bounding box center [370, 187] width 141 height 19
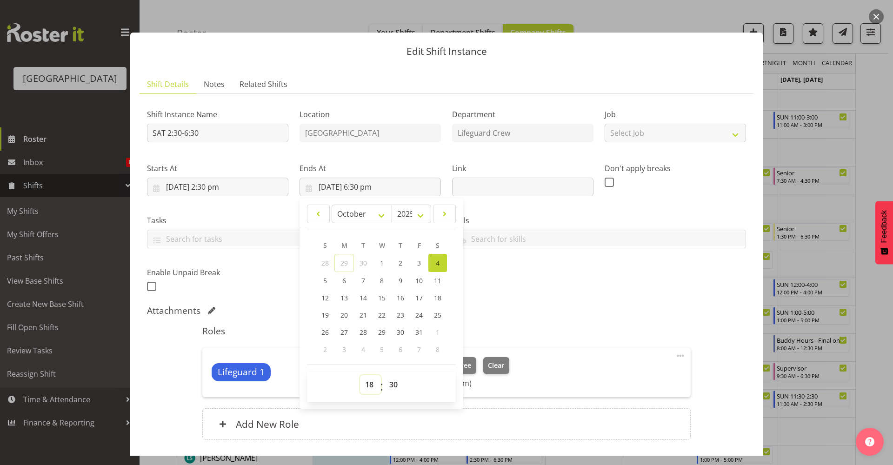
click at [365, 386] on select "00 01 02 03 04 05 06 07 08 09 10 11 12 13 14 15 16 17 18 19 20 21 22 23" at bounding box center [370, 385] width 21 height 19
select select "17"
click at [360, 376] on select "00 01 02 03 04 05 06 07 08 09 10 11 12 13 14 15 16 17 18 19 20 21 22 23" at bounding box center [370, 385] width 21 height 19
type input "4/10/2025, 5:30 pm"
click at [504, 322] on div "Roles Lifeguard 1 Jasika Rohloff Swim Teacher/lifeguard Change Employee Clear (…" at bounding box center [446, 385] width 499 height 131
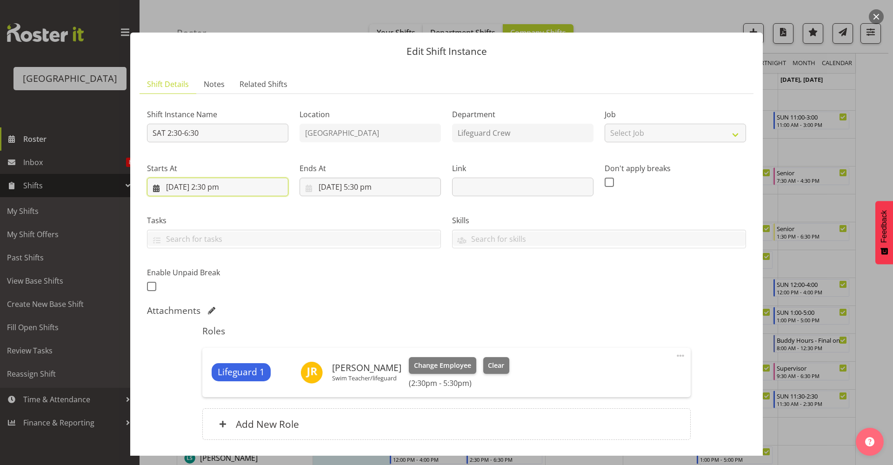
click at [219, 193] on input "4/10/2025, 2:30 pm" at bounding box center [217, 187] width 141 height 19
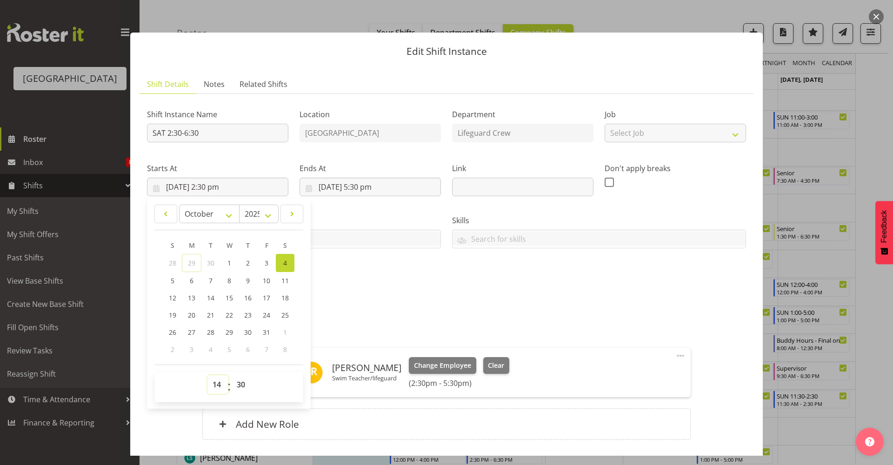
click at [215, 384] on select "00 01 02 03 04 05 06 07 08 09 10 11 12 13 14 15 16 17 18 19 20 21 22 23" at bounding box center [218, 385] width 21 height 19
select select "13"
click at [208, 376] on select "00 01 02 03 04 05 06 07 08 09 10 11 12 13 14 15 16 17 18 19 20 21 22 23" at bounding box center [218, 385] width 21 height 19
type input "4/10/2025, 1:30 pm"
click at [413, 288] on div "Shift Instance Name SAT 2:30-6:30 Location Splash Palace Department Lifeguard C…" at bounding box center [446, 198] width 611 height 204
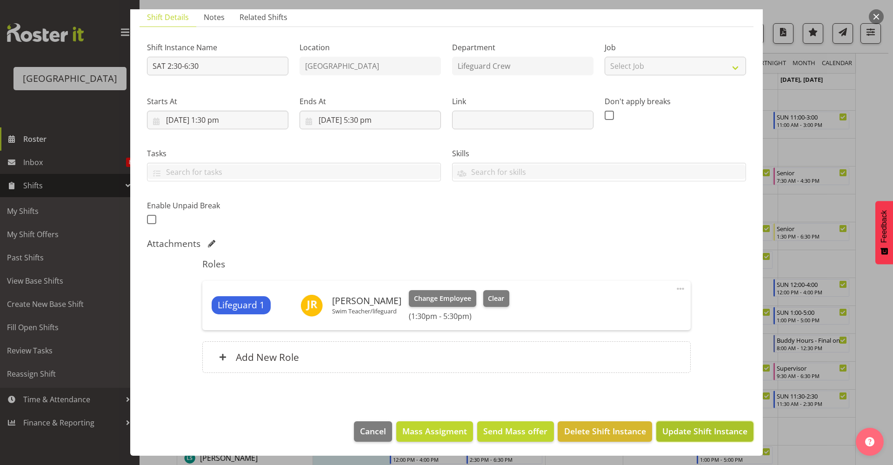
click at [671, 431] on span "Update Shift Instance" at bounding box center [705, 431] width 85 height 12
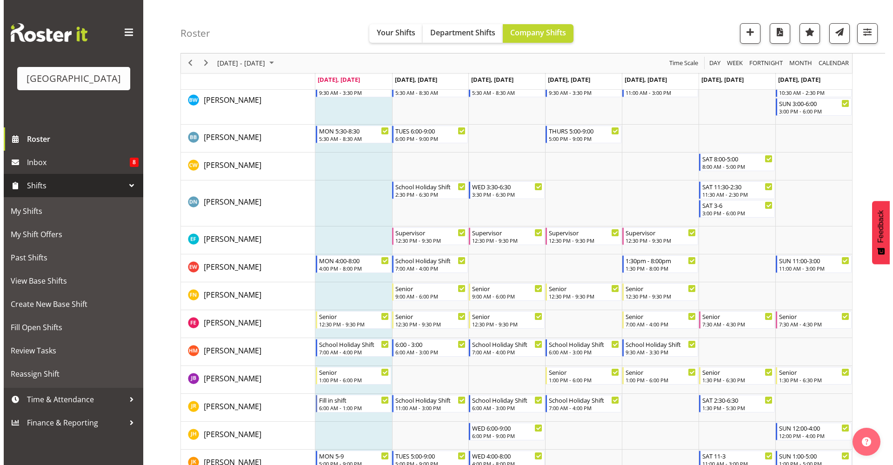
scroll to position [213, 0]
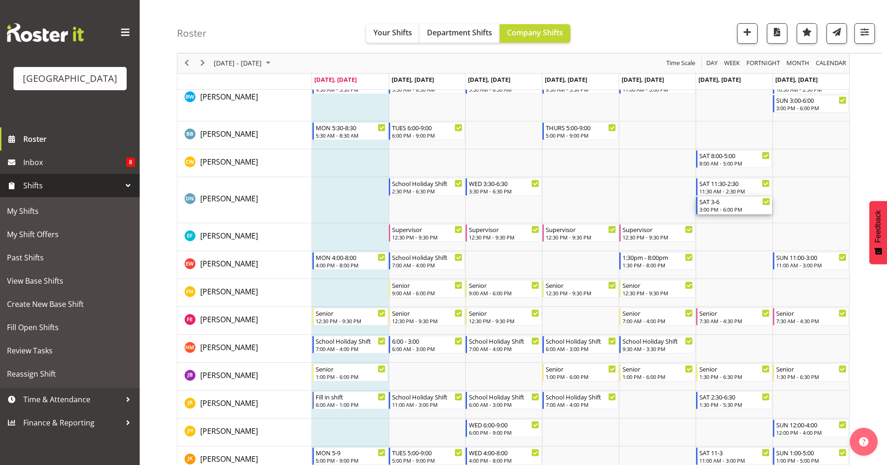
click at [739, 208] on div "3:00 PM - 6:00 PM" at bounding box center [734, 209] width 71 height 7
click at [0, 0] on div at bounding box center [0, 0] width 0 height 0
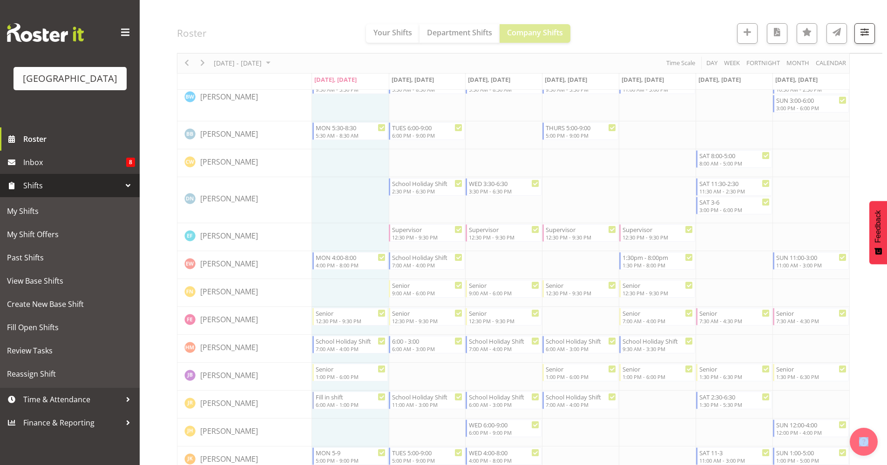
select select "9"
select select "2025"
select select "18"
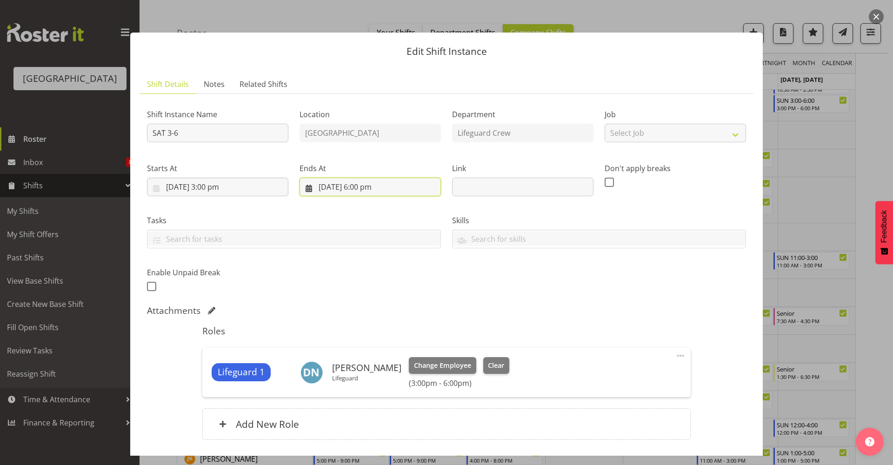
click at [353, 195] on input "4/10/2025, 6:00 pm" at bounding box center [370, 187] width 141 height 19
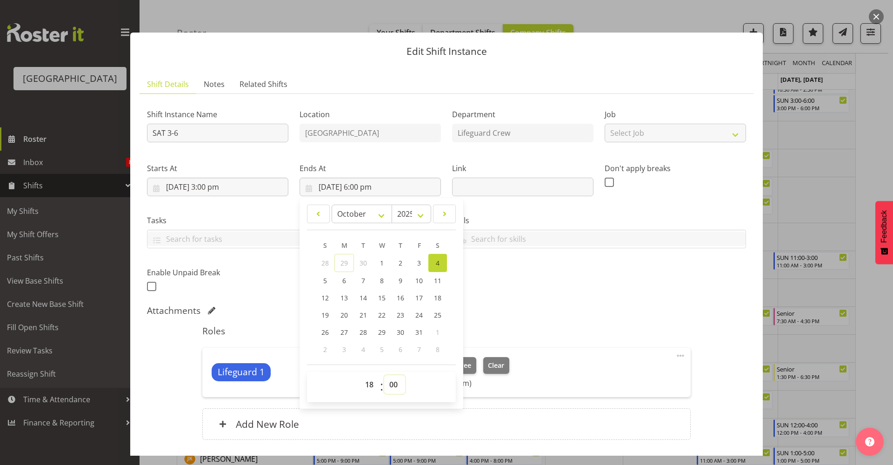
click at [390, 388] on select "00 01 02 03 04 05 06 07 08 09 10 11 12 13 14 15 16 17 18 19 20 21 22 23 24 25 2…" at bounding box center [394, 385] width 21 height 19
select select "30"
click at [384, 376] on select "00 01 02 03 04 05 06 07 08 09 10 11 12 13 14 15 16 17 18 19 20 21 22 23 24 25 2…" at bounding box center [394, 385] width 21 height 19
type input "4/10/2025, 6:30 pm"
click at [619, 326] on h5 "Roles" at bounding box center [446, 331] width 488 height 11
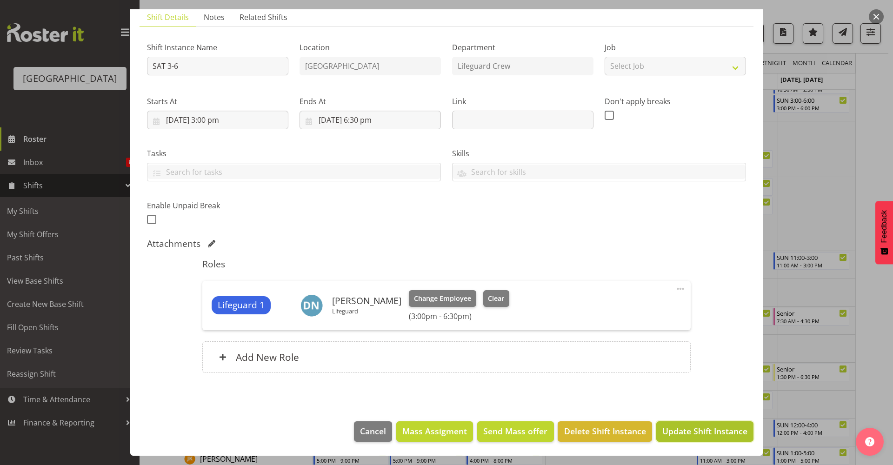
click at [671, 429] on span "Update Shift Instance" at bounding box center [705, 431] width 85 height 12
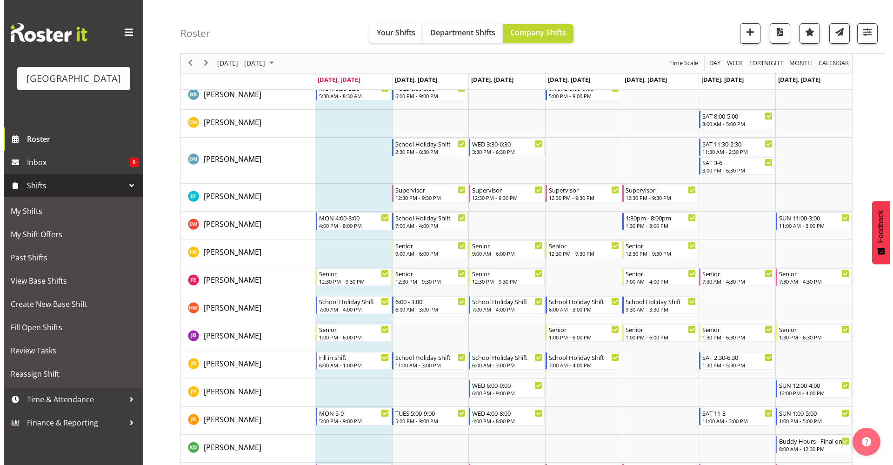
scroll to position [248, 0]
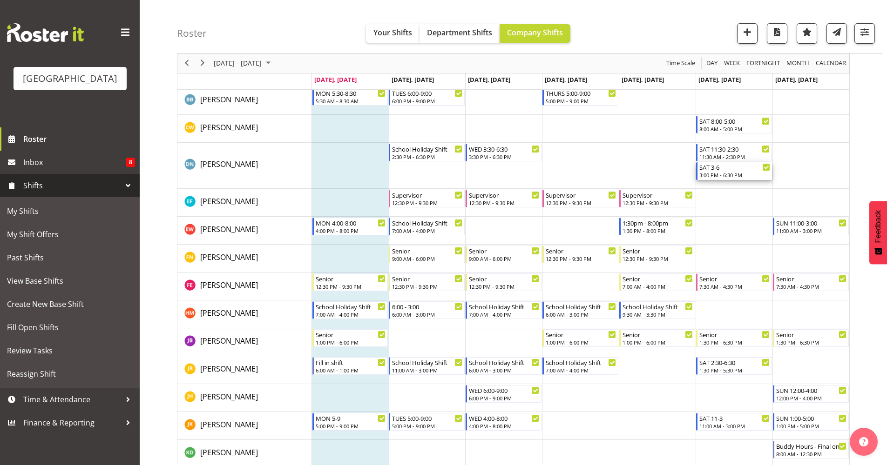
click at [752, 172] on div "3:00 PM - 6:30 PM" at bounding box center [734, 174] width 71 height 7
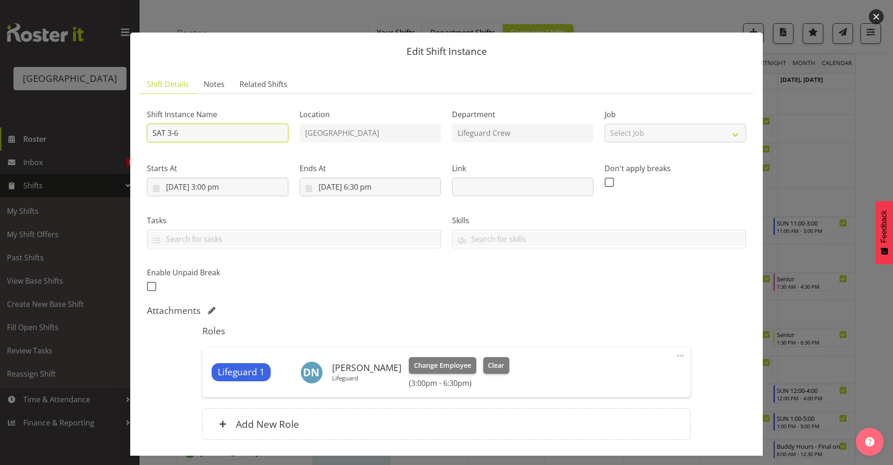
click at [219, 134] on input "SAT 3-6" at bounding box center [217, 133] width 141 height 19
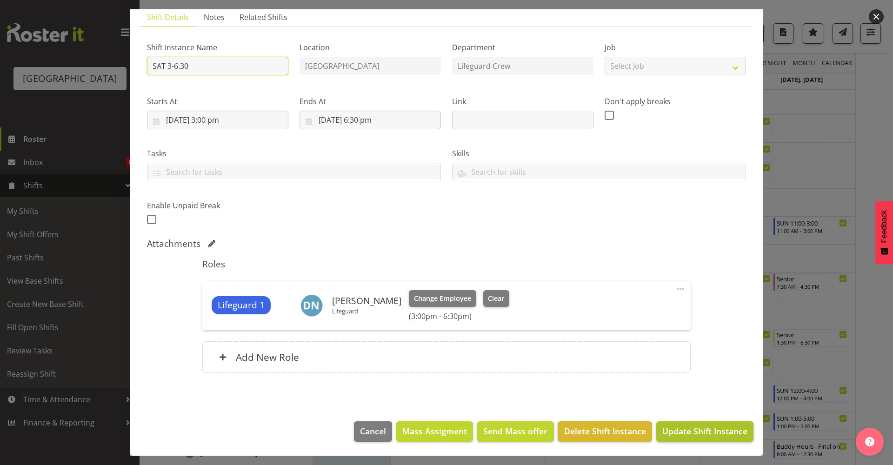
type input "SAT 3-6.30"
click at [677, 435] on span "Update Shift Instance" at bounding box center [705, 431] width 85 height 12
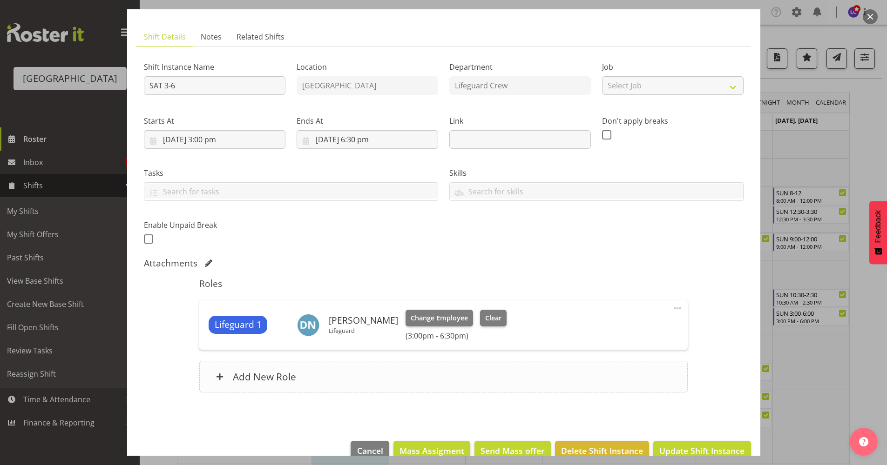
scroll to position [67, 0]
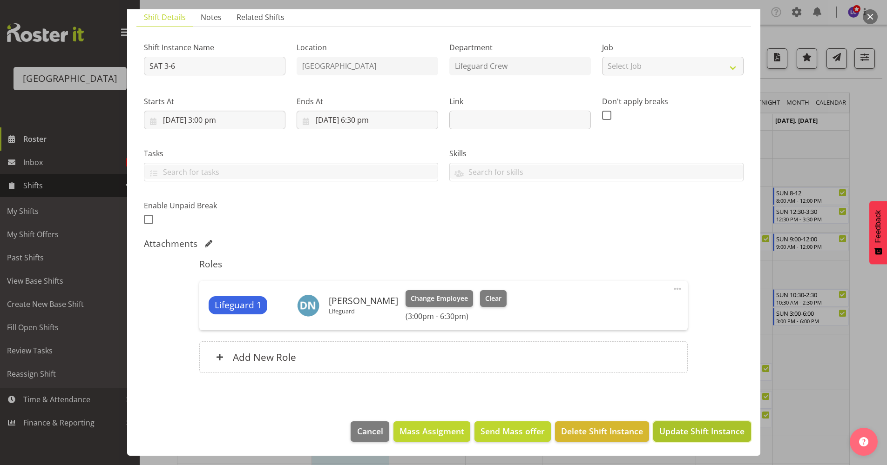
click at [676, 437] on span "Update Shift Instance" at bounding box center [701, 431] width 85 height 12
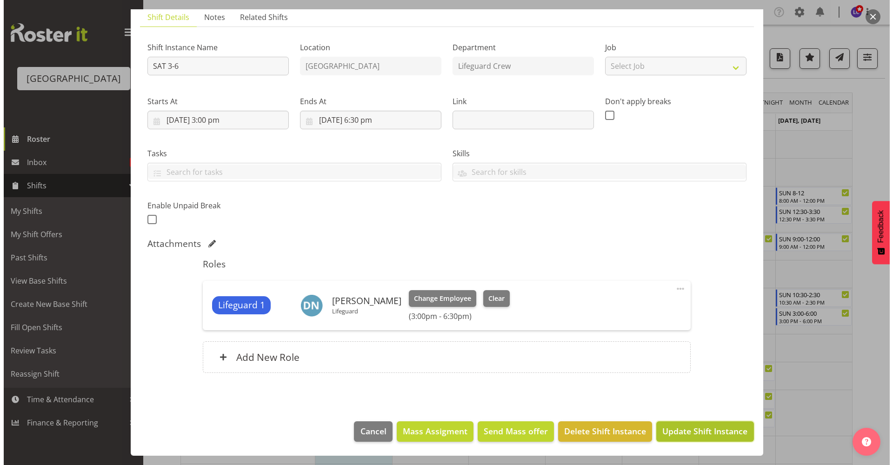
scroll to position [30, 0]
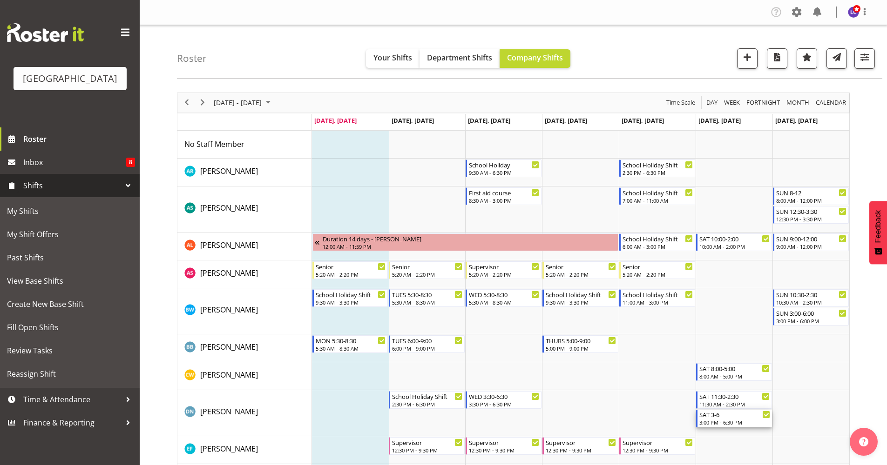
click at [739, 423] on div "3:00 PM - 6:30 PM" at bounding box center [734, 422] width 71 height 7
click at [0, 0] on div at bounding box center [0, 0] width 0 height 0
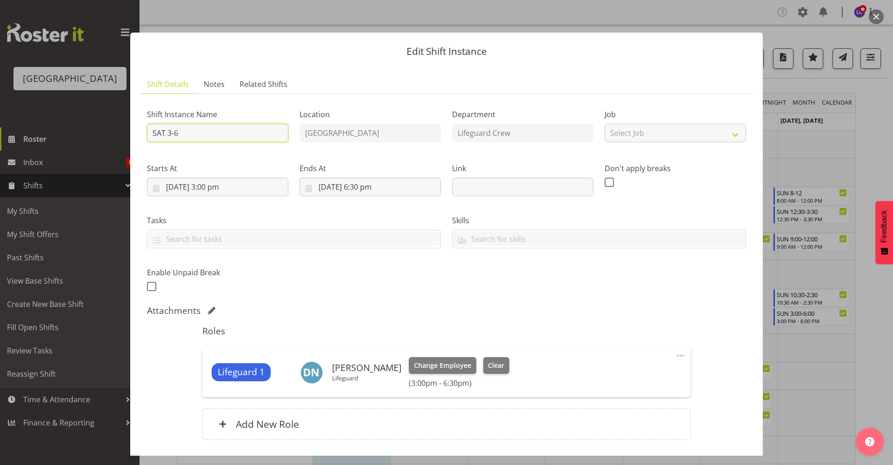
click at [229, 134] on input "SAT 3-6" at bounding box center [217, 133] width 141 height 19
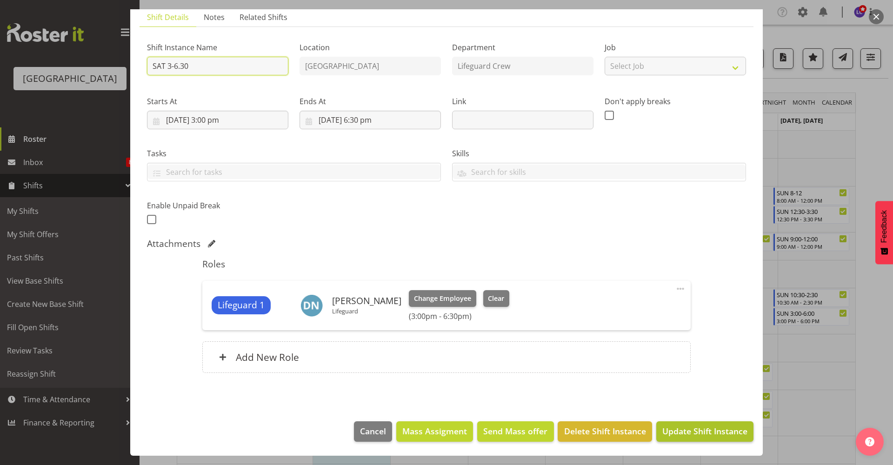
type input "SAT 3-6.30"
click at [721, 432] on span "Update Shift Instance" at bounding box center [705, 431] width 85 height 12
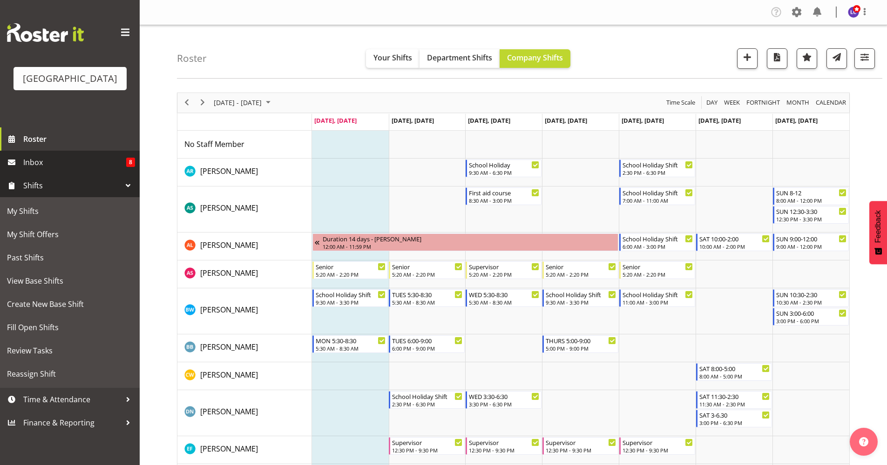
click at [53, 154] on link "Inbox 8" at bounding box center [70, 162] width 140 height 23
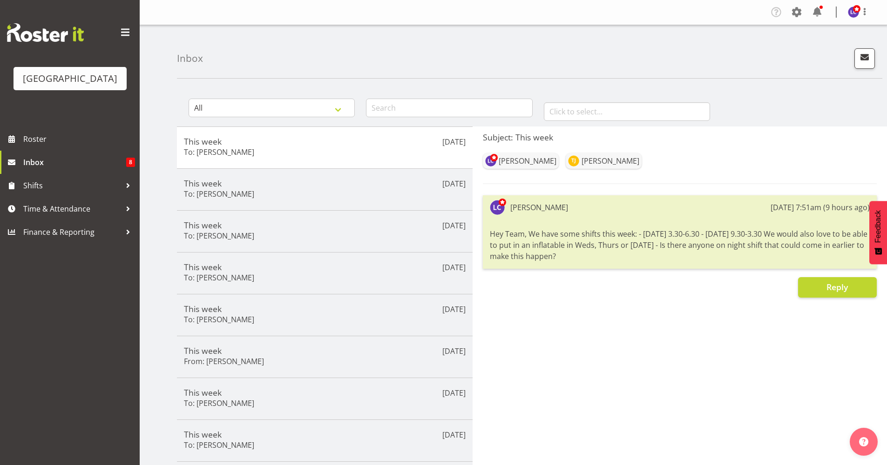
click at [814, 20] on div at bounding box center [816, 12] width 15 height 15
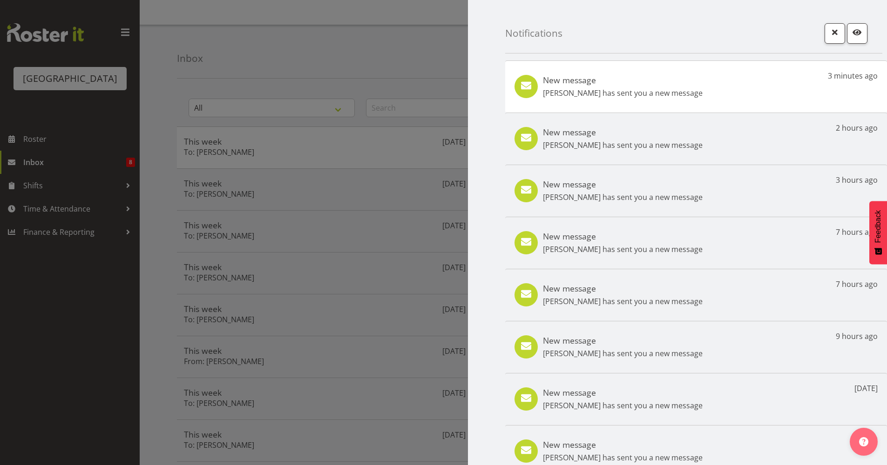
click at [664, 106] on div "New message [PERSON_NAME] has sent you a new message 3 minutes ago" at bounding box center [696, 86] width 382 height 52
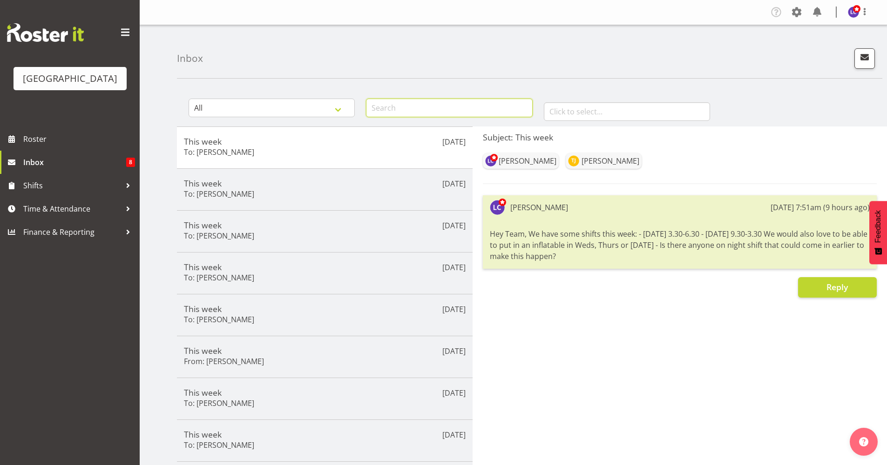
click at [404, 106] on input "text" at bounding box center [449, 108] width 166 height 19
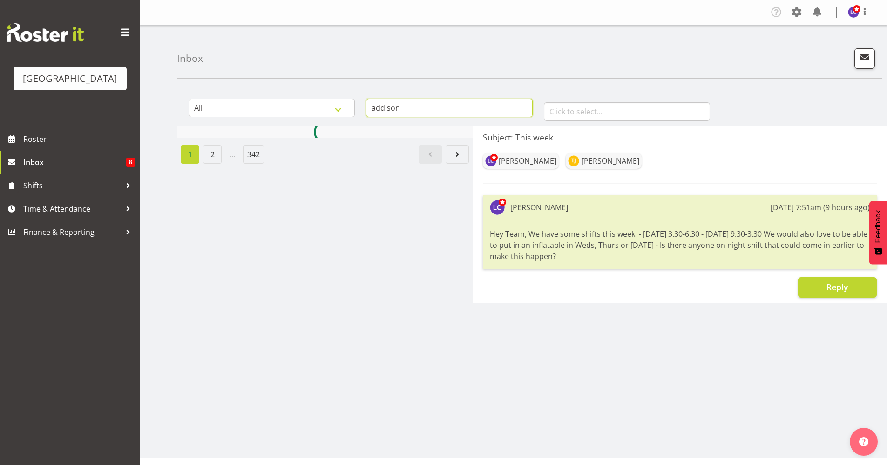
type input "addison"
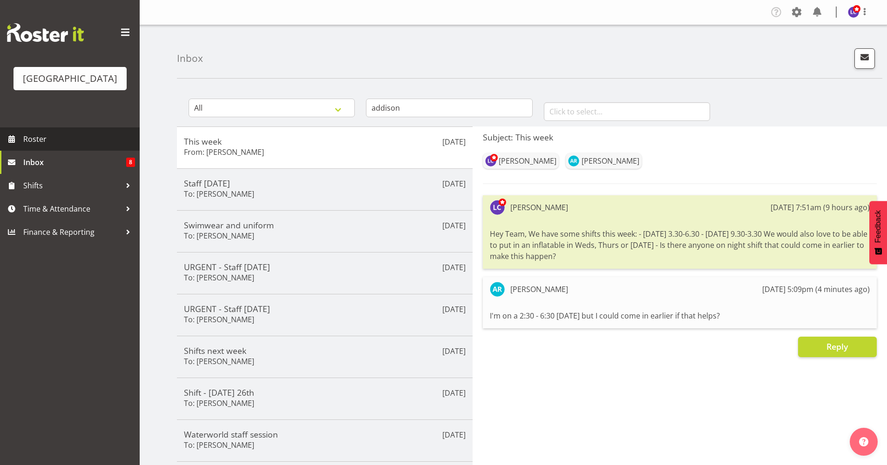
click at [106, 145] on span "Roster" at bounding box center [79, 139] width 112 height 14
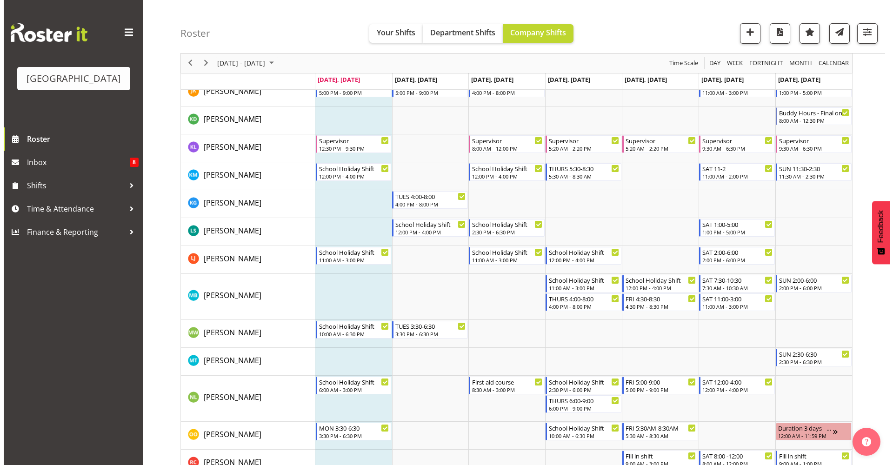
scroll to position [583, 0]
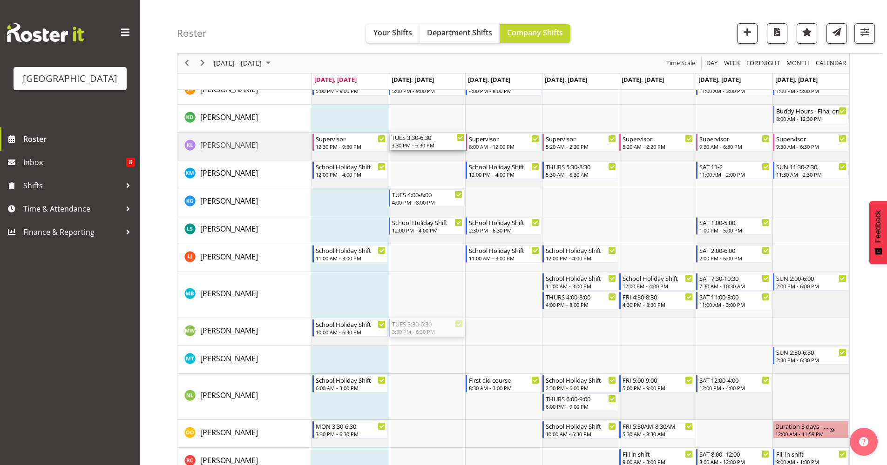
drag, startPoint x: 439, startPoint y: 333, endPoint x: 460, endPoint y: 143, distance: 191.1
drag, startPoint x: 414, startPoint y: 329, endPoint x: 416, endPoint y: 162, distance: 167.5
drag, startPoint x: 438, startPoint y: 177, endPoint x: 437, endPoint y: 144, distance: 32.6
drag, startPoint x: 434, startPoint y: 172, endPoint x: 434, endPoint y: 141, distance: 30.7
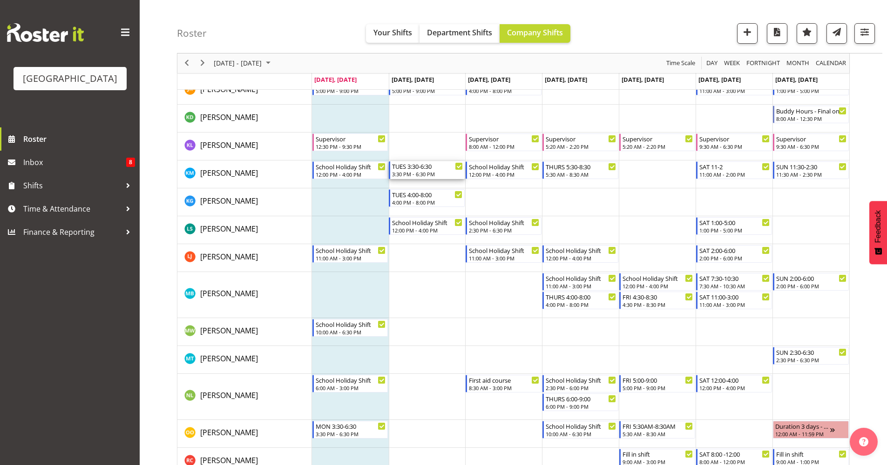
click at [432, 171] on div "3:30 PM - 6:30 PM" at bounding box center [427, 173] width 71 height 7
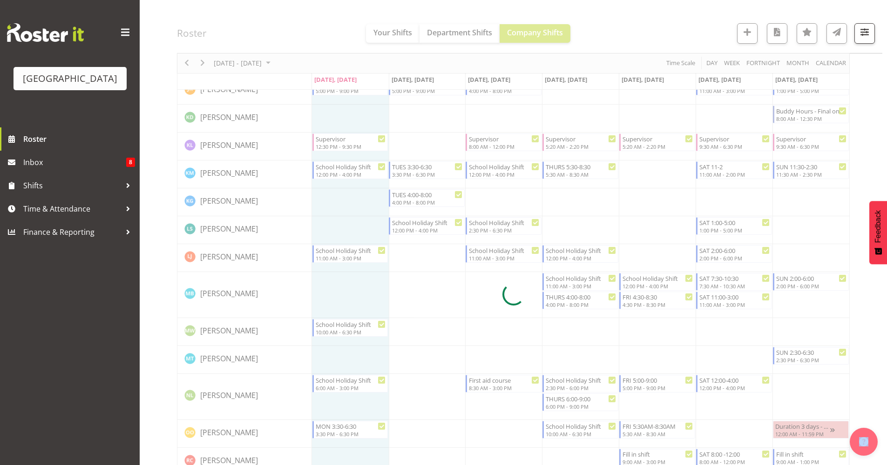
click at [432, 171] on div at bounding box center [513, 295] width 672 height 1570
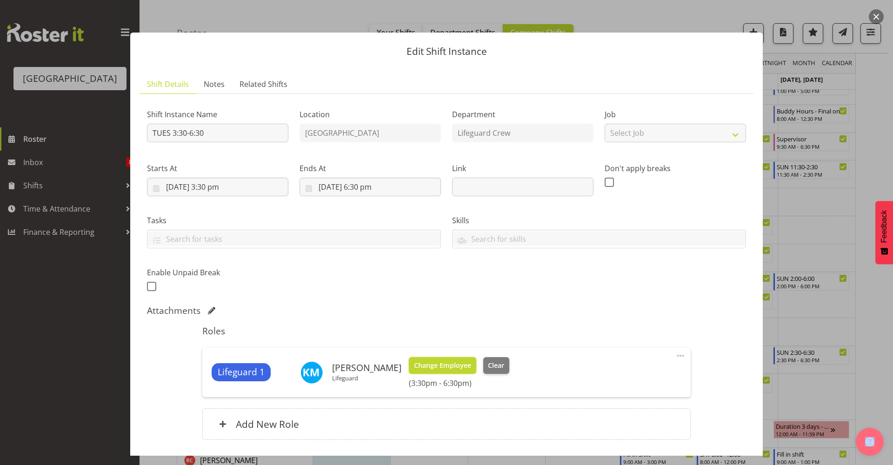
click at [450, 366] on span "Change Employee" at bounding box center [442, 366] width 57 height 10
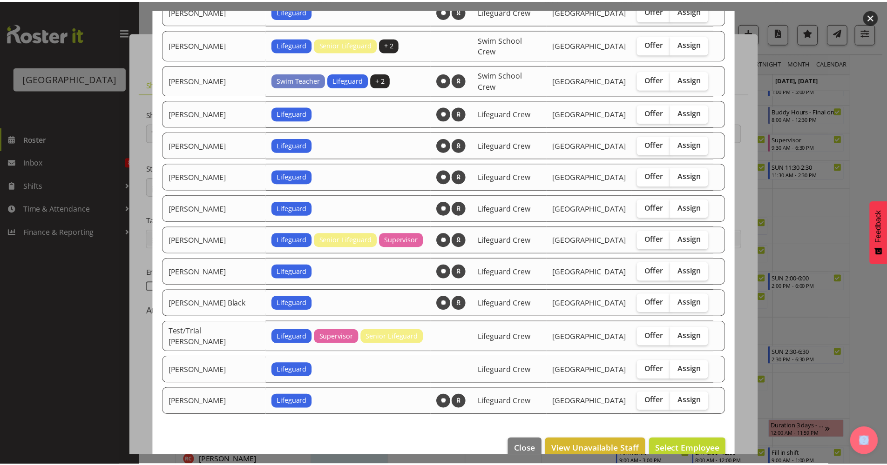
scroll to position [651, 0]
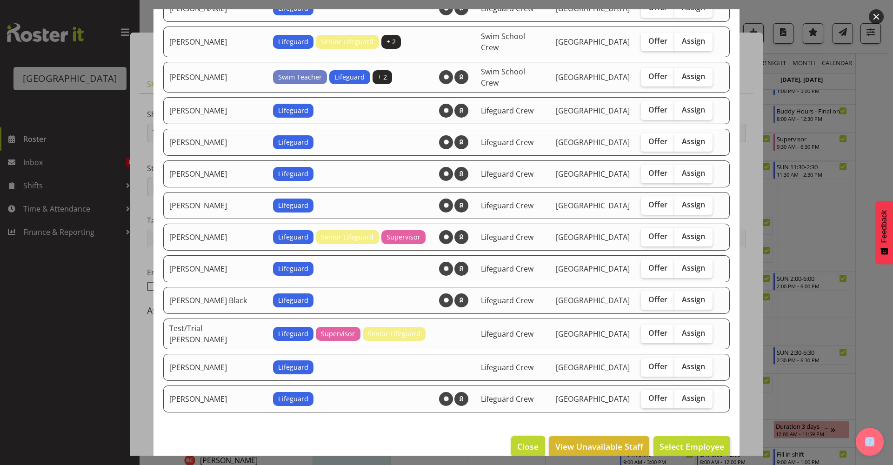
click at [517, 441] on span "Close" at bounding box center [527, 447] width 21 height 12
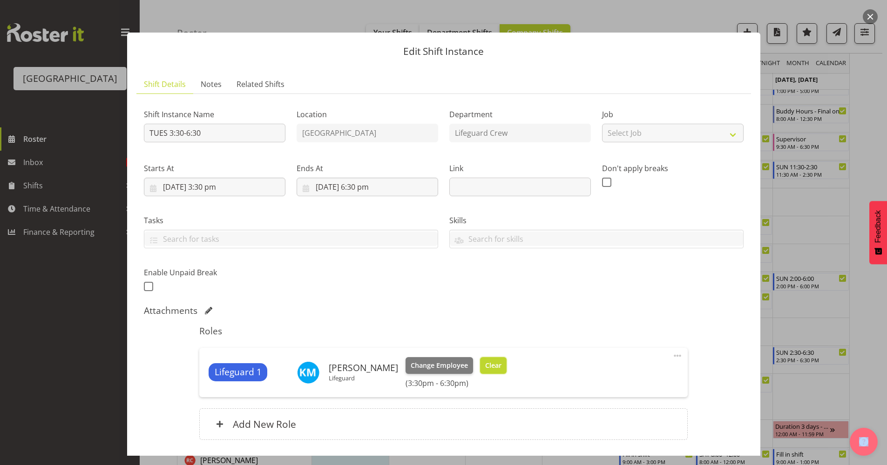
click at [501, 366] on span "Clear" at bounding box center [493, 366] width 16 height 10
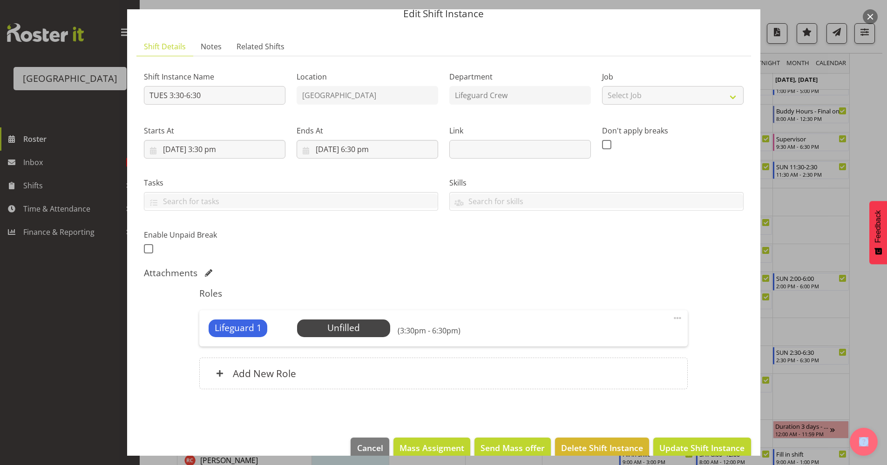
scroll to position [54, 0]
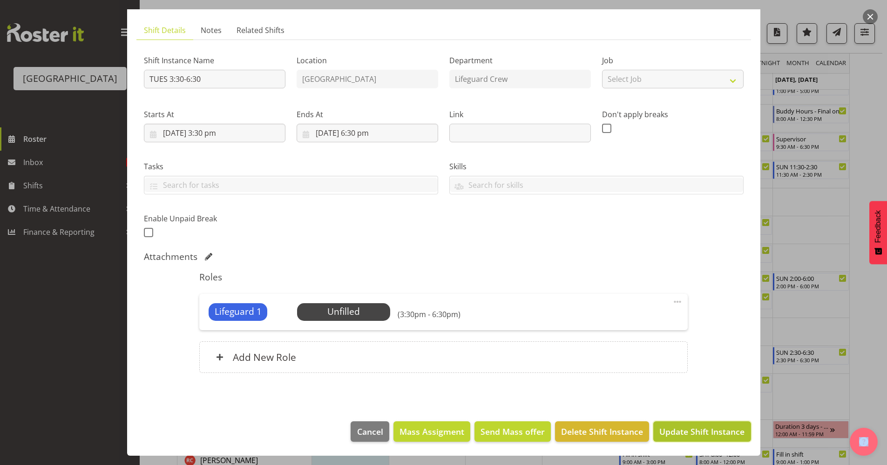
click at [690, 429] on span "Update Shift Instance" at bounding box center [701, 432] width 85 height 12
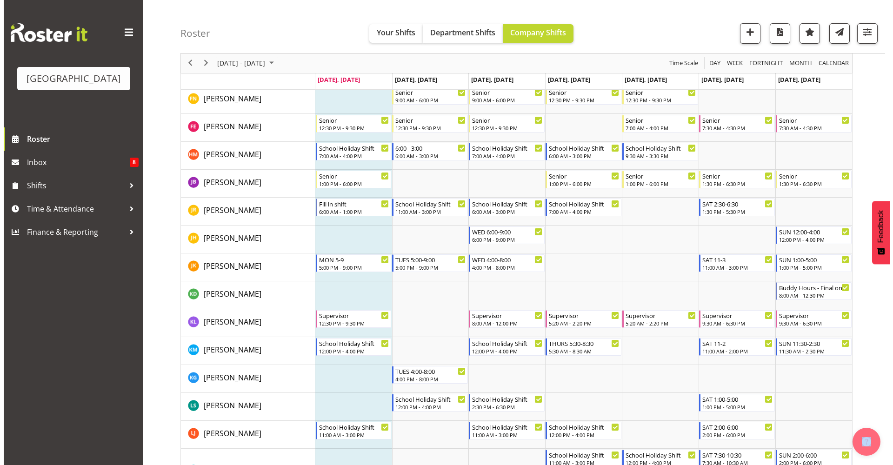
scroll to position [408, 0]
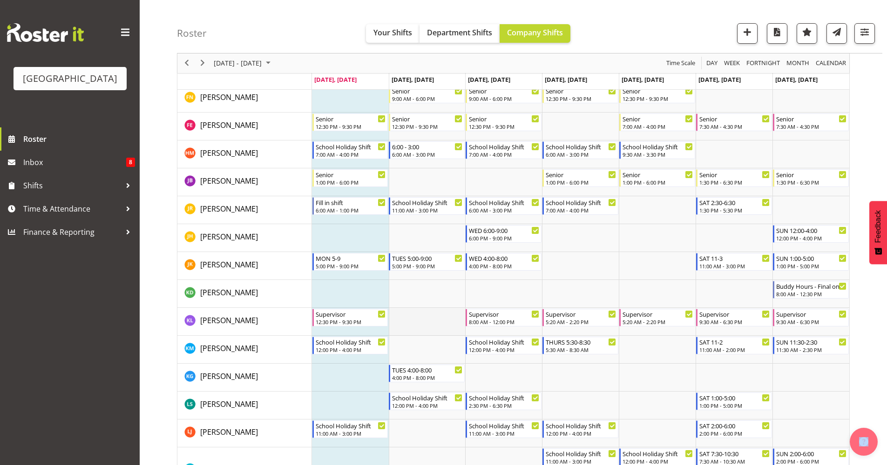
click at [433, 323] on td "Timeline Week of September 29, 2025" at bounding box center [427, 322] width 77 height 28
select select "17"
select select "14"
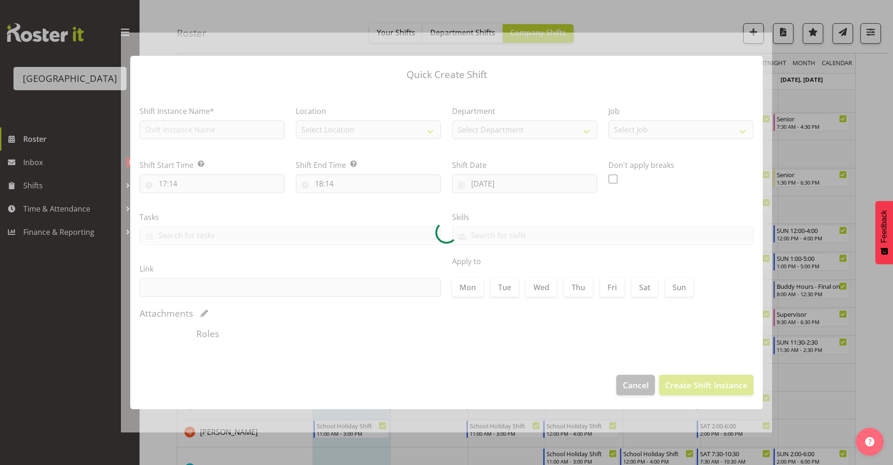
click at [433, 324] on div at bounding box center [447, 233] width 652 height 401
type input "30/09/2025"
checkbox input "true"
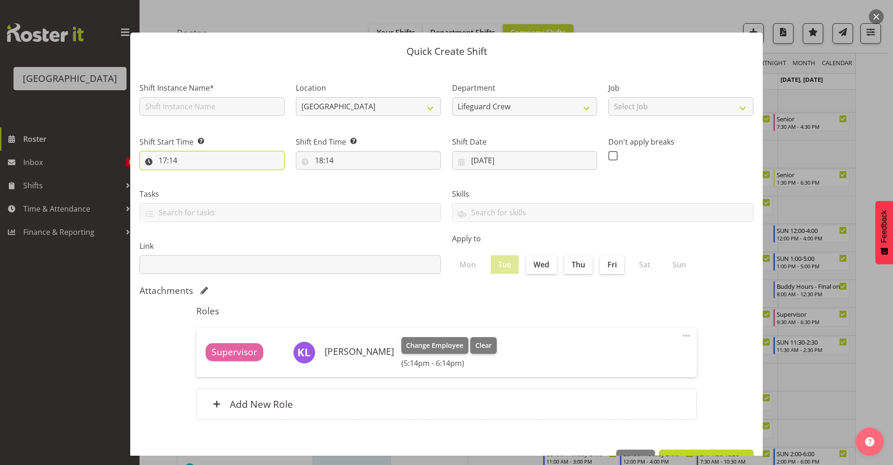
click at [217, 167] on input "17:14" at bounding box center [212, 160] width 145 height 19
click at [203, 185] on select "00 01 02 03 04 05 06 07 08 09 10 11 12 13 14 15 16 17 18 19 20 21 22 23" at bounding box center [203, 184] width 21 height 19
select select "15"
click at [193, 175] on select "00 01 02 03 04 05 06 07 08 09 10 11 12 13 14 15 16 17 18 19 20 21 22 23" at bounding box center [203, 184] width 21 height 19
type input "15:14"
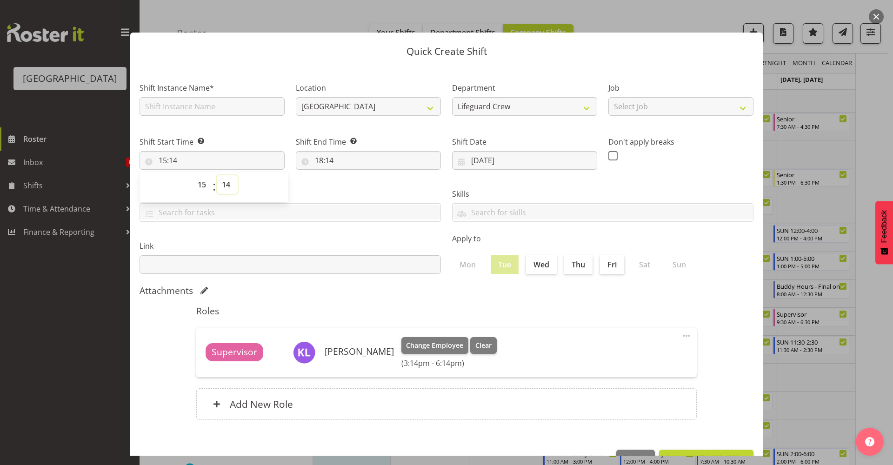
drag, startPoint x: 228, startPoint y: 186, endPoint x: 232, endPoint y: 195, distance: 10.4
click at [228, 186] on select "00 01 02 03 04 05 06 07 08 09 10 11 12 13 14 15 16 17 18 19 20 21 22 23 24 25 2…" at bounding box center [227, 184] width 21 height 19
select select "30"
click at [217, 175] on select "00 01 02 03 04 05 06 07 08 09 10 11 12 13 14 15 16 17 18 19 20 21 22 23 24 25 2…" at bounding box center [227, 184] width 21 height 19
type input "15:30"
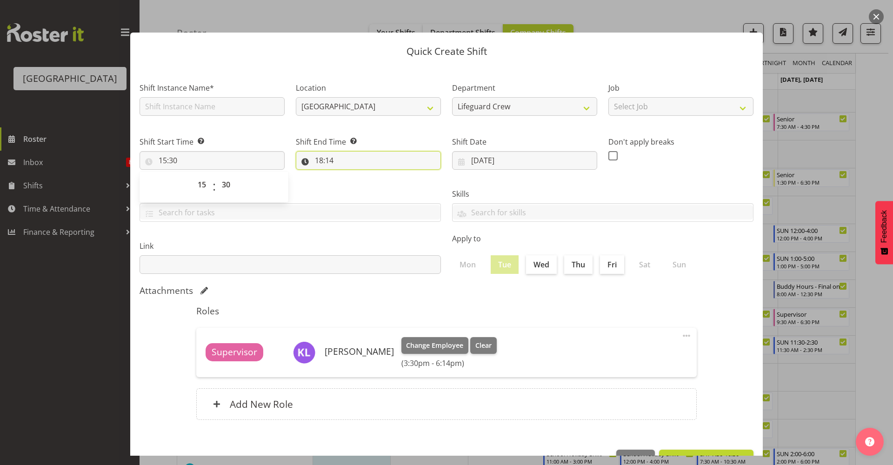
click at [325, 158] on input "18:14" at bounding box center [368, 160] width 145 height 19
click at [354, 186] on select "00 01 02 03 04 05 06 07 08 09 10 11 12 13 14 15 16 17 18 19 20 21 22 23" at bounding box center [359, 184] width 21 height 19
click at [349, 175] on select "00 01 02 03 04 05 06 07 08 09 10 11 12 13 14 15 16 17 18 19 20 21 22 23" at bounding box center [359, 184] width 21 height 19
click at [381, 199] on div "00 01 02 03 04 05 06 07 08 09 10 11 12 13 14 15 16 17 18 19 20 21 22 23 : 00 01…" at bounding box center [370, 187] width 149 height 31
click at [377, 189] on select "00 01 02 03 04 05 06 07 08 09 10 11 12 13 14 15 16 17 18 19 20 21 22 23 24 25 2…" at bounding box center [383, 184] width 21 height 19
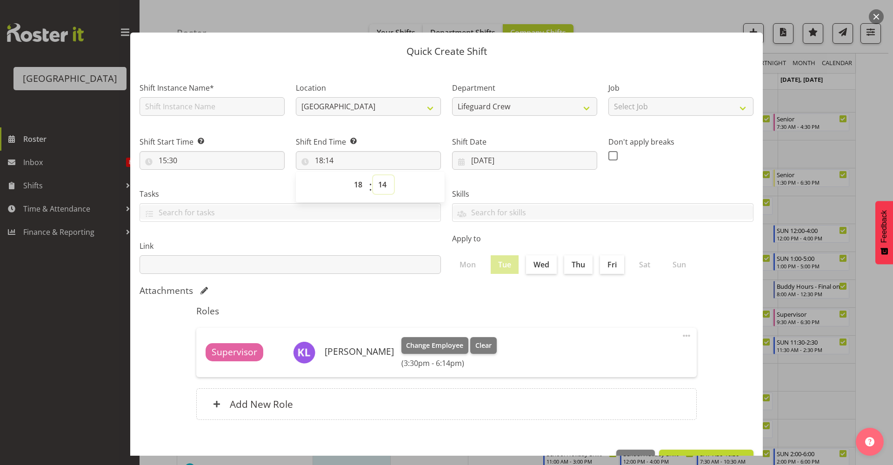
select select "30"
click at [373, 175] on select "00 01 02 03 04 05 06 07 08 09 10 11 12 13 14 15 16 17 18 19 20 21 22 23 24 25 2…" at bounding box center [383, 184] width 21 height 19
type input "18:30"
click at [220, 103] on input "text" at bounding box center [212, 106] width 145 height 19
type input "Fill in shift"
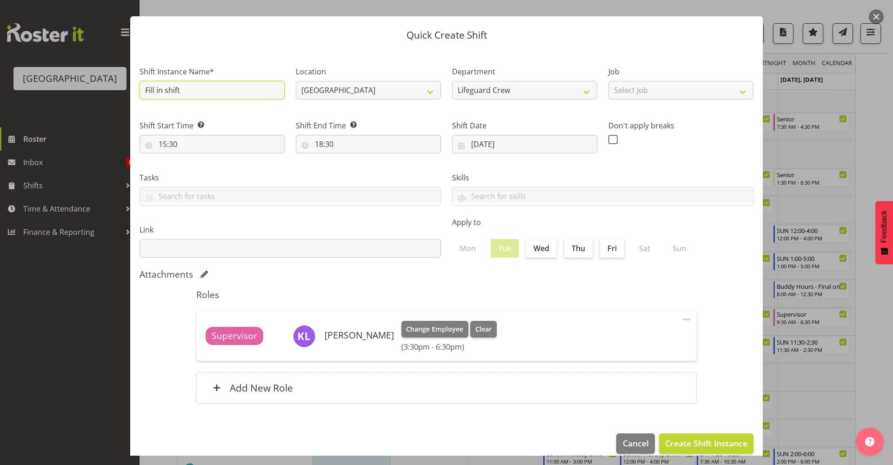
scroll to position [28, 0]
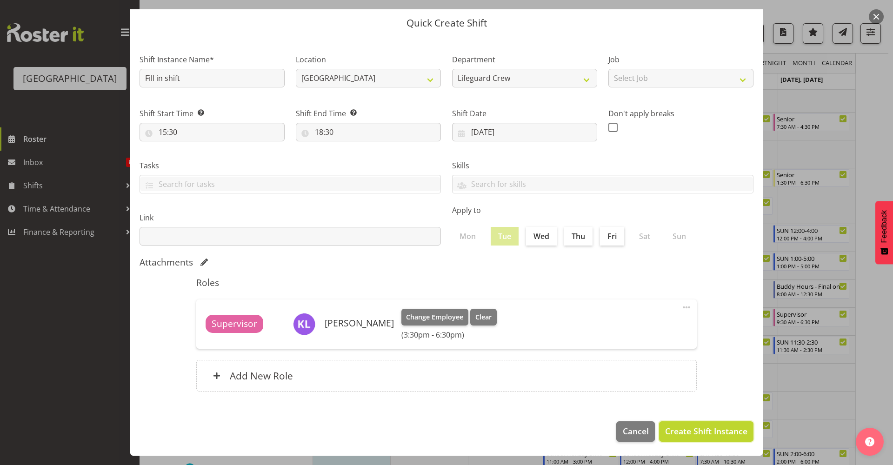
click at [710, 430] on span "Create Shift Instance" at bounding box center [706, 431] width 82 height 12
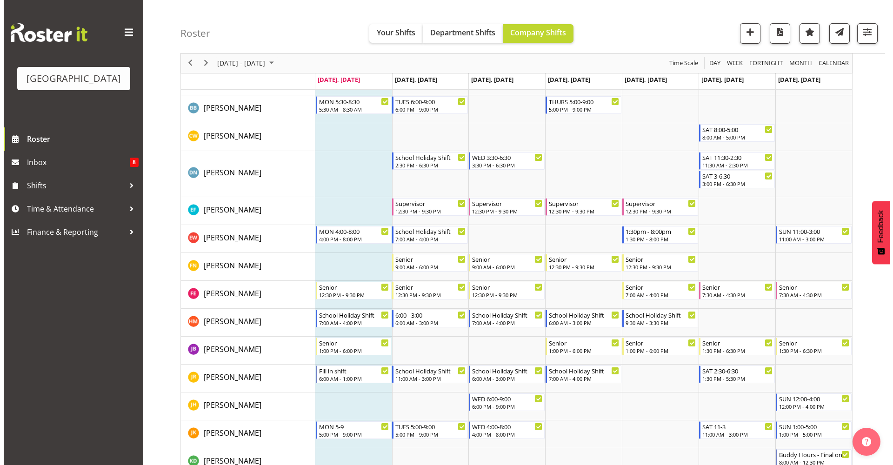
scroll to position [0, 0]
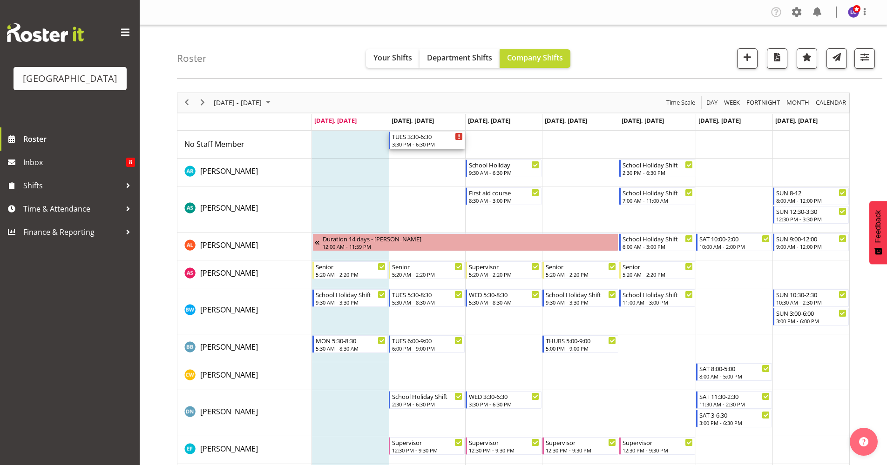
click at [428, 143] on div "3:30 PM - 6:30 PM" at bounding box center [427, 144] width 71 height 7
click at [0, 0] on div at bounding box center [0, 0] width 0 height 0
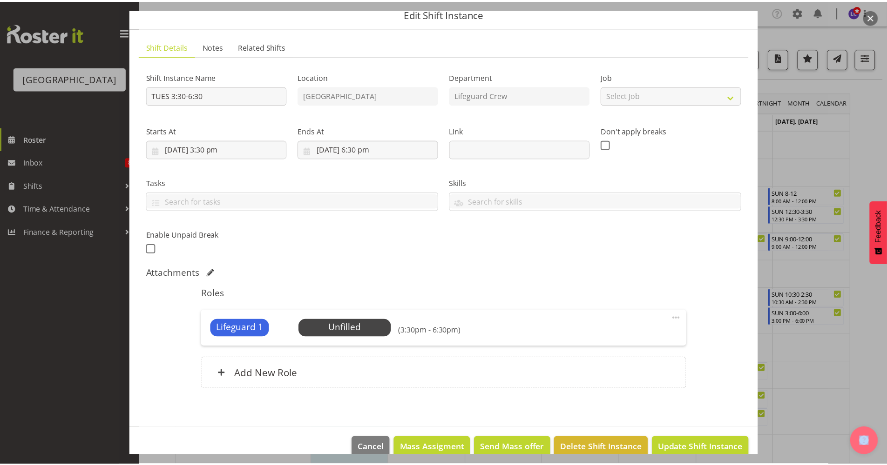
scroll to position [54, 0]
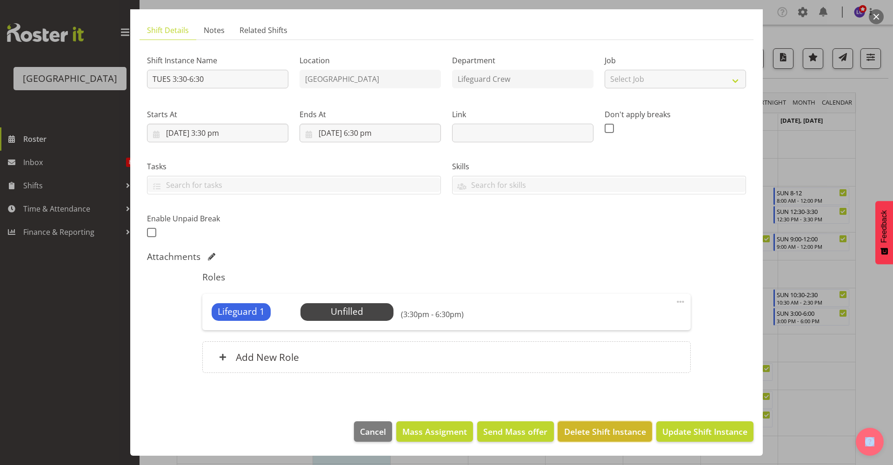
click at [573, 427] on span "Delete Shift Instance" at bounding box center [605, 432] width 82 height 12
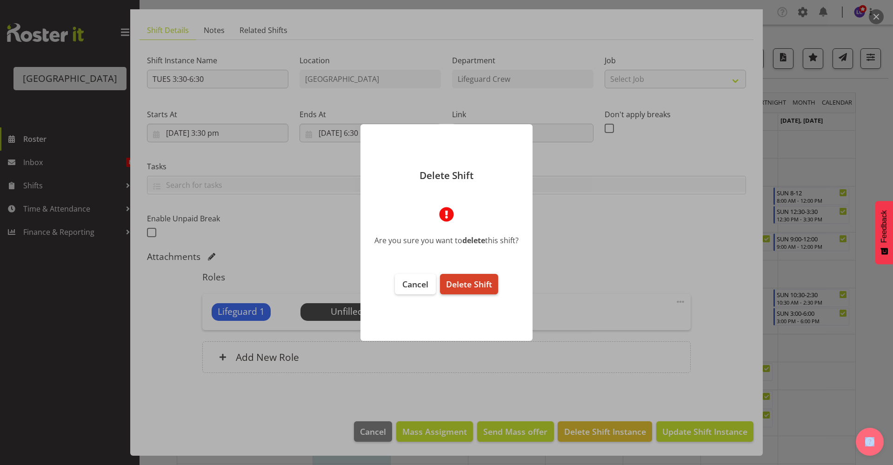
click at [480, 290] on span "Delete Shift" at bounding box center [469, 284] width 46 height 11
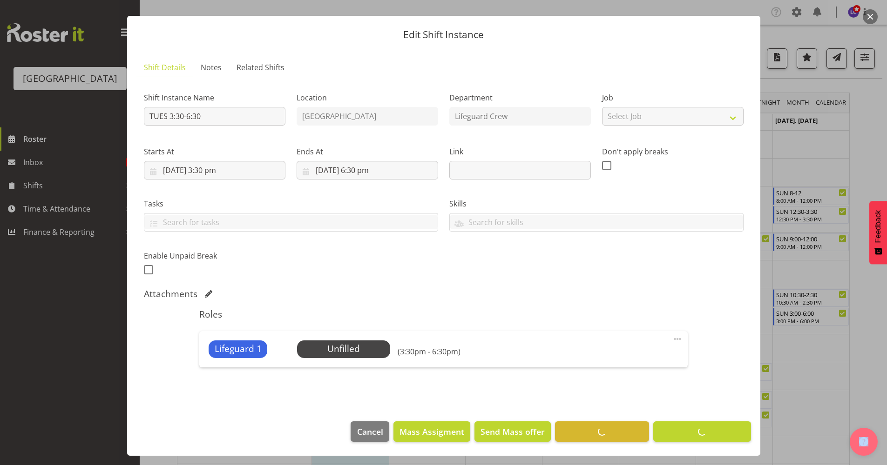
scroll to position [17, 0]
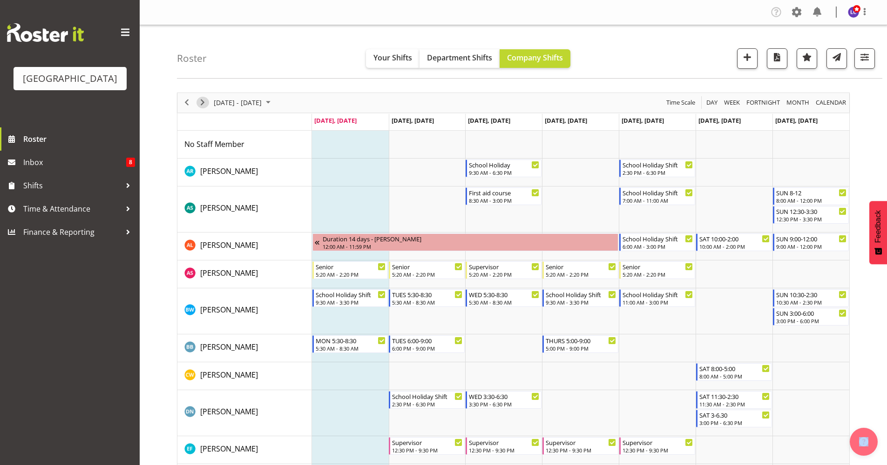
click at [208, 103] on span "Next" at bounding box center [202, 103] width 11 height 12
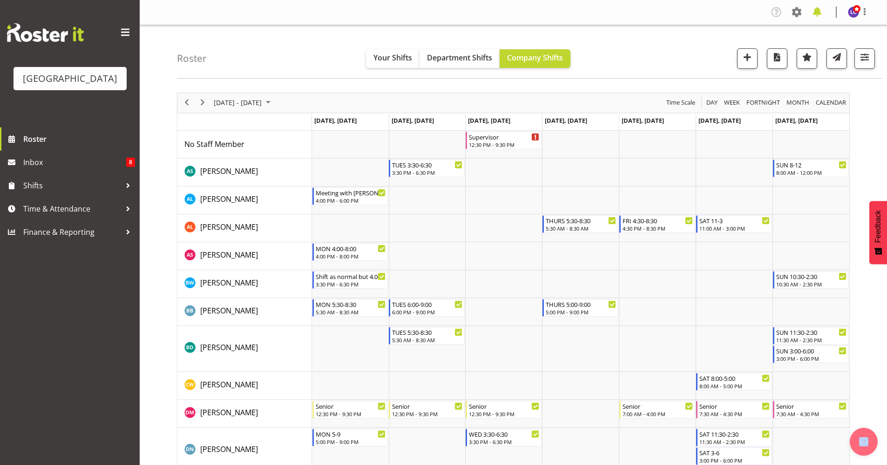
click at [822, 14] on span at bounding box center [816, 12] width 15 height 15
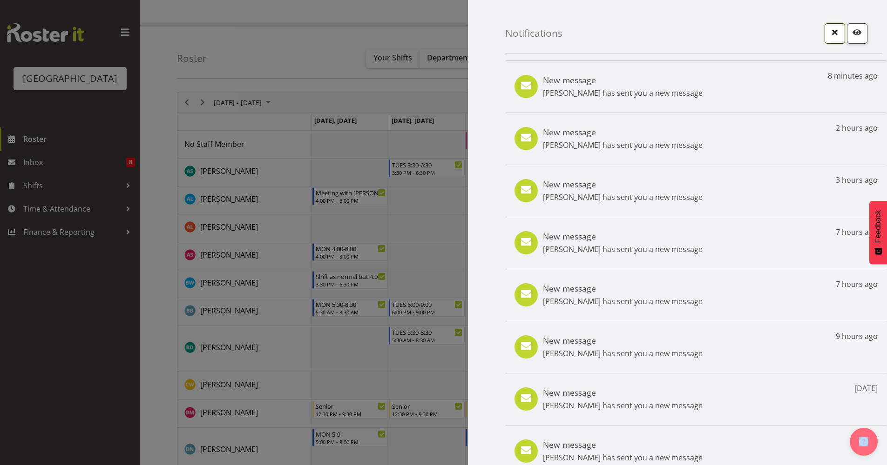
click at [825, 40] on button "button" at bounding box center [834, 33] width 20 height 20
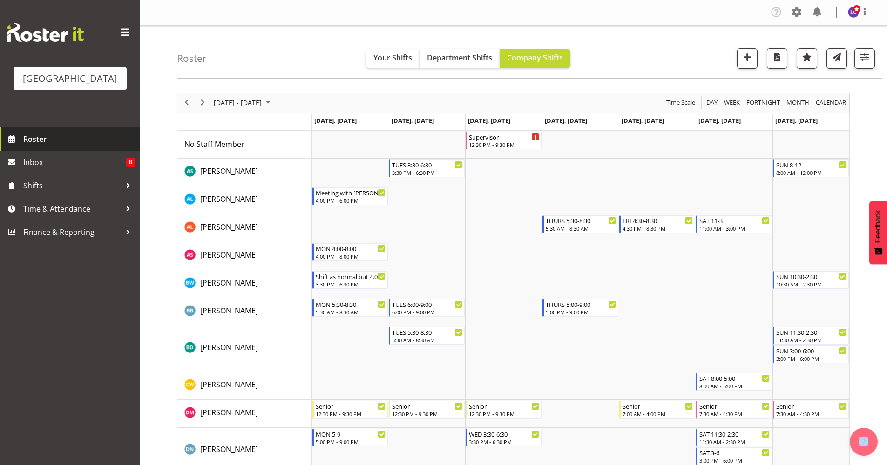
click at [76, 133] on span "Roster" at bounding box center [79, 139] width 112 height 14
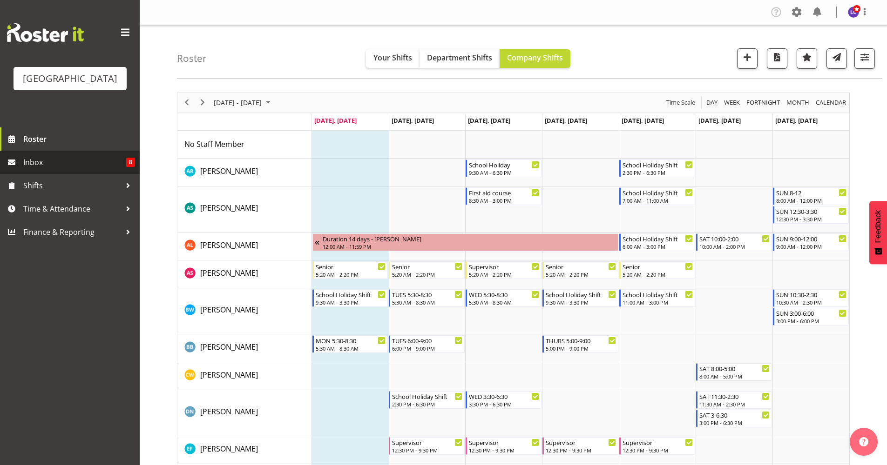
click at [54, 168] on span "Inbox" at bounding box center [74, 162] width 103 height 14
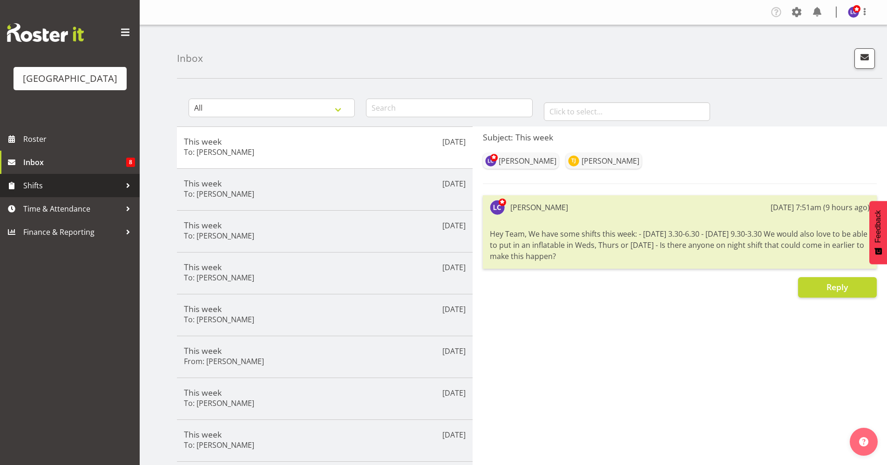
click at [66, 188] on span "Shifts" at bounding box center [72, 186] width 98 height 14
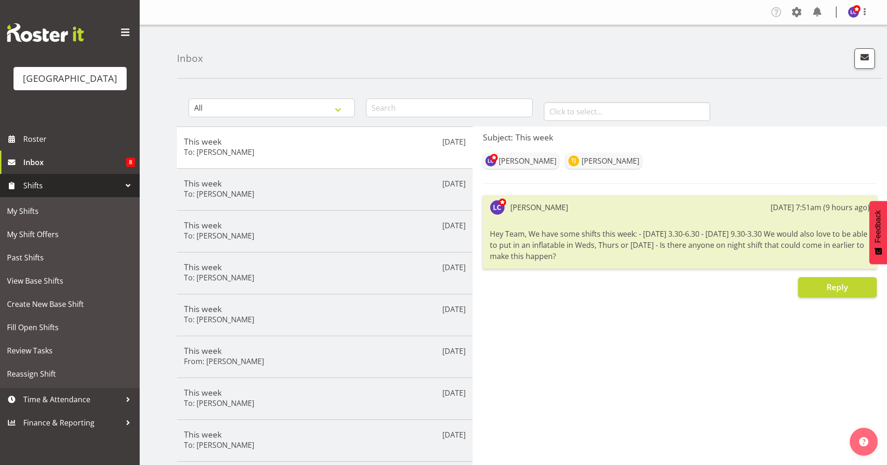
click at [66, 188] on span "Shifts" at bounding box center [72, 186] width 98 height 14
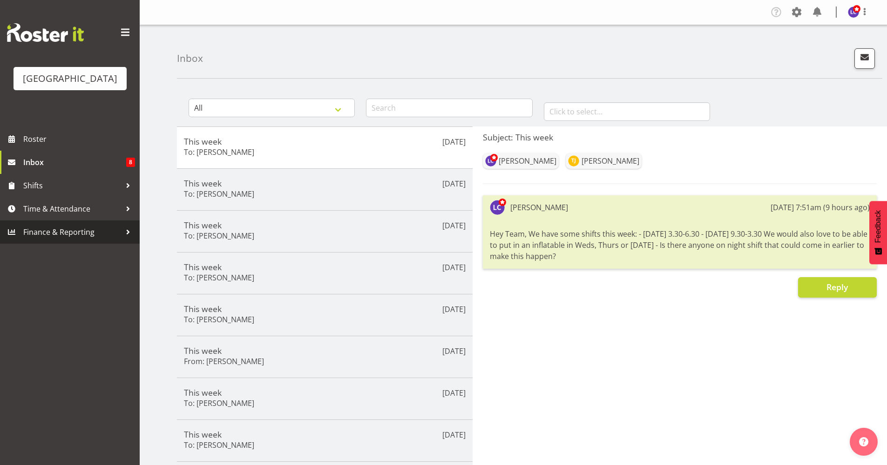
click at [90, 233] on span "Finance & Reporting" at bounding box center [72, 232] width 98 height 14
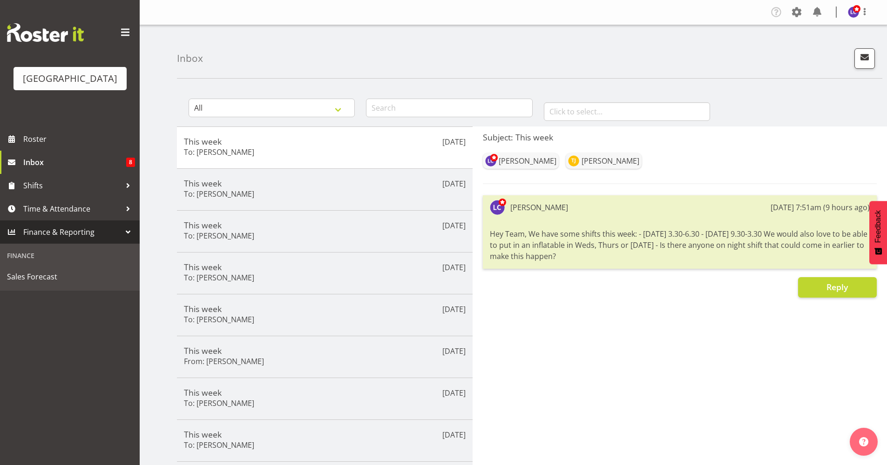
click at [94, 233] on span "Finance & Reporting" at bounding box center [72, 232] width 98 height 14
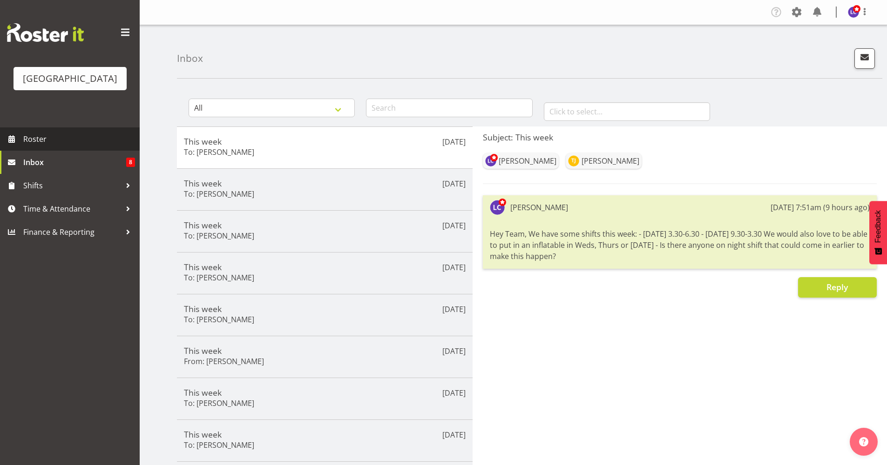
click at [58, 138] on span "Roster" at bounding box center [79, 139] width 112 height 14
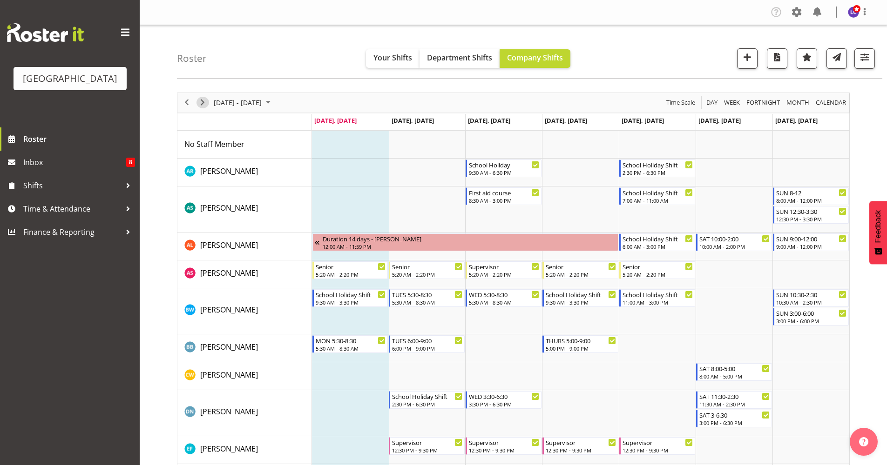
click at [202, 104] on span "Next" at bounding box center [202, 103] width 11 height 12
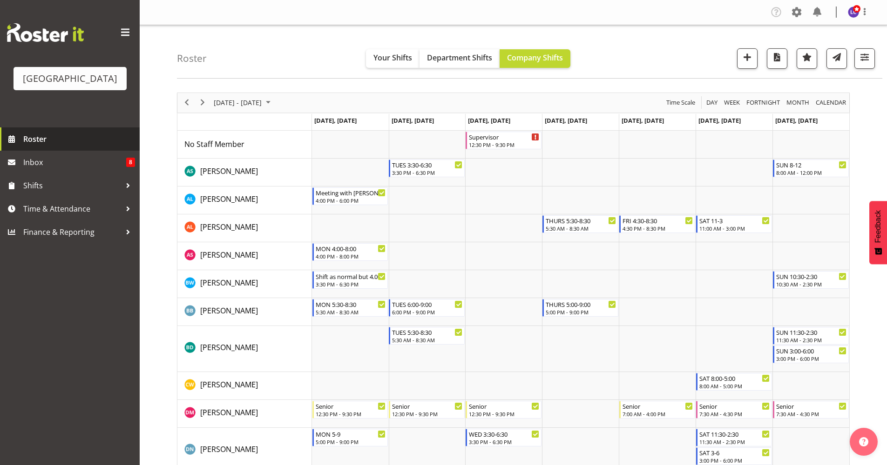
click at [84, 146] on span "Roster" at bounding box center [79, 139] width 112 height 14
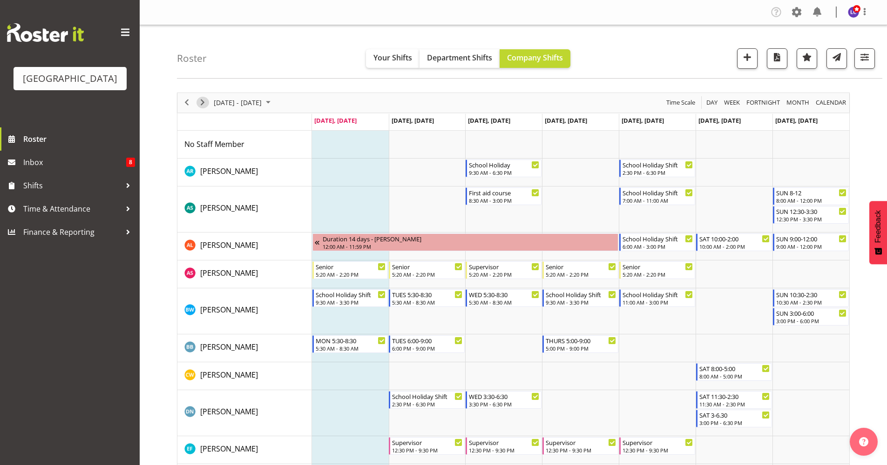
click at [206, 105] on span "Next" at bounding box center [202, 103] width 11 height 12
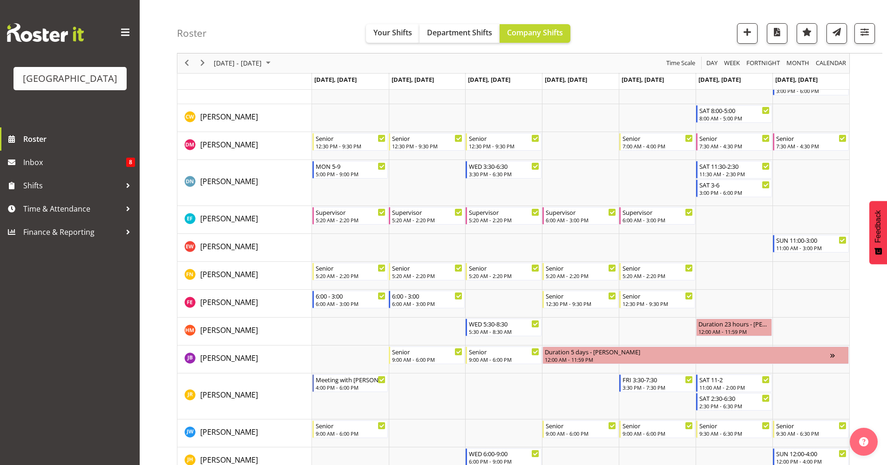
scroll to position [273, 0]
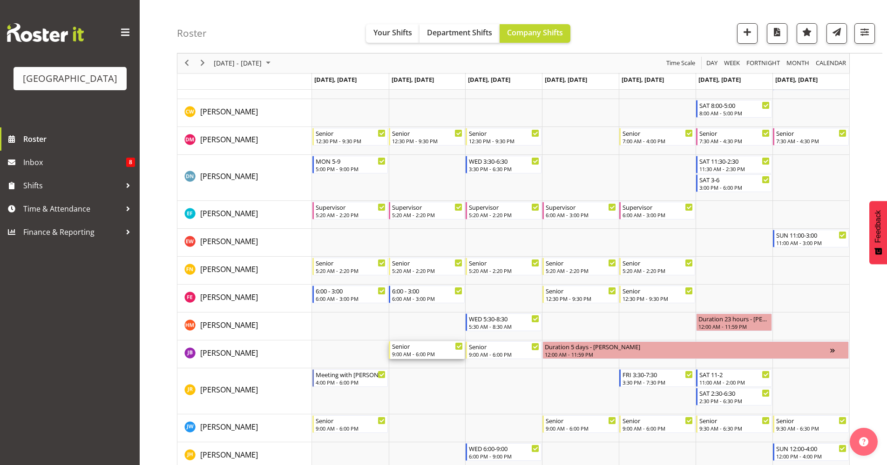
click at [413, 354] on div "9:00 AM - 6:00 PM" at bounding box center [427, 353] width 71 height 7
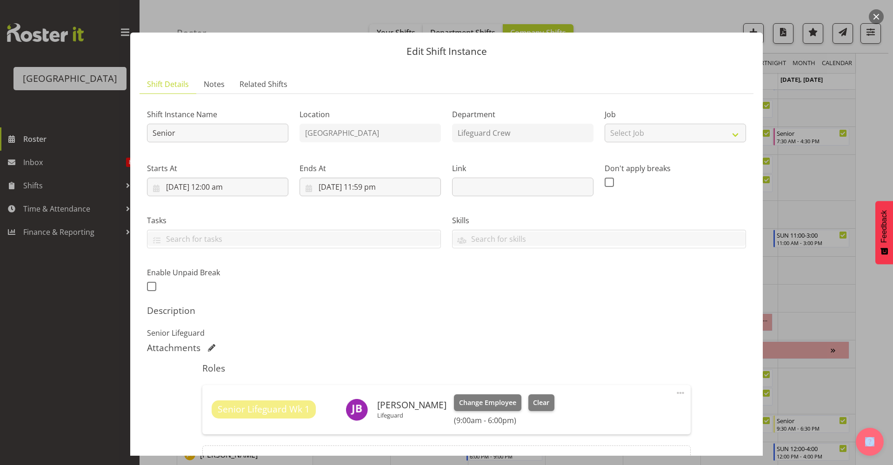
click at [875, 22] on button "button" at bounding box center [876, 16] width 15 height 15
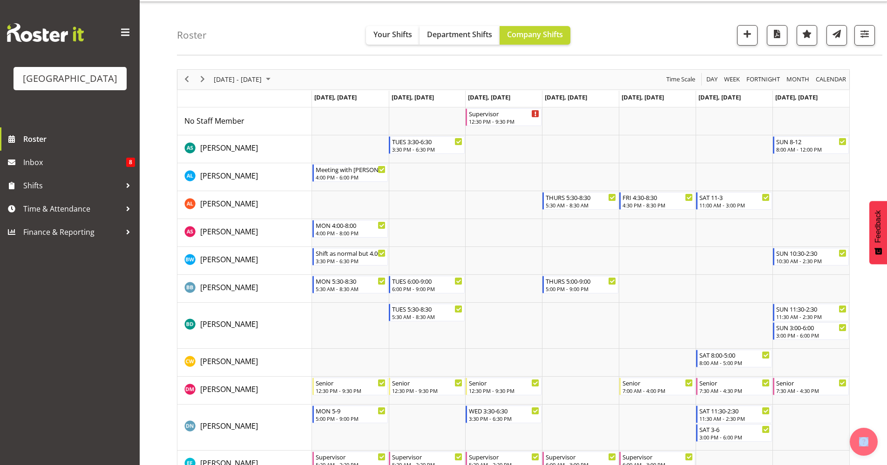
scroll to position [0, 0]
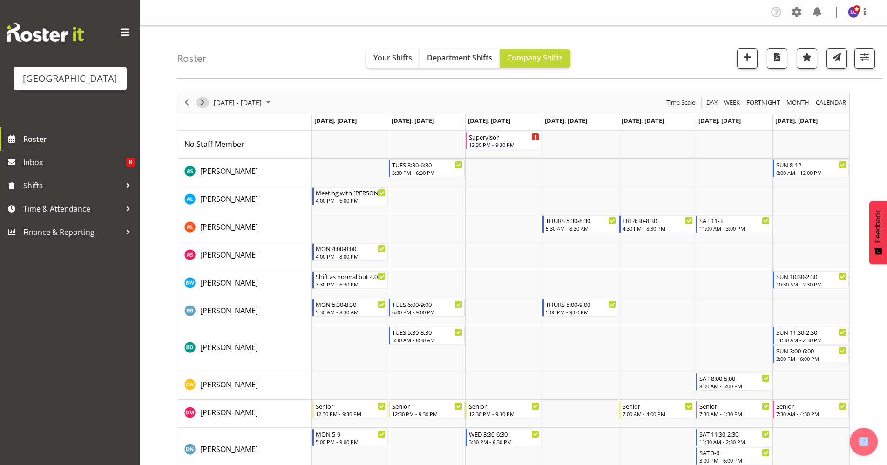
click at [202, 105] on span "Next" at bounding box center [202, 103] width 11 height 12
